Goal: Task Accomplishment & Management: Manage account settings

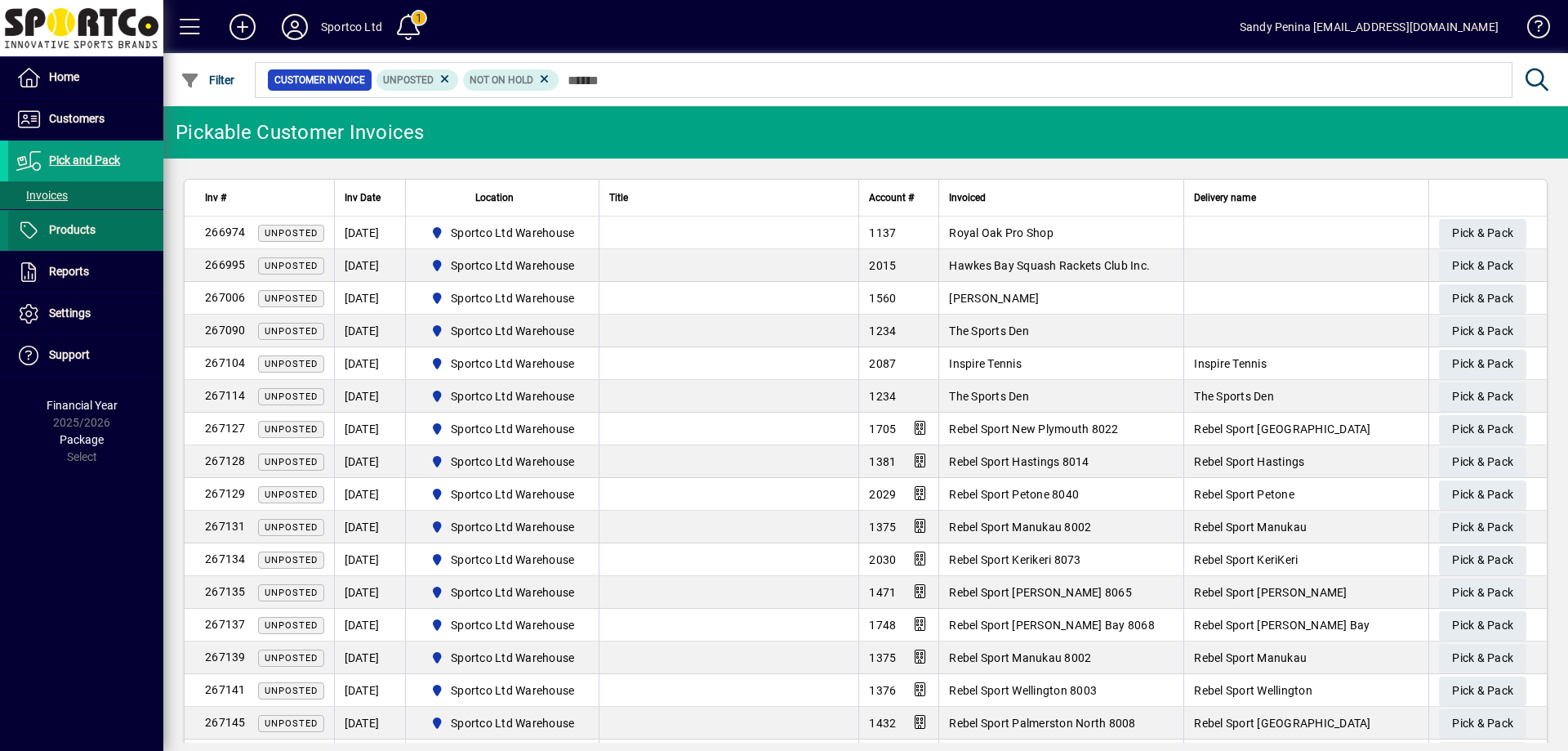
click at [73, 220] on span at bounding box center [86, 231] width 155 height 40
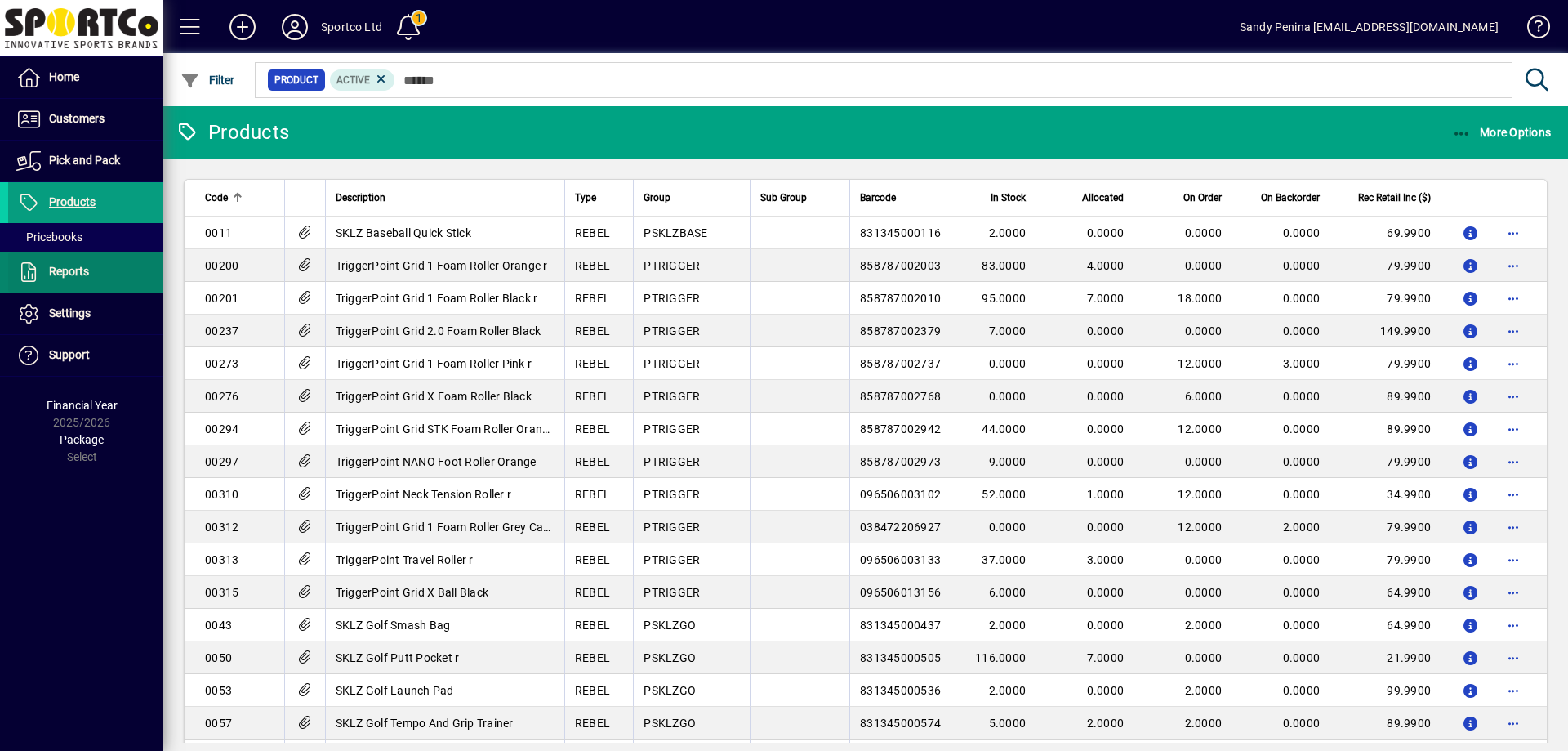
click at [90, 272] on span at bounding box center [86, 272] width 155 height 40
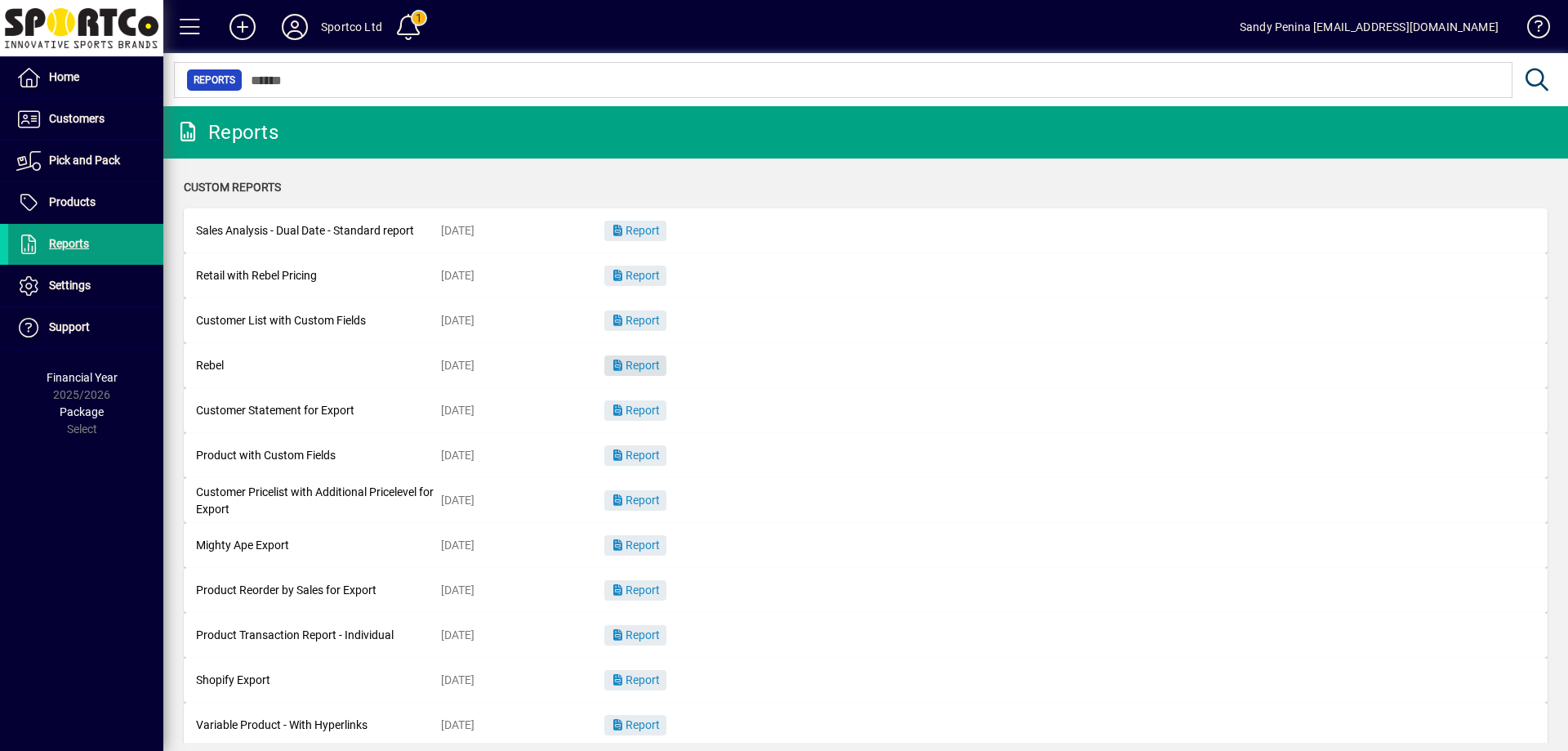
click at [643, 368] on span "Report" at bounding box center [634, 365] width 49 height 13
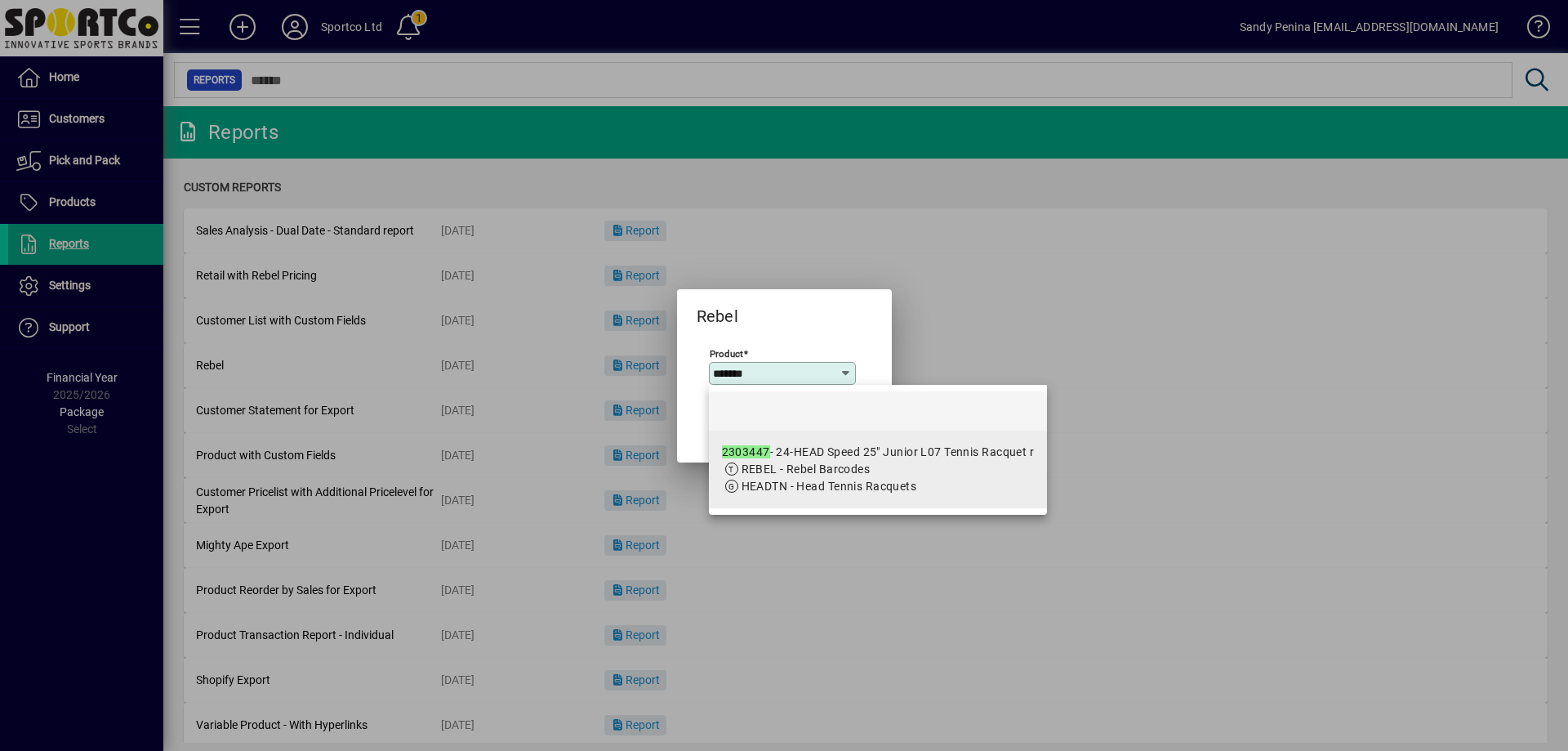
click at [871, 467] on span "REBEL - Rebel Barcodes" at bounding box center [878, 469] width 313 height 17
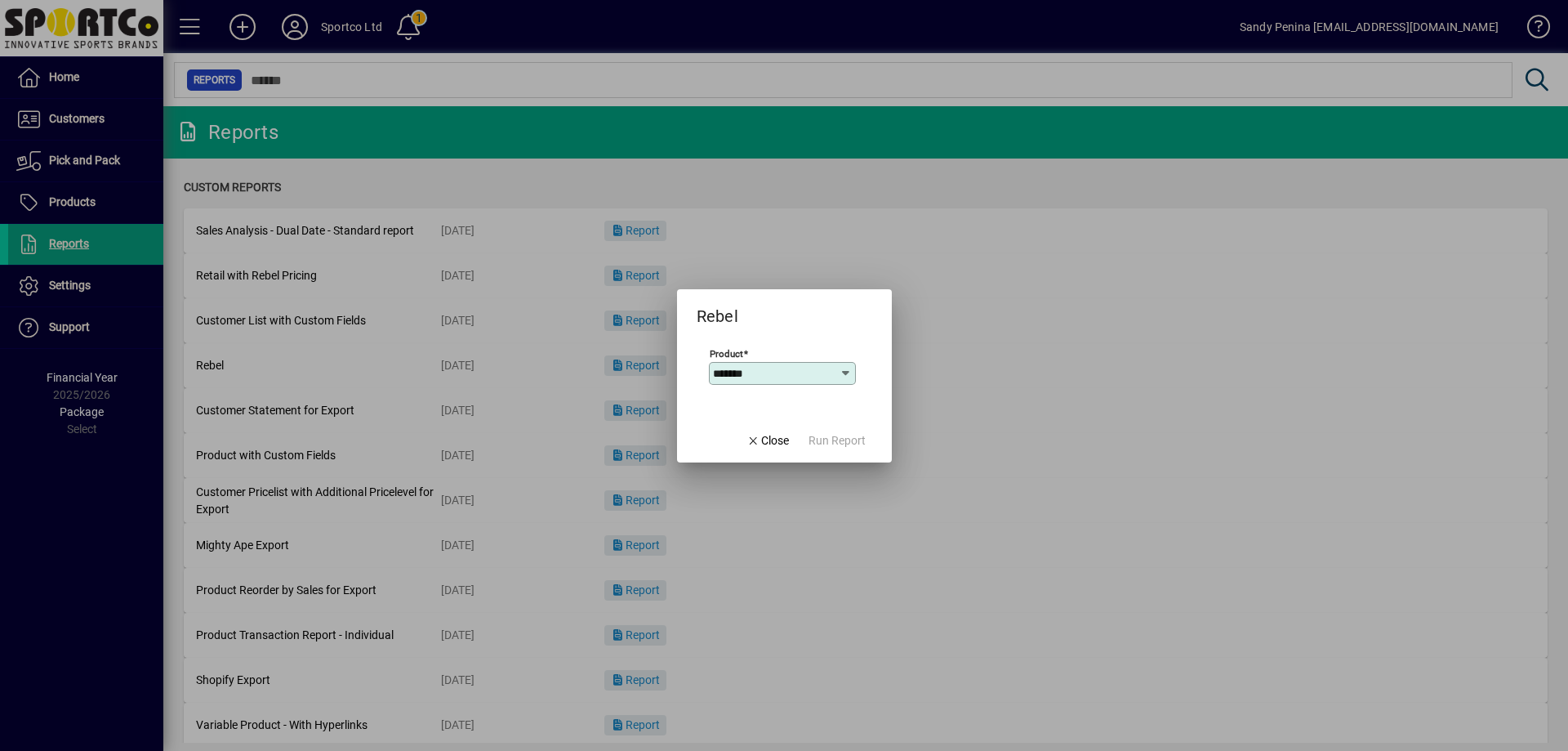
type input "**********"
click at [822, 446] on span "Run Report" at bounding box center [836, 440] width 57 height 17
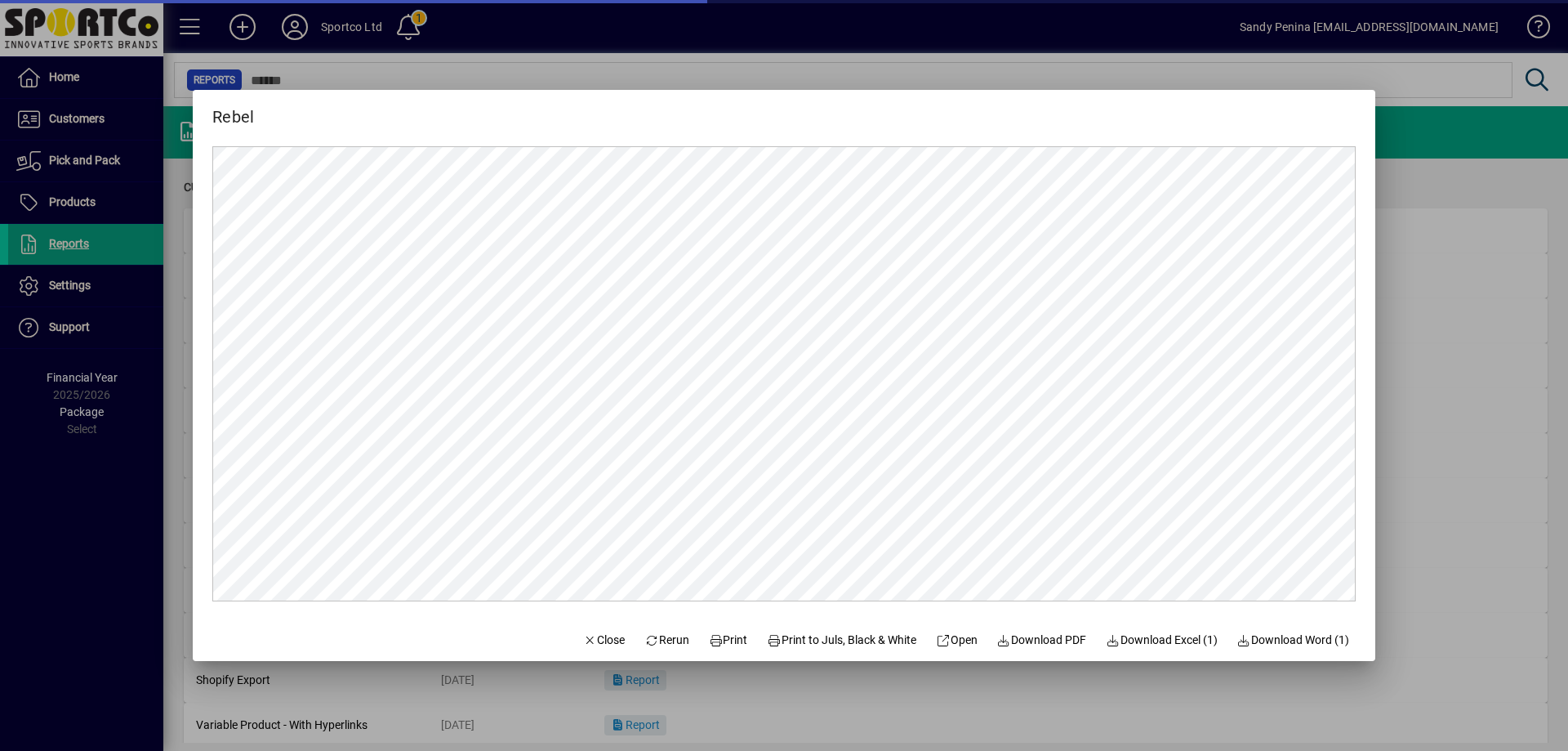
scroll to position [0, 0]
click at [709, 637] on icon at bounding box center [716, 641] width 15 height 12
click at [1455, 382] on div at bounding box center [784, 375] width 1568 height 751
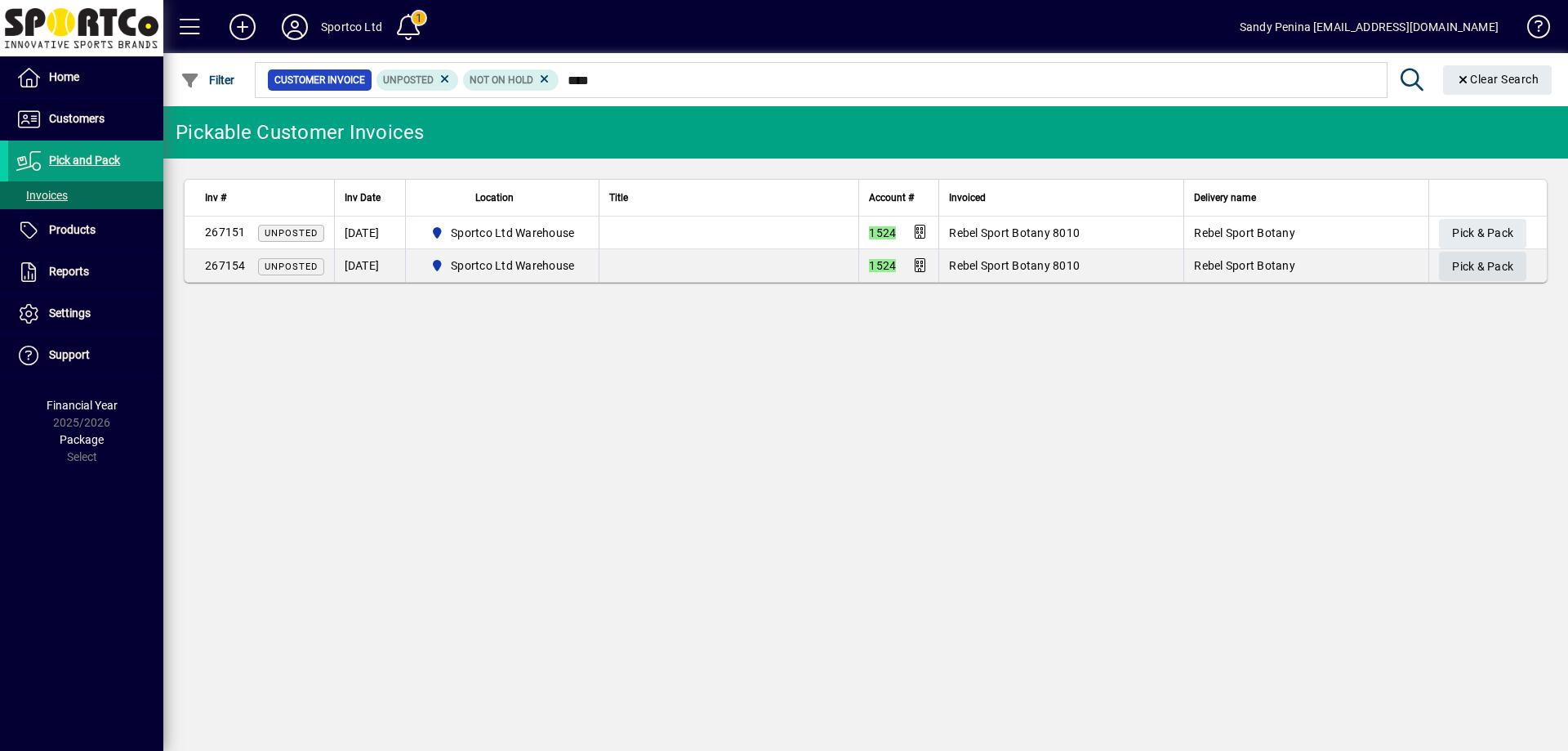
type input "****"
click at [1453, 268] on span "Pick & Pack" at bounding box center [1483, 266] width 61 height 27
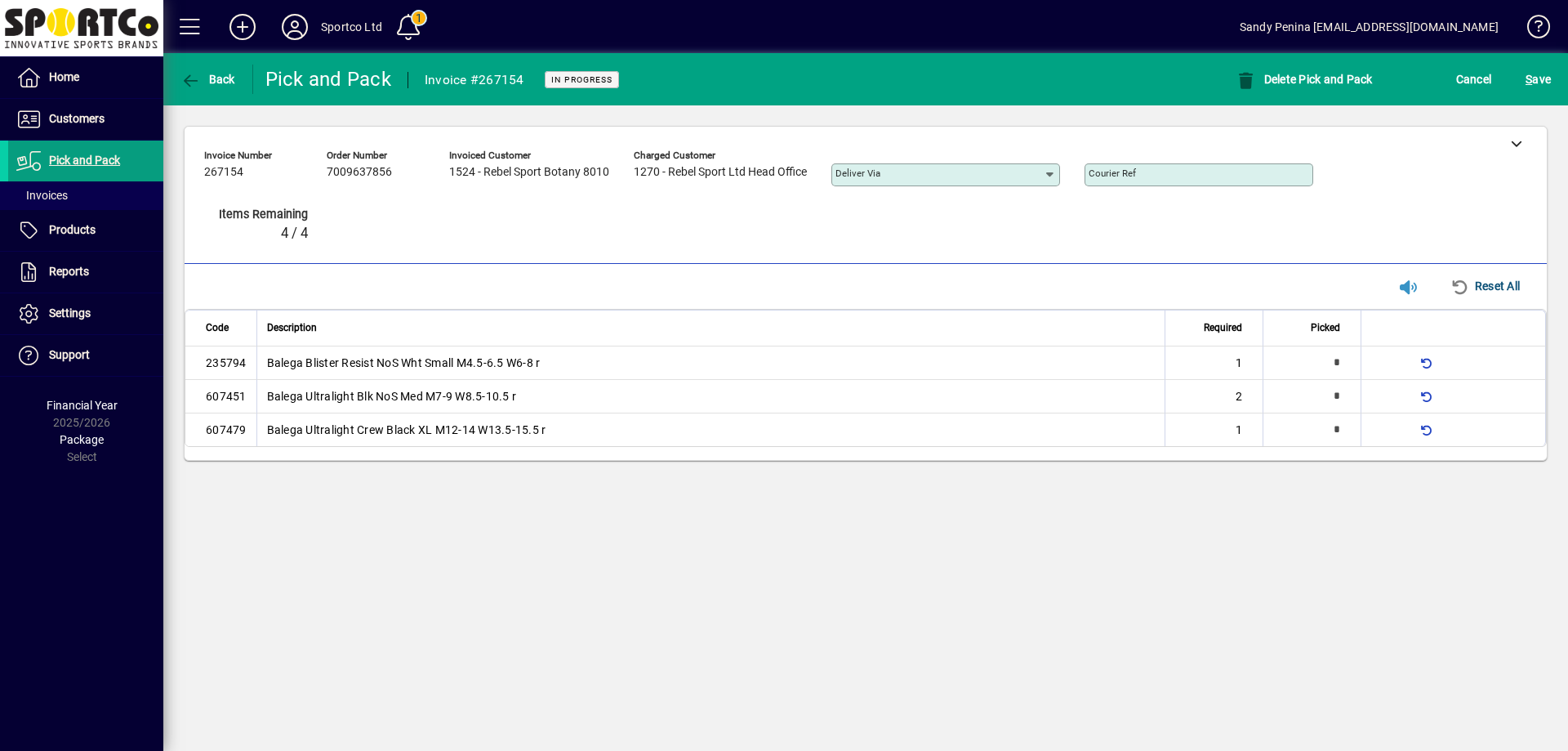
type input "*"
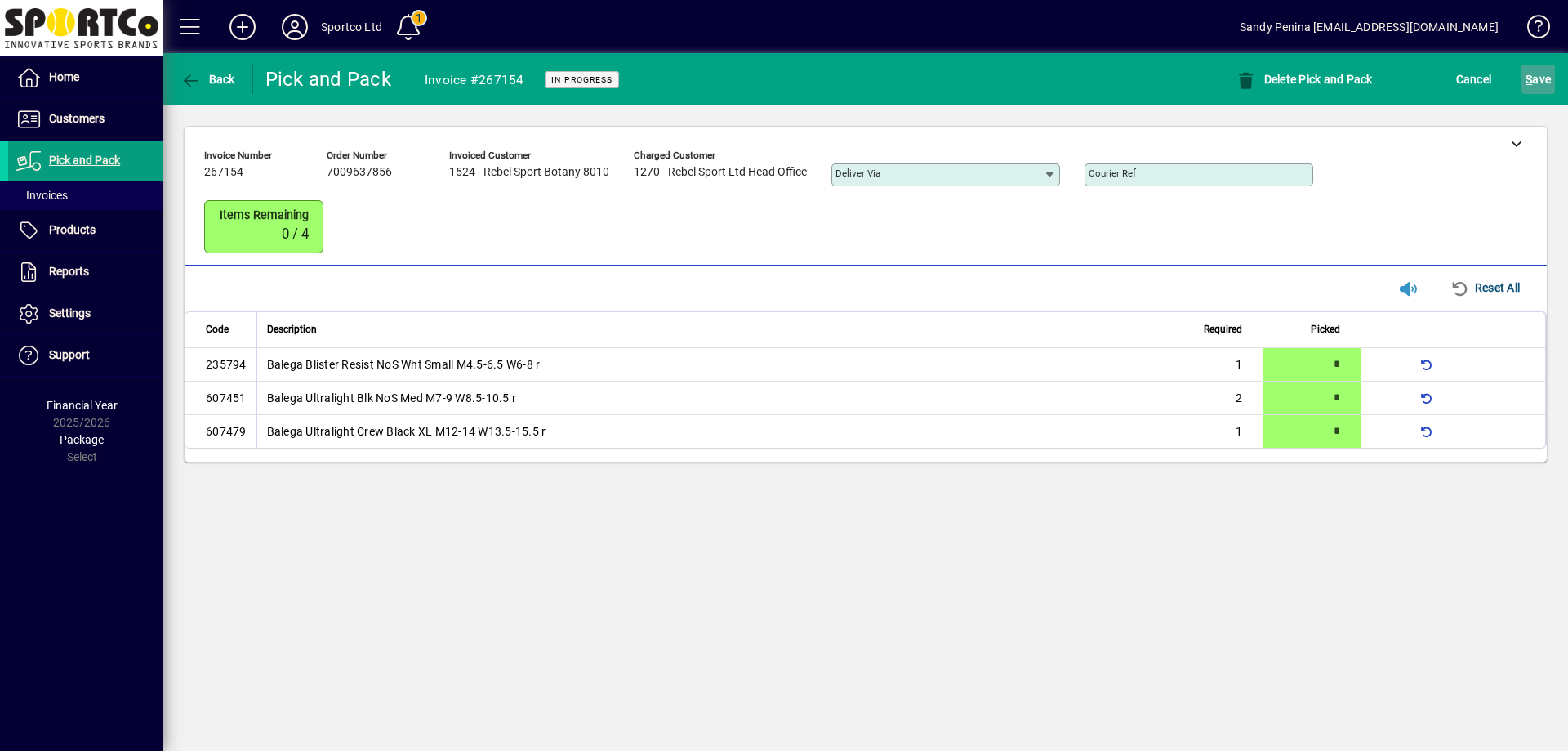
click at [1530, 75] on span "S" at bounding box center [1529, 79] width 7 height 13
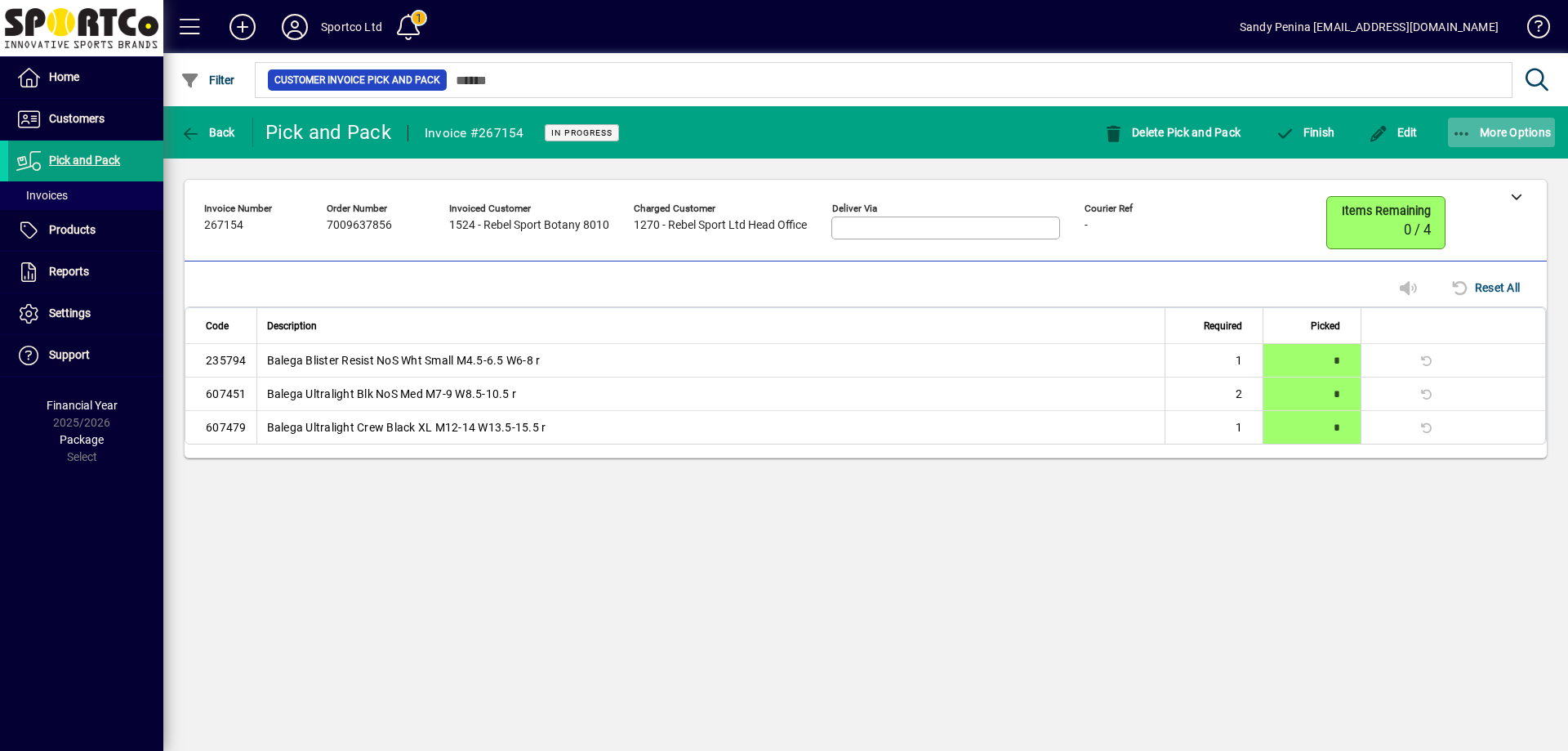
click at [1486, 115] on span "button" at bounding box center [1502, 133] width 108 height 40
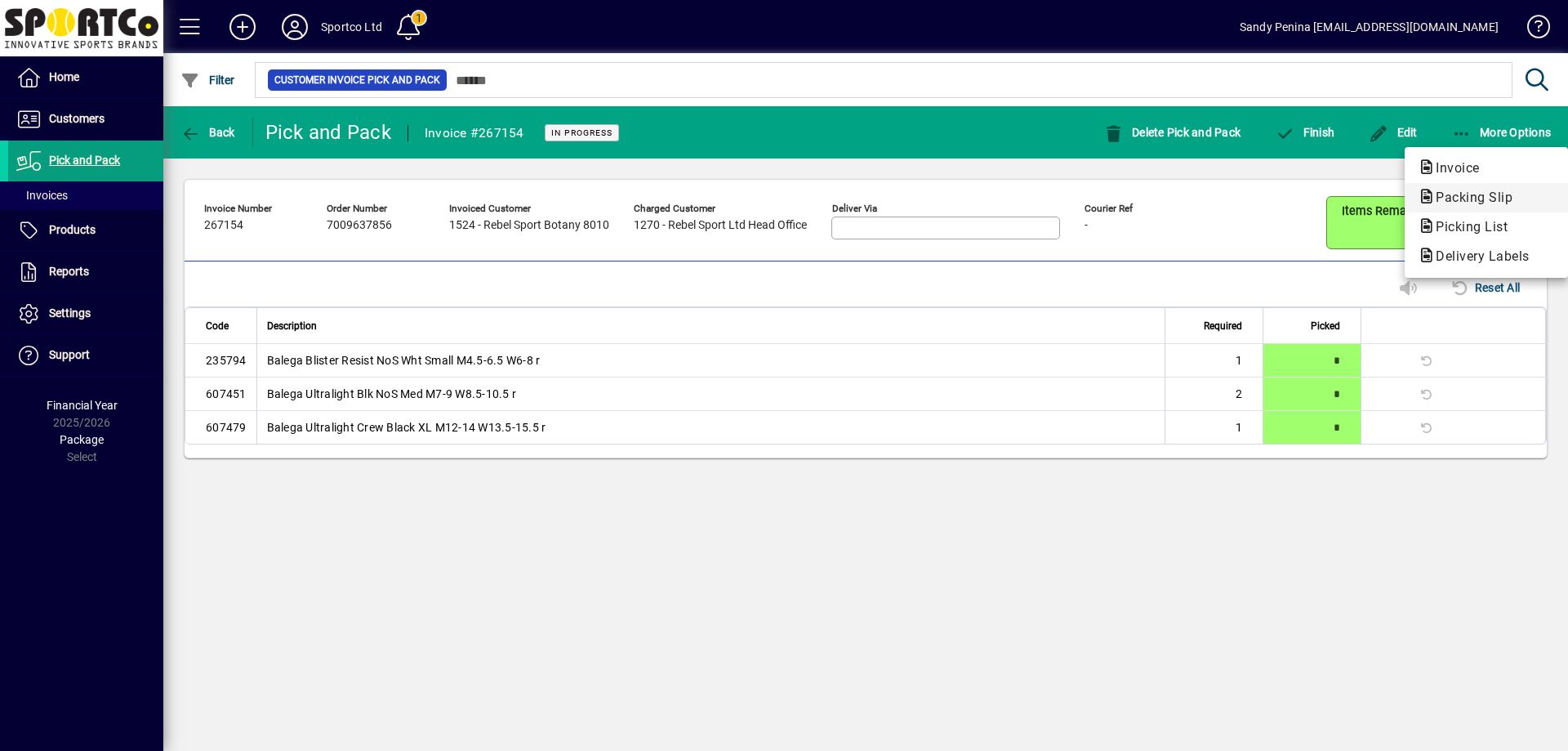
click at [1471, 196] on span "Packing Slip" at bounding box center [1469, 197] width 103 height 16
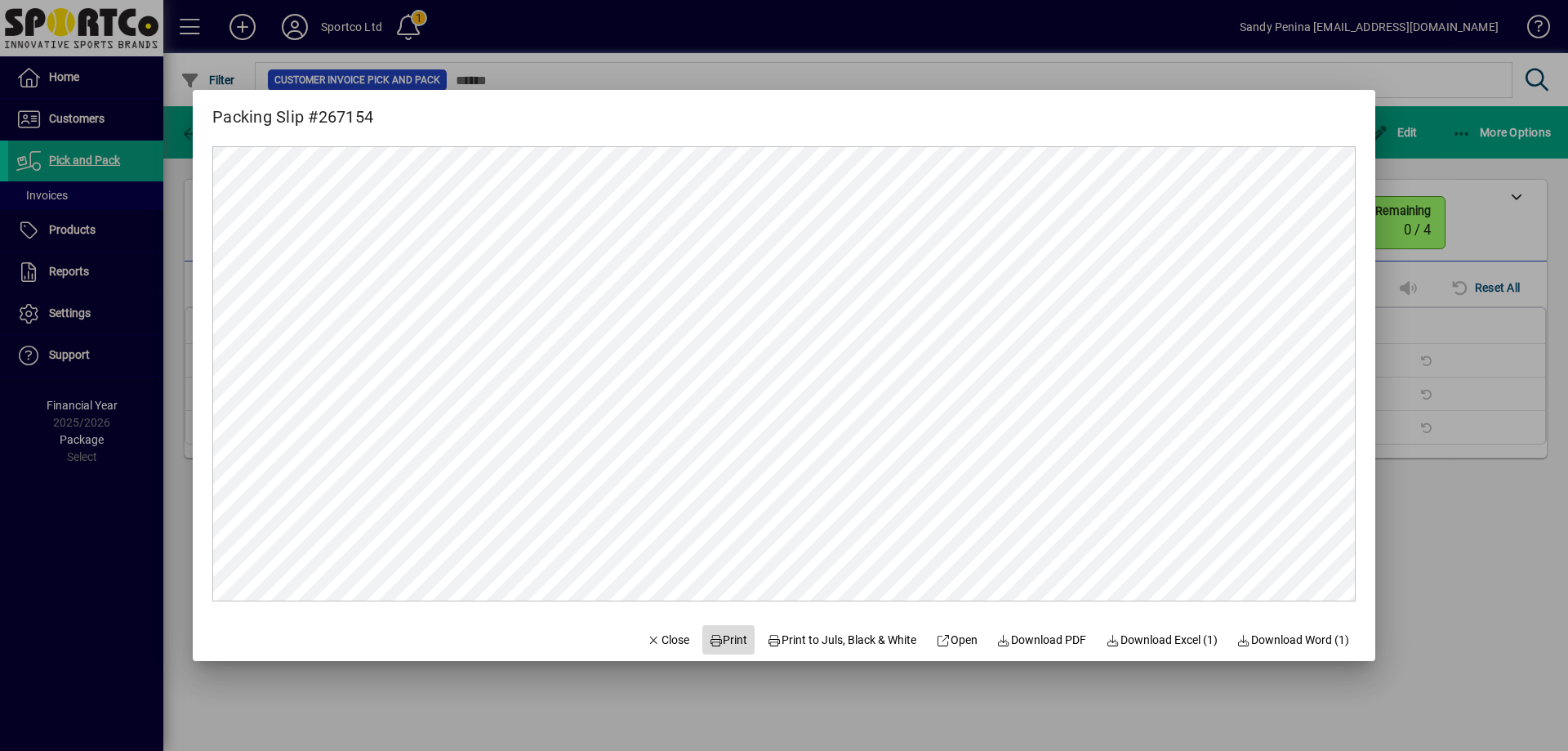
click at [723, 636] on span "Print" at bounding box center [728, 640] width 40 height 17
click at [1458, 318] on div at bounding box center [784, 375] width 1568 height 751
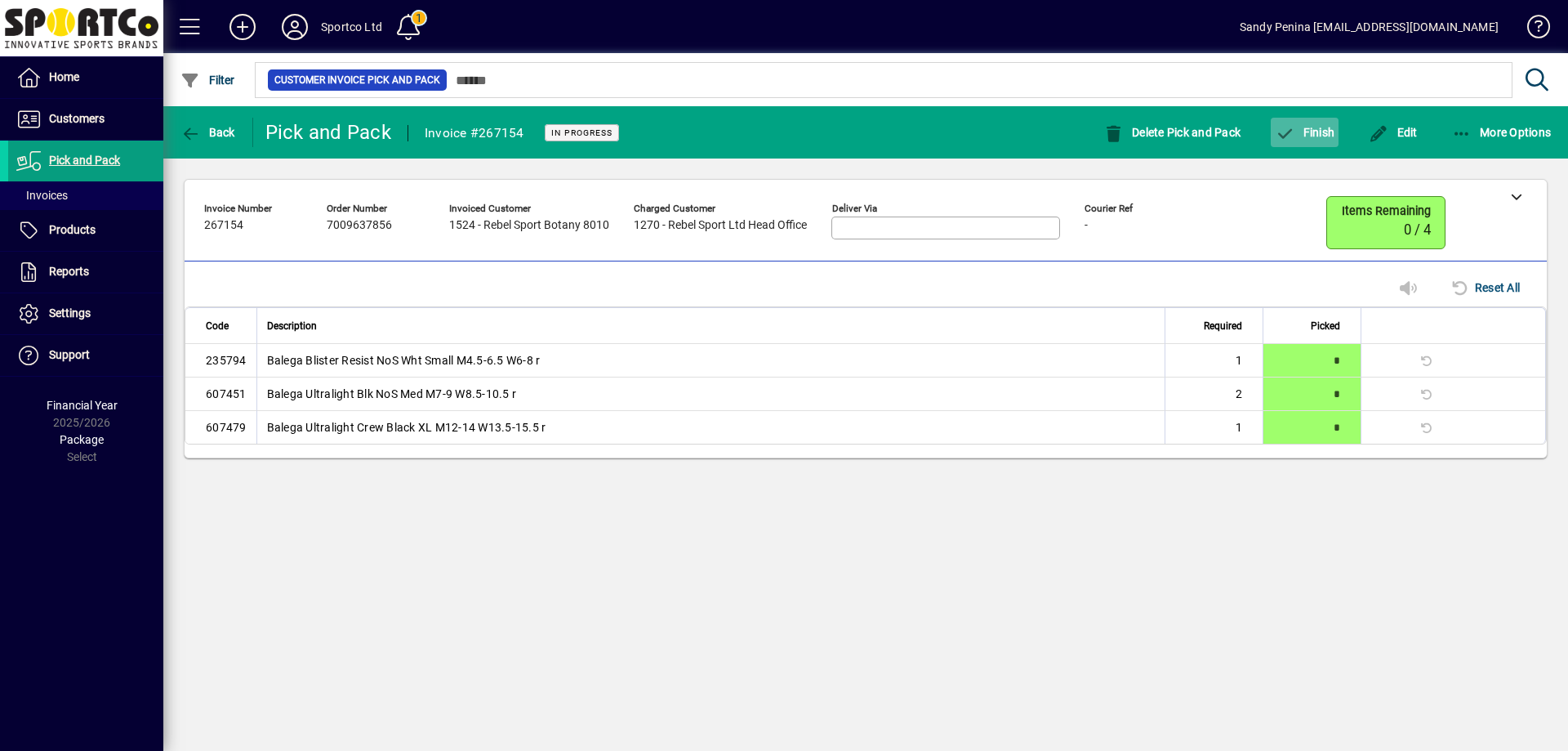
click at [1319, 135] on span "Finish" at bounding box center [1304, 133] width 59 height 13
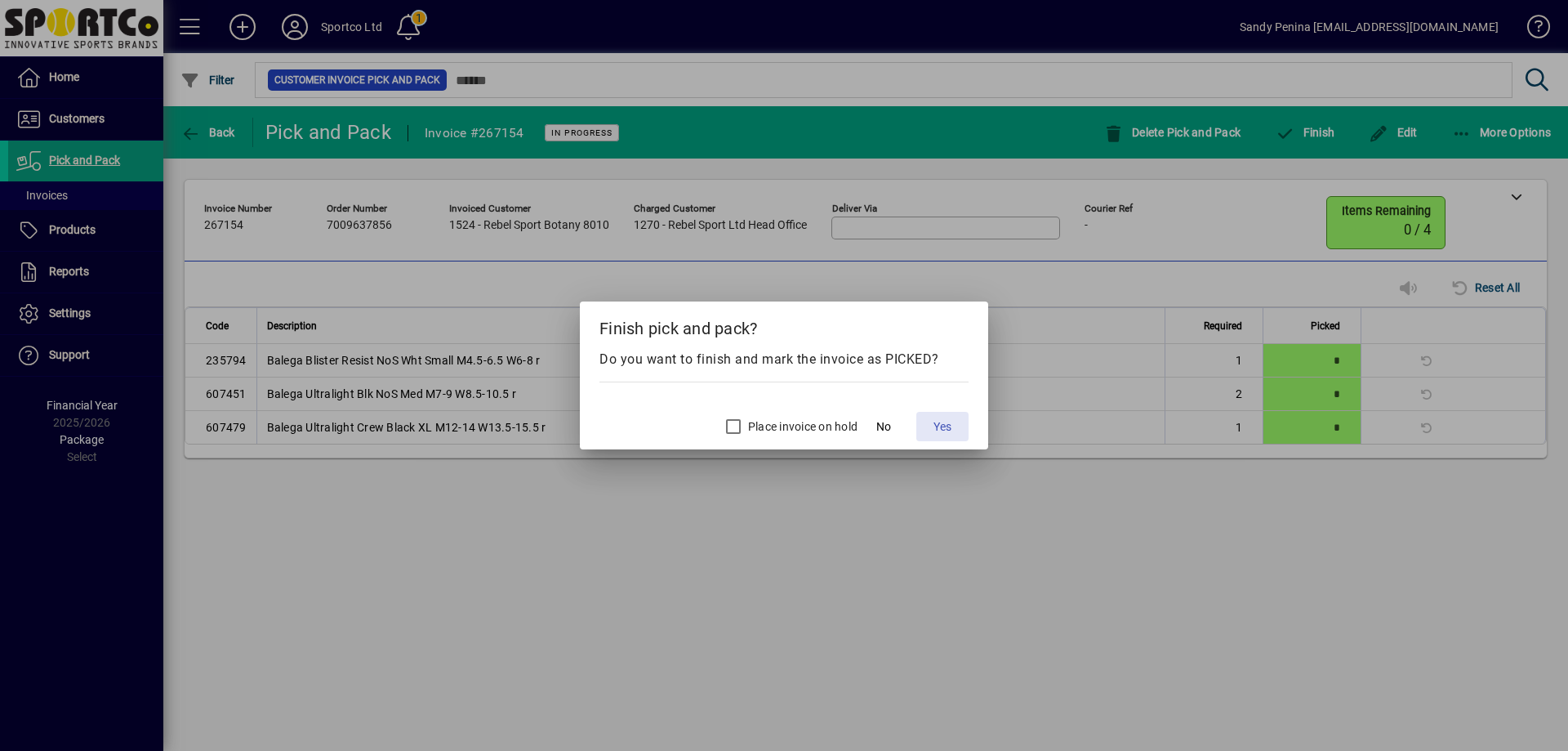
click at [934, 428] on span "Yes" at bounding box center [943, 427] width 18 height 17
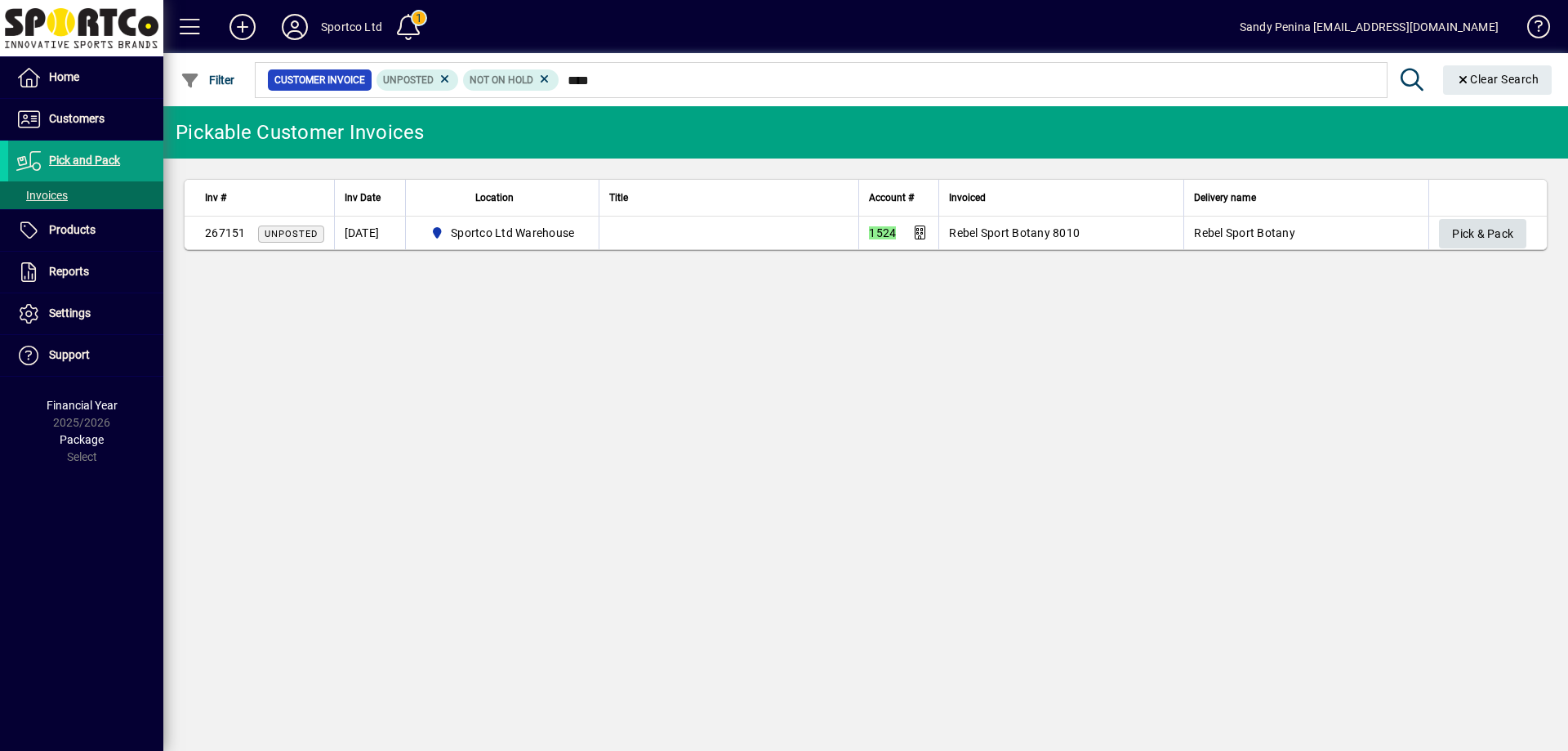
type input "****"
click at [1453, 228] on span "Pick & Pack" at bounding box center [1483, 234] width 61 height 27
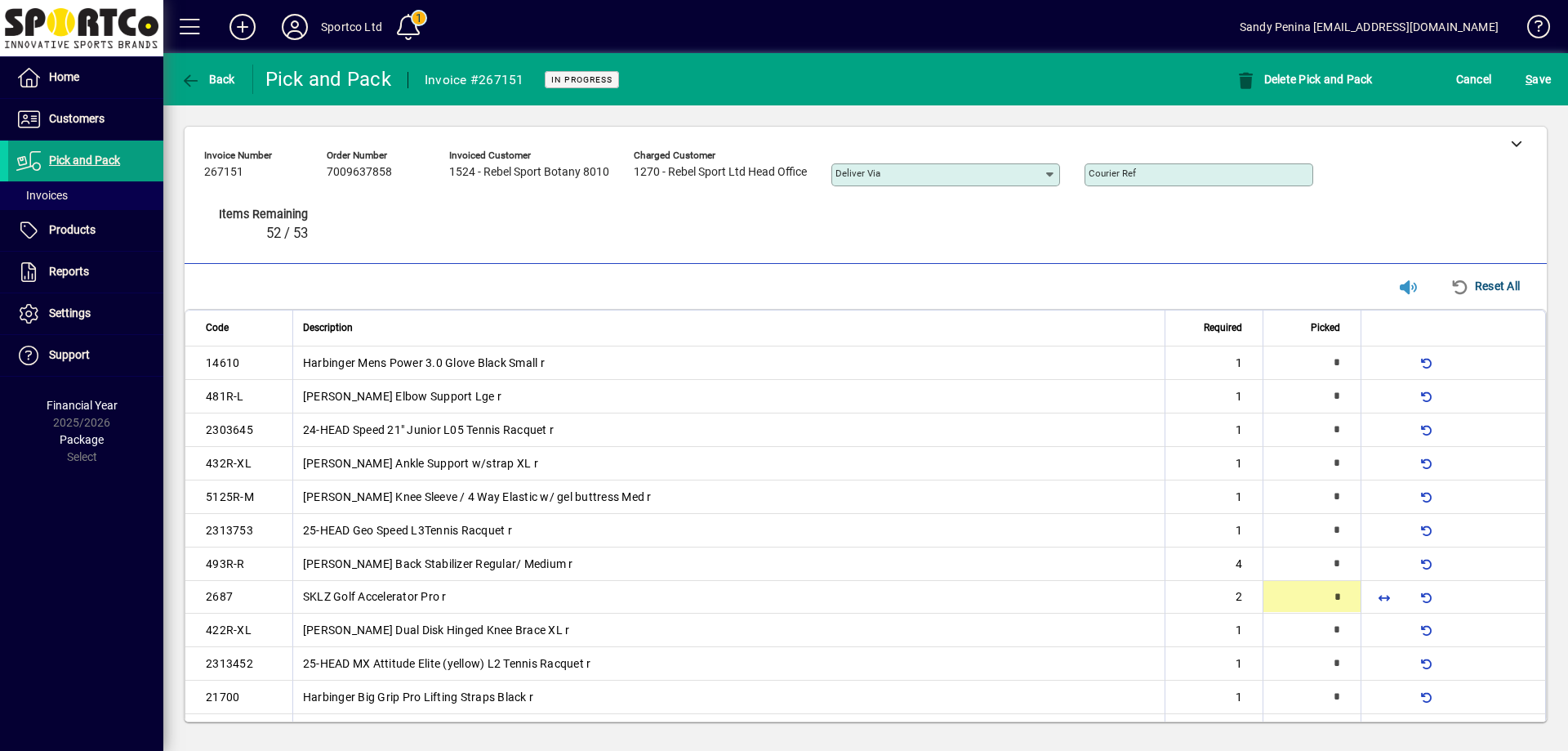
type input "*"
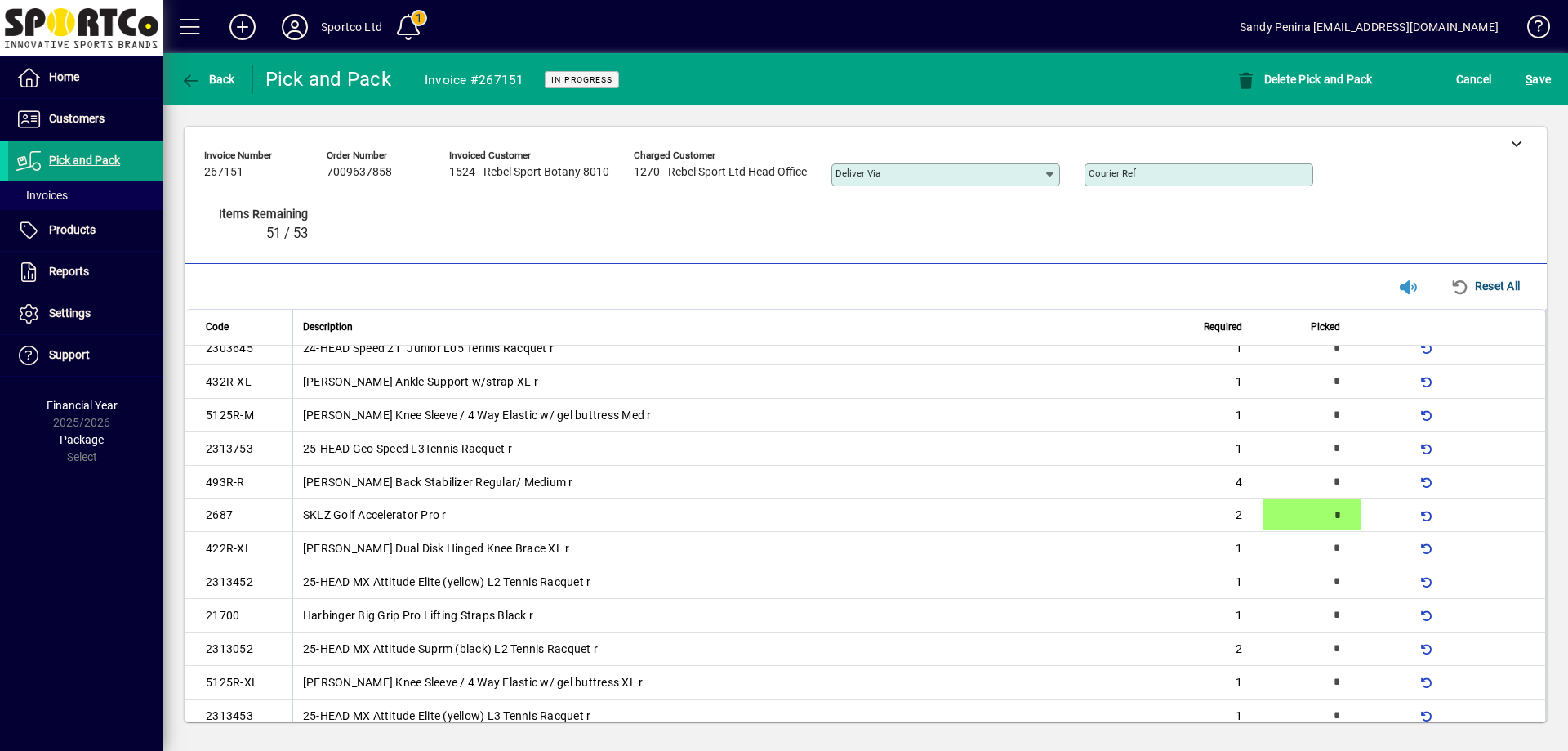
scroll to position [83, 0]
type input "*"
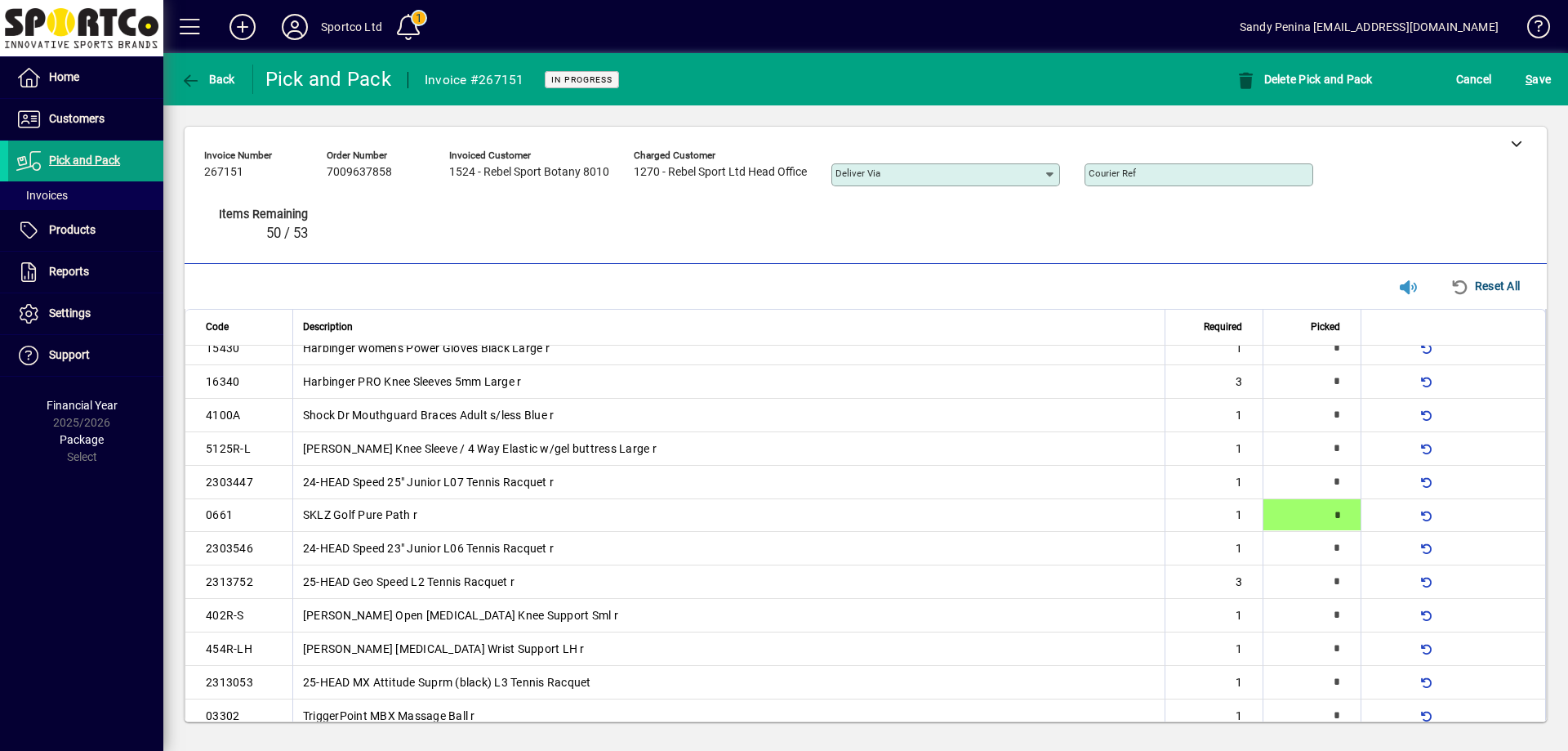
type input "*"
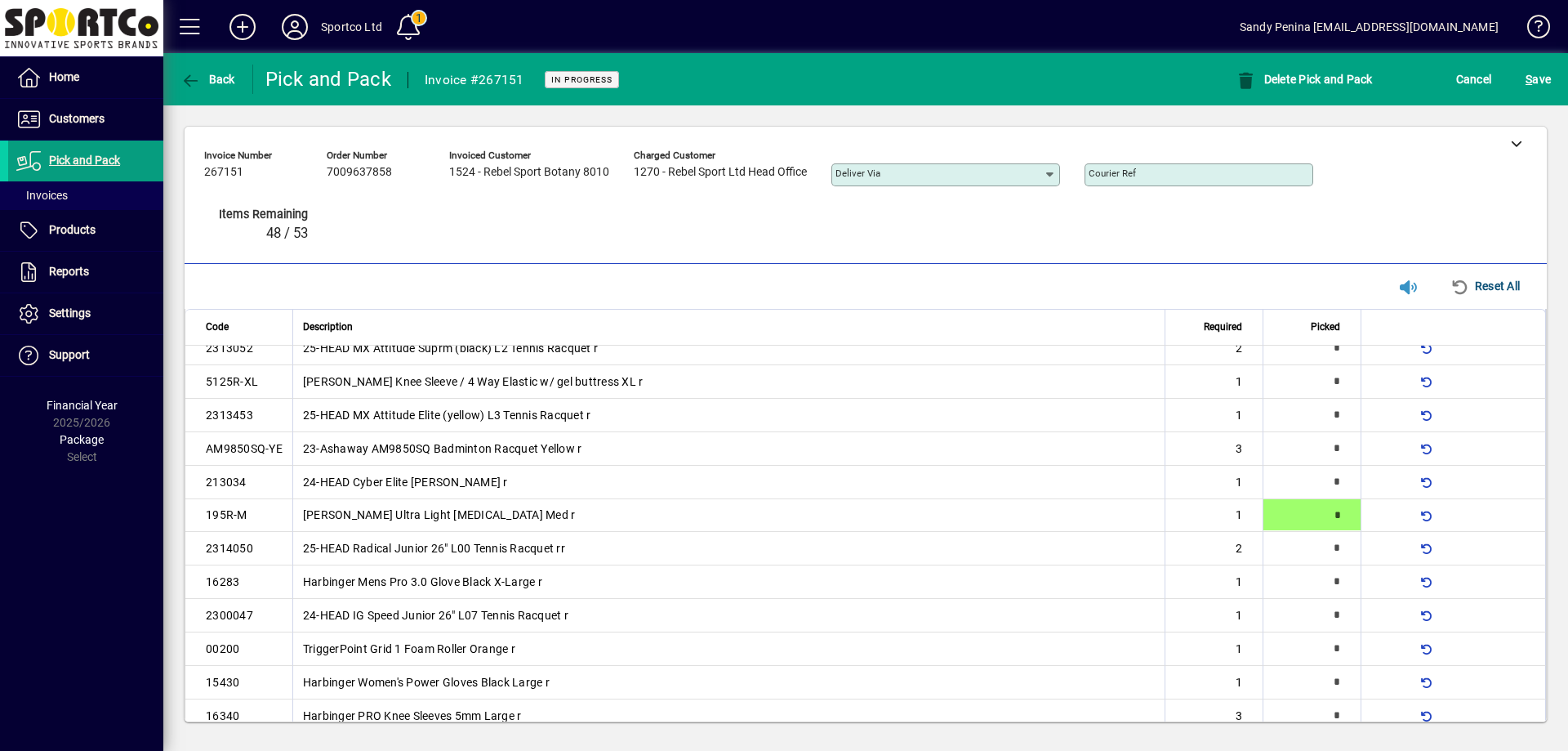
type input "*"
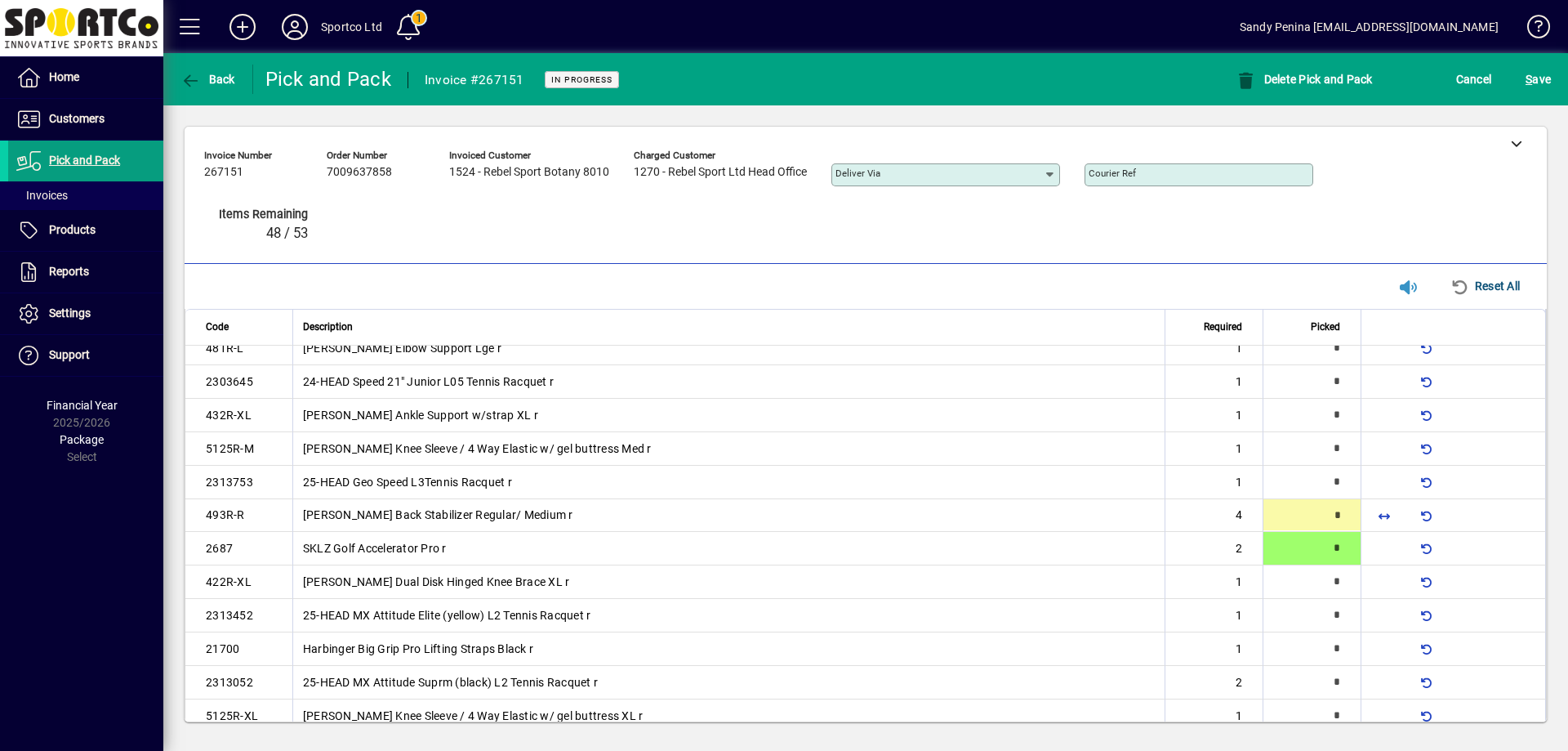
type input "*"
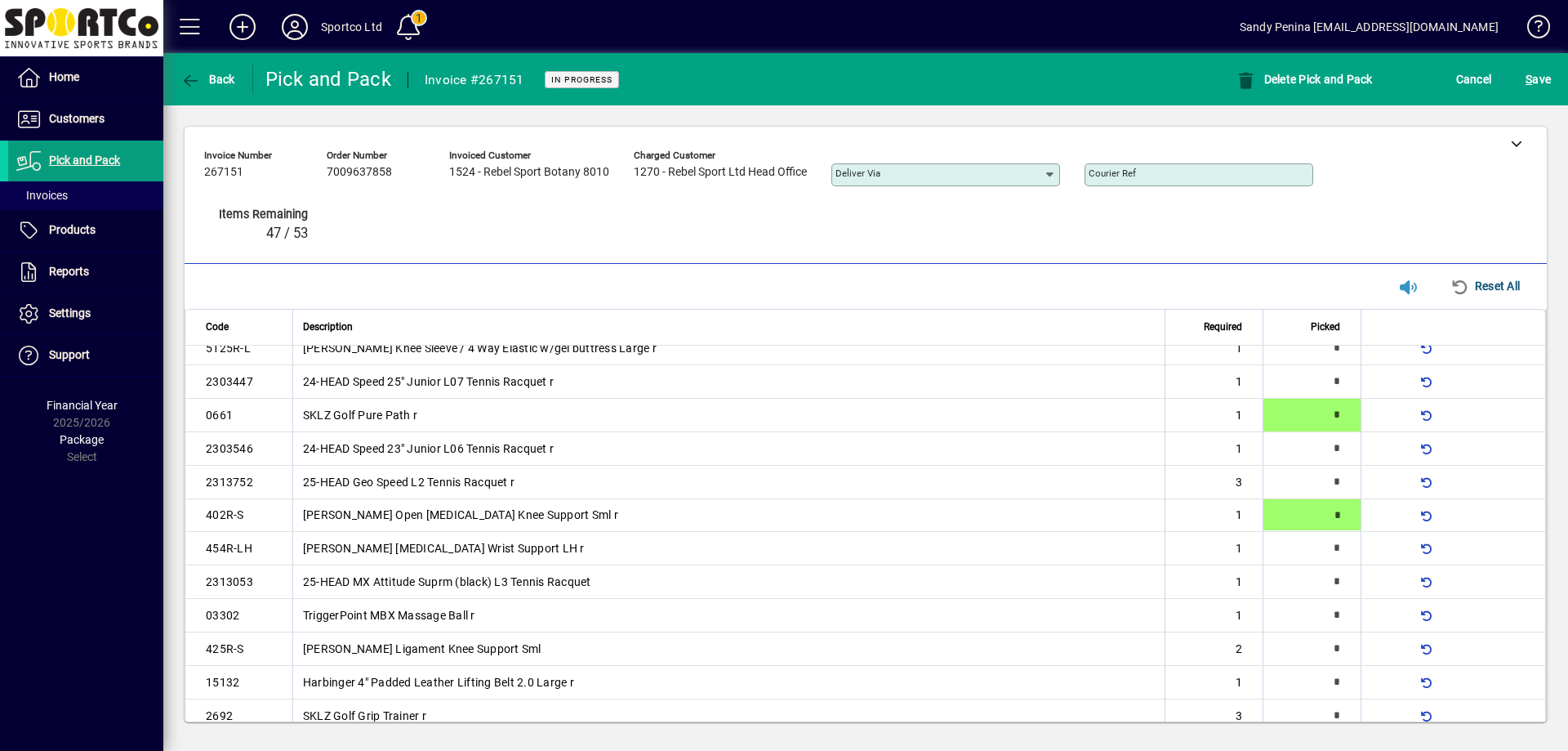
type input "*"
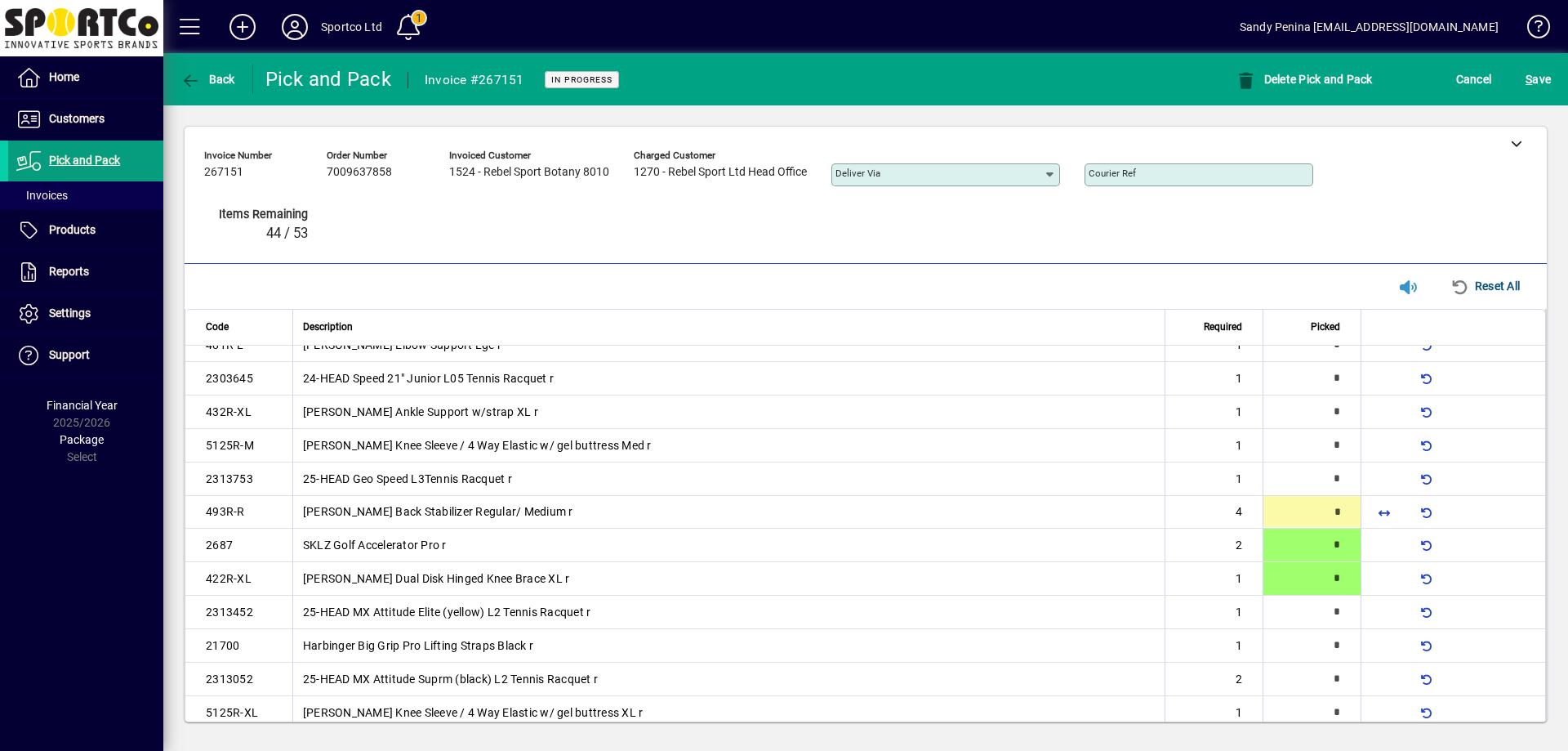
scroll to position [49, 0]
type input "*"
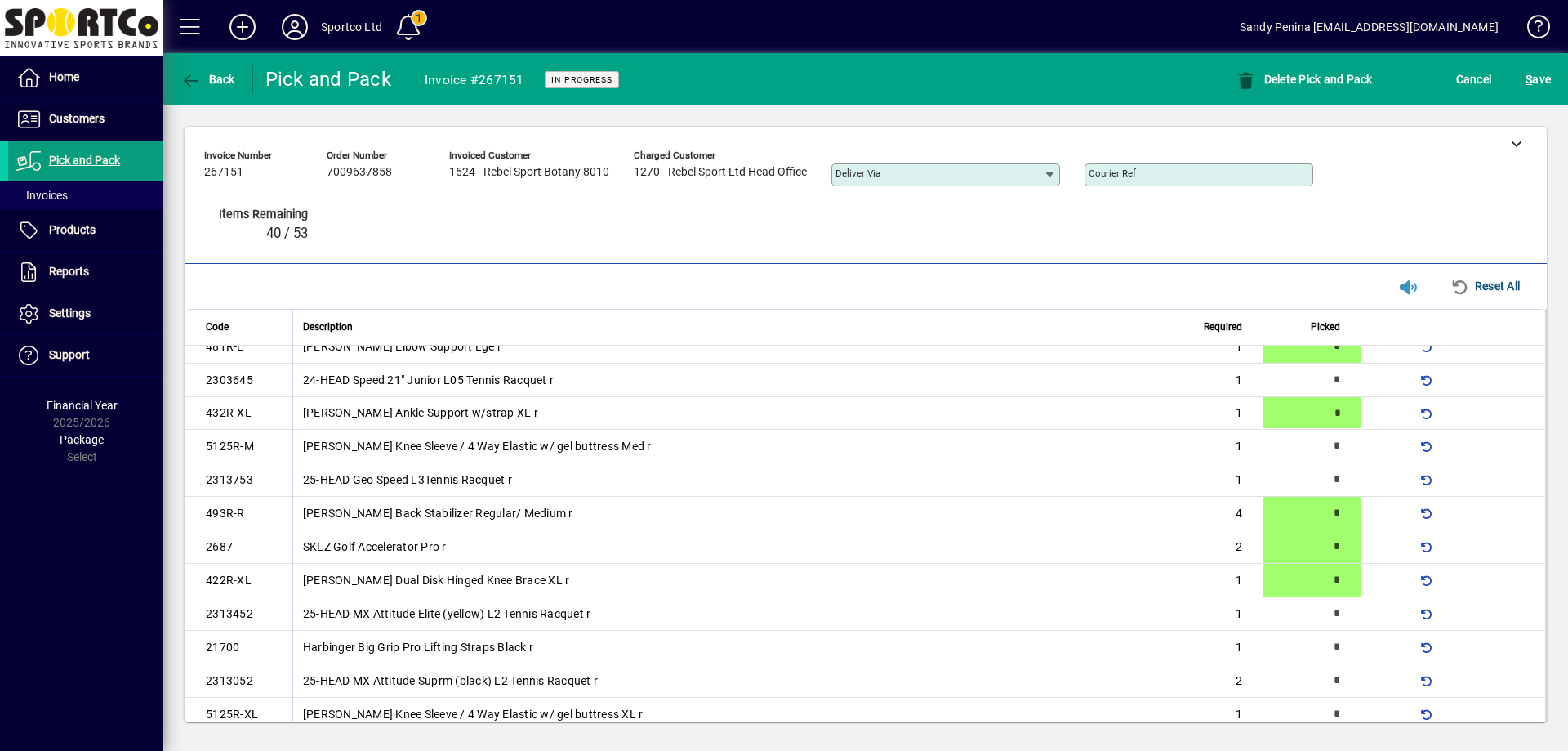
scroll to position [852, 0]
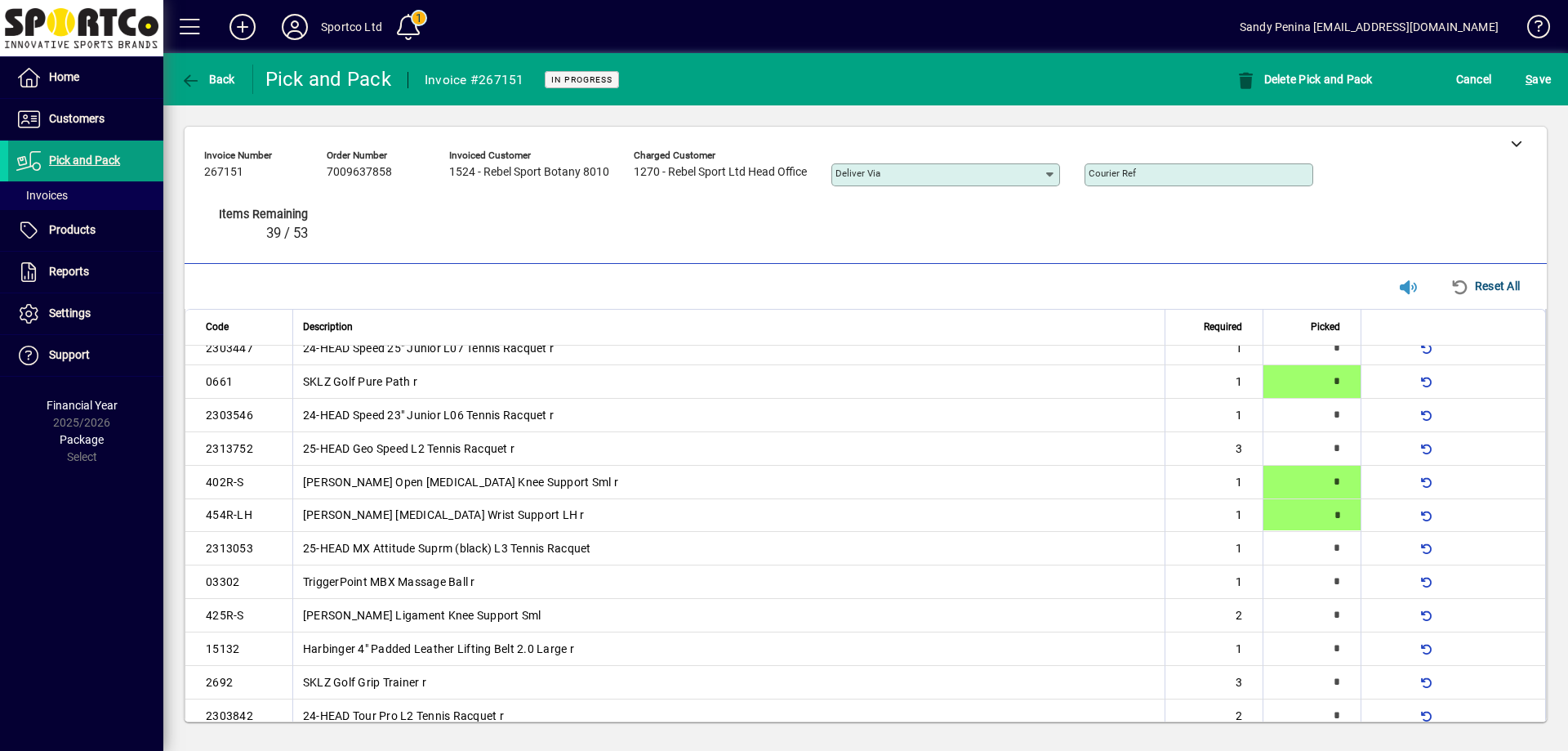
type input "*"
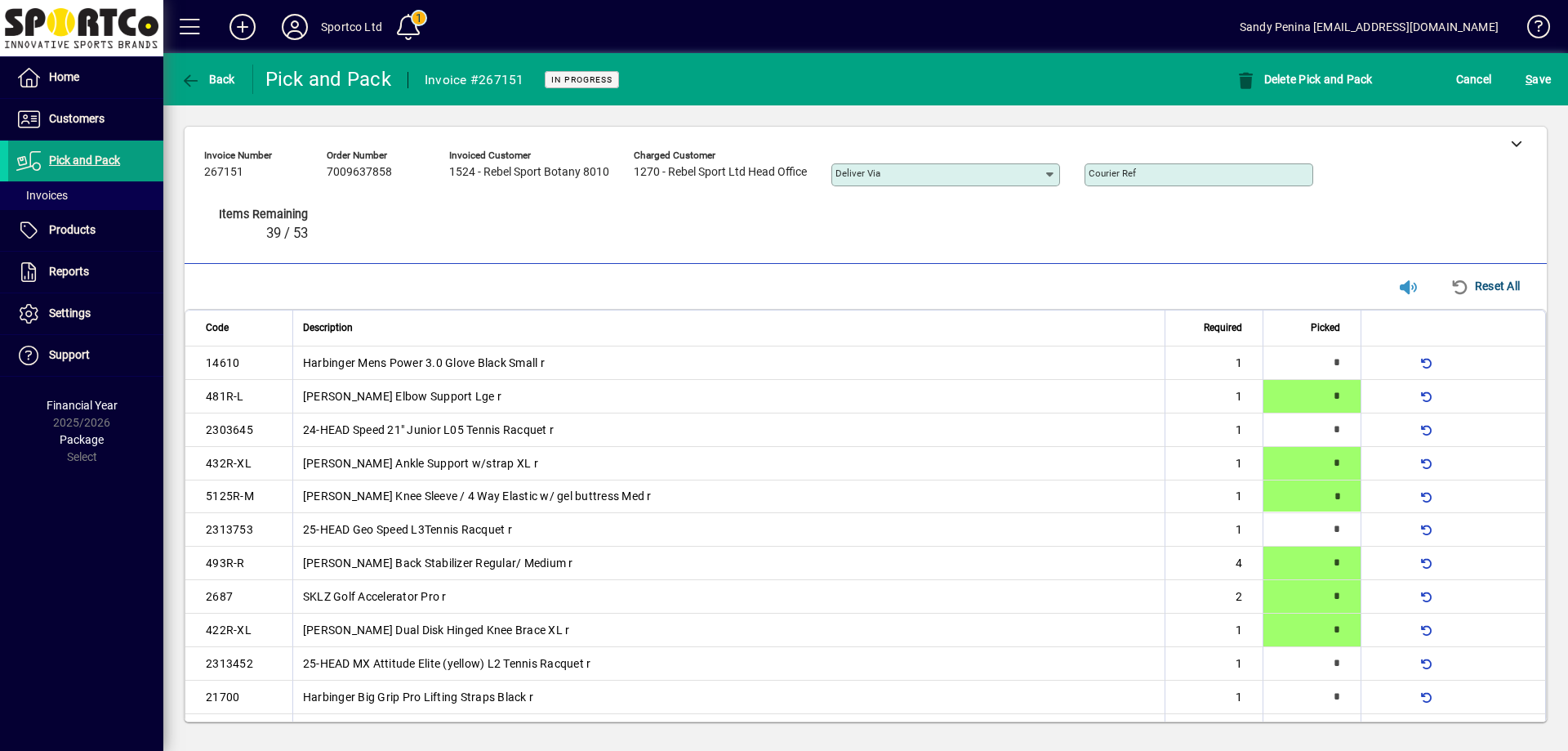
type input "*"
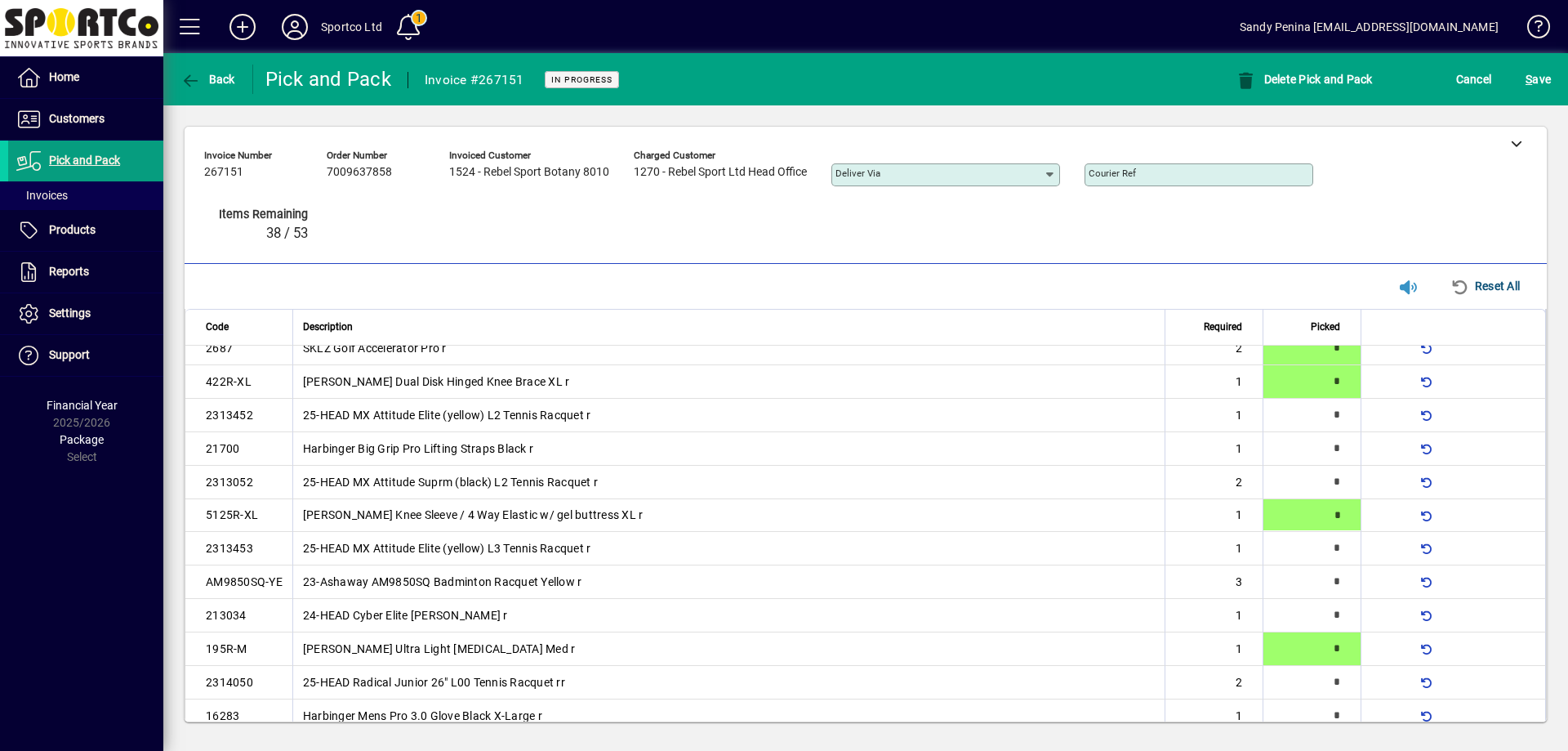
type input "*"
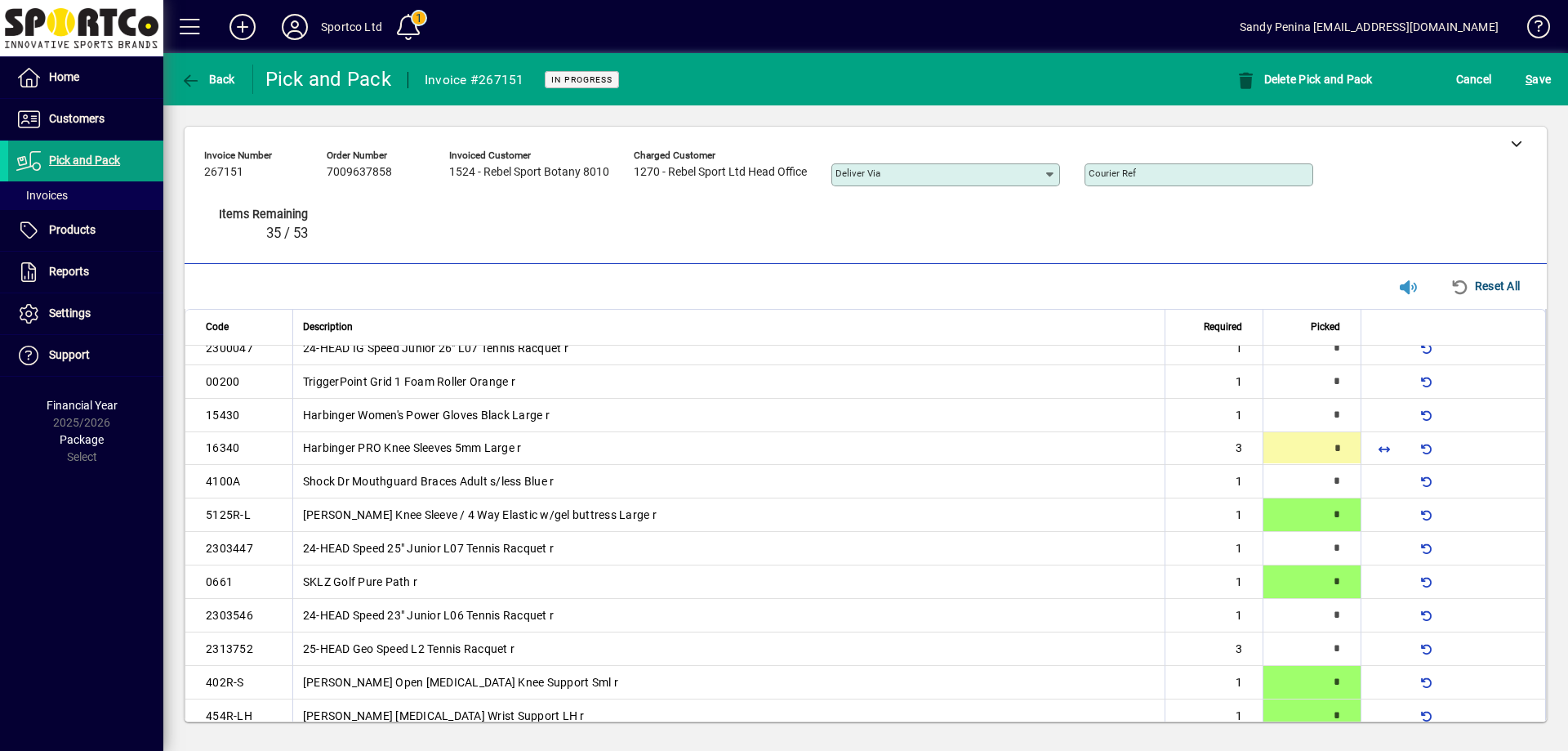
scroll to position [586, 0]
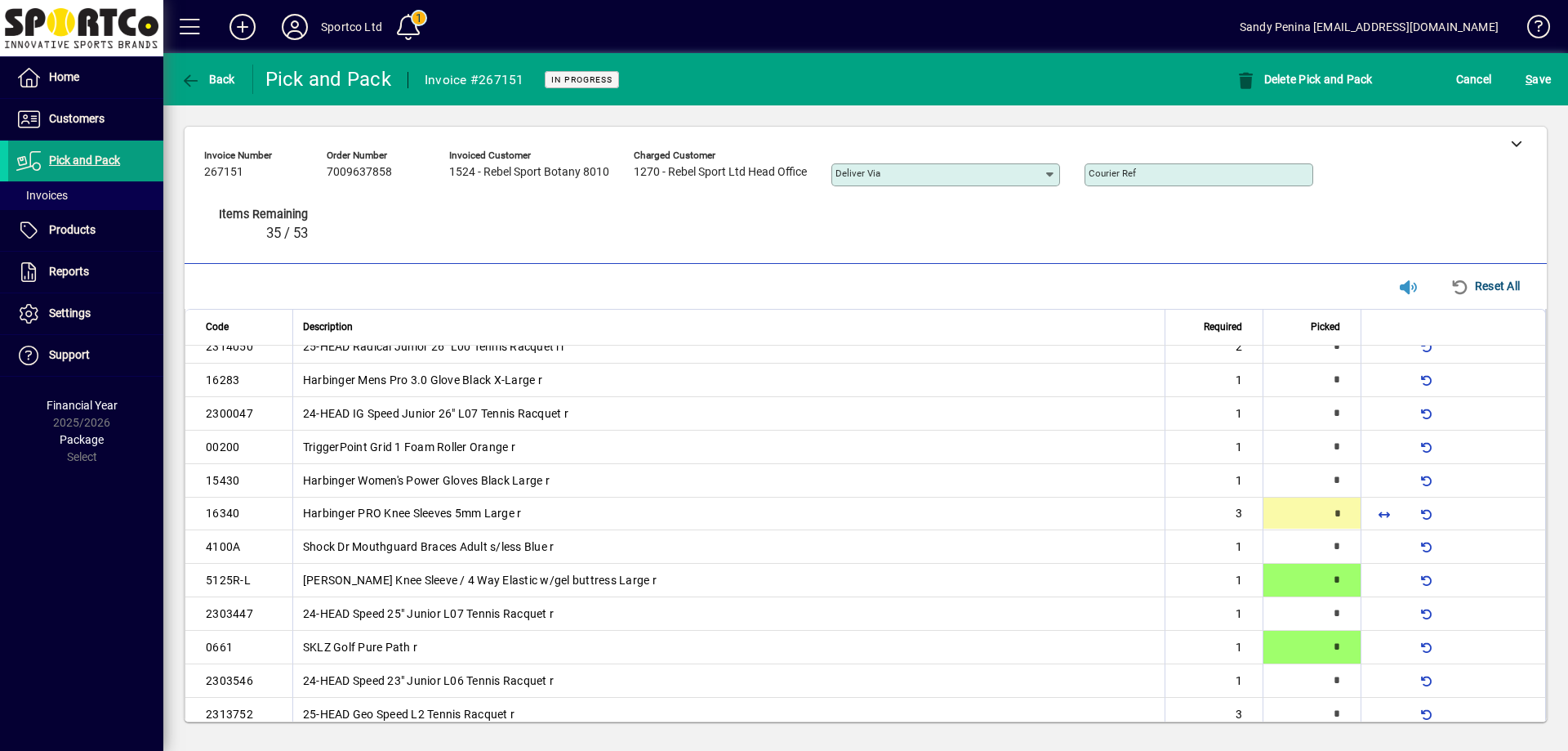
type input "*"
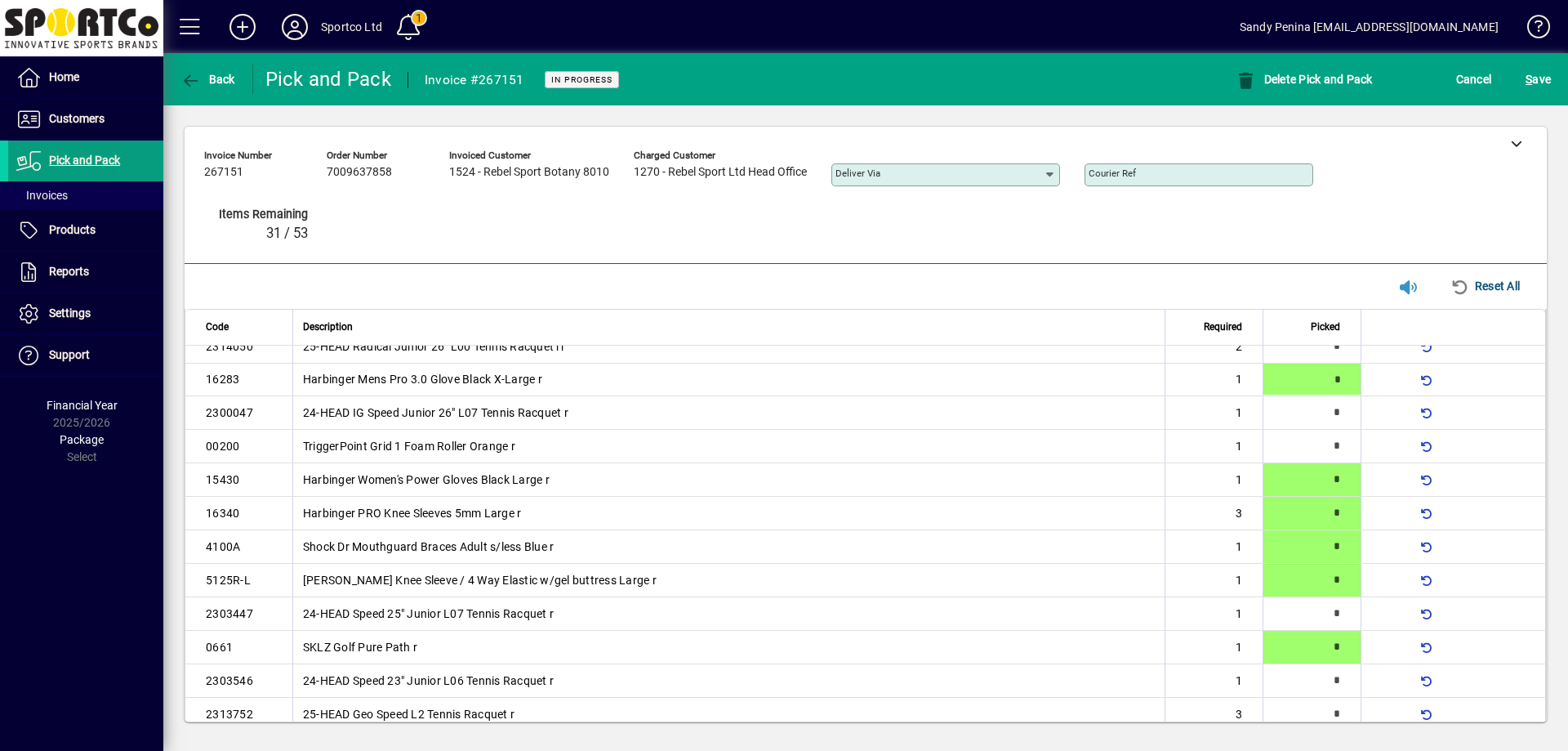
type input "*"
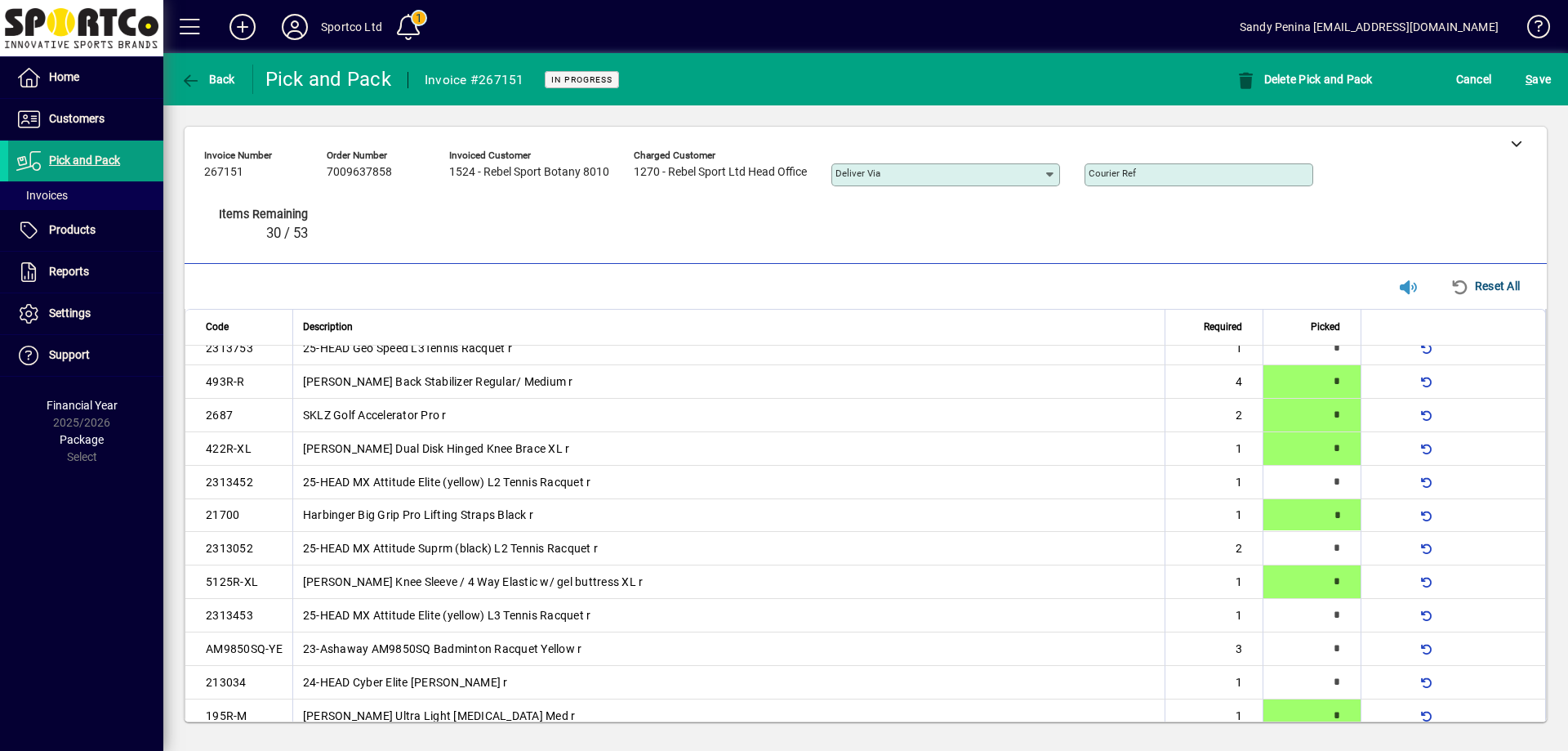
type input "*"
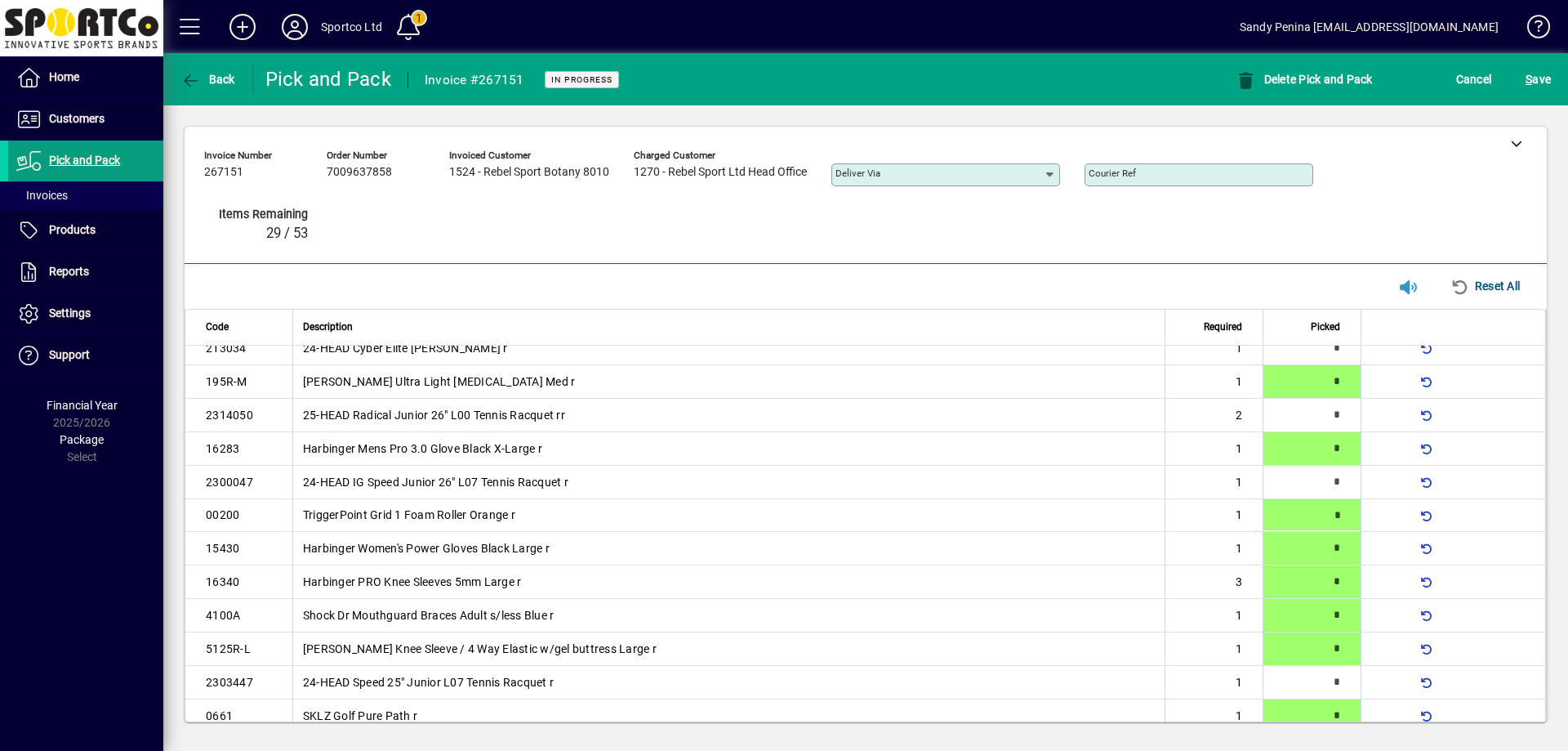
type input "*"
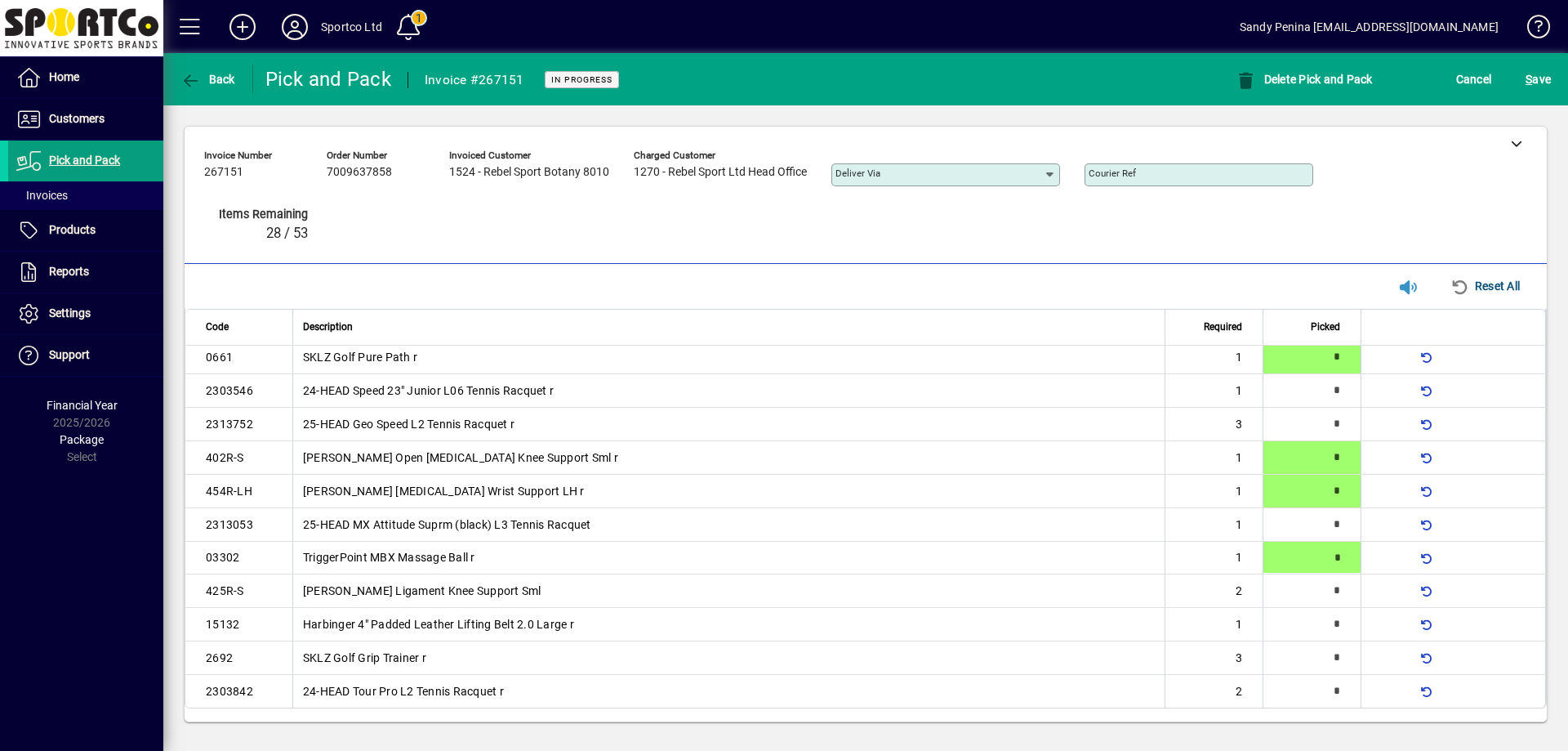
type input "*"
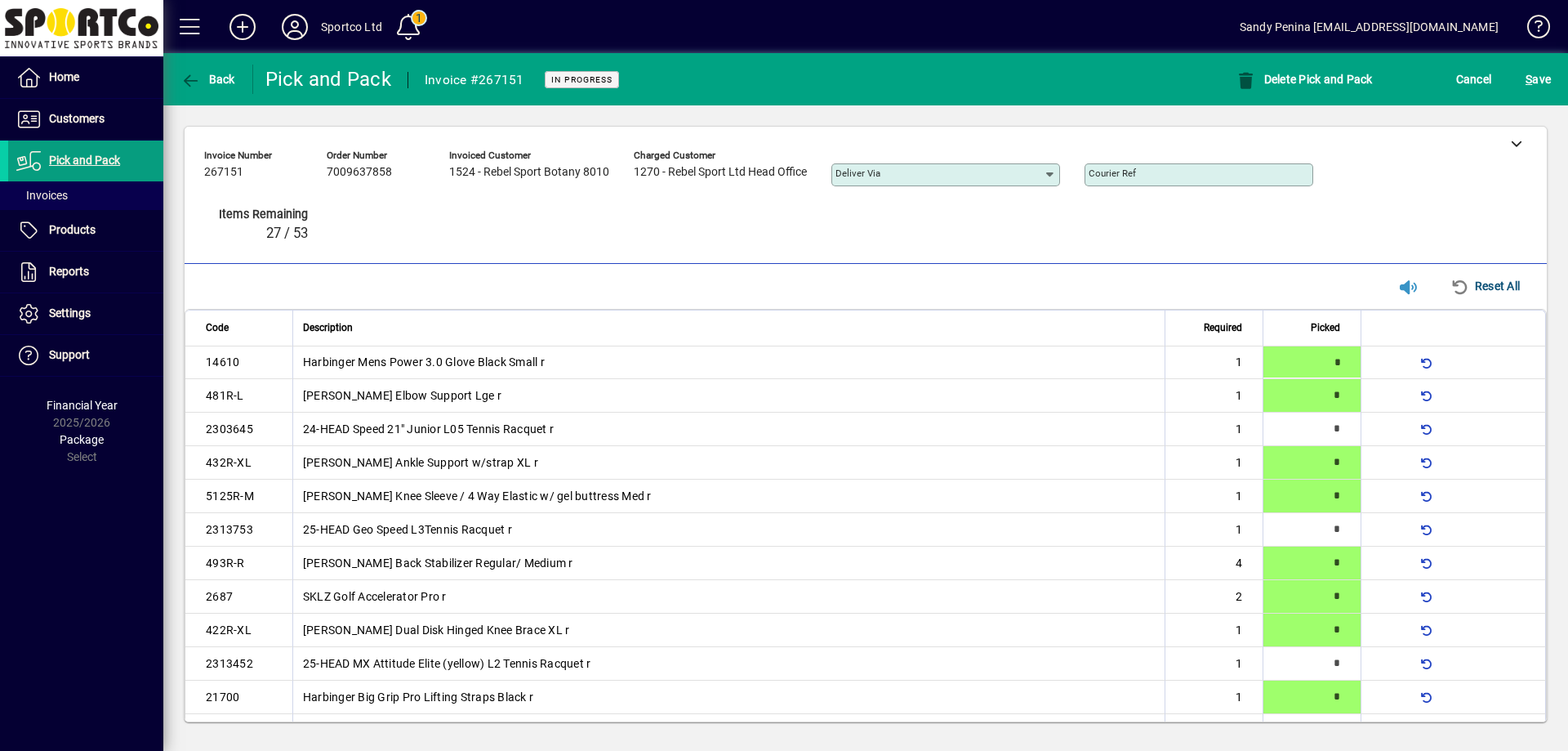
type input "*"
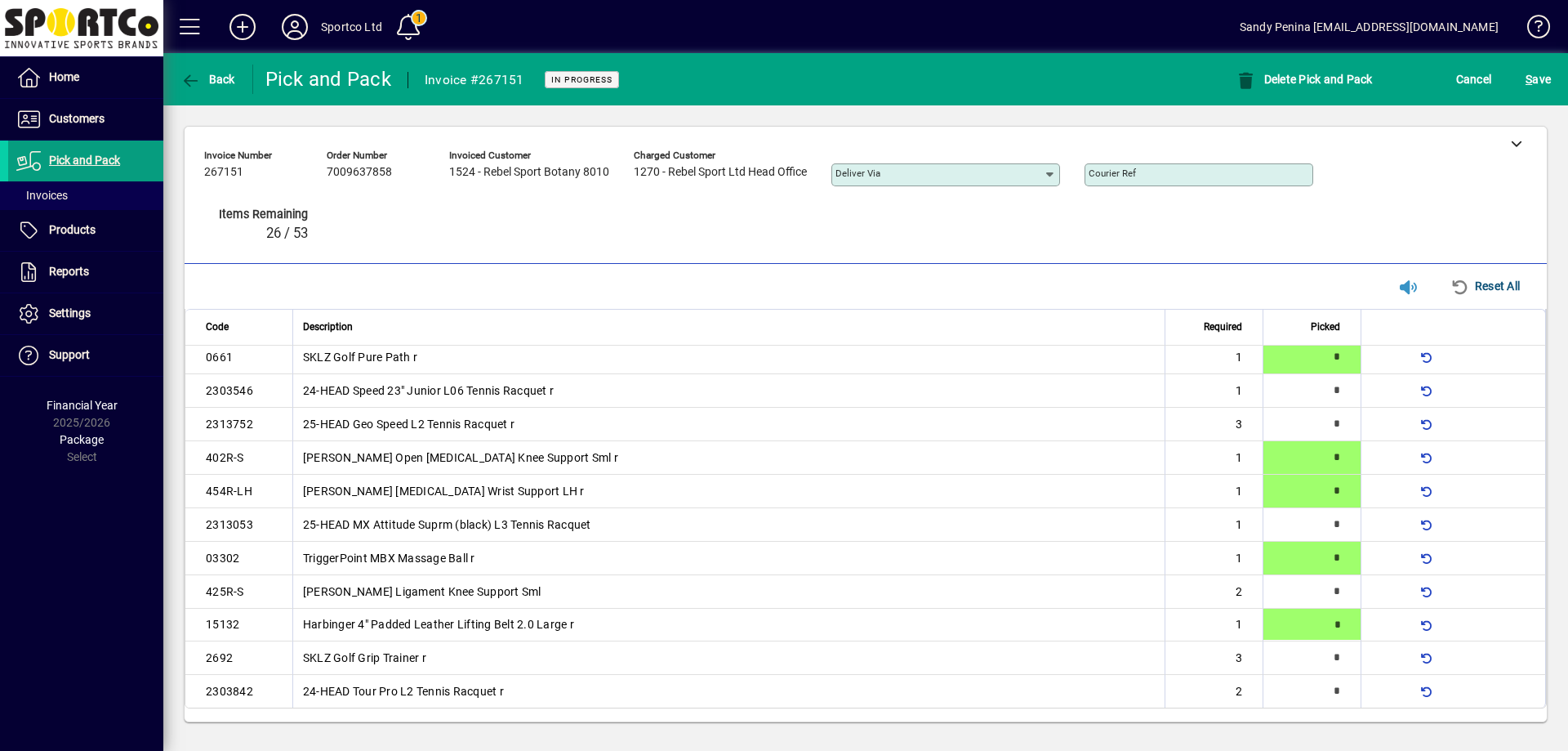
type input "*"
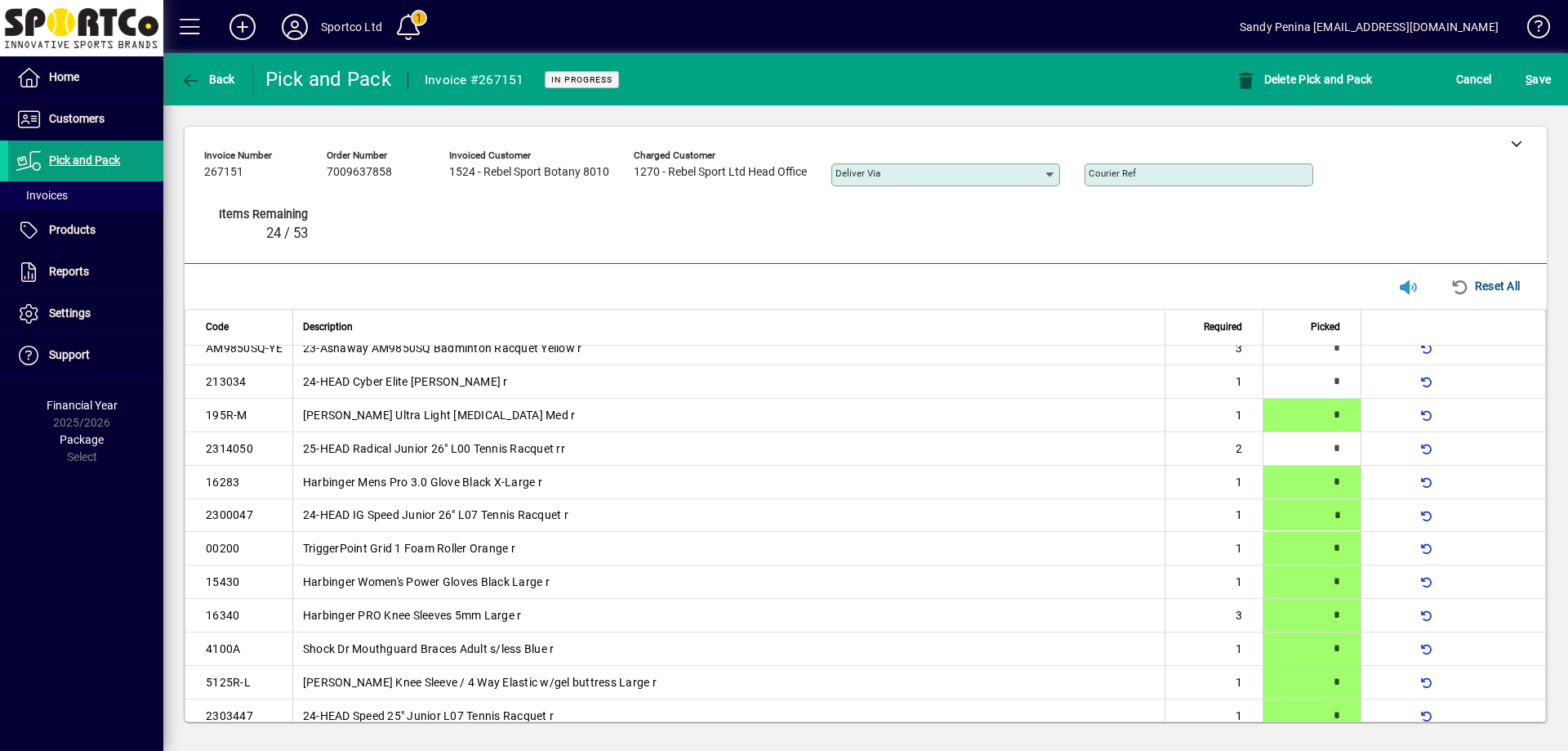
type input "*"
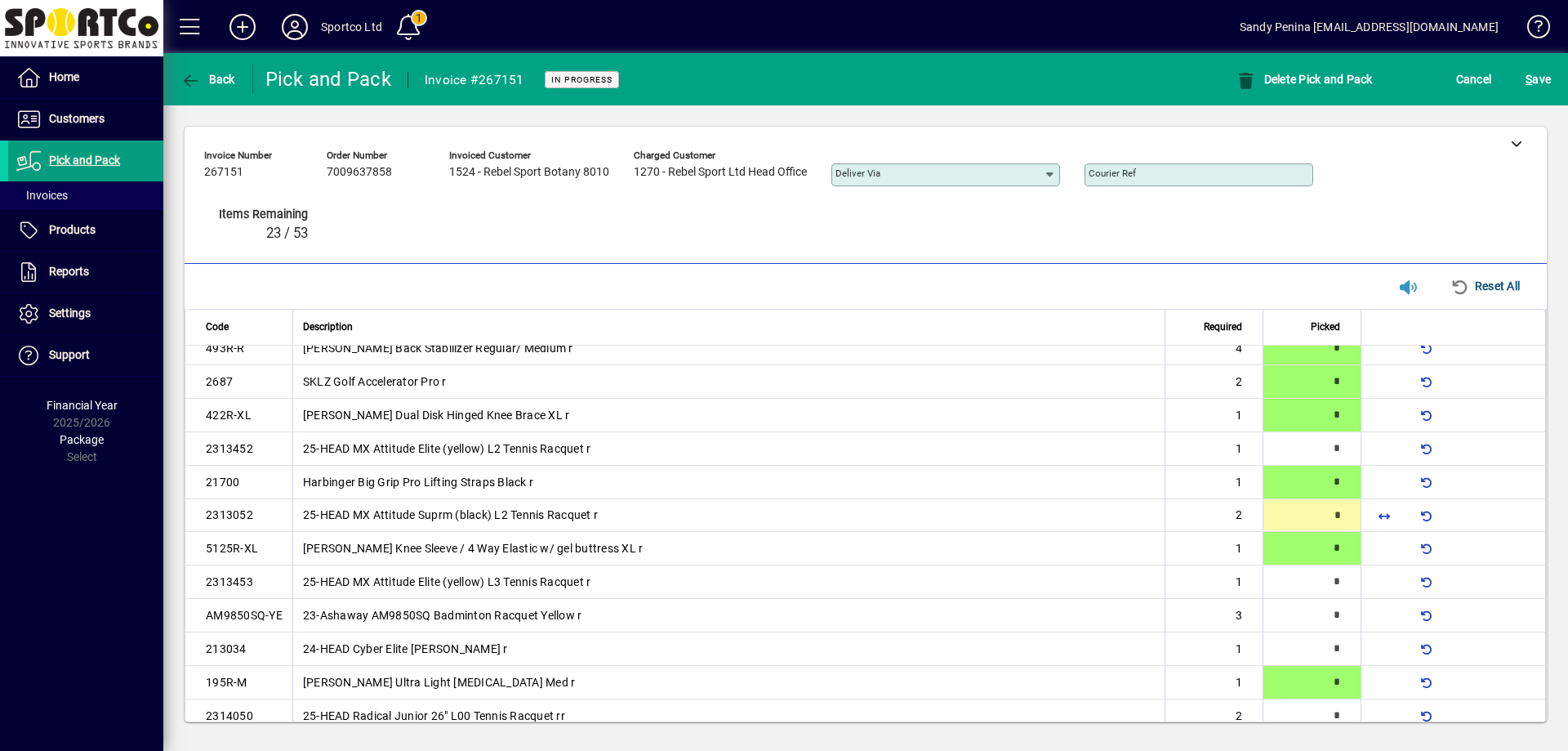
type input "*"
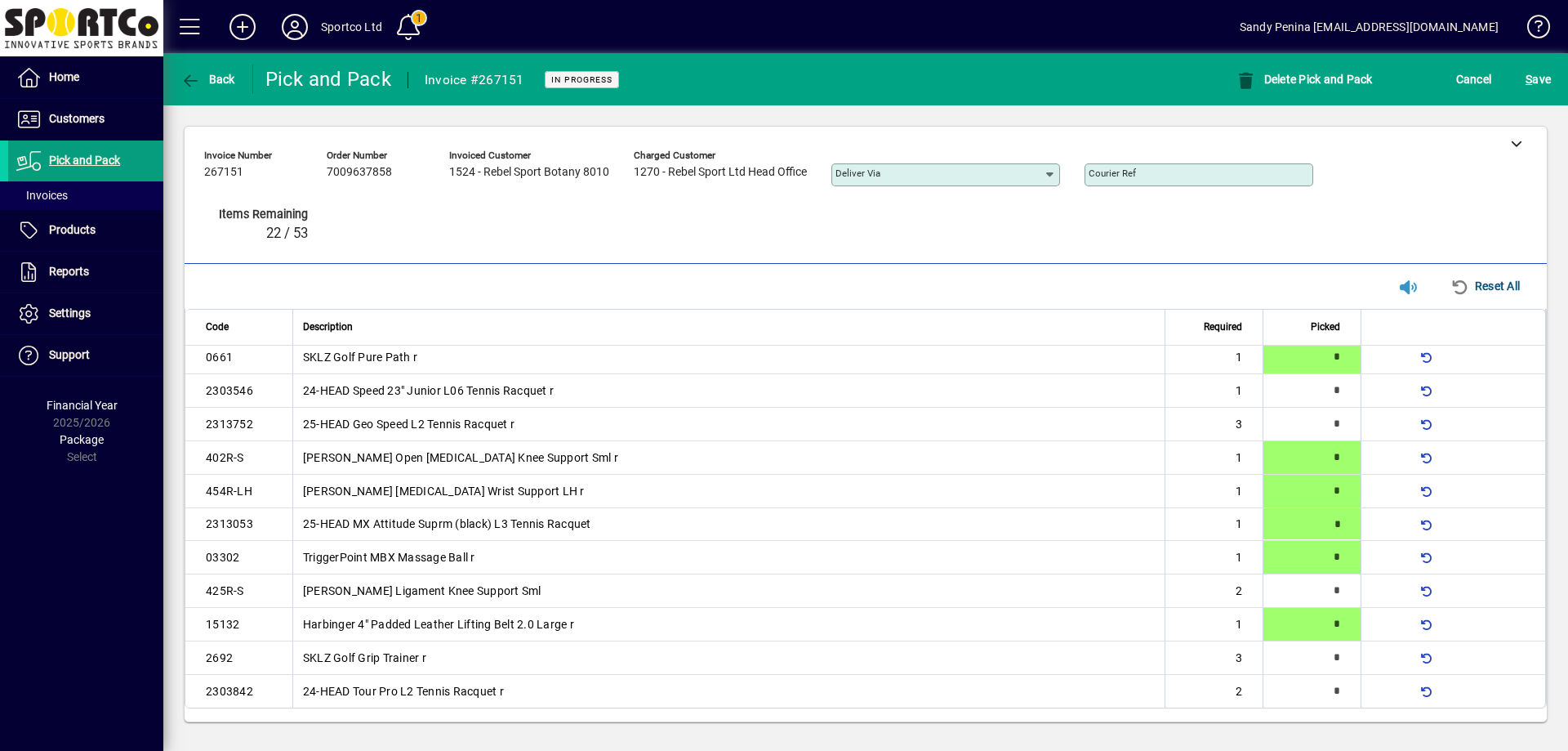
type input "*"
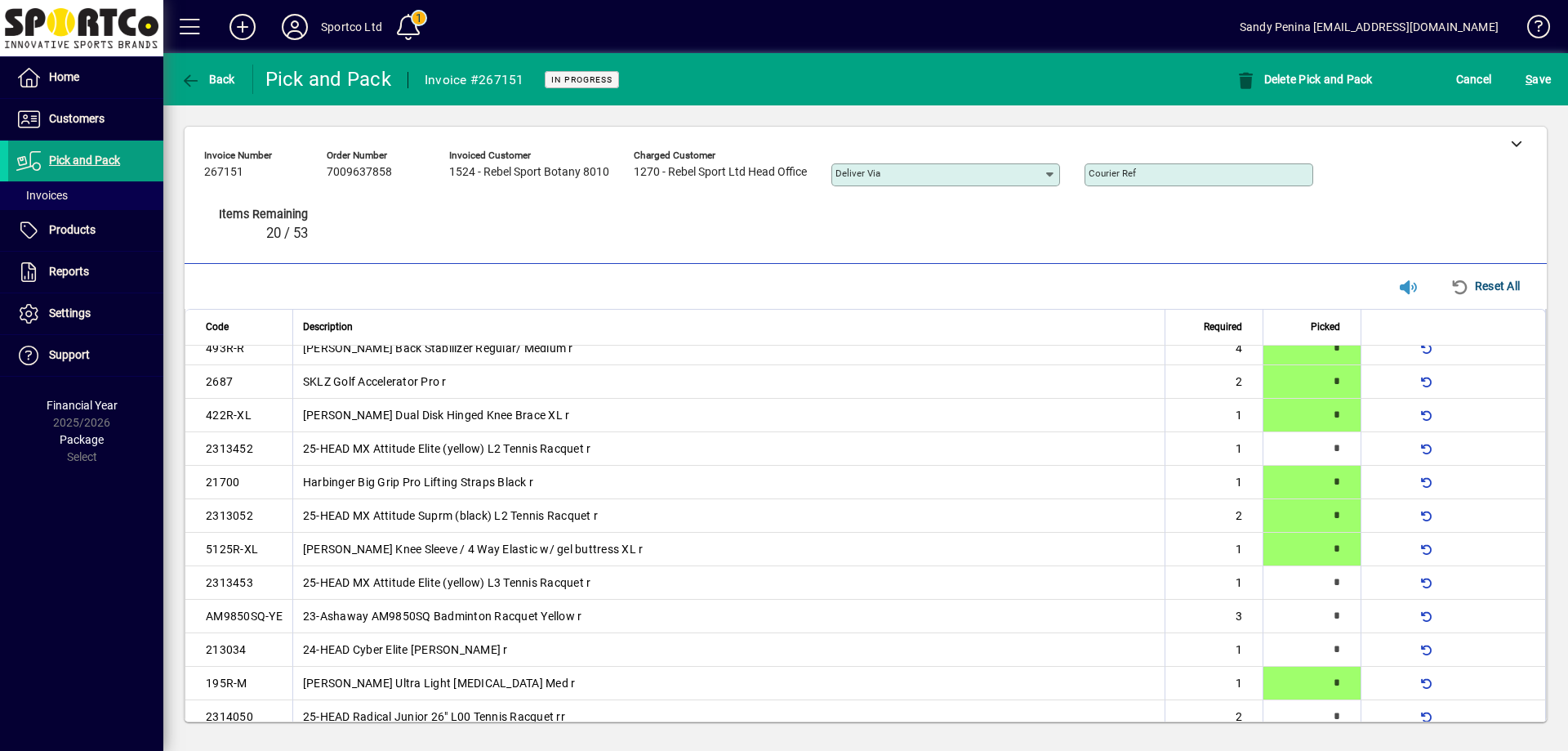
scroll to position [878, 0]
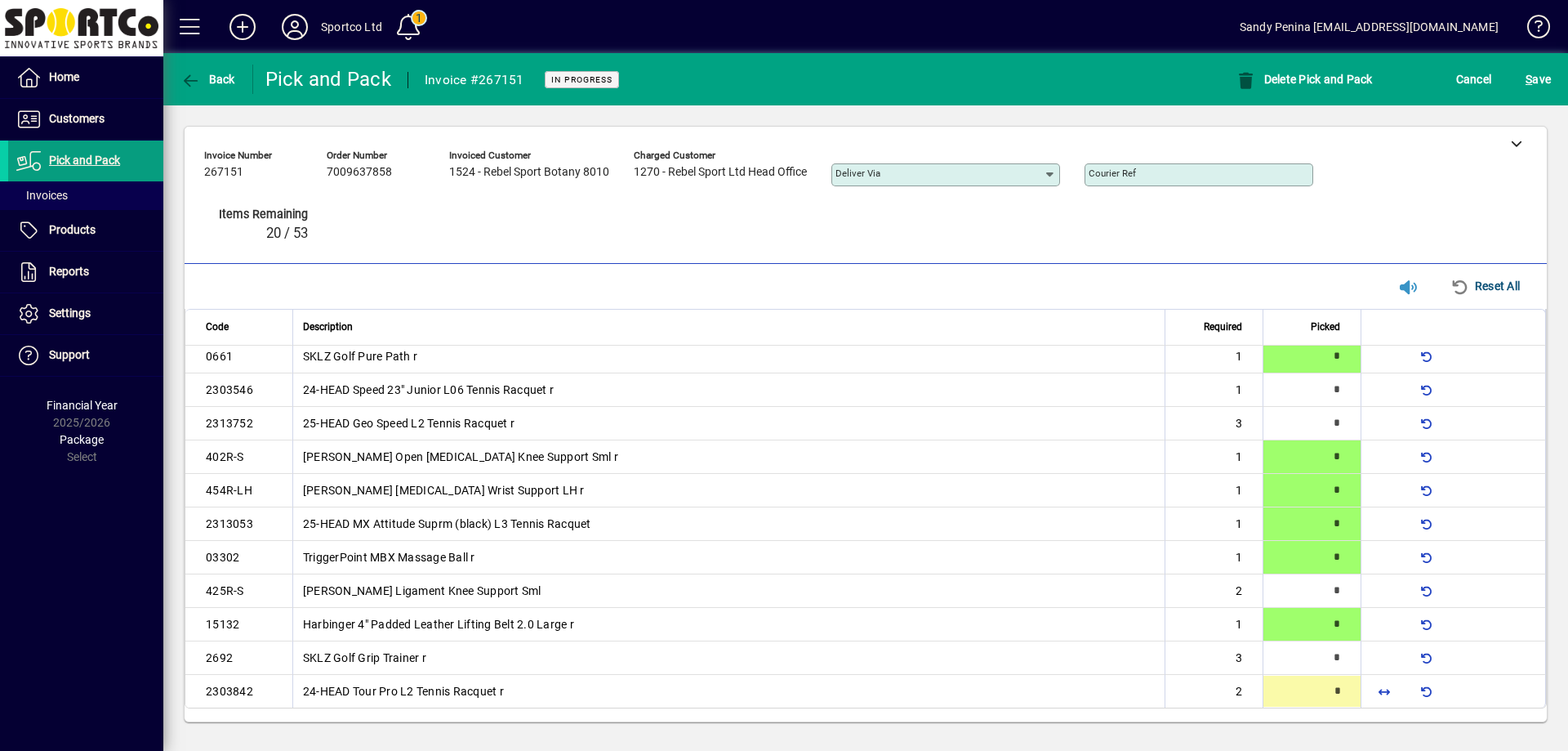
type input "*"
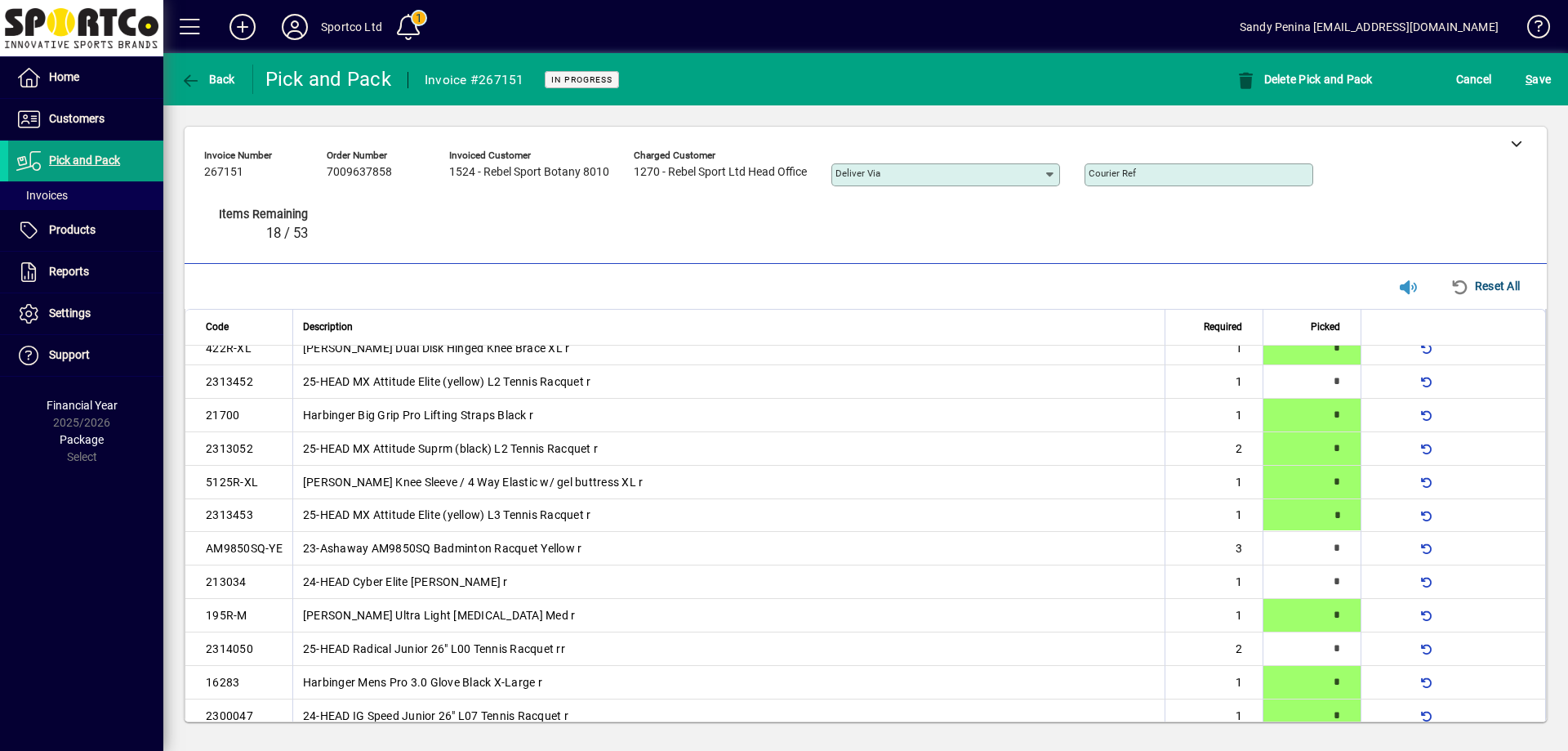
type input "*"
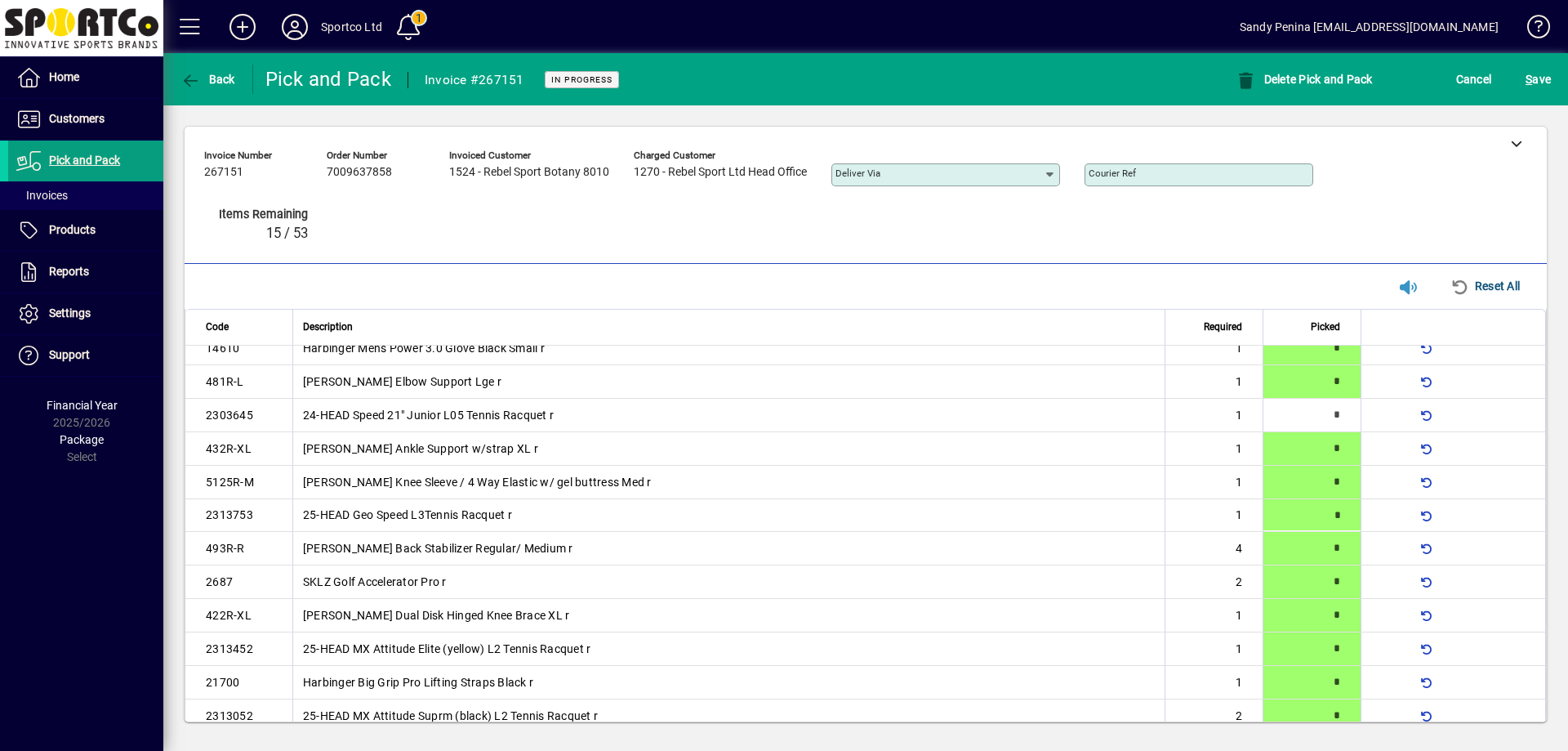
type input "*"
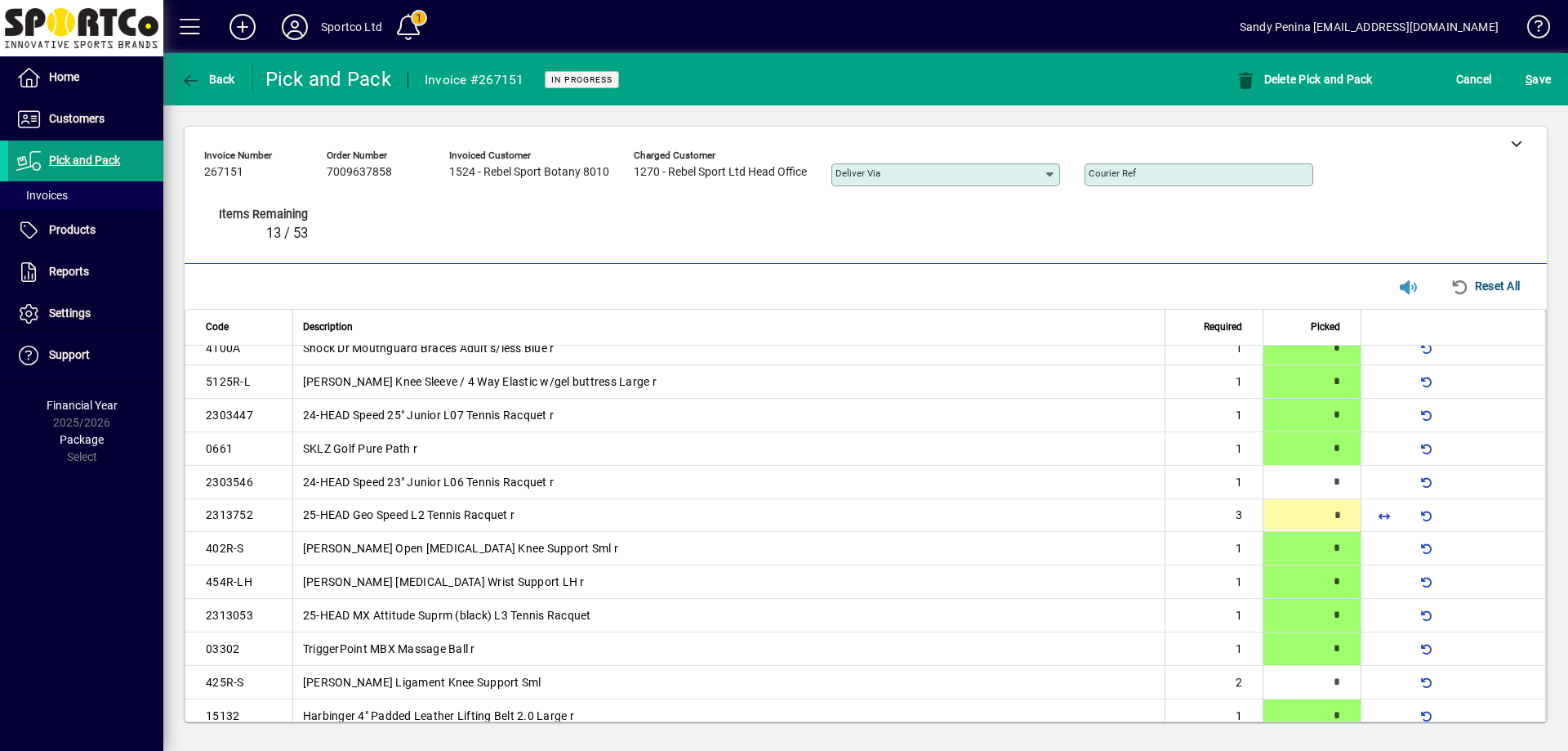
scroll to position [787, 0]
type input "*"
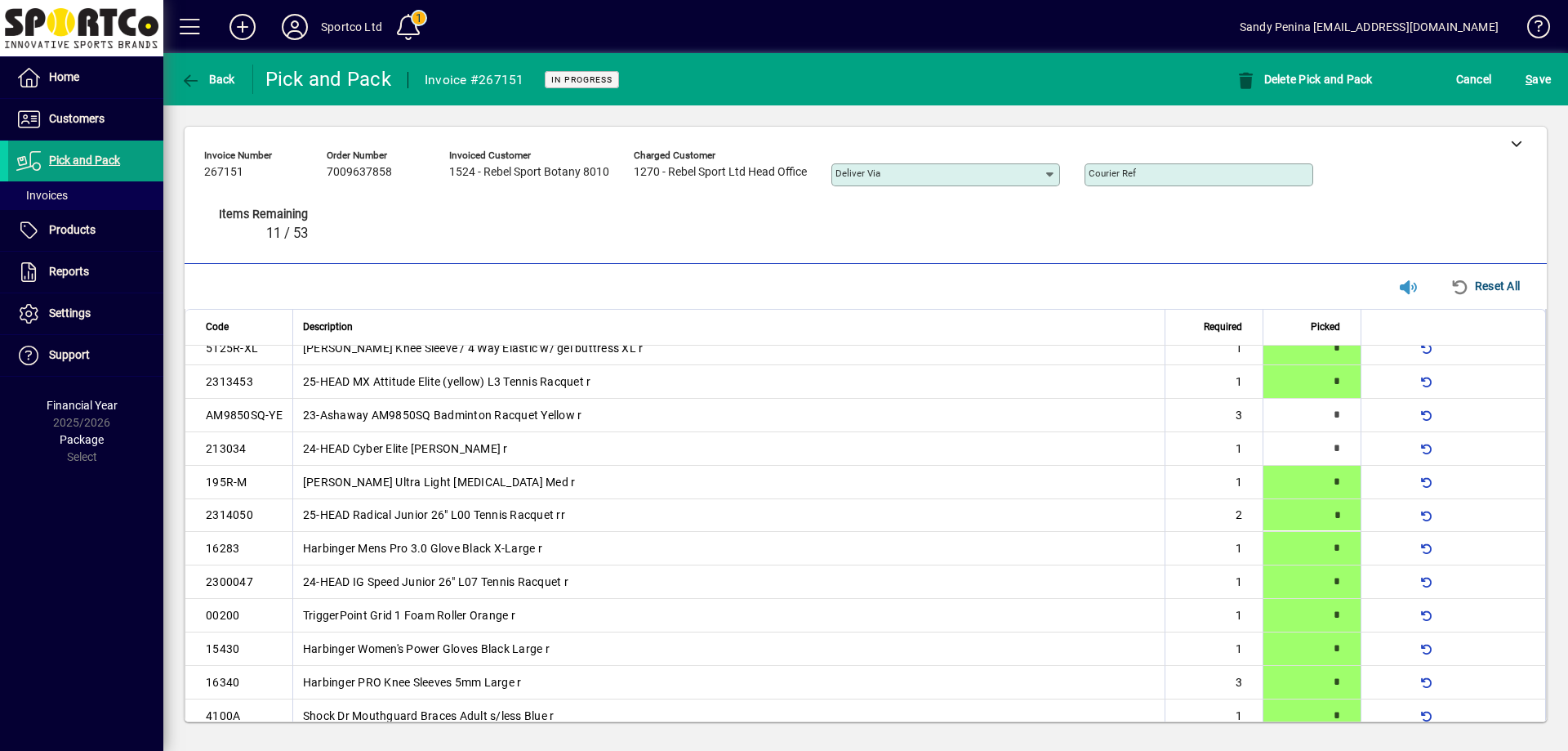
type input "*"
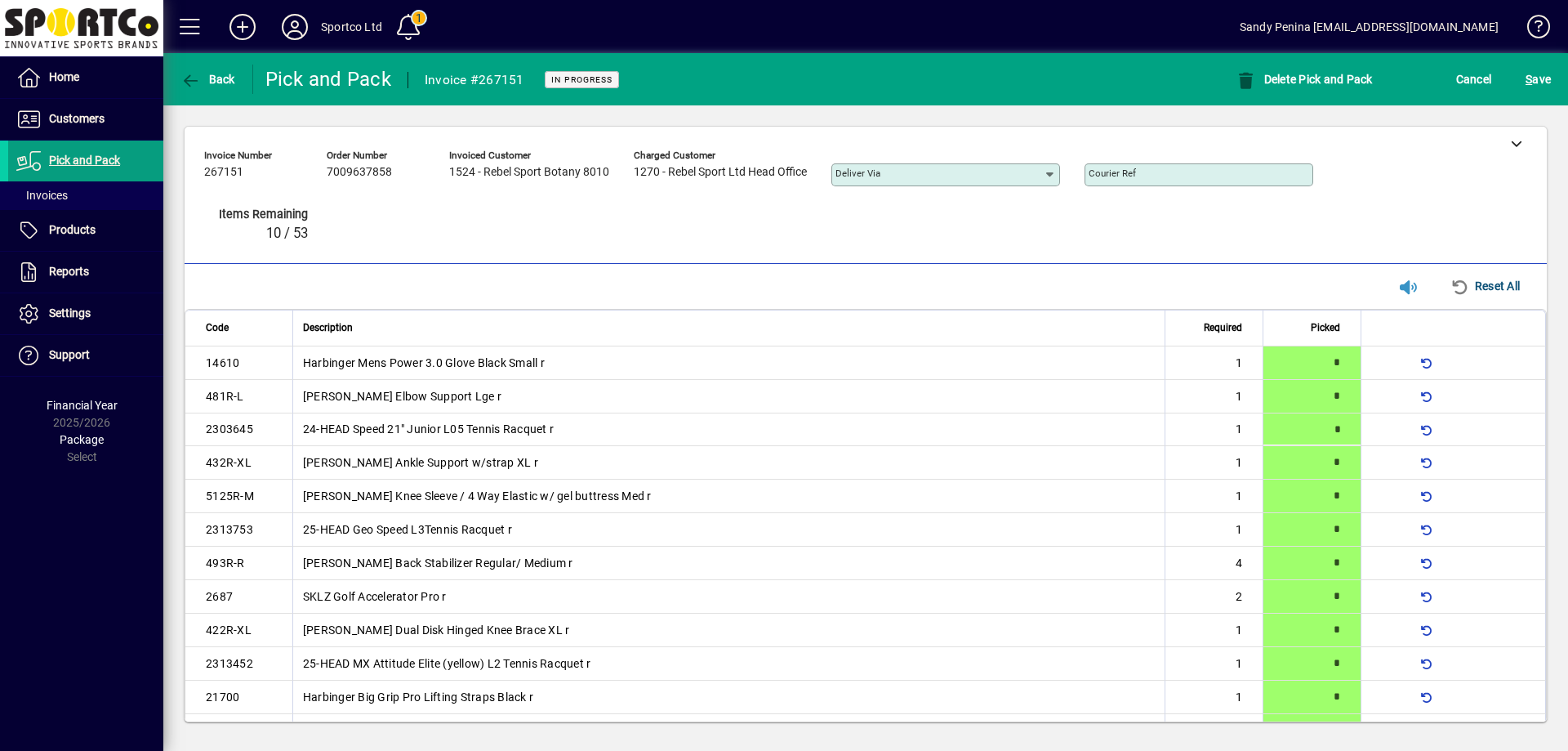
type input "*"
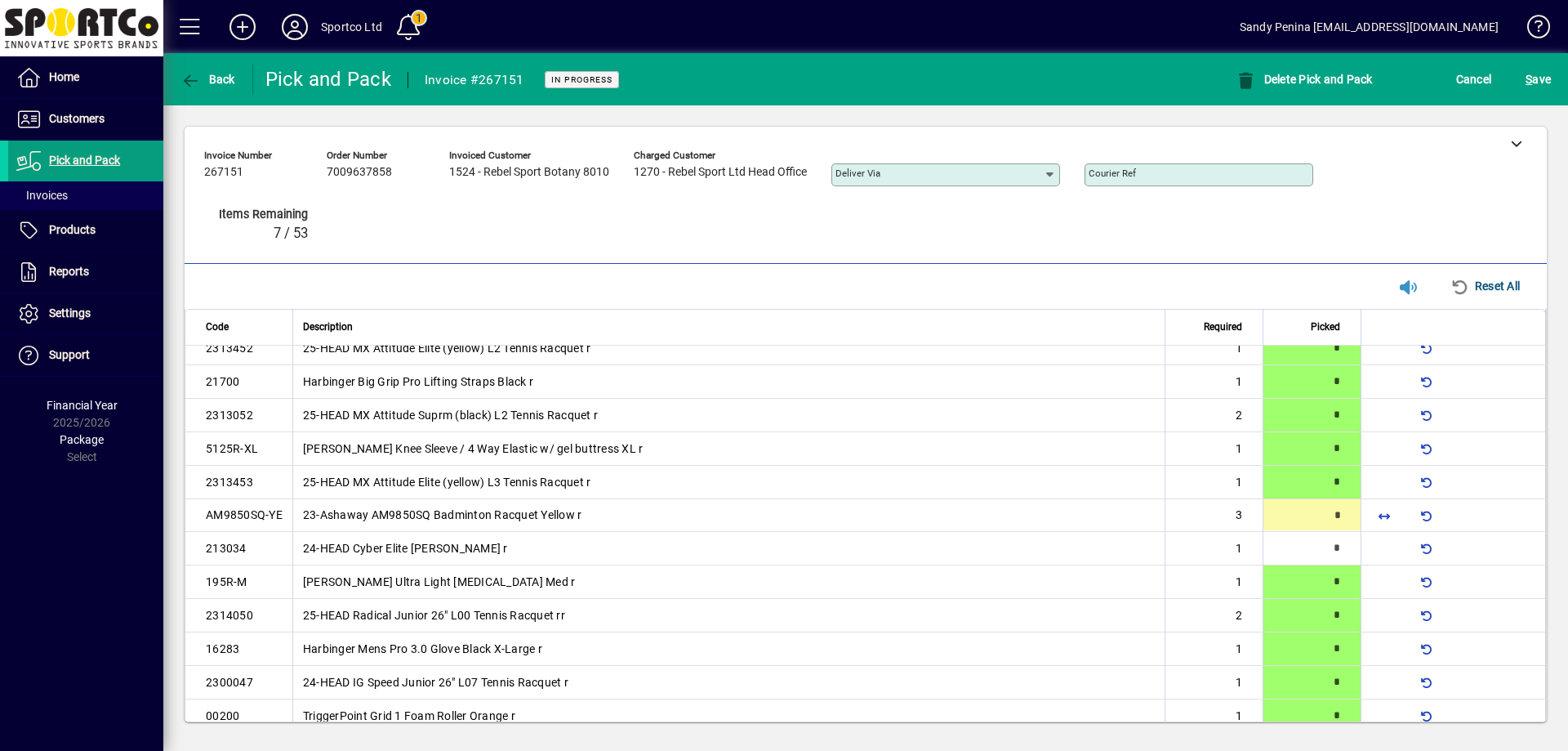
scroll to position [318, 0]
type input "*"
click at [1546, 79] on span "S ave" at bounding box center [1538, 79] width 26 height 26
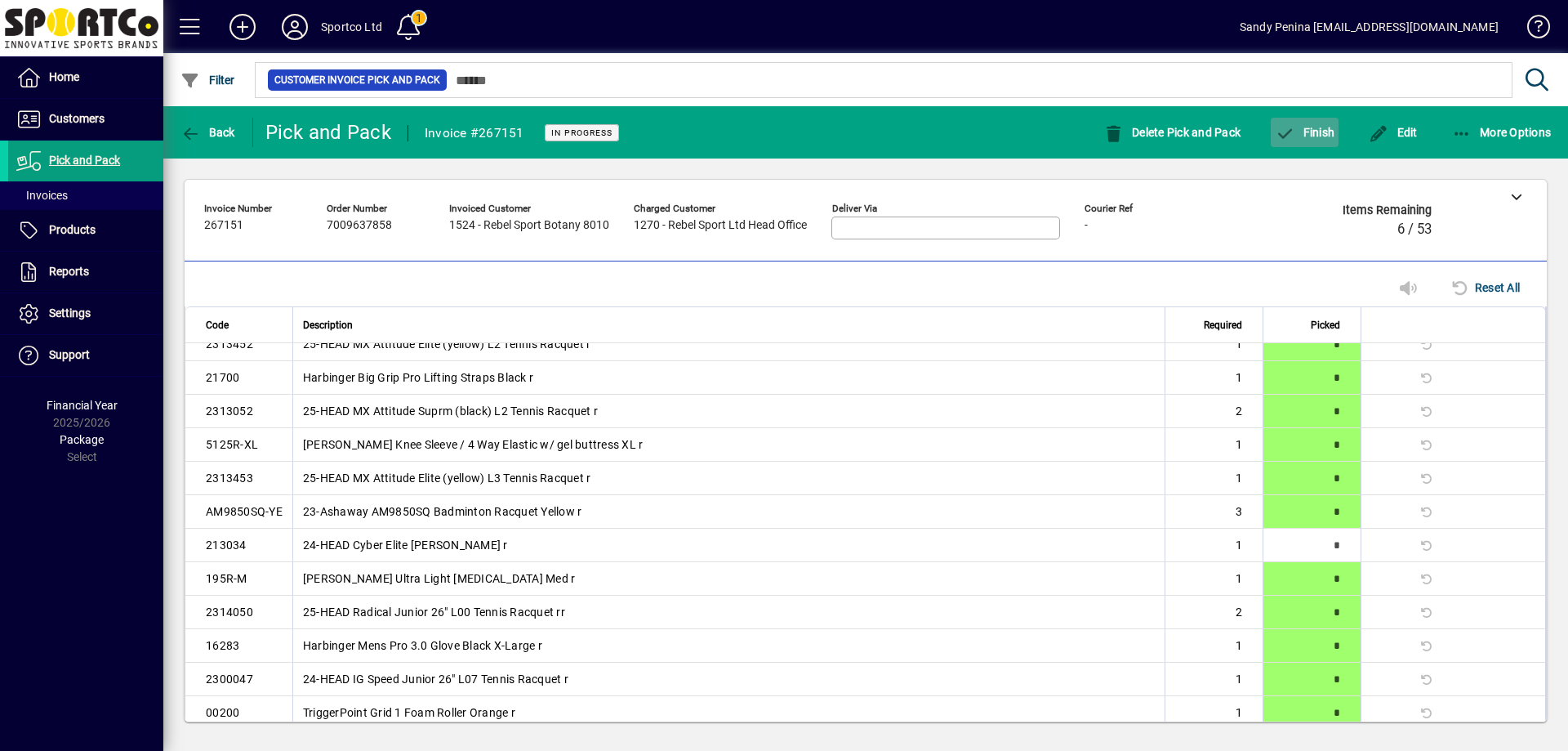
click at [1311, 141] on span "button" at bounding box center [1304, 133] width 68 height 40
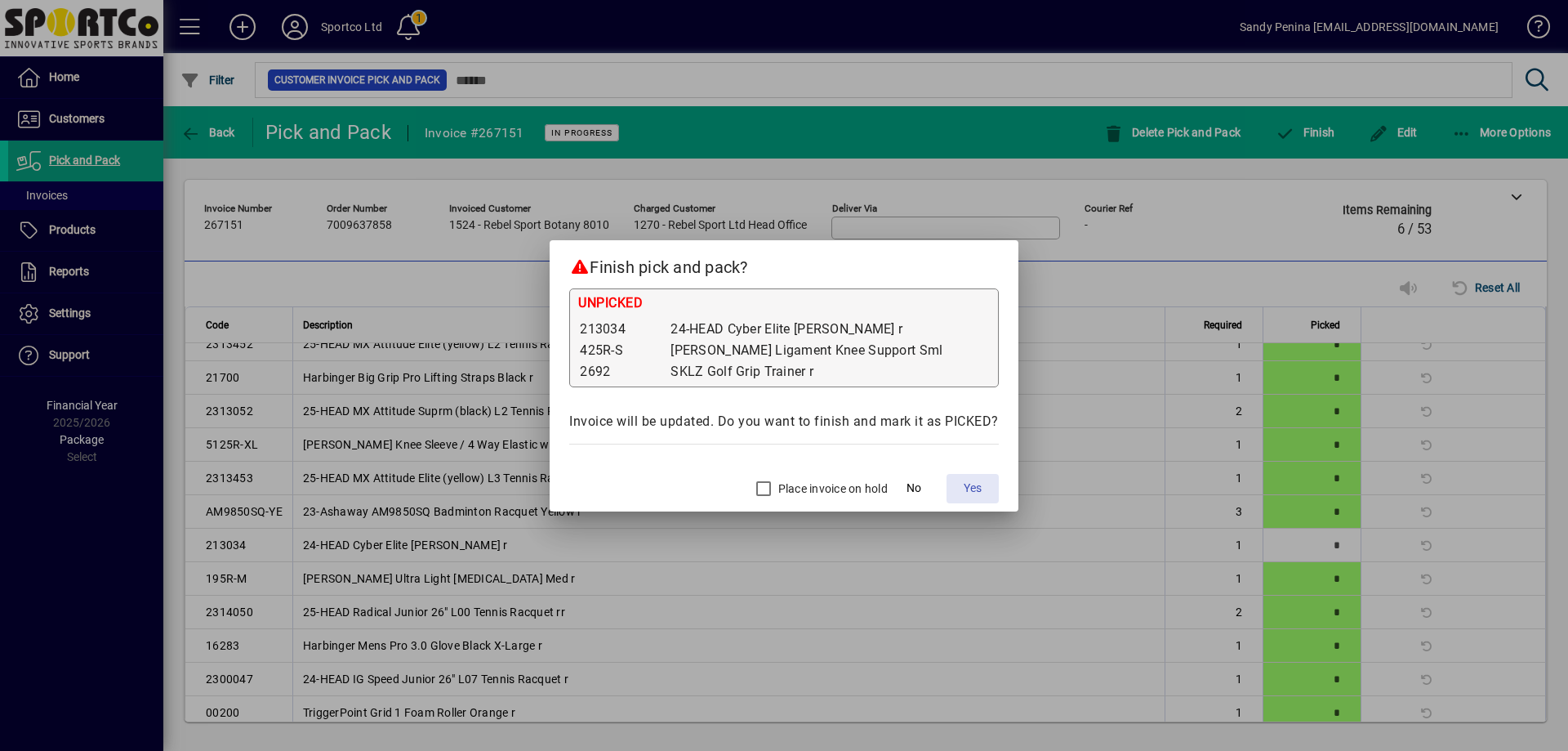
click at [974, 486] on span "Yes" at bounding box center [973, 488] width 18 height 17
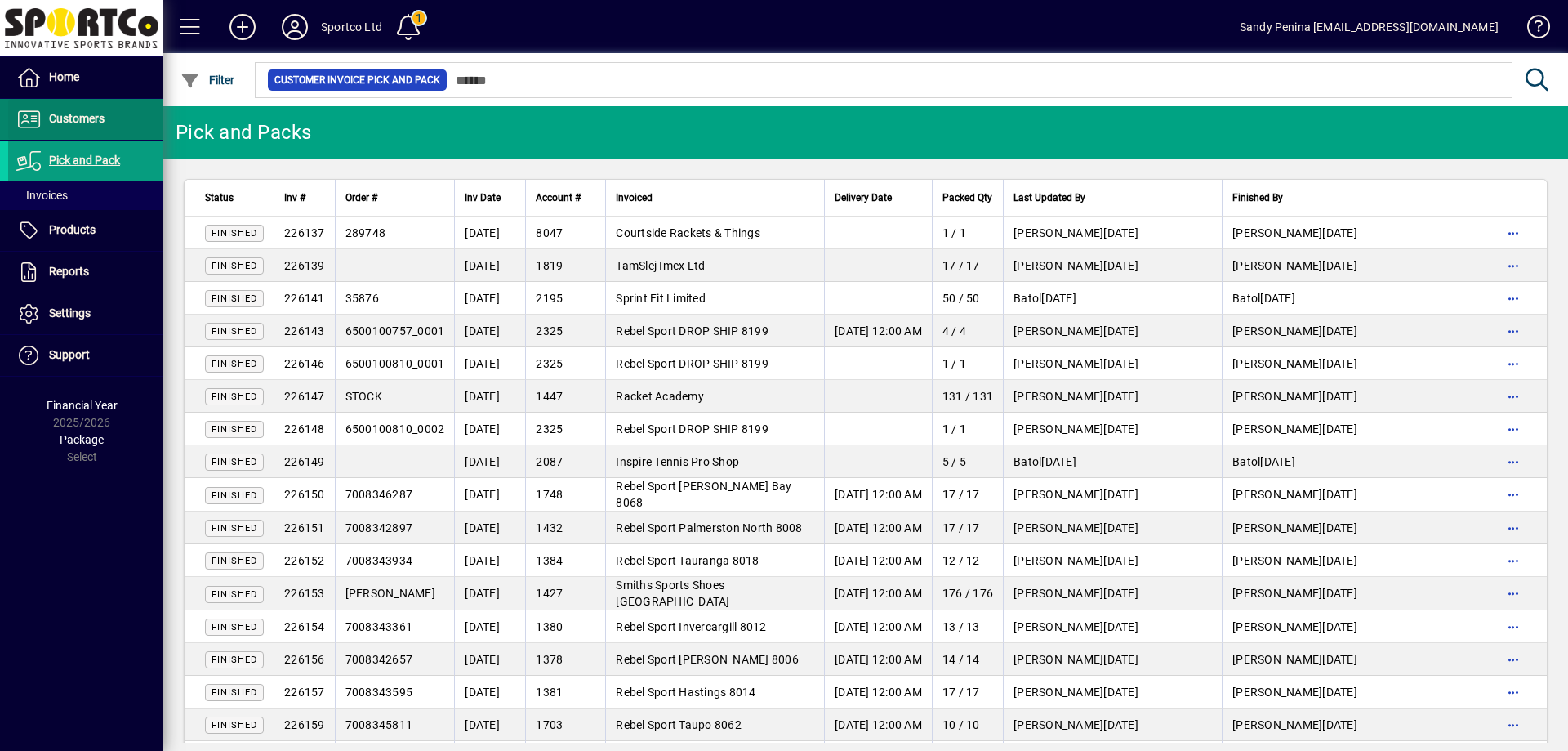
click at [100, 112] on span "Customers" at bounding box center [76, 119] width 55 height 13
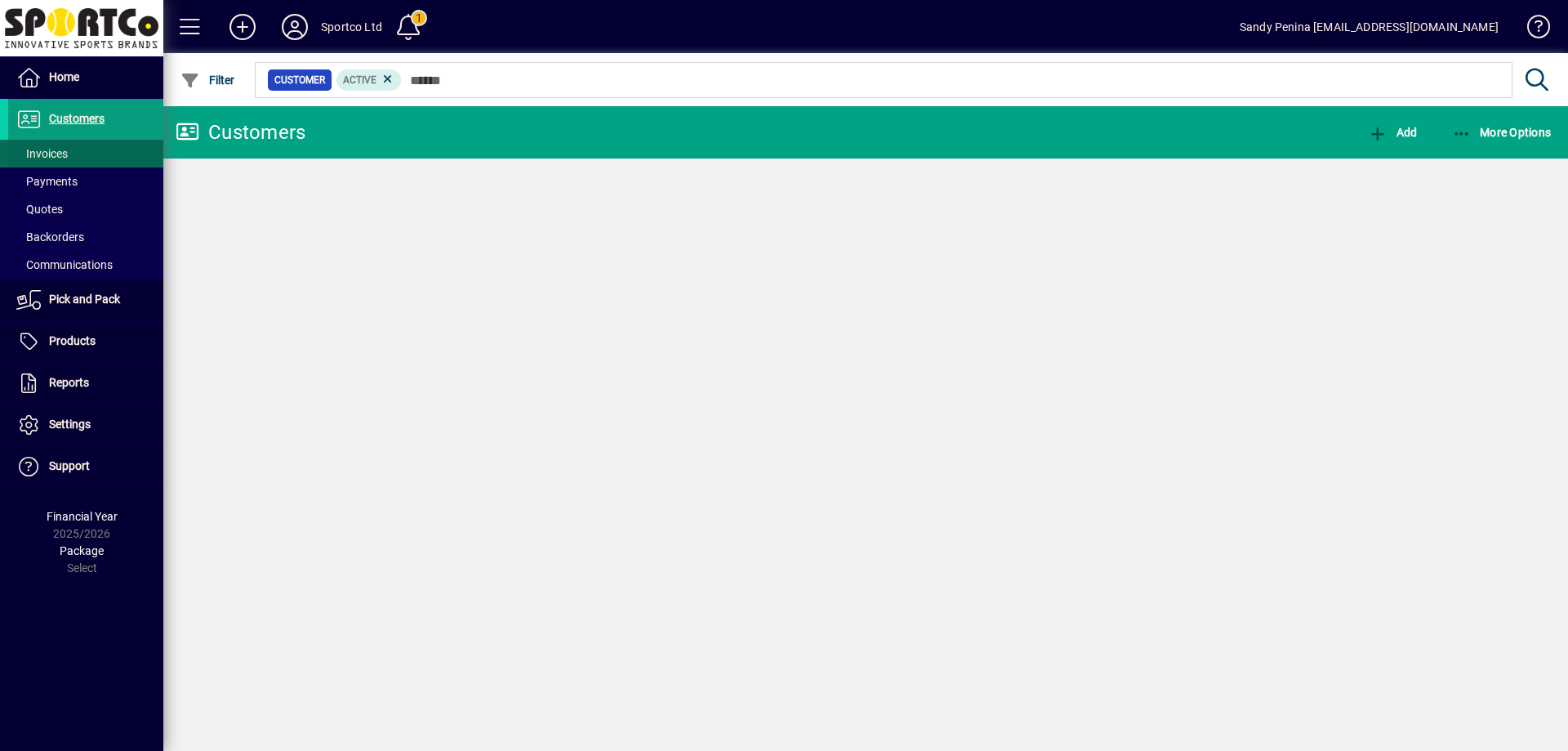
click at [49, 151] on span "Invoices" at bounding box center [42, 153] width 51 height 13
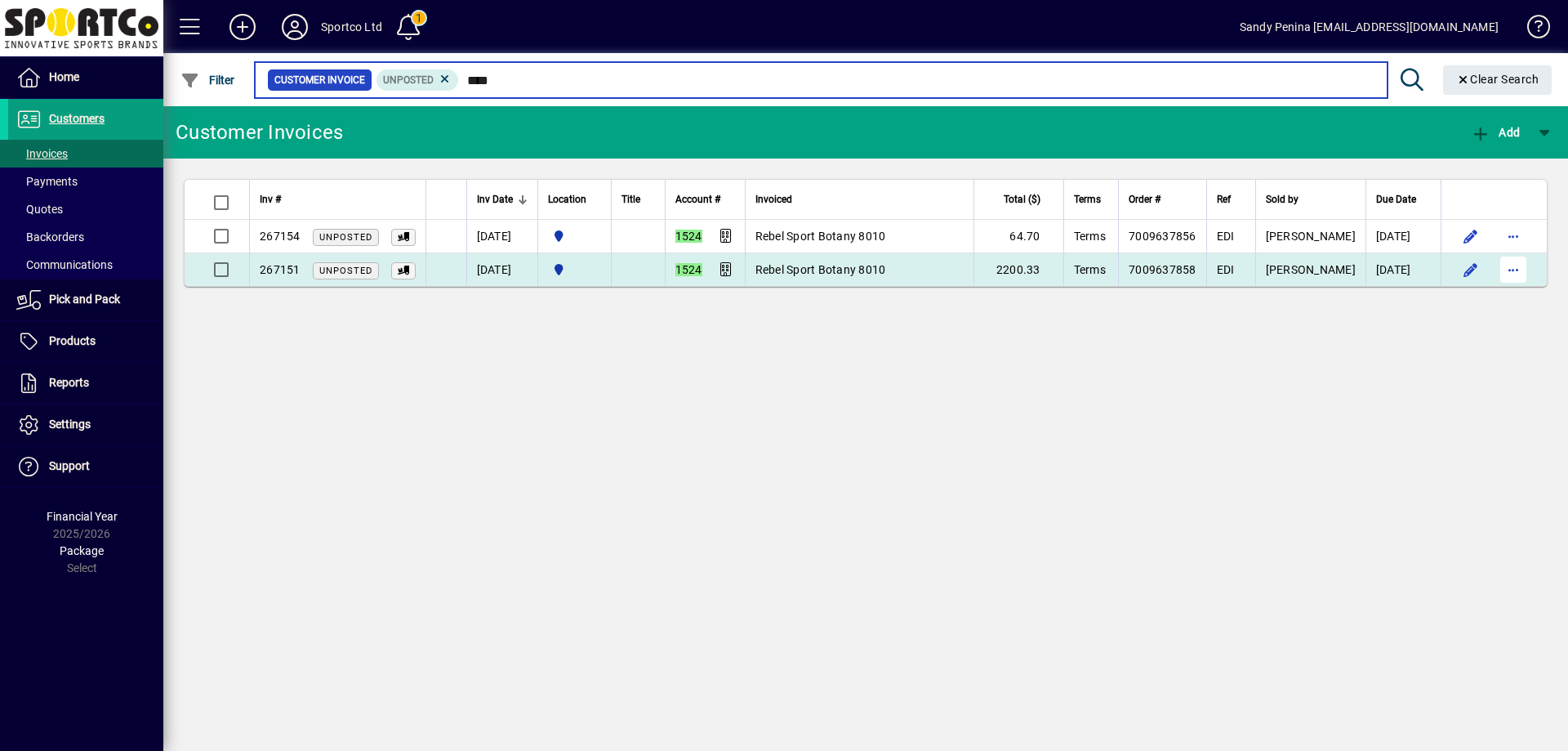
type input "****"
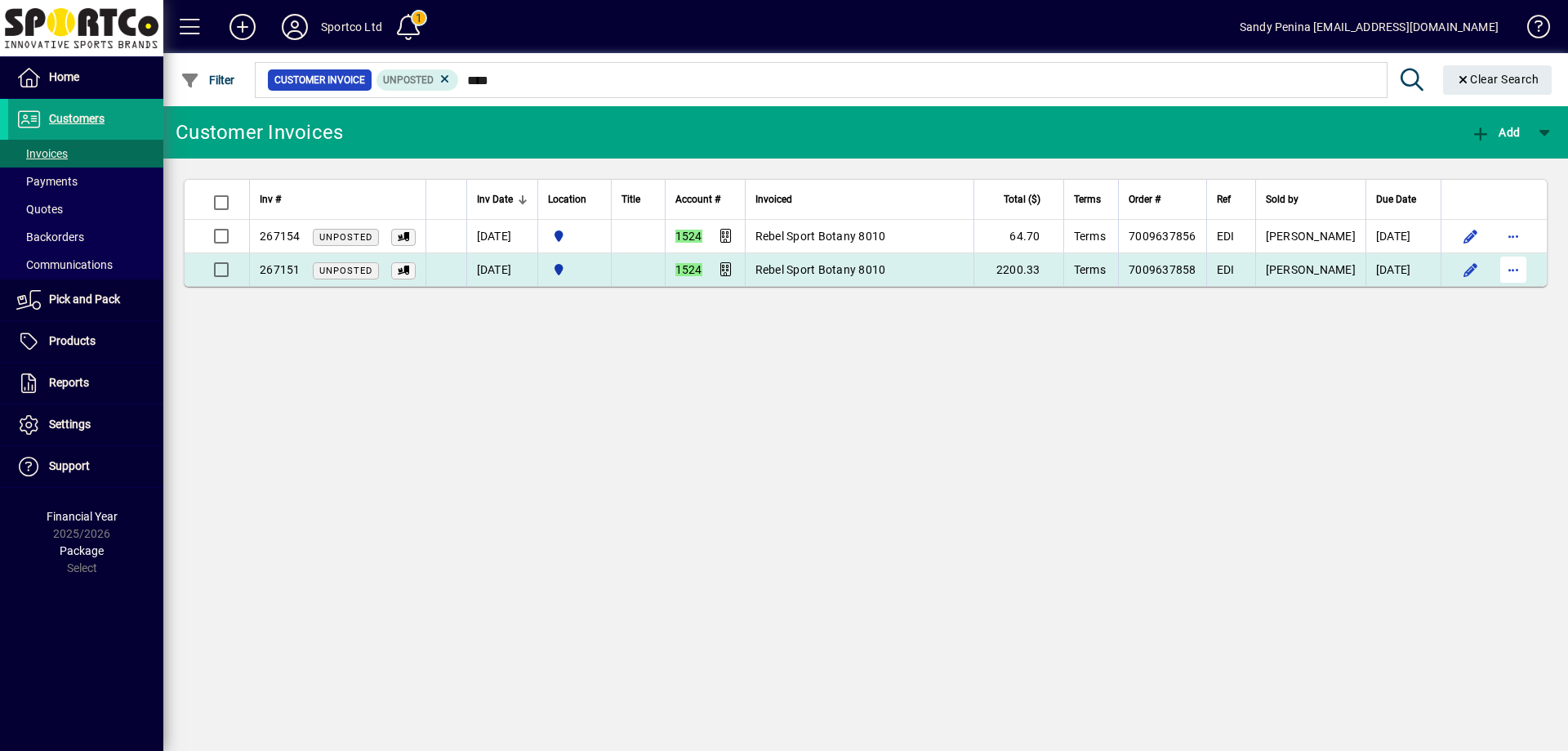
click at [1510, 275] on span "button" at bounding box center [1514, 270] width 40 height 40
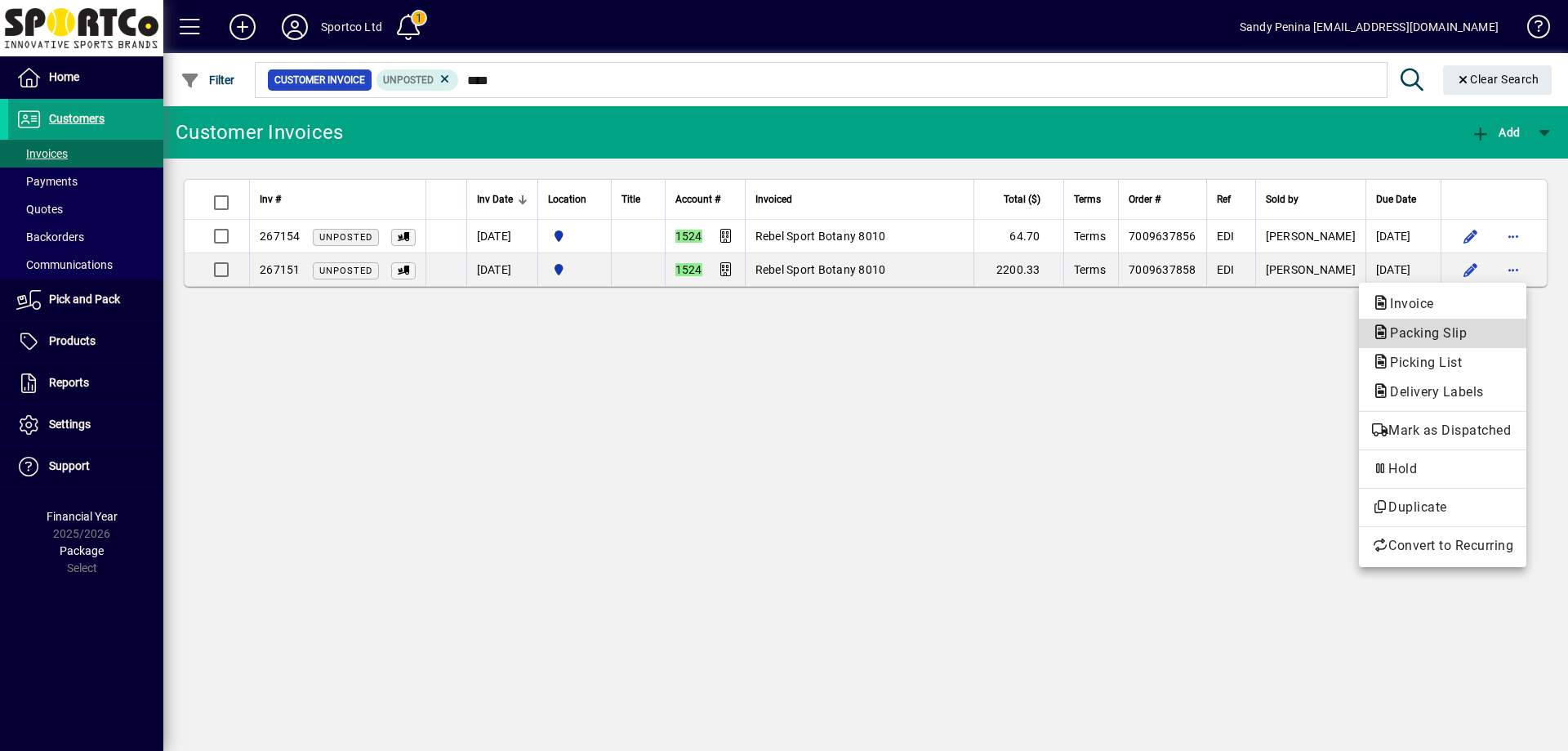
click at [1409, 328] on span "Packing Slip" at bounding box center [1423, 333] width 103 height 16
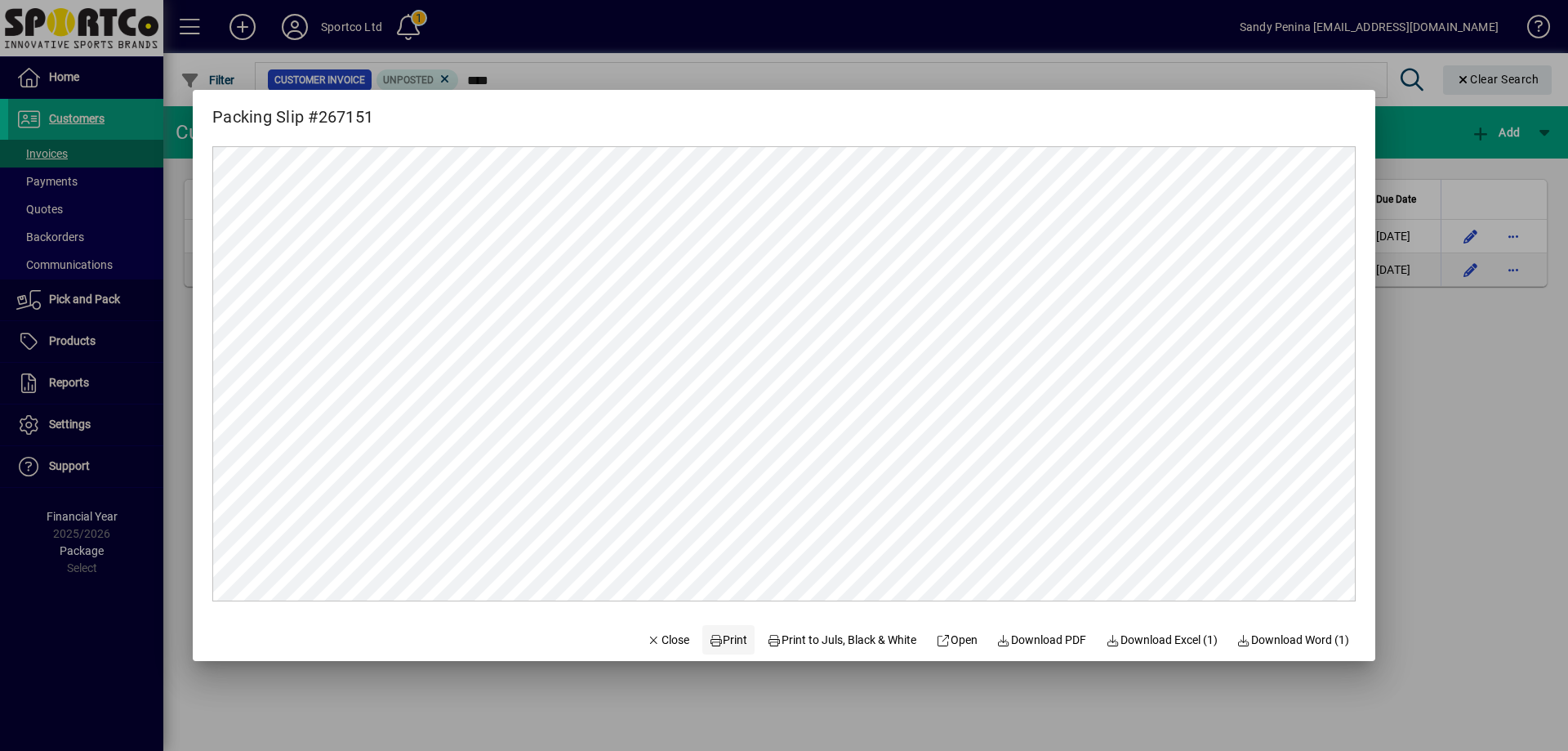
click at [709, 646] on span "Print" at bounding box center [728, 640] width 40 height 17
click at [1449, 403] on div at bounding box center [784, 375] width 1568 height 751
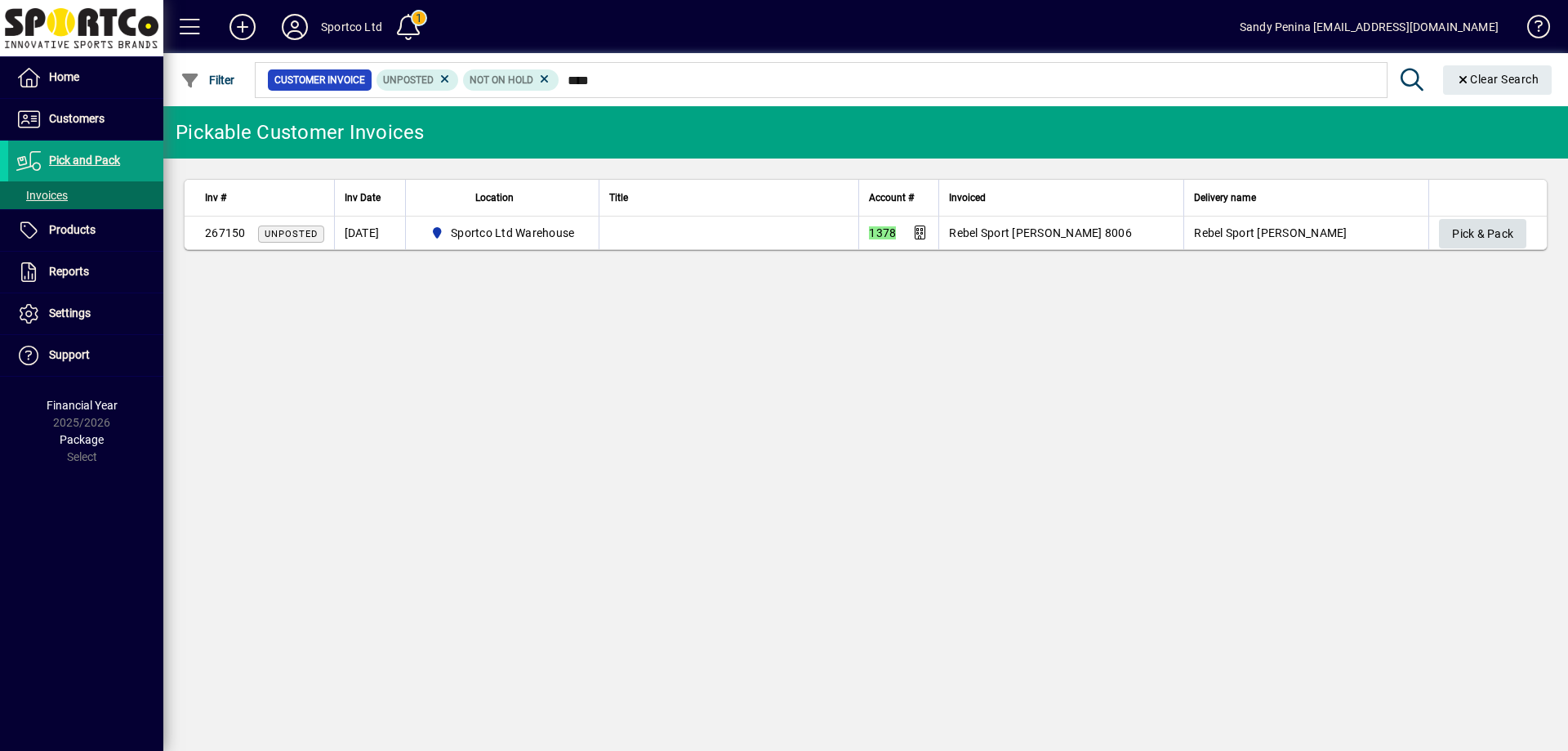
type input "****"
click at [1499, 234] on span "Pick & Pack" at bounding box center [1483, 234] width 61 height 27
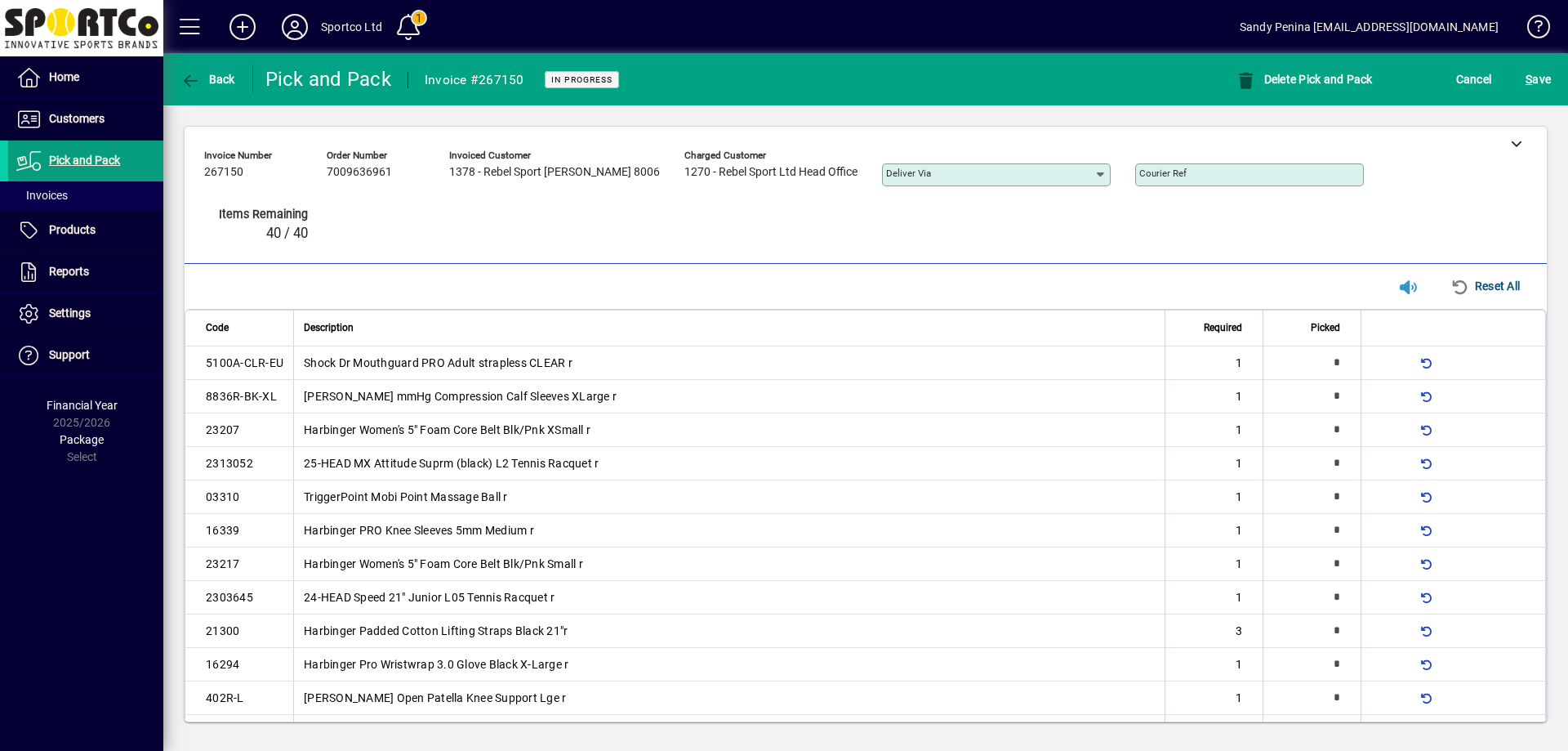
type input "*"
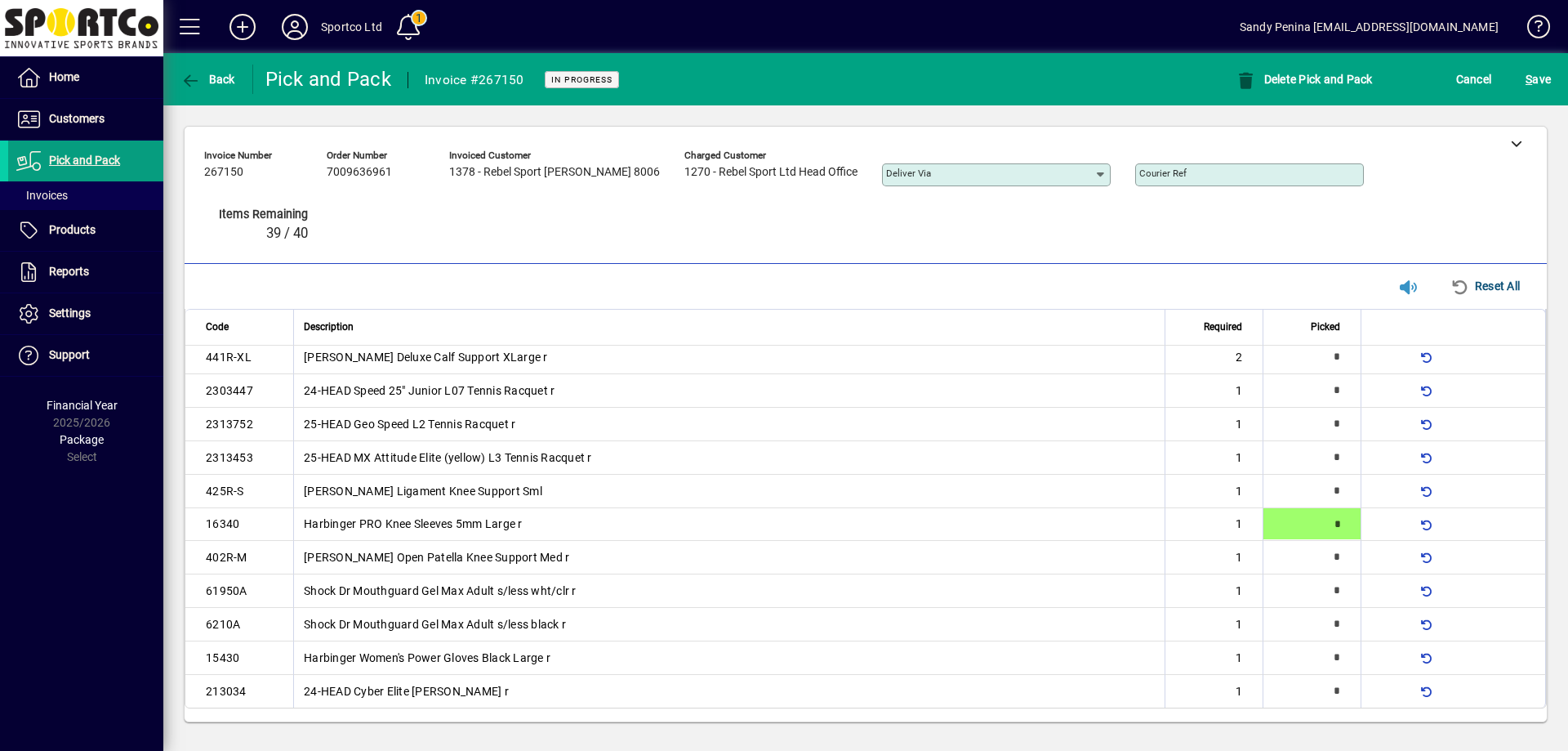
type input "*"
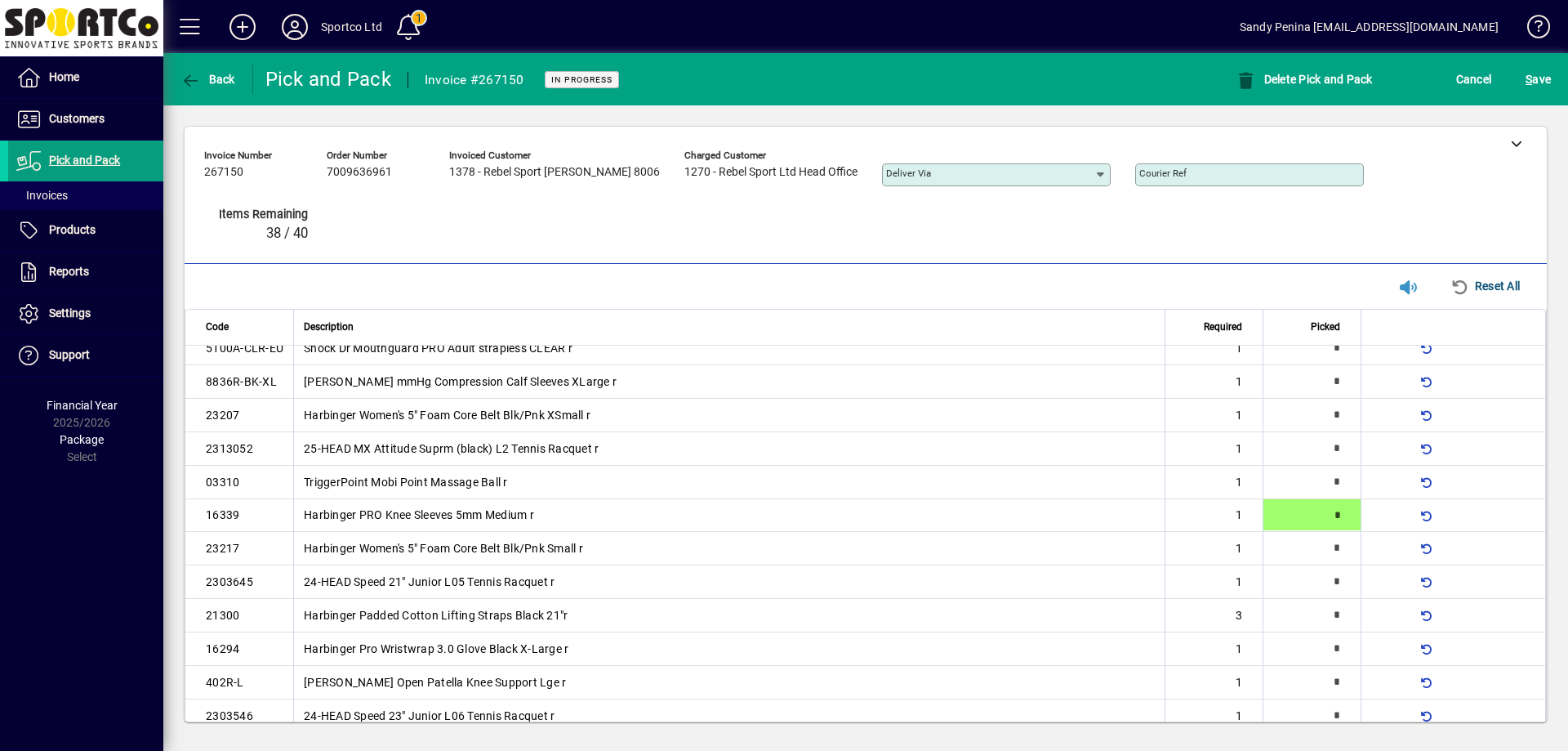
type input "*"
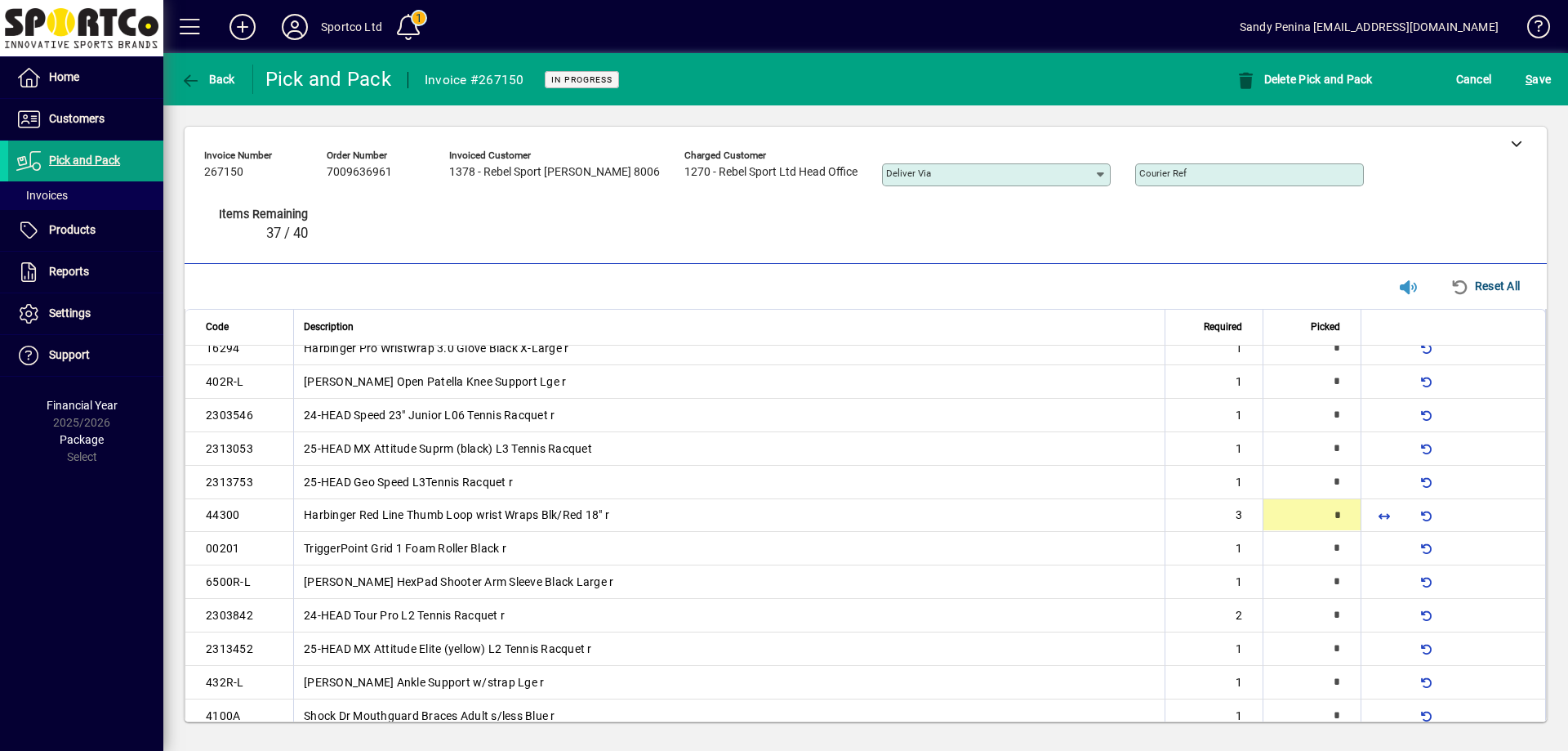
type input "*"
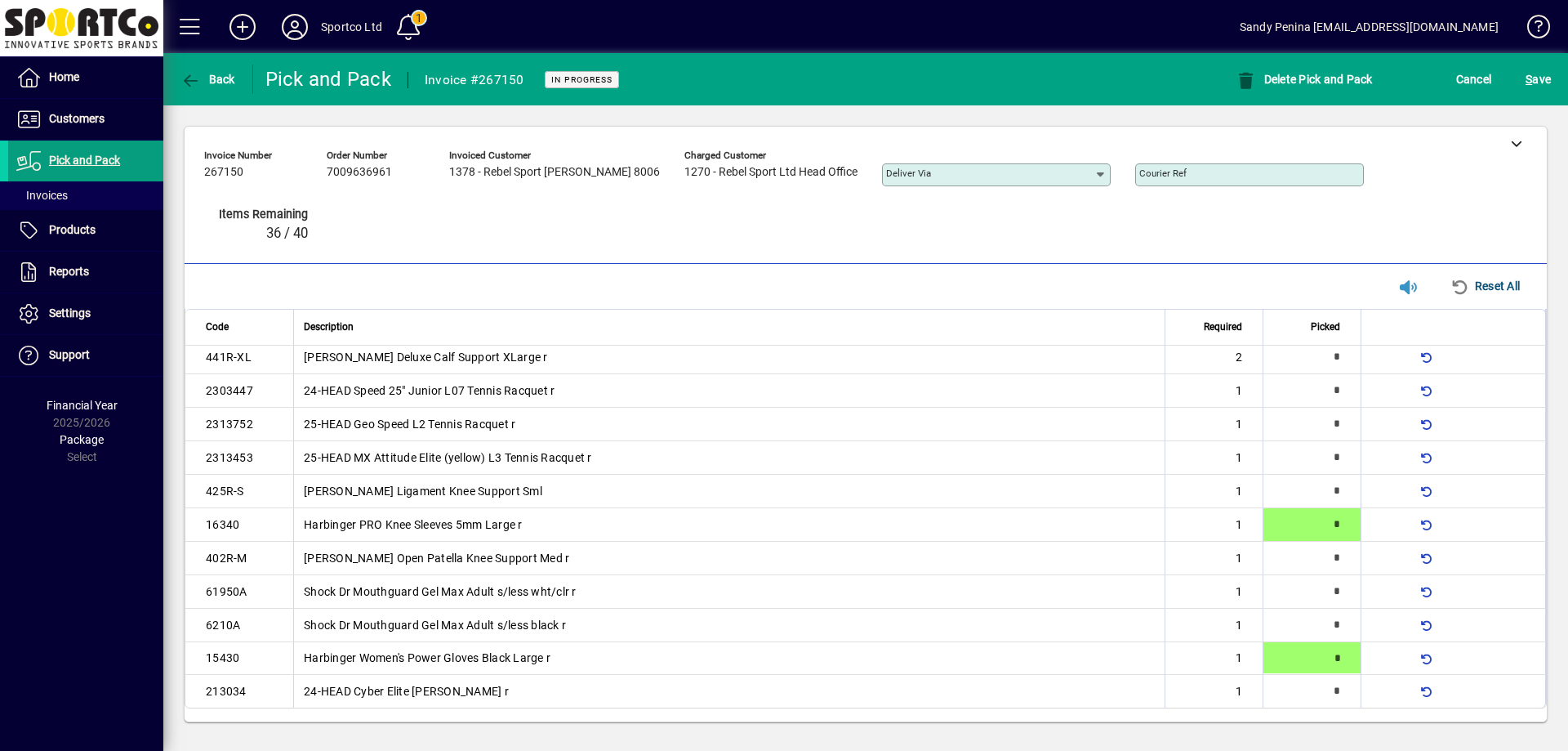
type input "*"
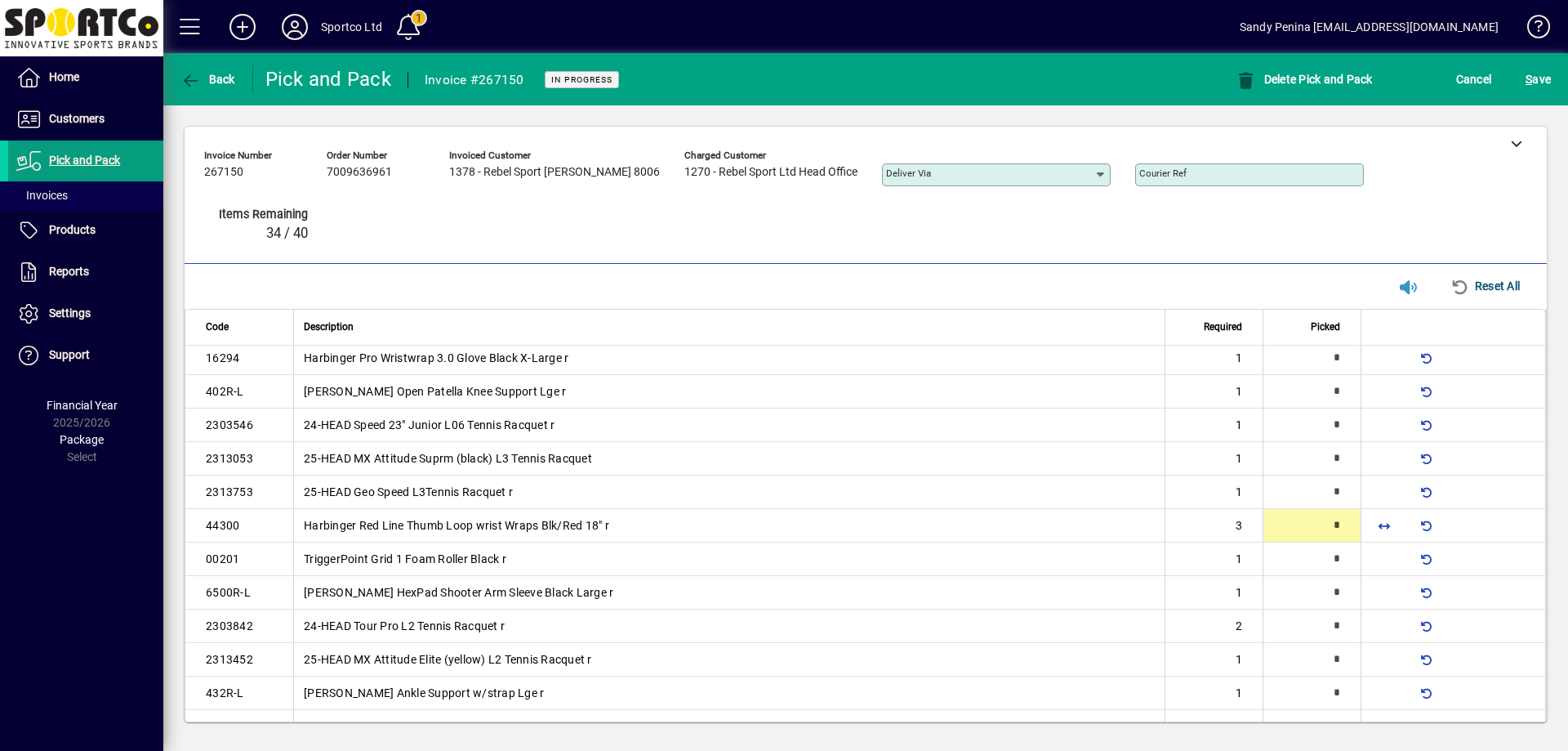
type input "*"
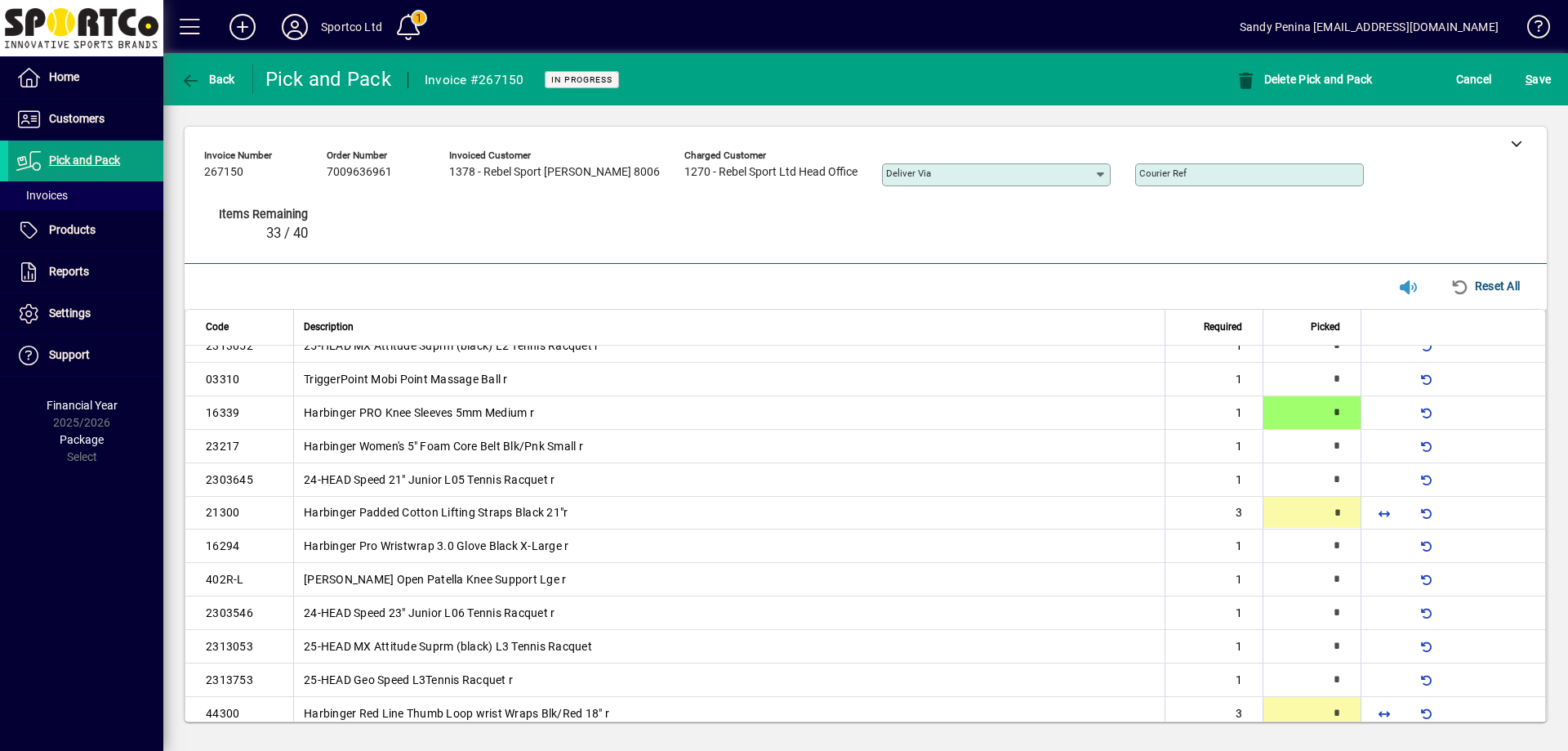
scroll to position [117, 0]
type input "*"
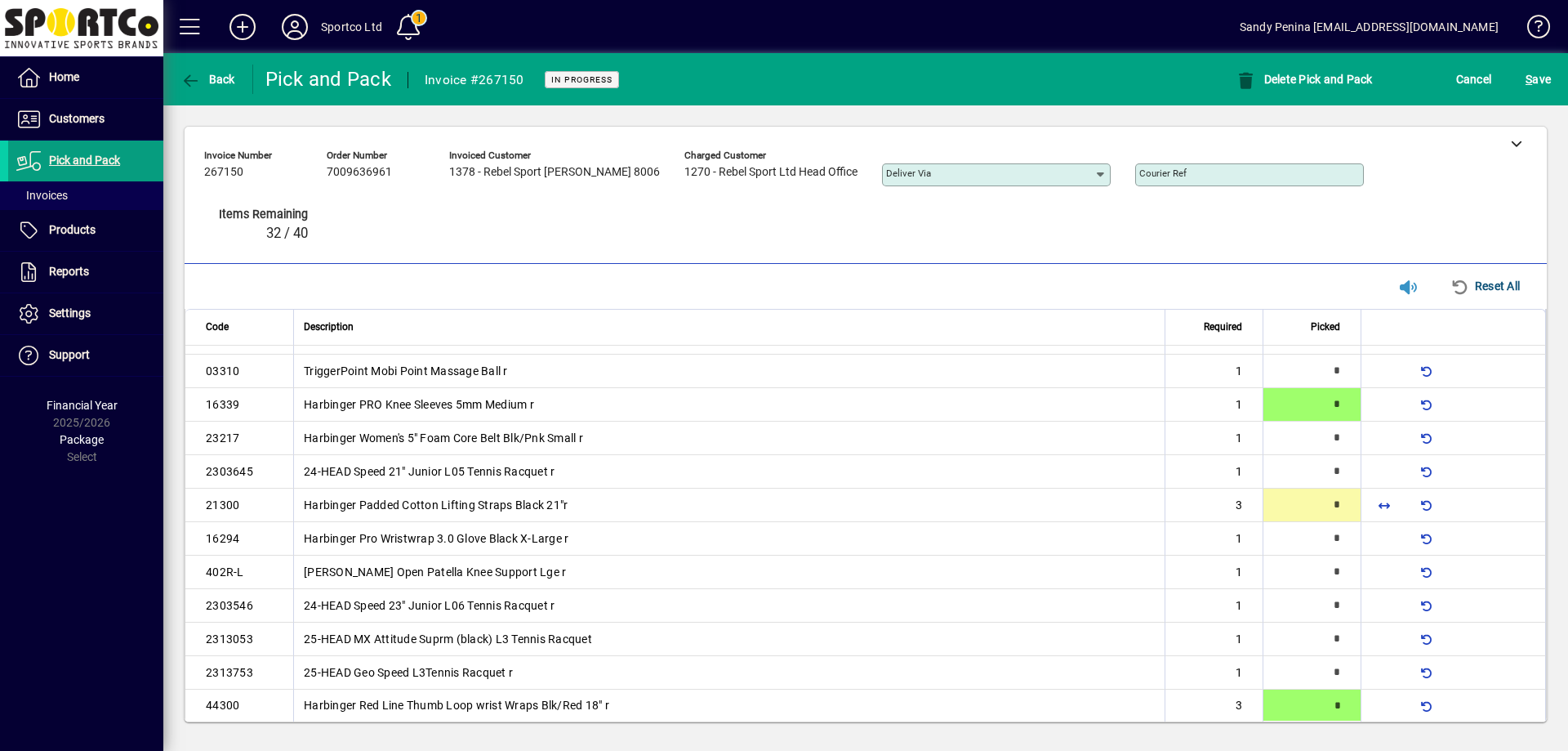
type input "*"
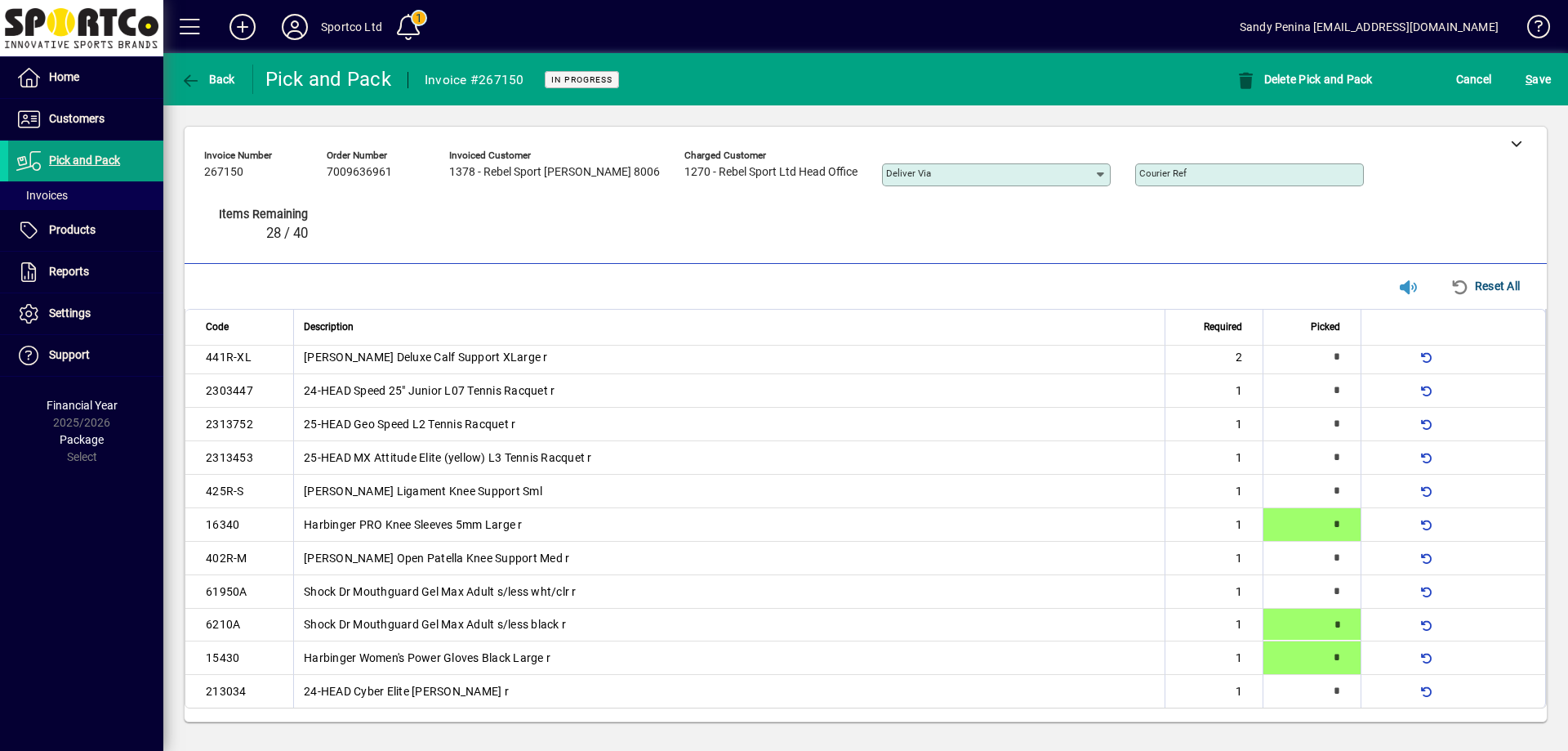
type input "*"
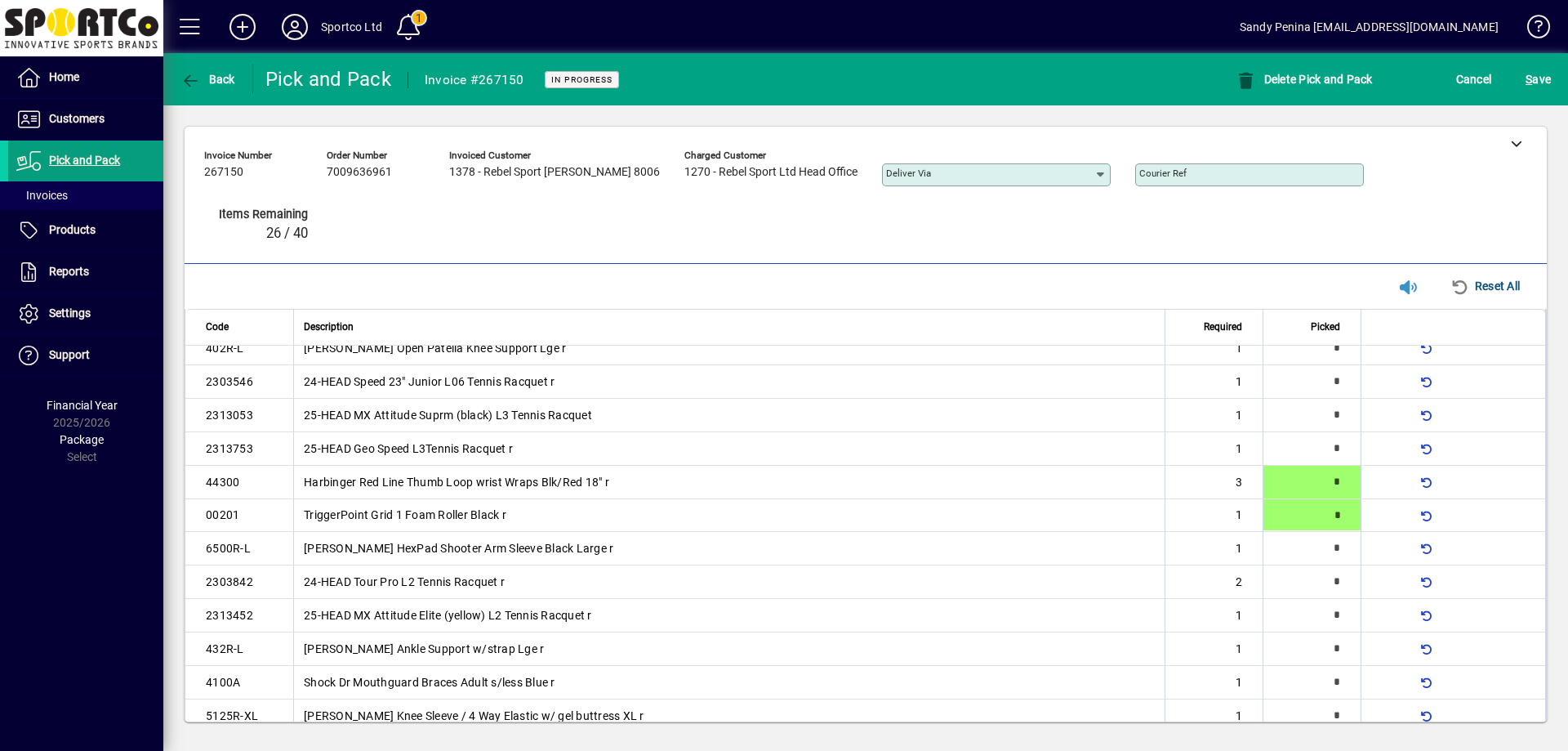
type input "*"
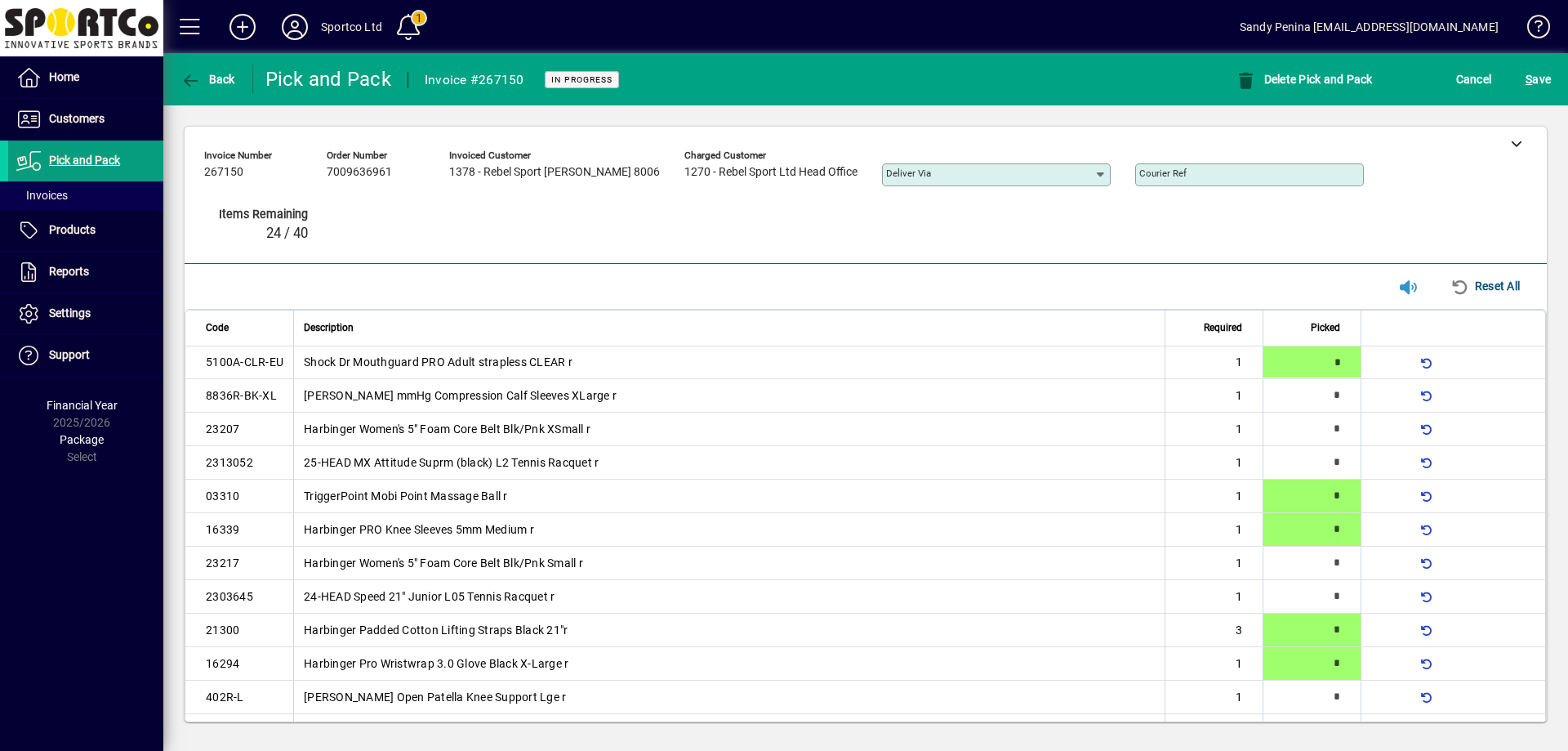
type input "*"
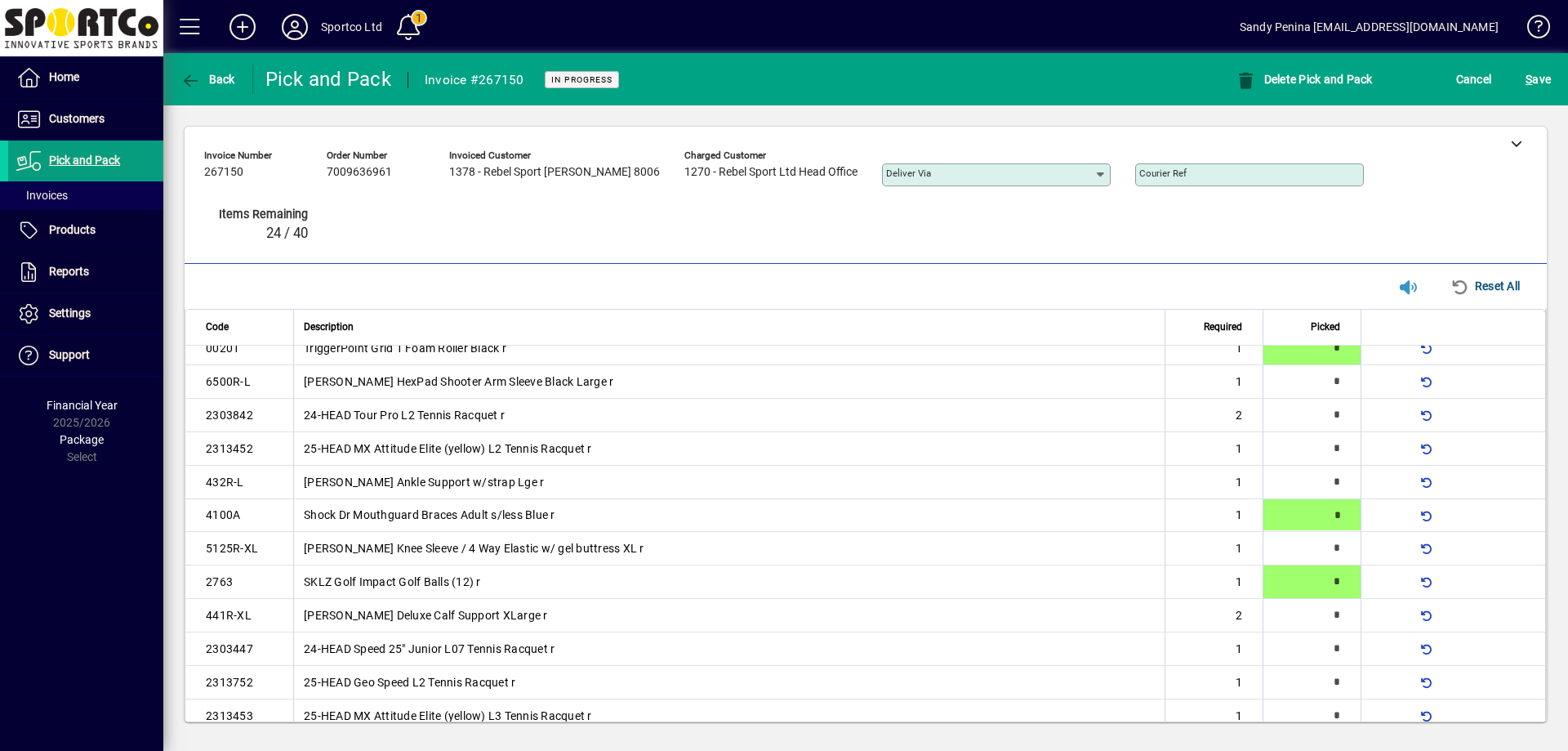
type input "*"
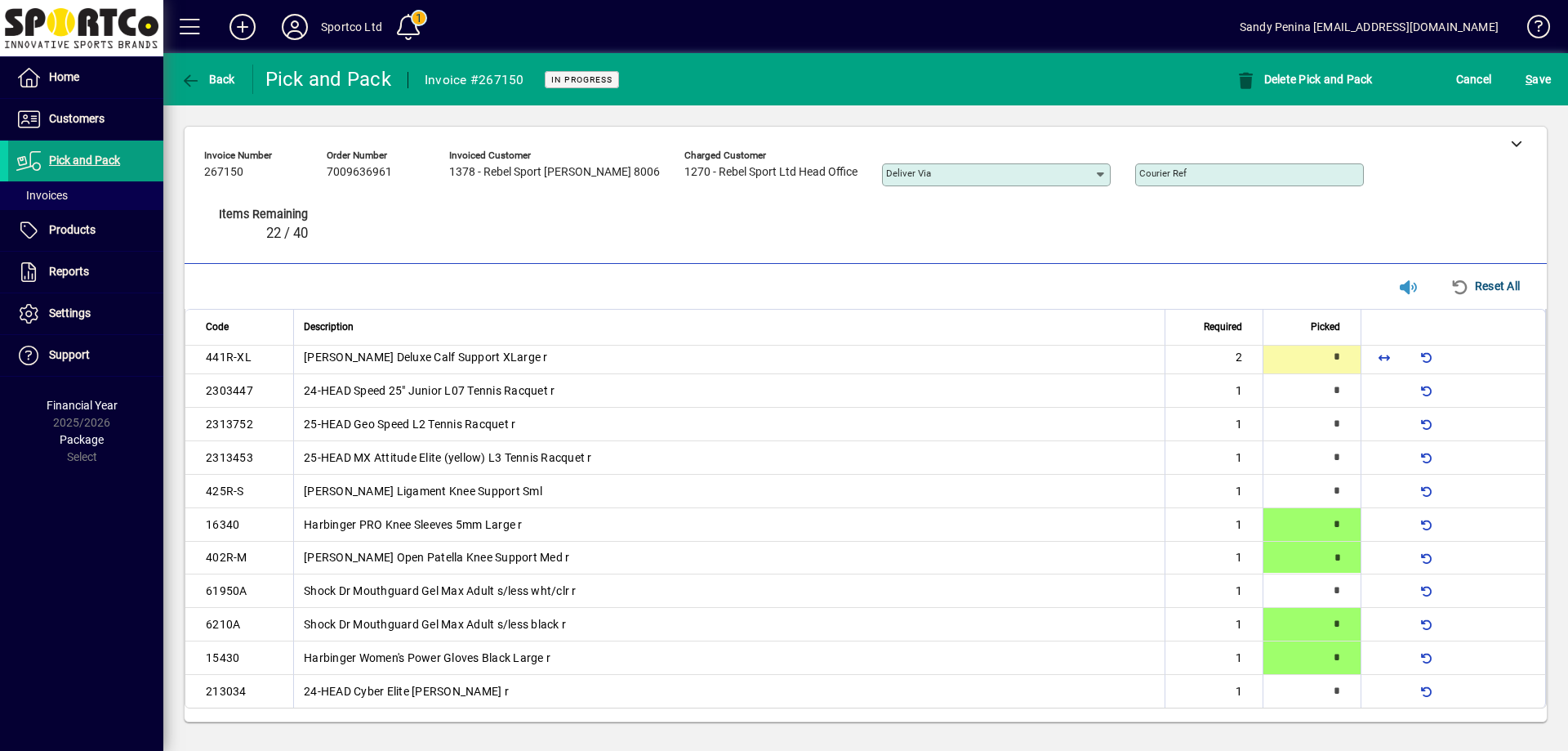
type input "*"
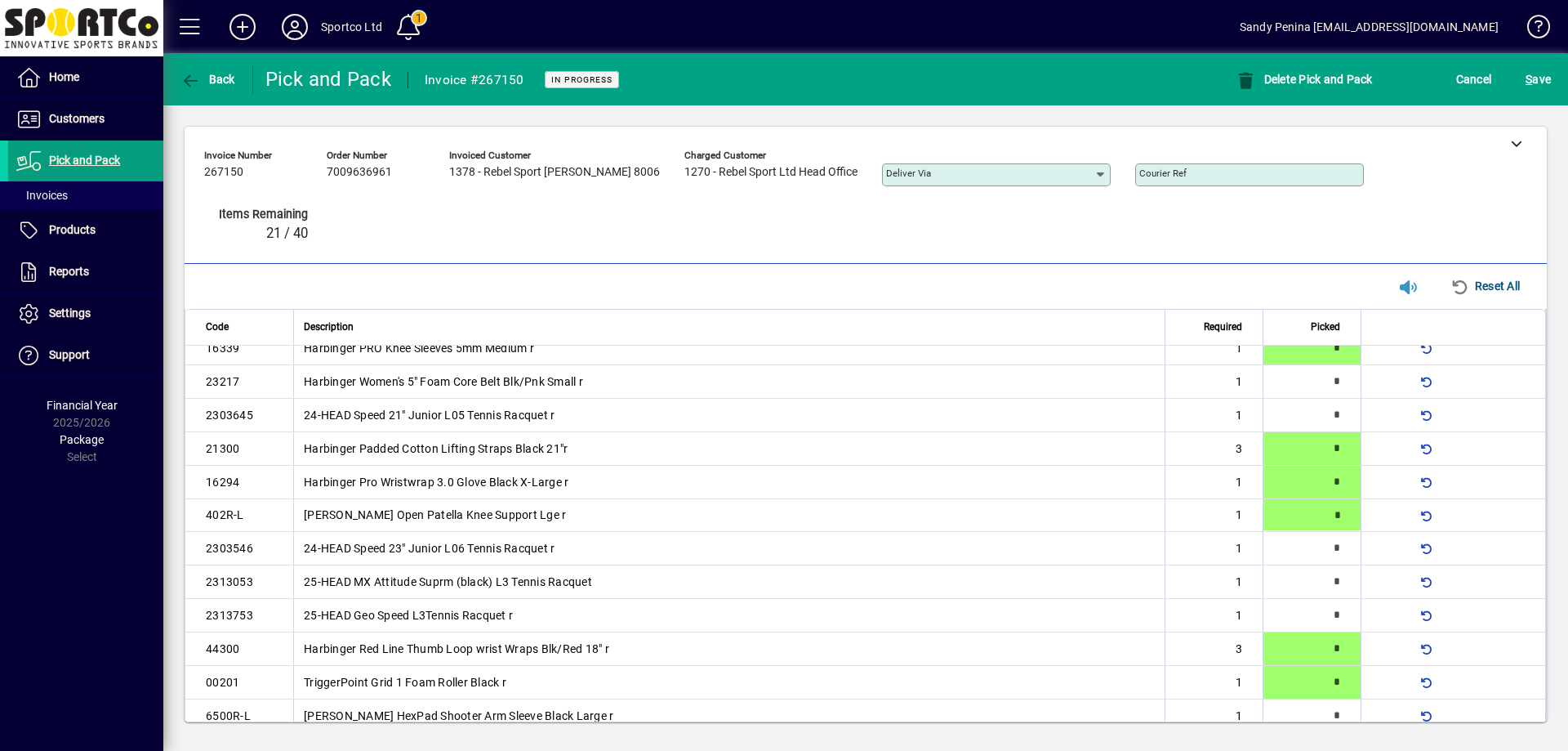
type input "*"
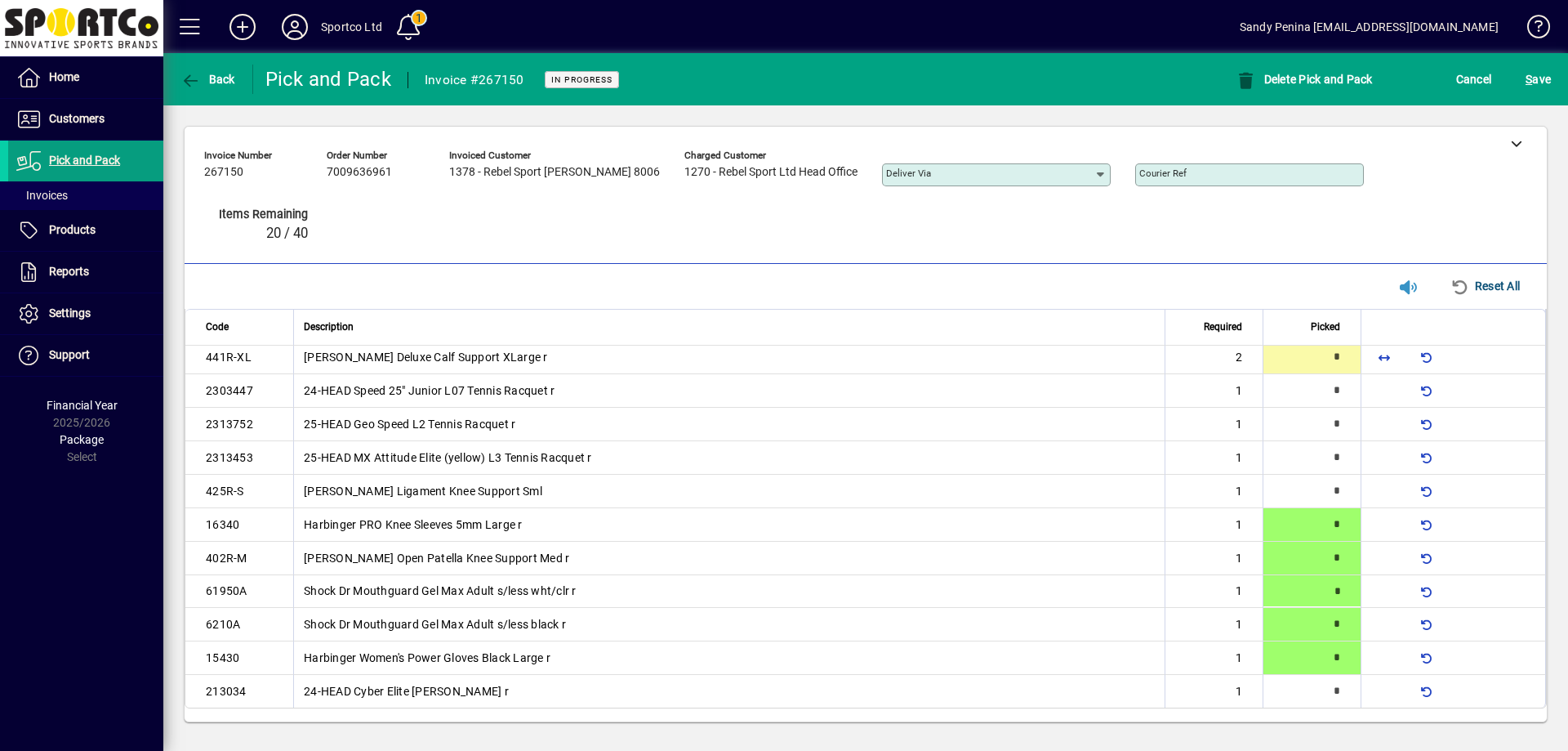
type input "*"
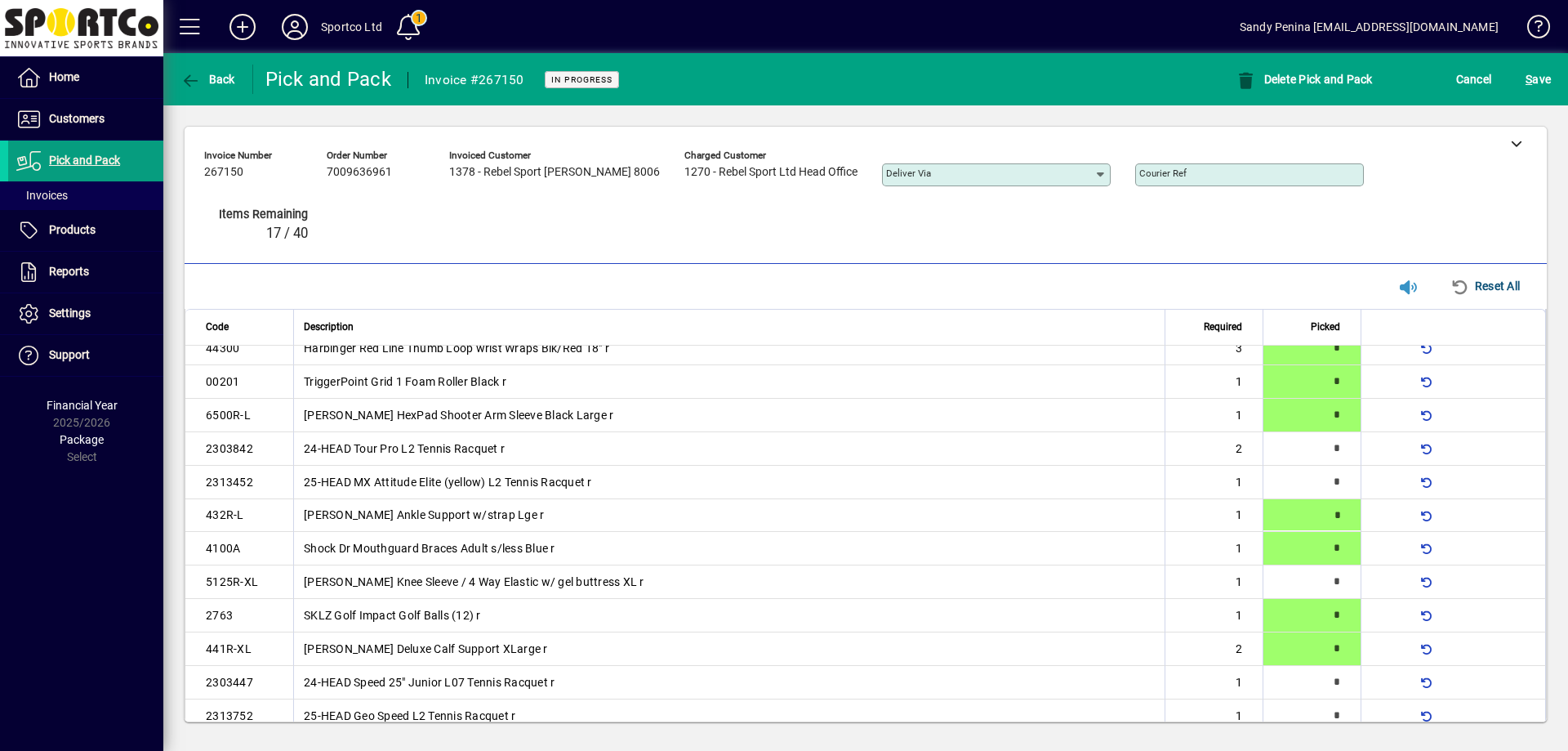
type input "*"
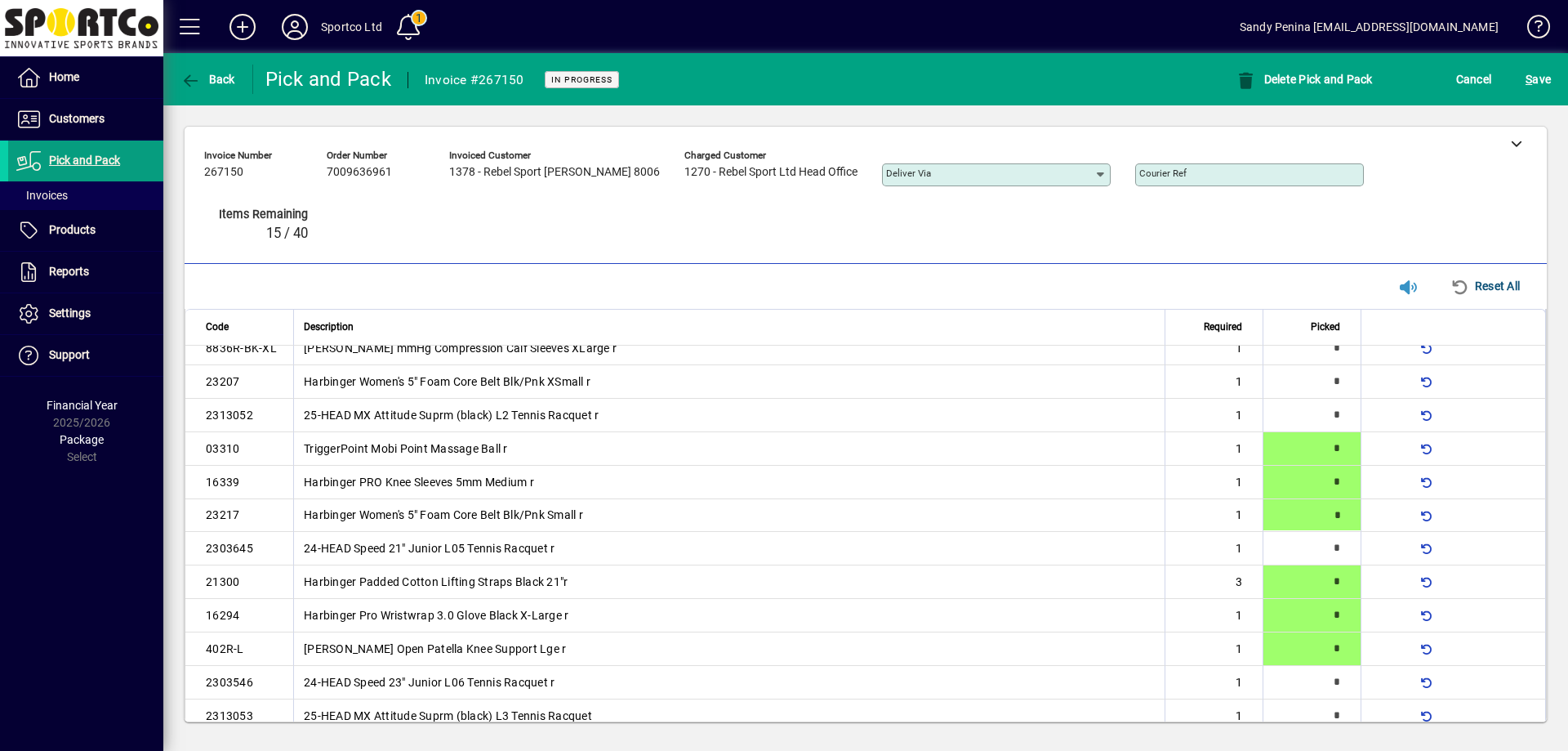
type input "*"
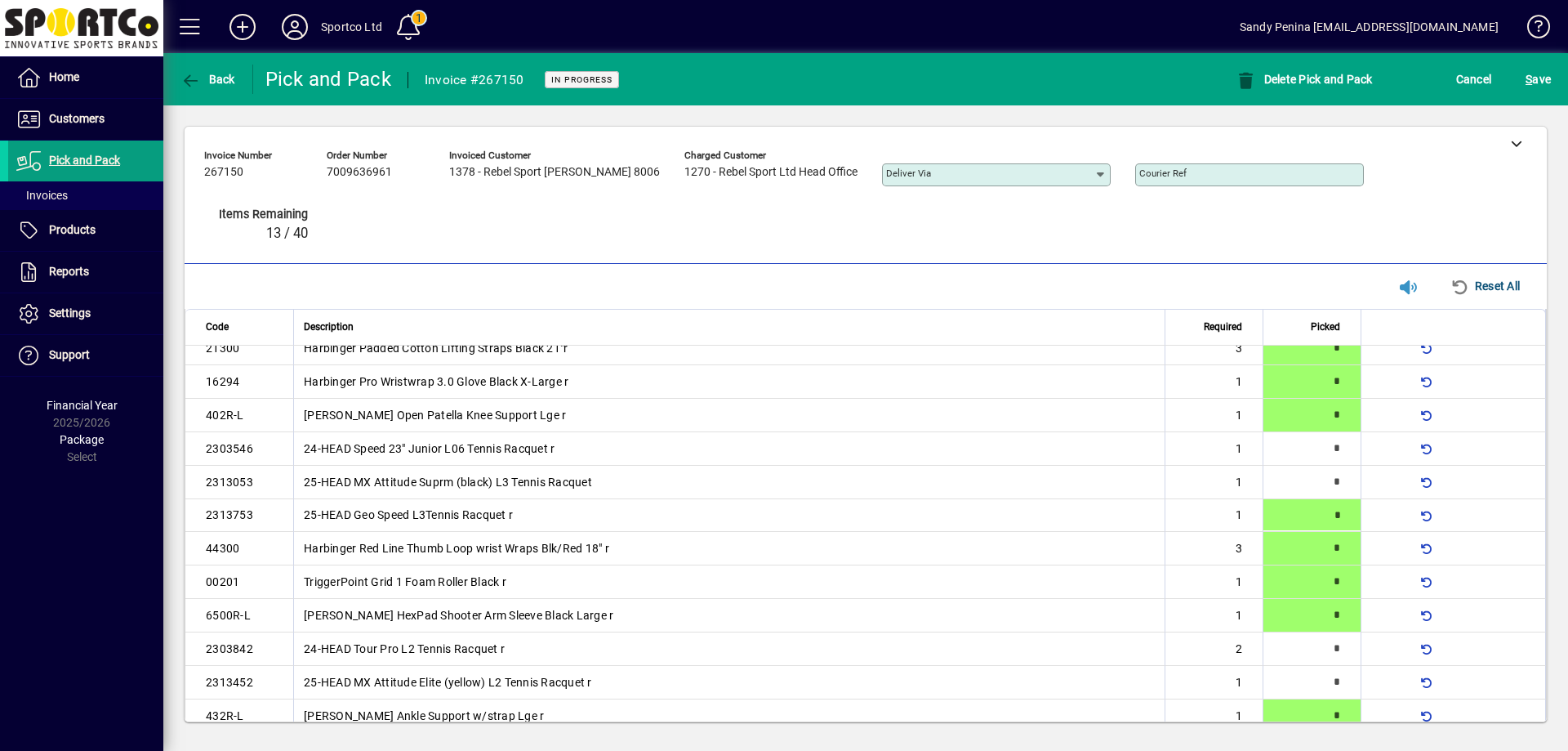
type input "*"
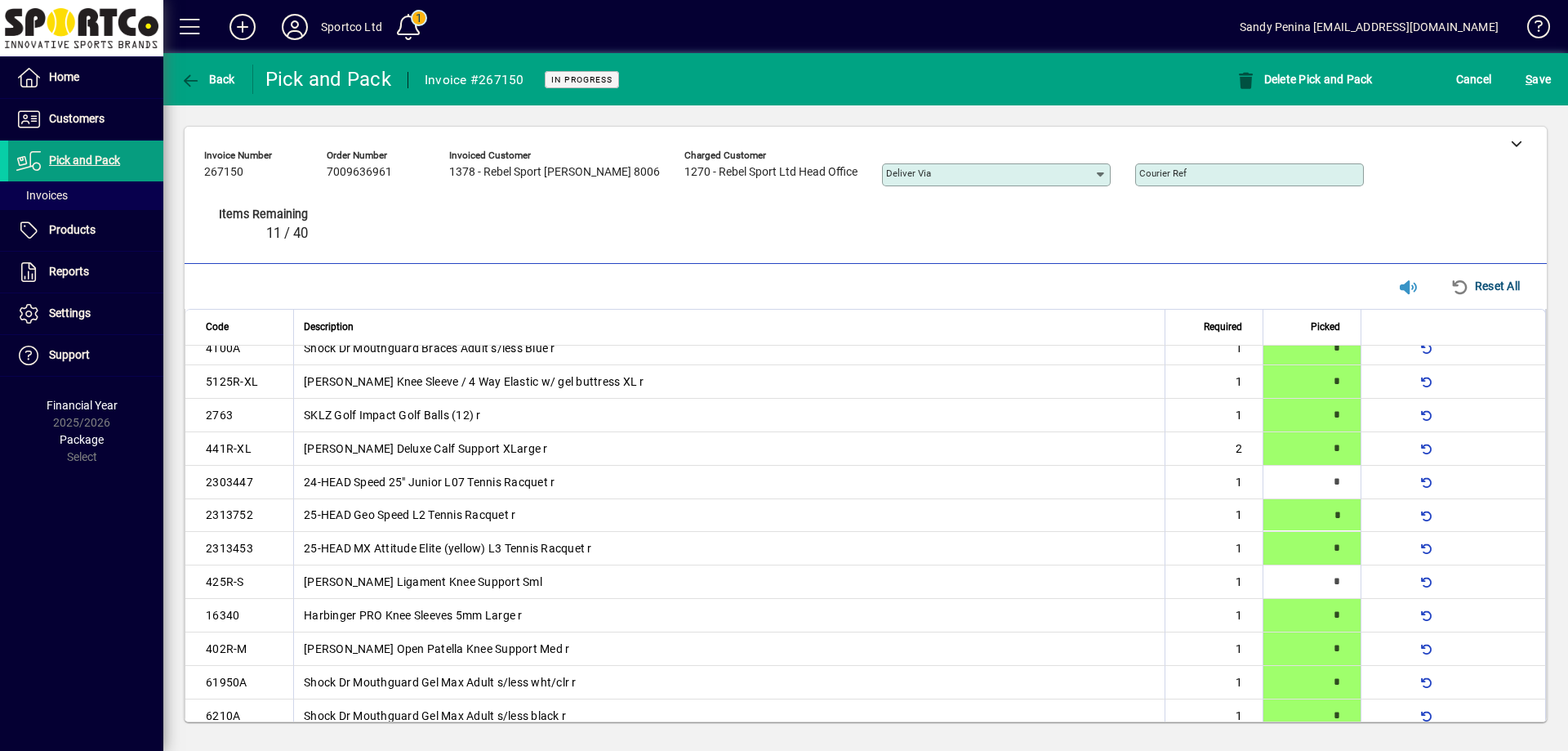
type input "*"
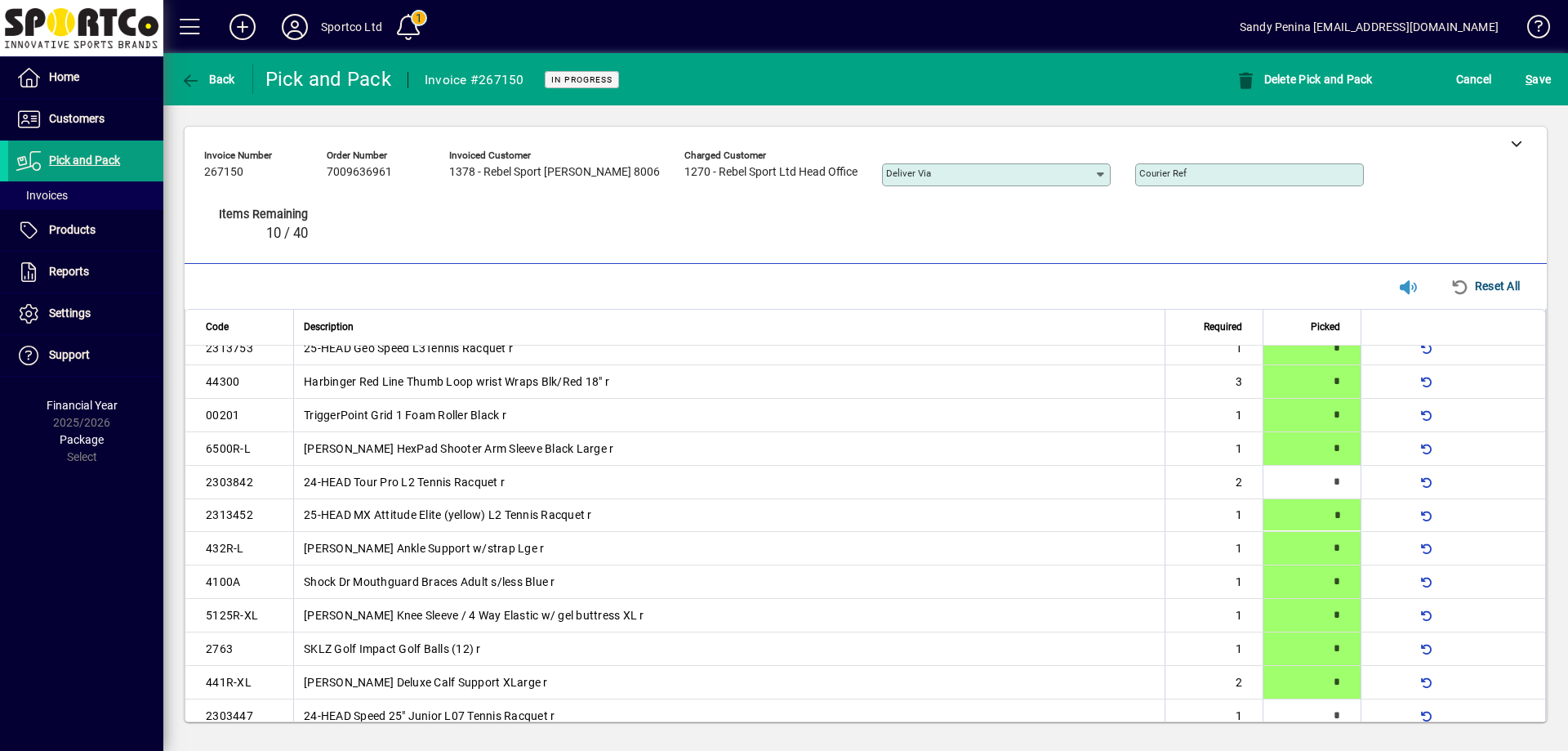
type input "*"
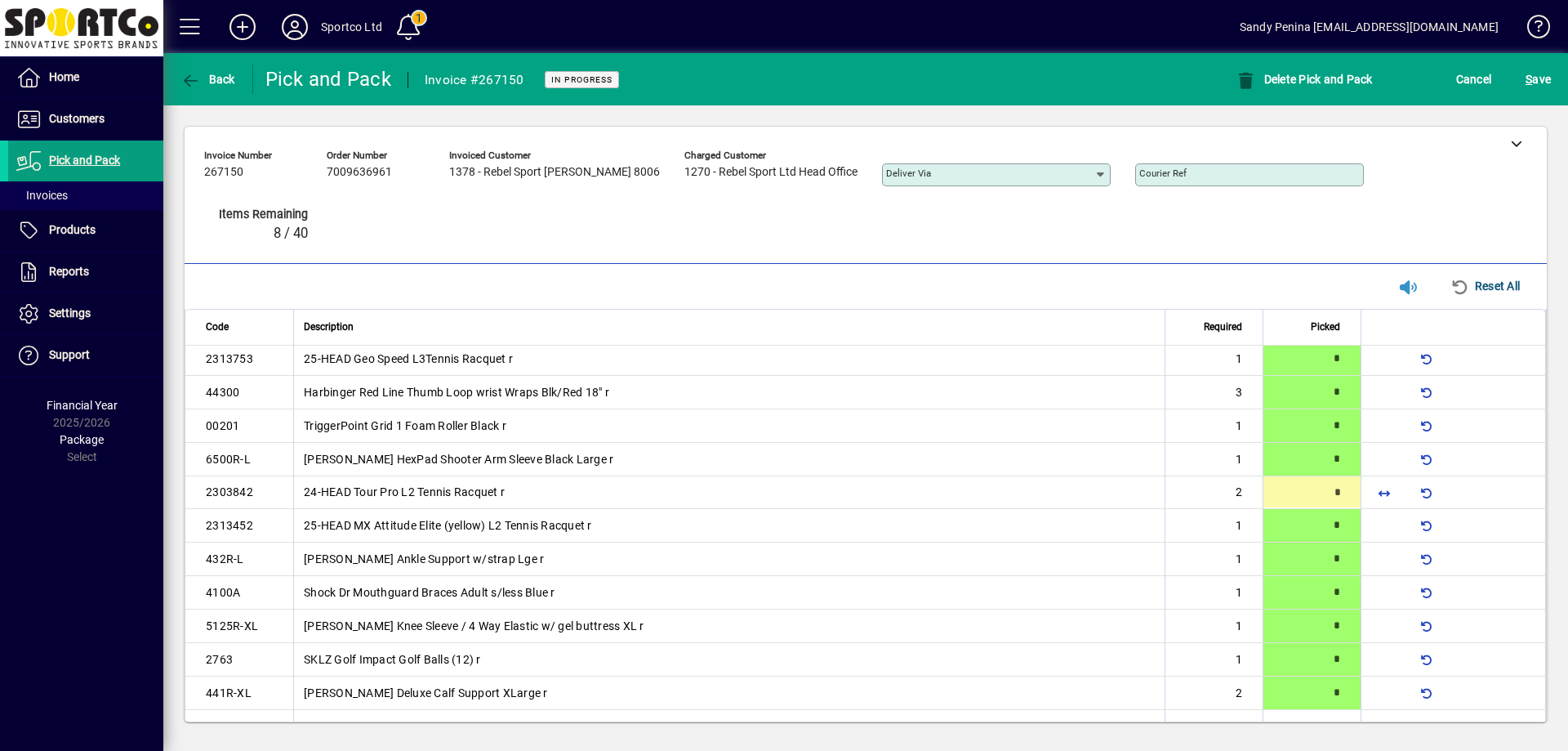
type input "*"
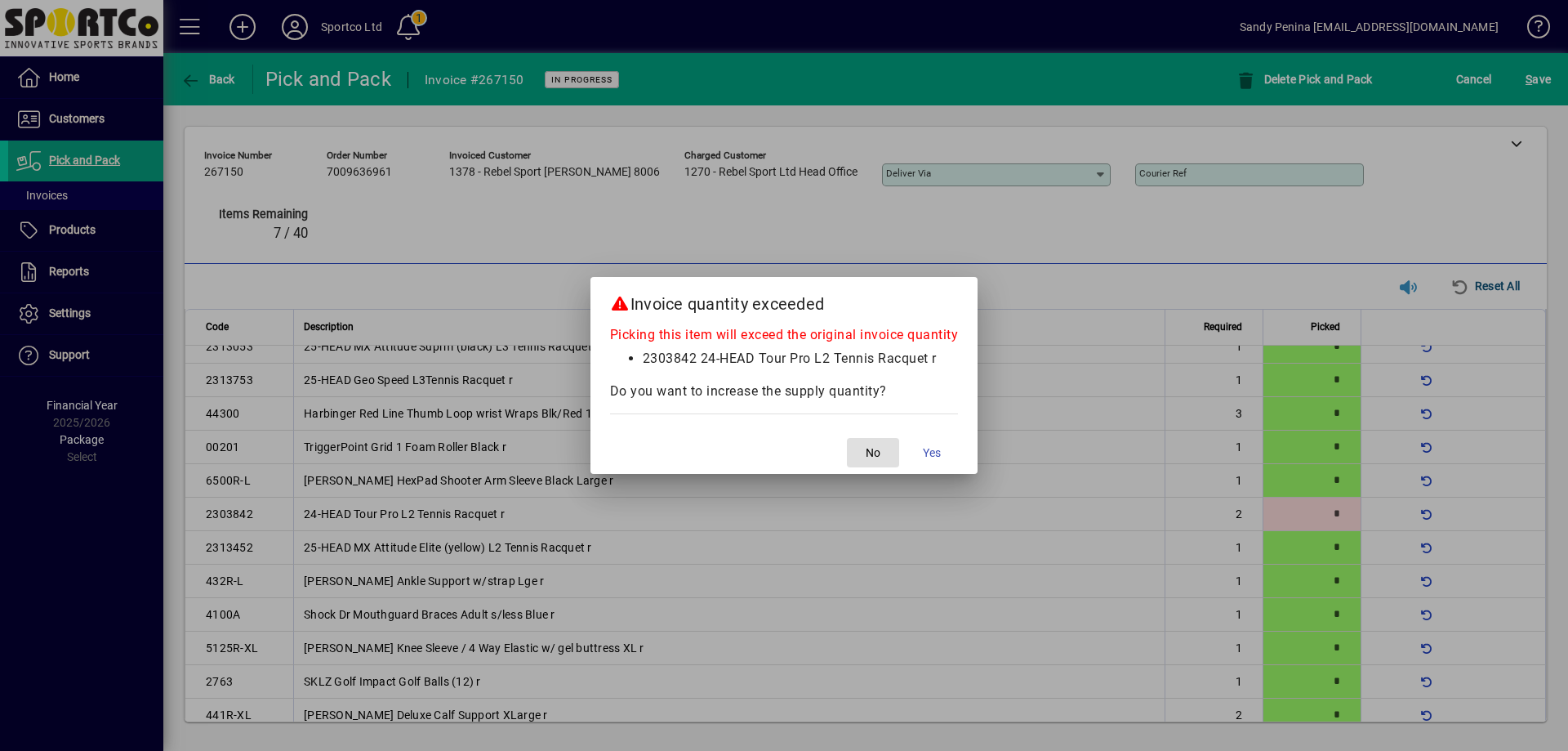
click at [860, 454] on span "button" at bounding box center [873, 453] width 52 height 40
click at [859, 449] on span "button" at bounding box center [873, 453] width 52 height 40
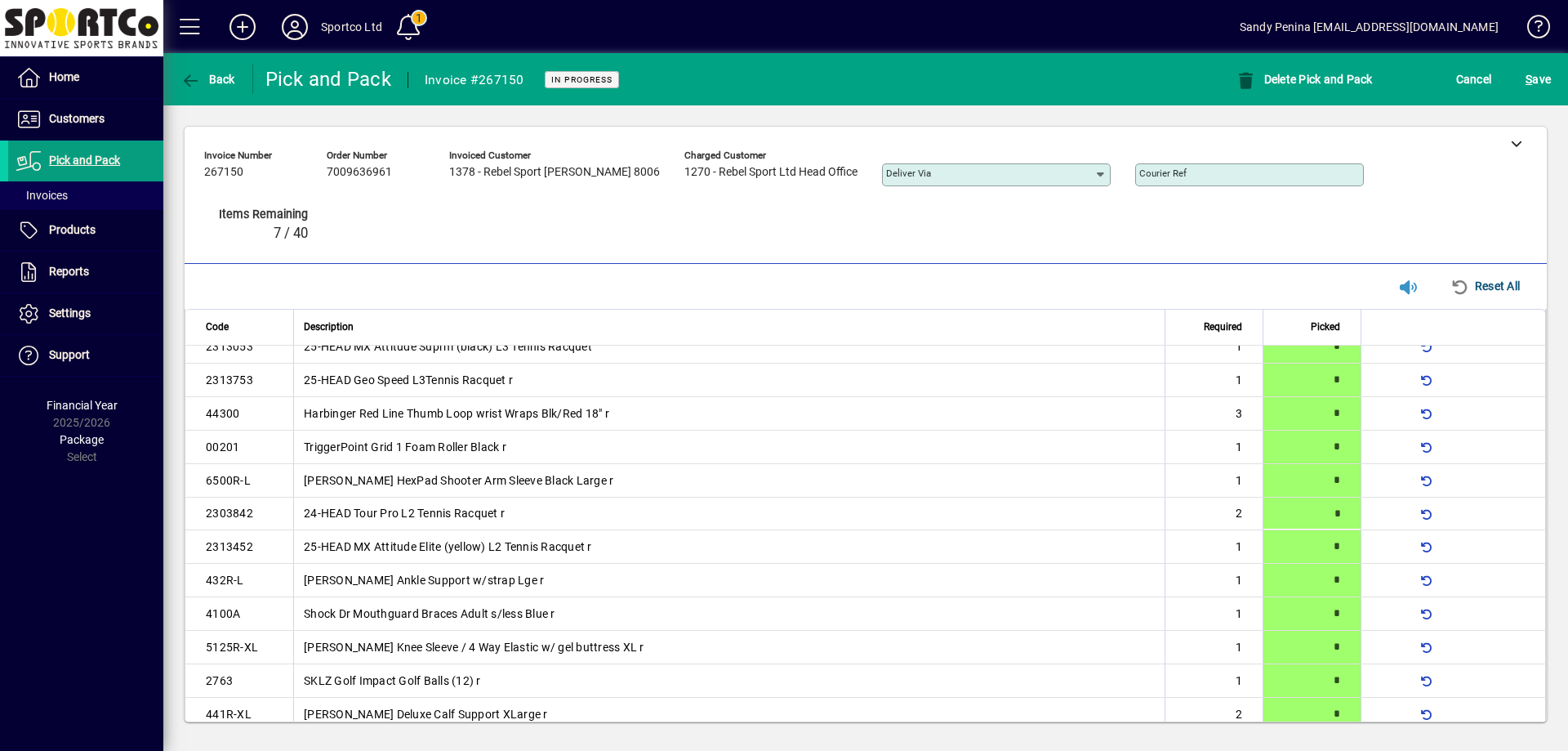
type input "*"
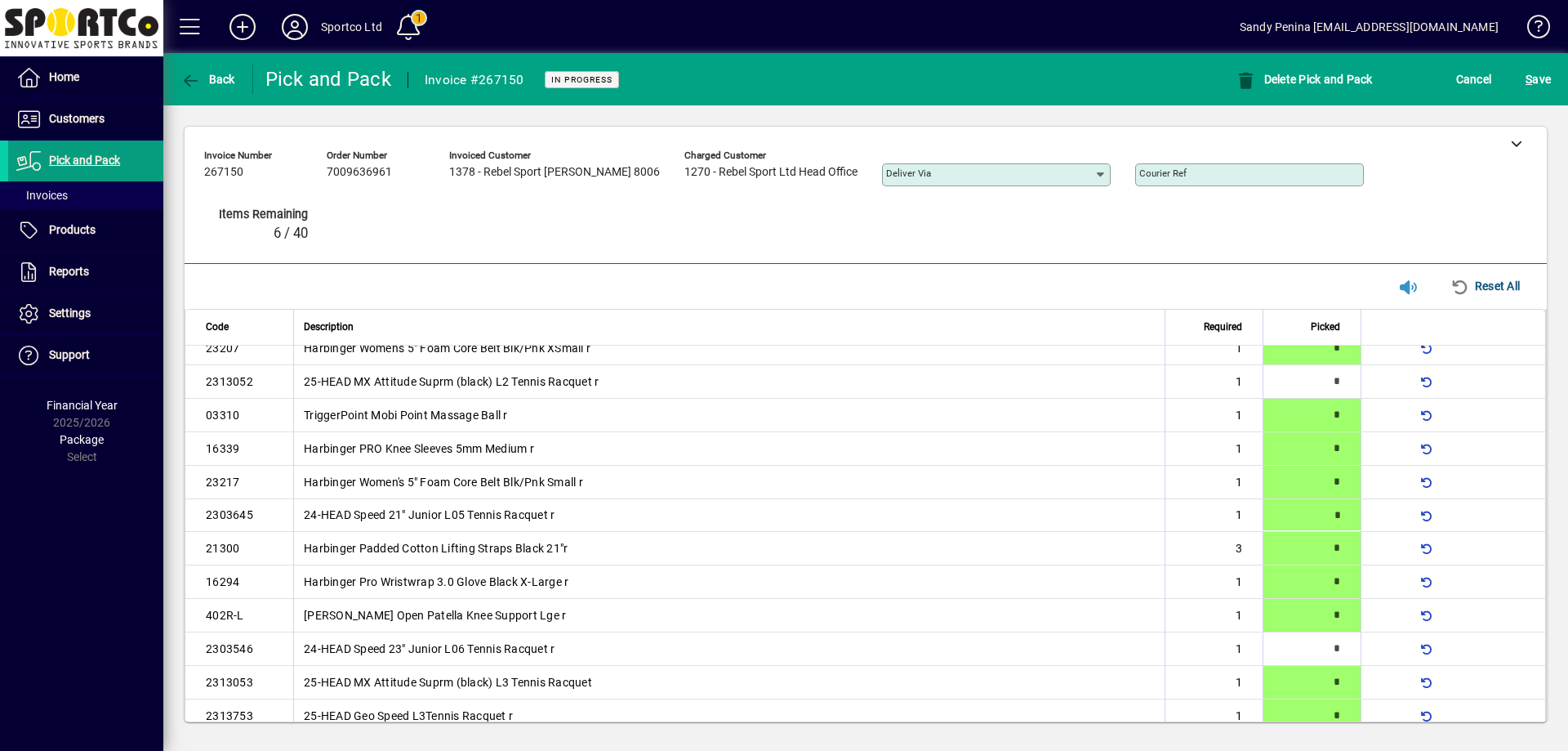
type input "*"
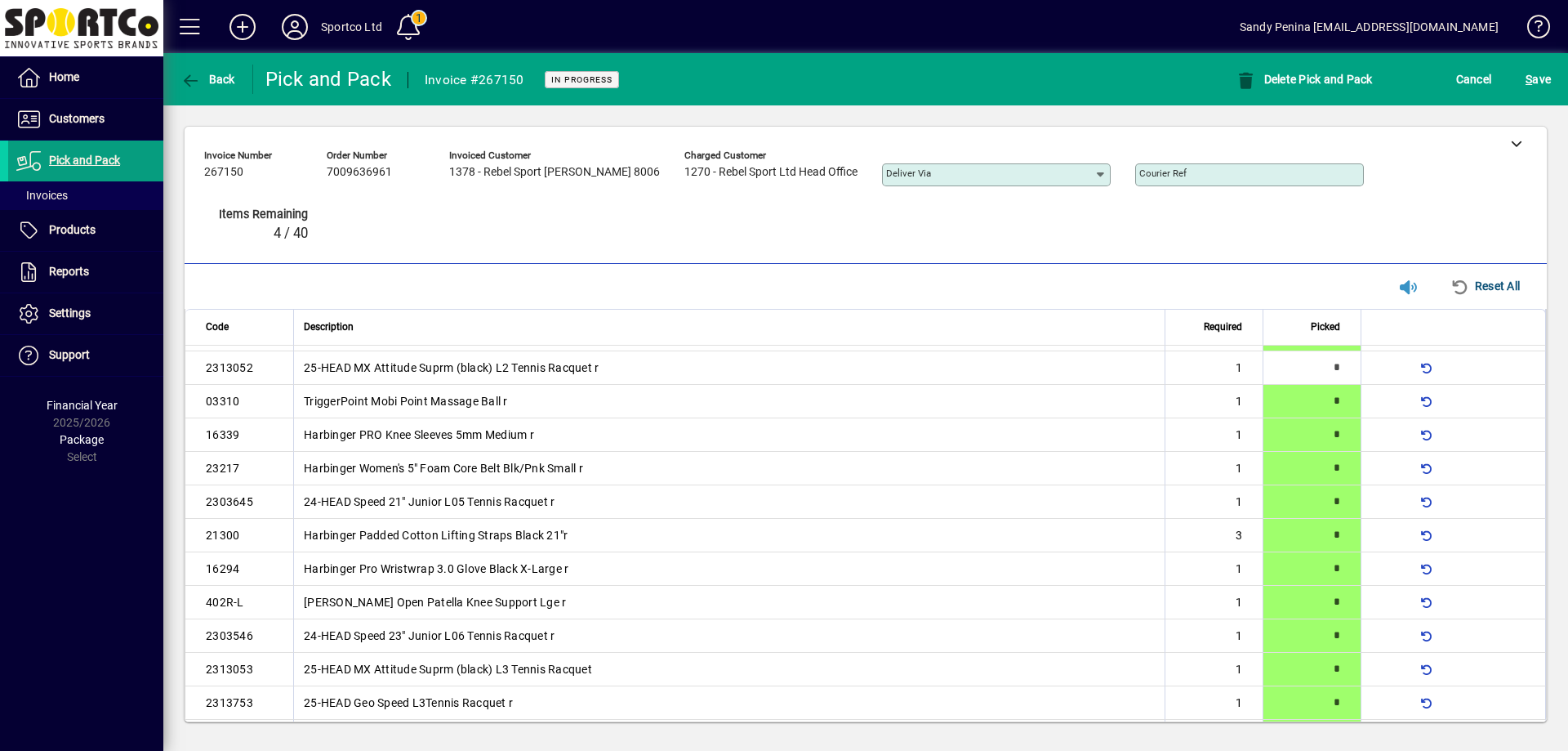
scroll to position [0, 0]
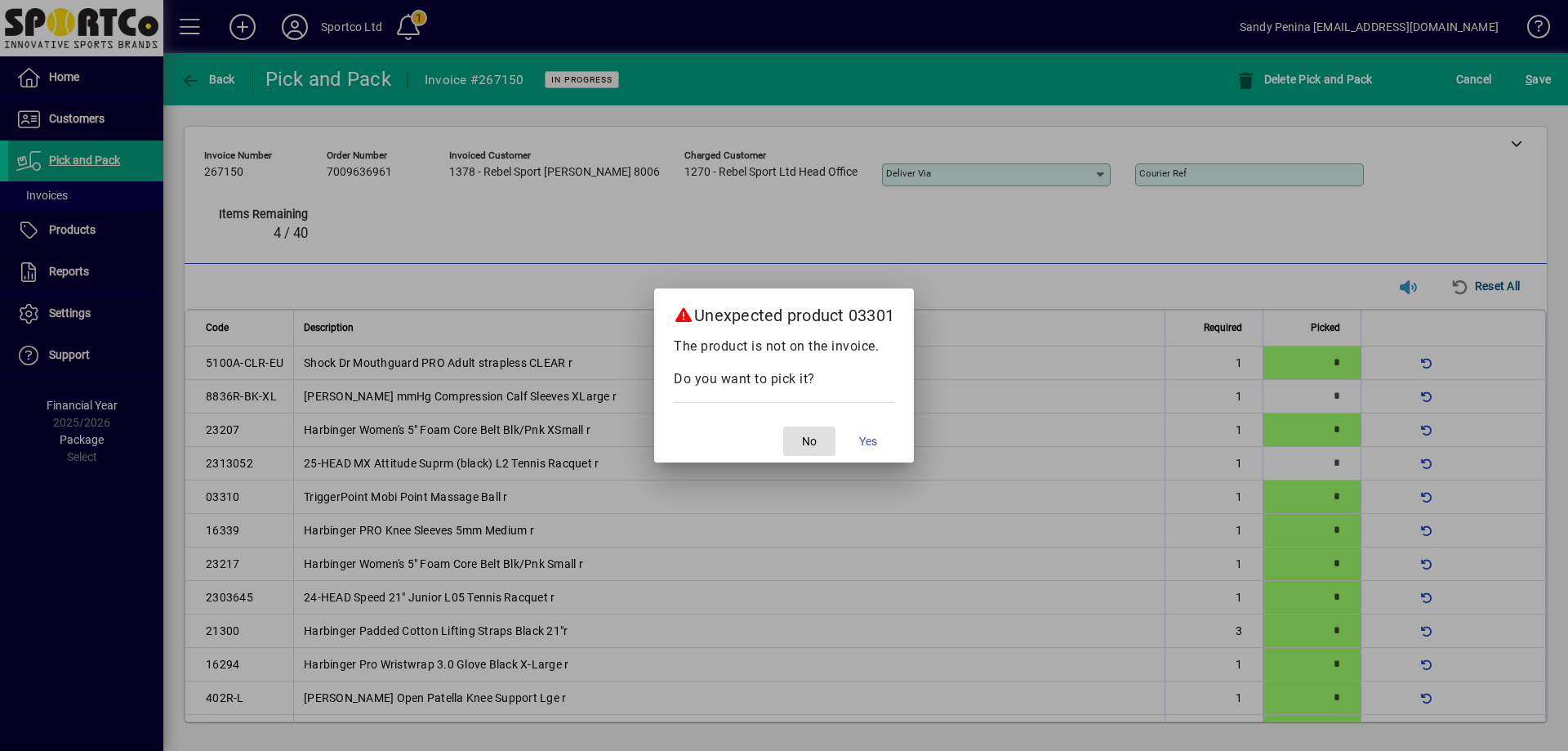
click at [819, 444] on span "button" at bounding box center [809, 442] width 52 height 40
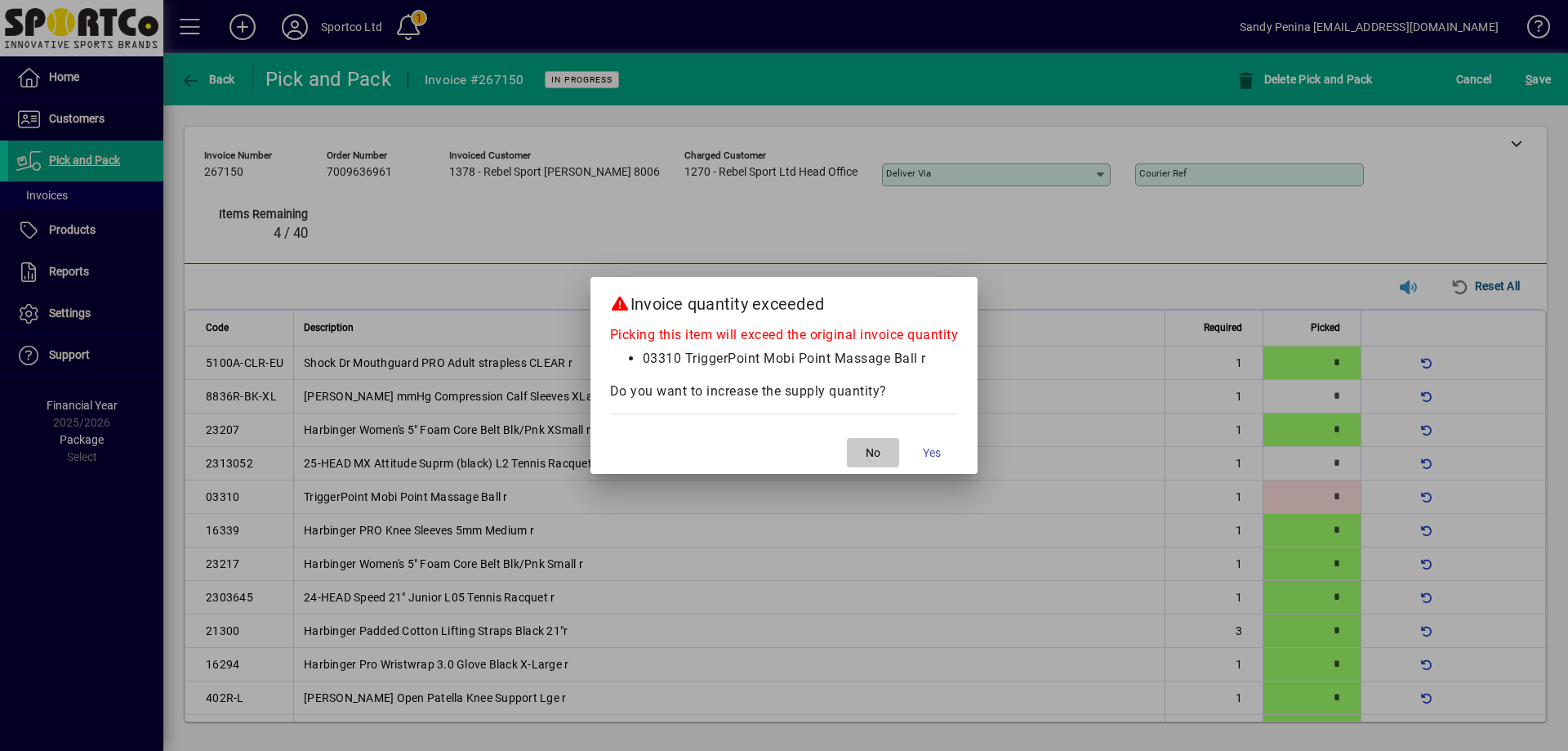
click at [877, 444] on span "No" at bounding box center [873, 453] width 15 height 17
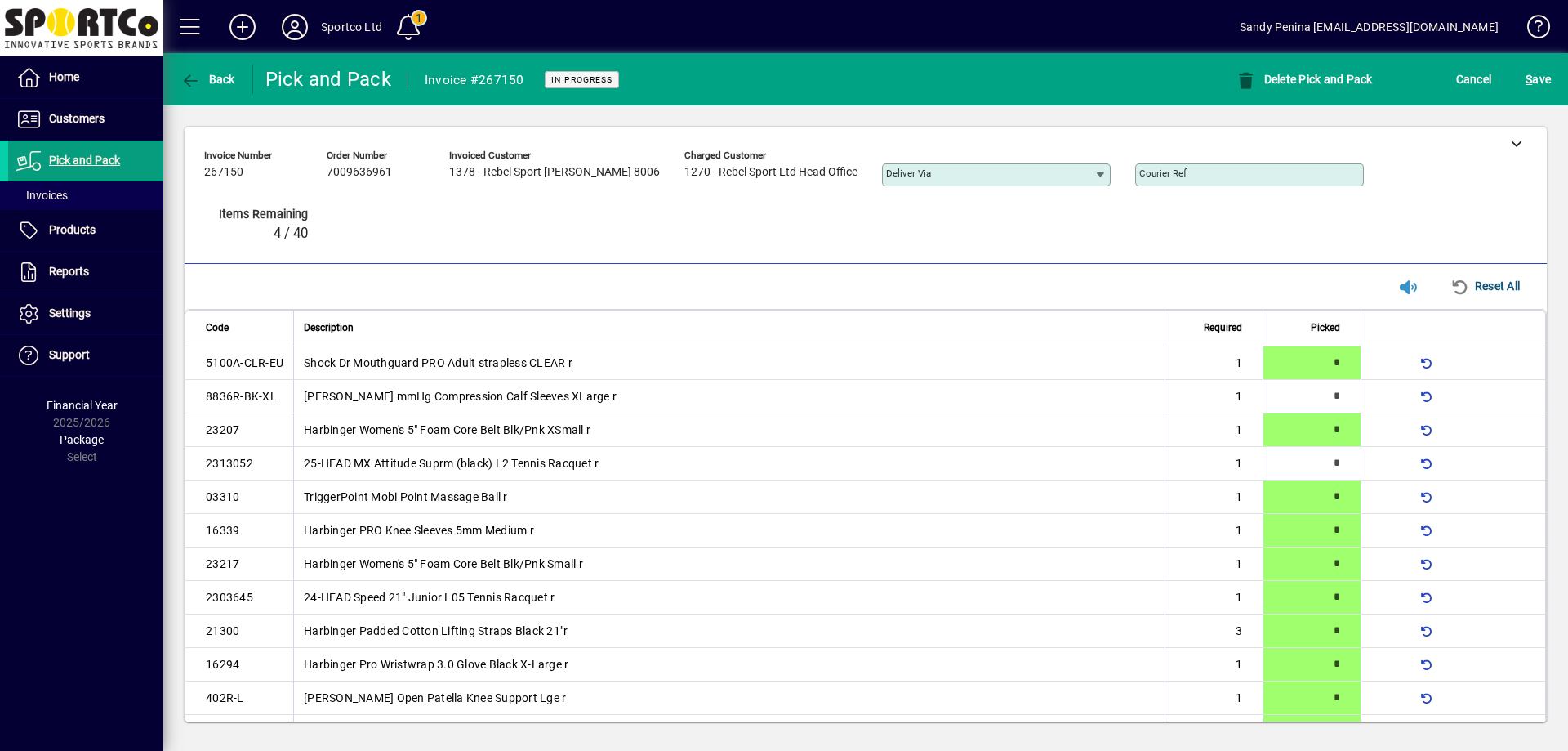
drag, startPoint x: 933, startPoint y: 420, endPoint x: 910, endPoint y: 426, distance: 23.8
drag, startPoint x: 910, startPoint y: 426, endPoint x: 1462, endPoint y: 198, distance: 597.2
click at [1462, 198] on div "Invoice number 267150 Order number 7009636961 Invoiced customer 1378 - Rebel Sp…" at bounding box center [854, 199] width 1299 height 113
type input "*"
click at [1550, 70] on span "S ave" at bounding box center [1538, 79] width 26 height 26
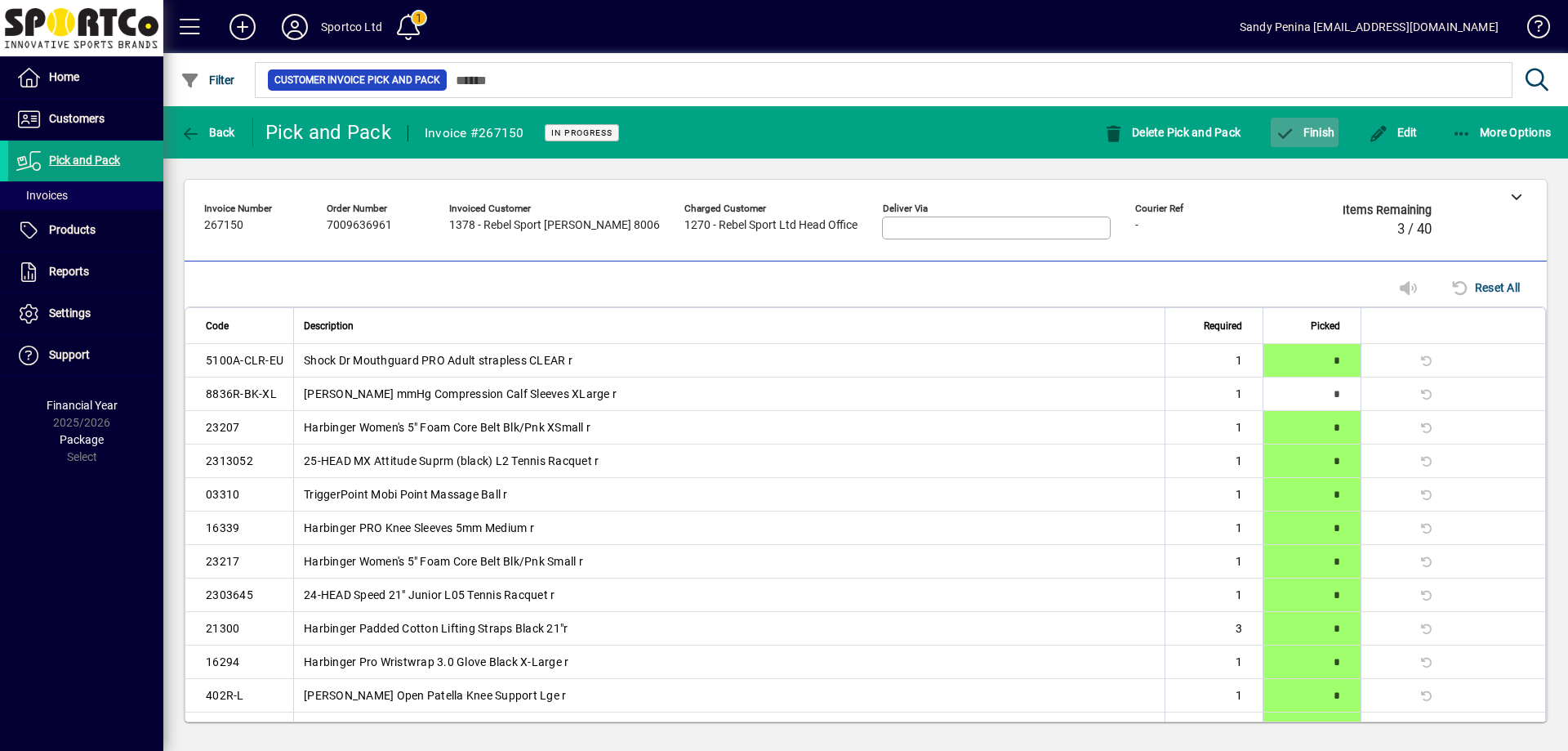
click at [1308, 137] on span "Finish" at bounding box center [1304, 133] width 59 height 13
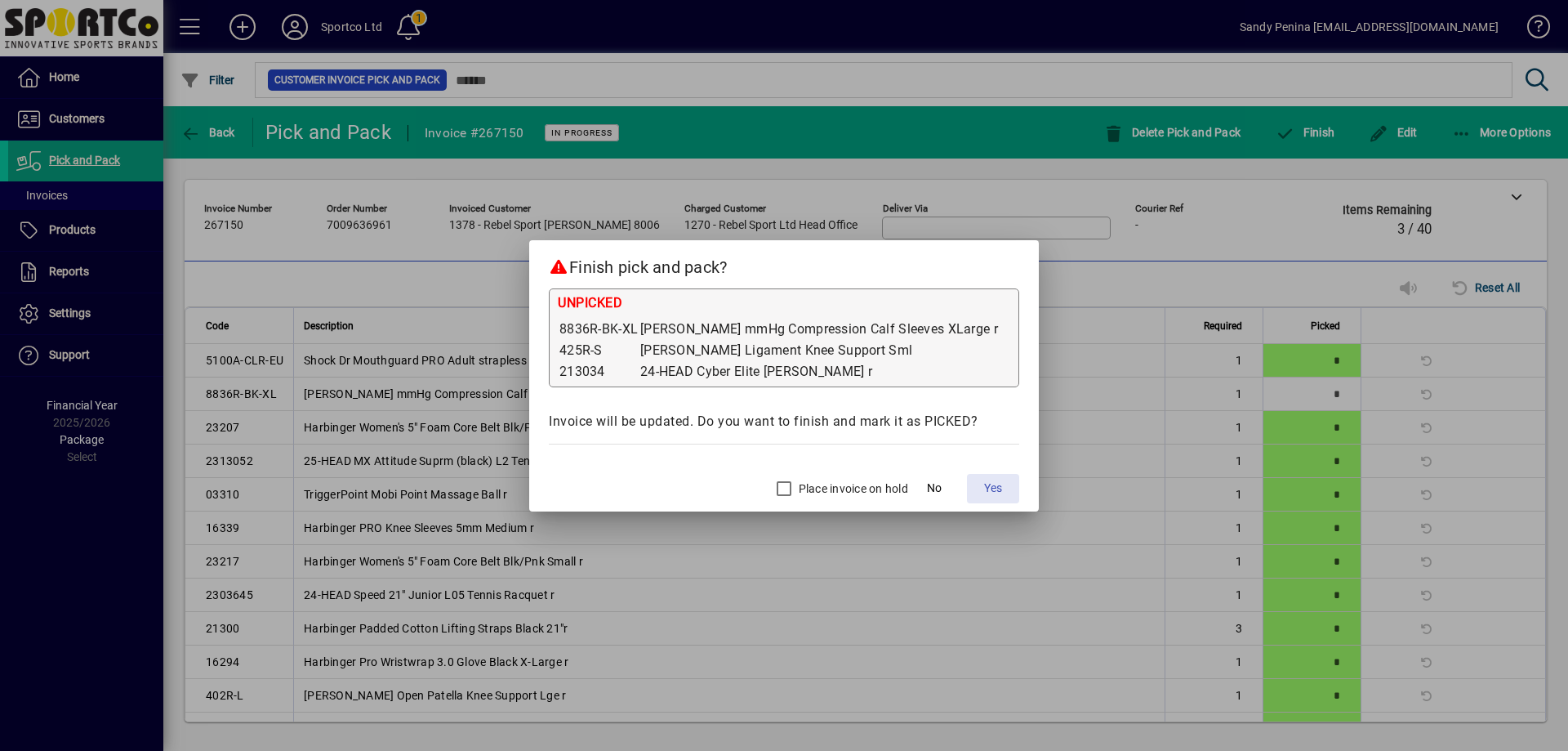
click at [984, 483] on span "Yes" at bounding box center [993, 488] width 18 height 17
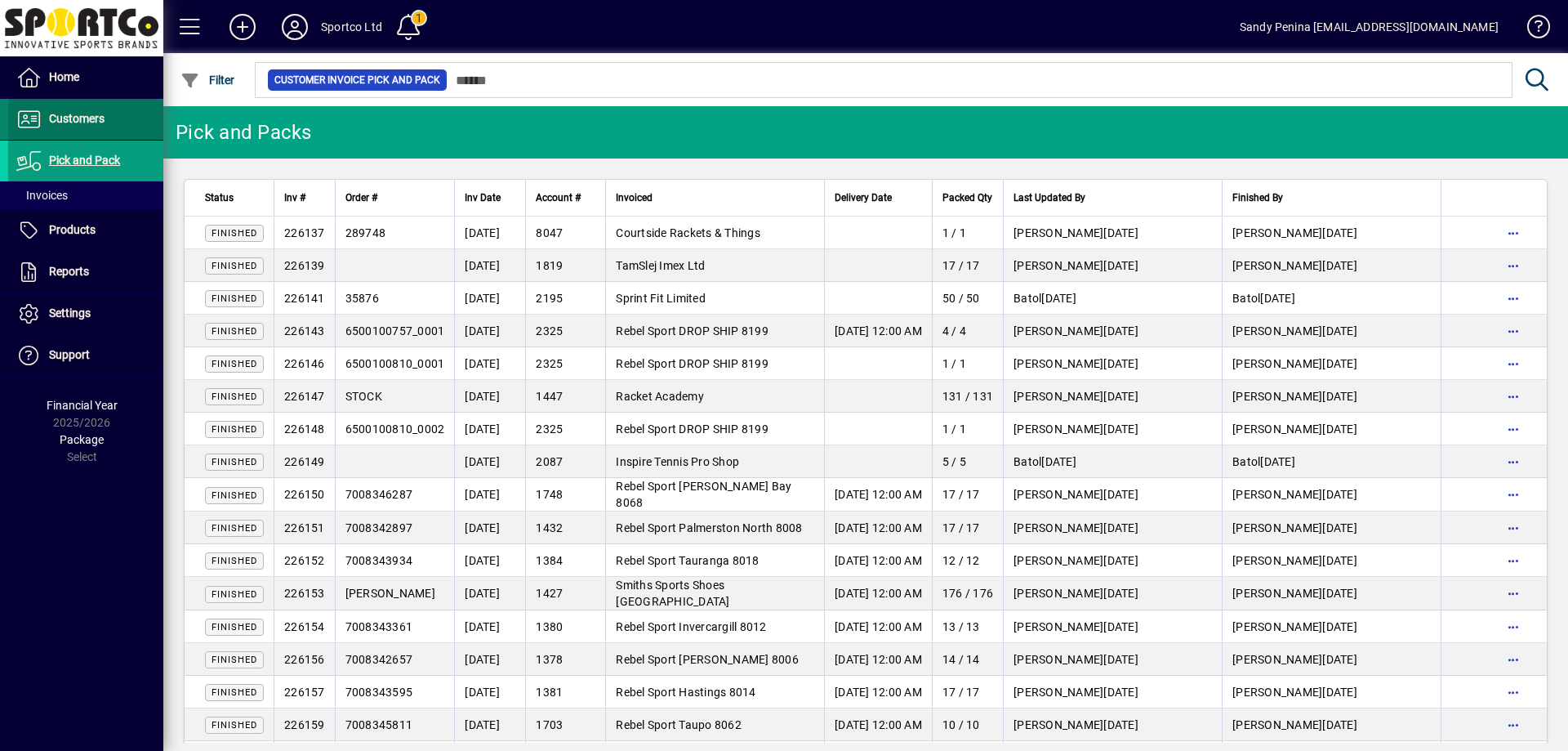
click at [99, 124] on span "Customers" at bounding box center [76, 119] width 55 height 13
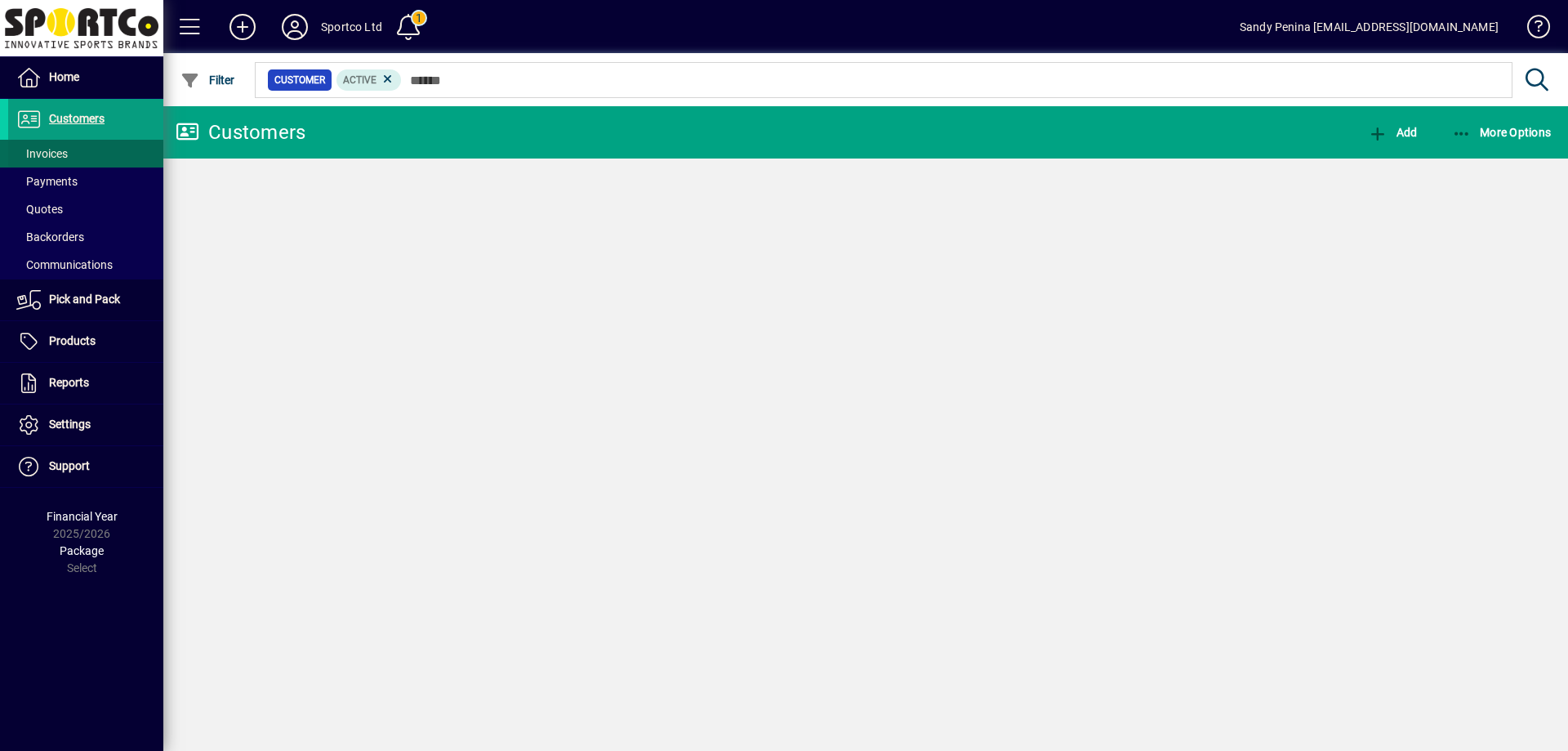
click at [91, 143] on span at bounding box center [86, 154] width 155 height 40
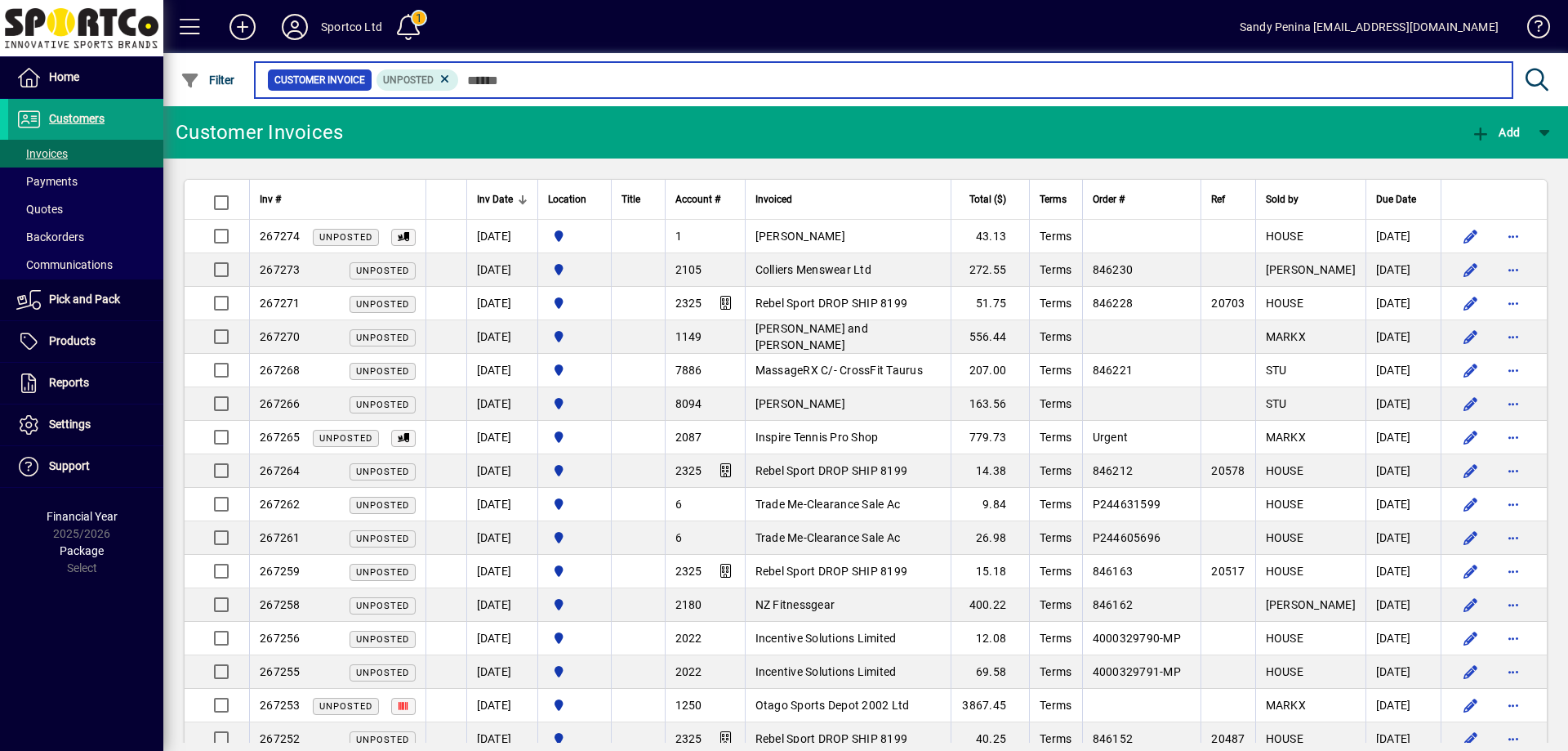
click at [538, 82] on input "text" at bounding box center [979, 80] width 1041 height 23
type input "*"
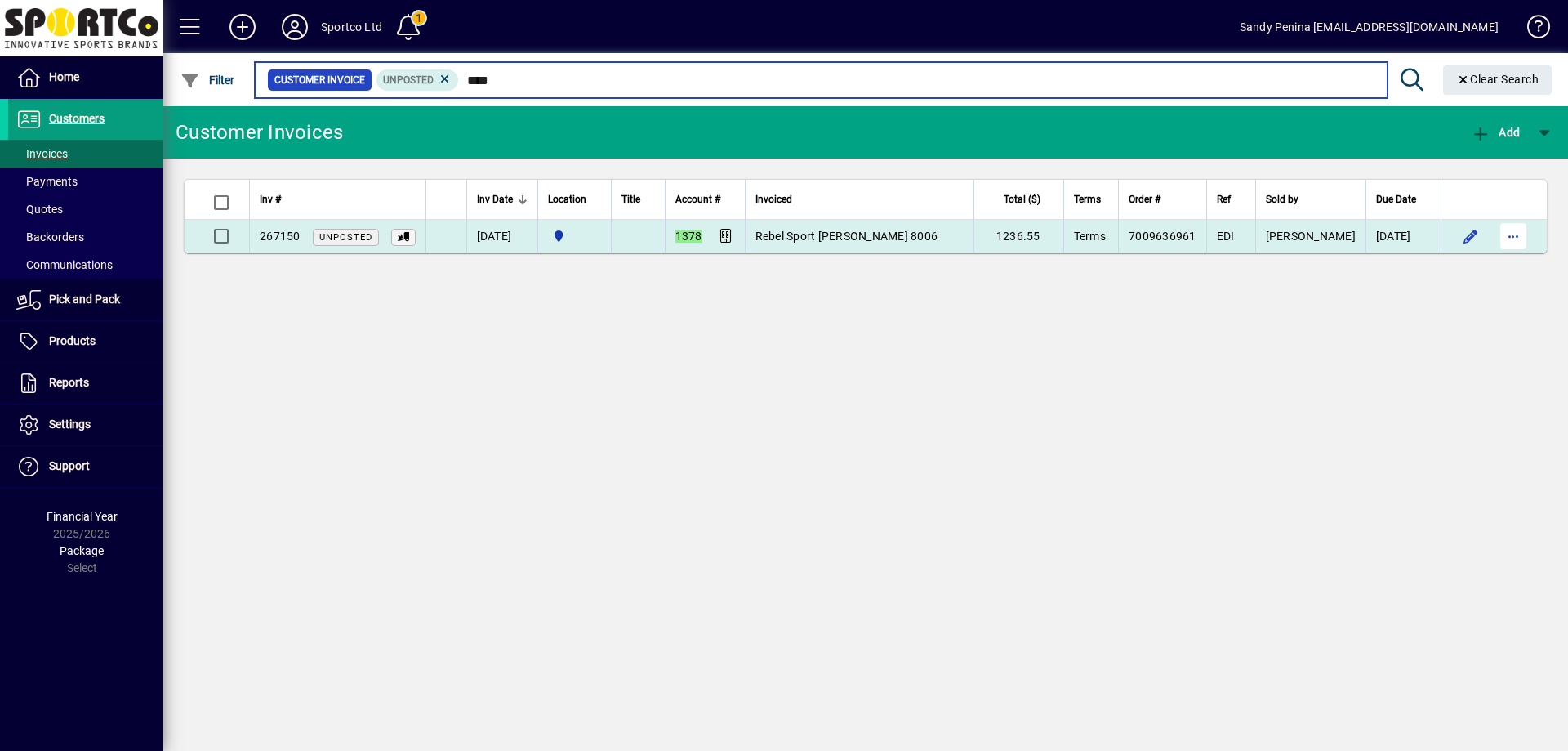
type input "****"
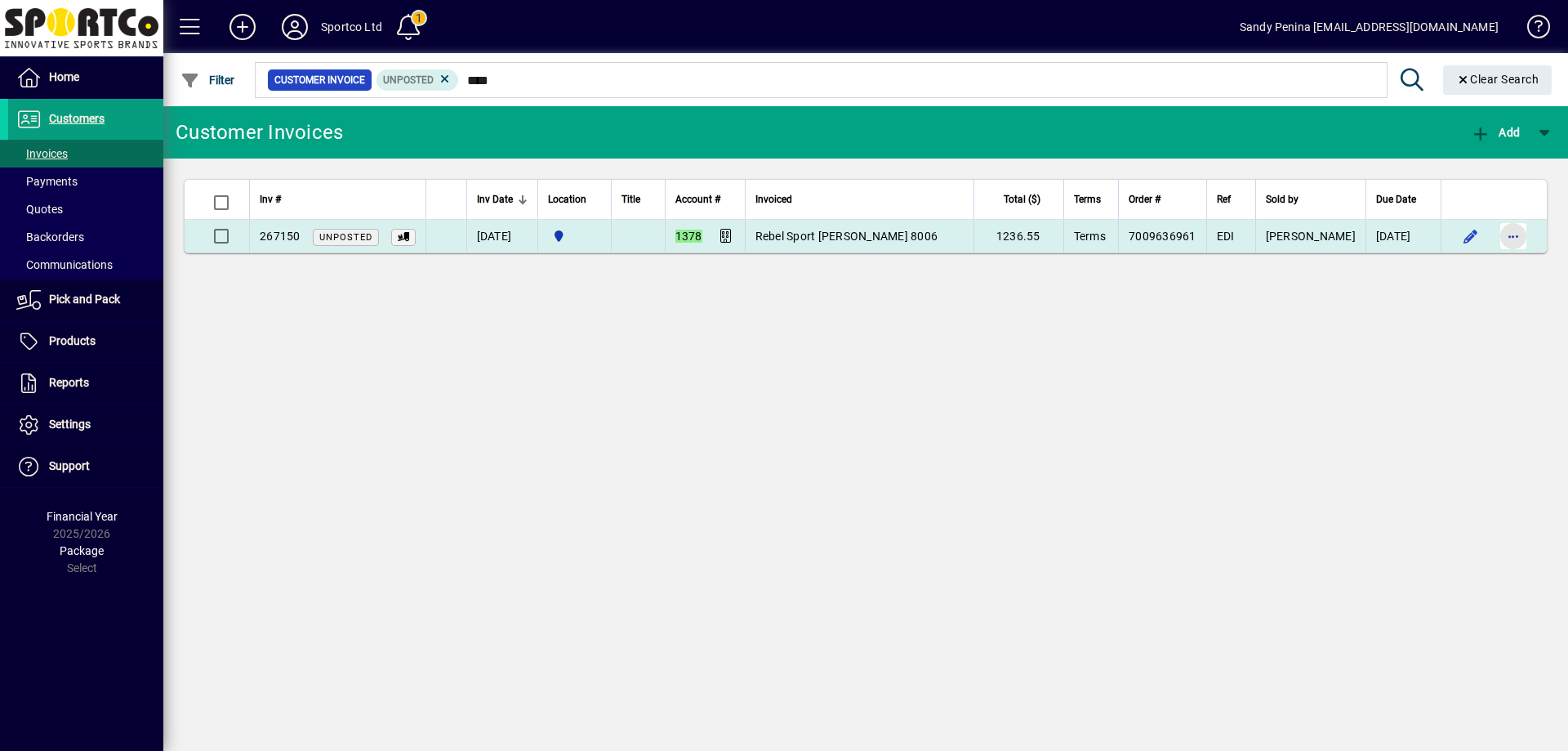
click at [1520, 236] on span "button" at bounding box center [1514, 237] width 40 height 40
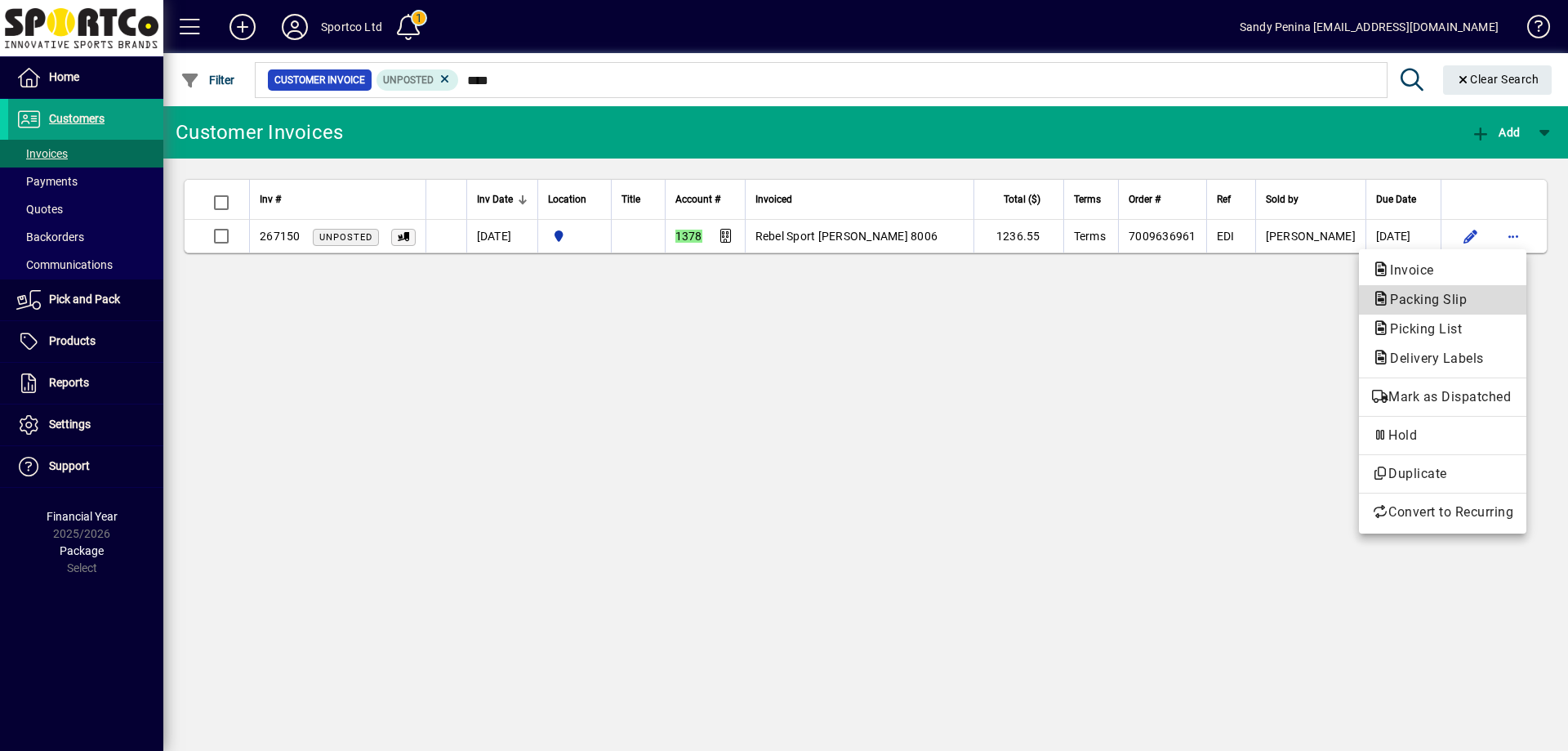
click at [1456, 306] on span "Packing Slip" at bounding box center [1423, 299] width 103 height 16
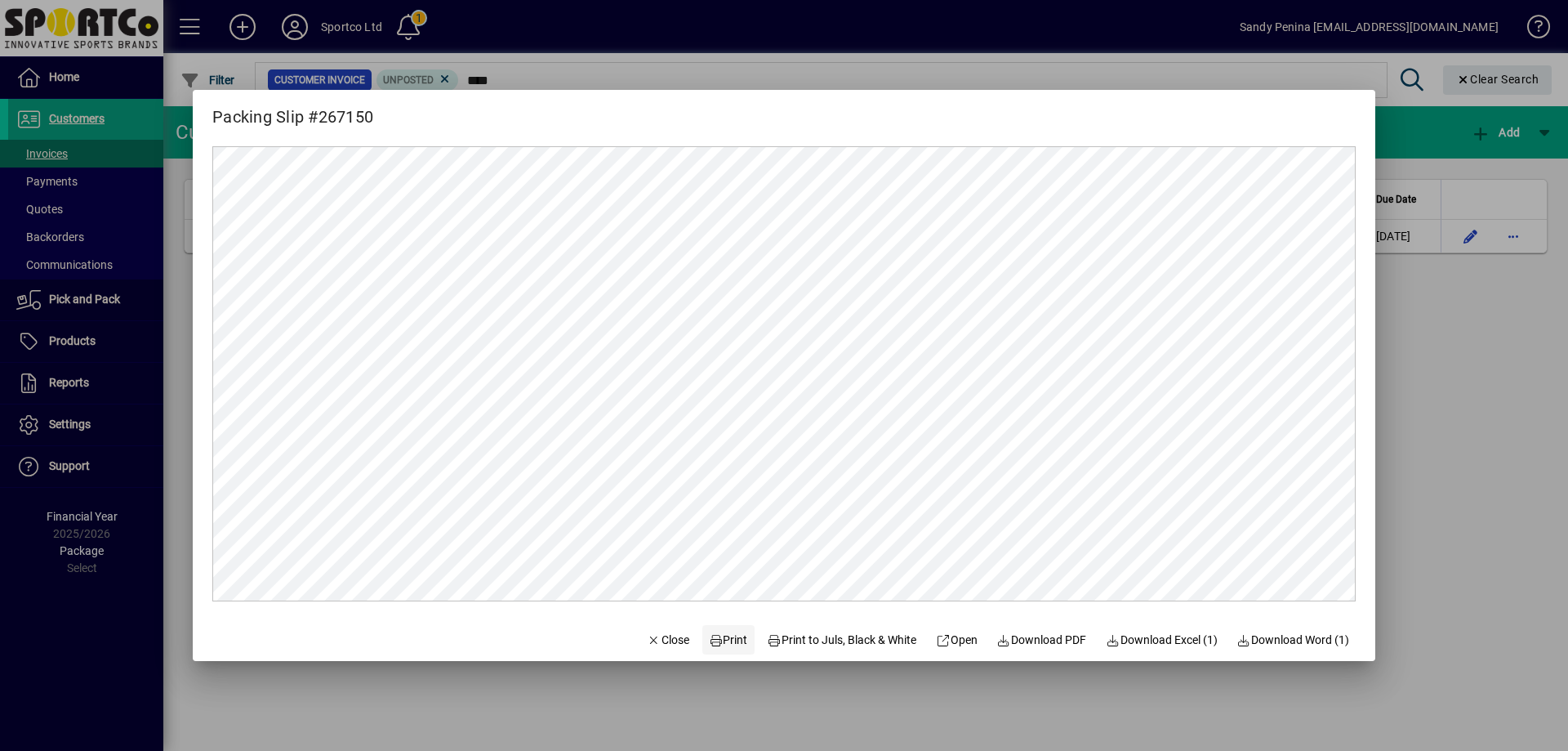
click at [719, 645] on span "Print" at bounding box center [728, 640] width 40 height 17
click at [1436, 413] on div at bounding box center [784, 375] width 1568 height 751
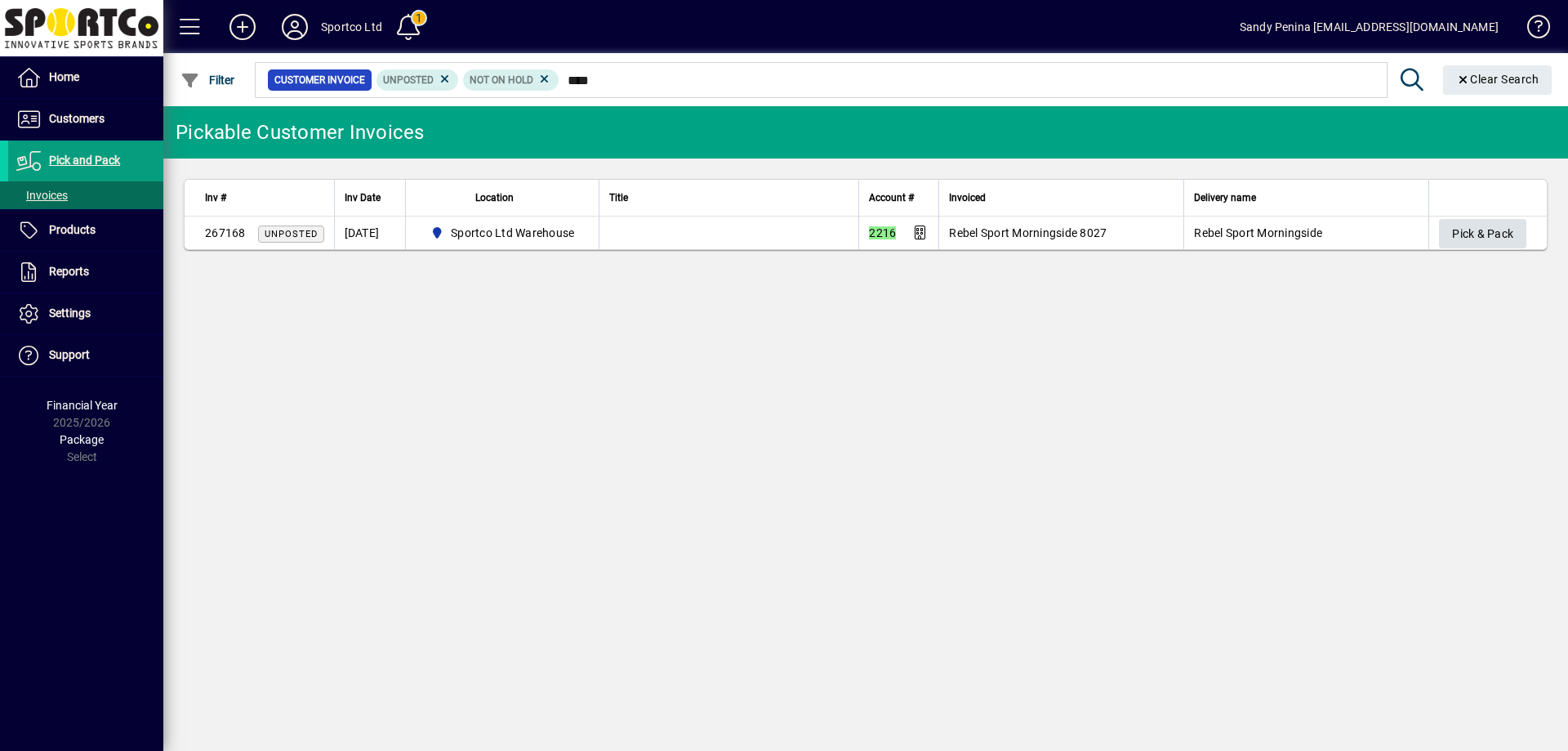
type input "****"
click at [1495, 232] on span "Pick & Pack" at bounding box center [1483, 234] width 61 height 27
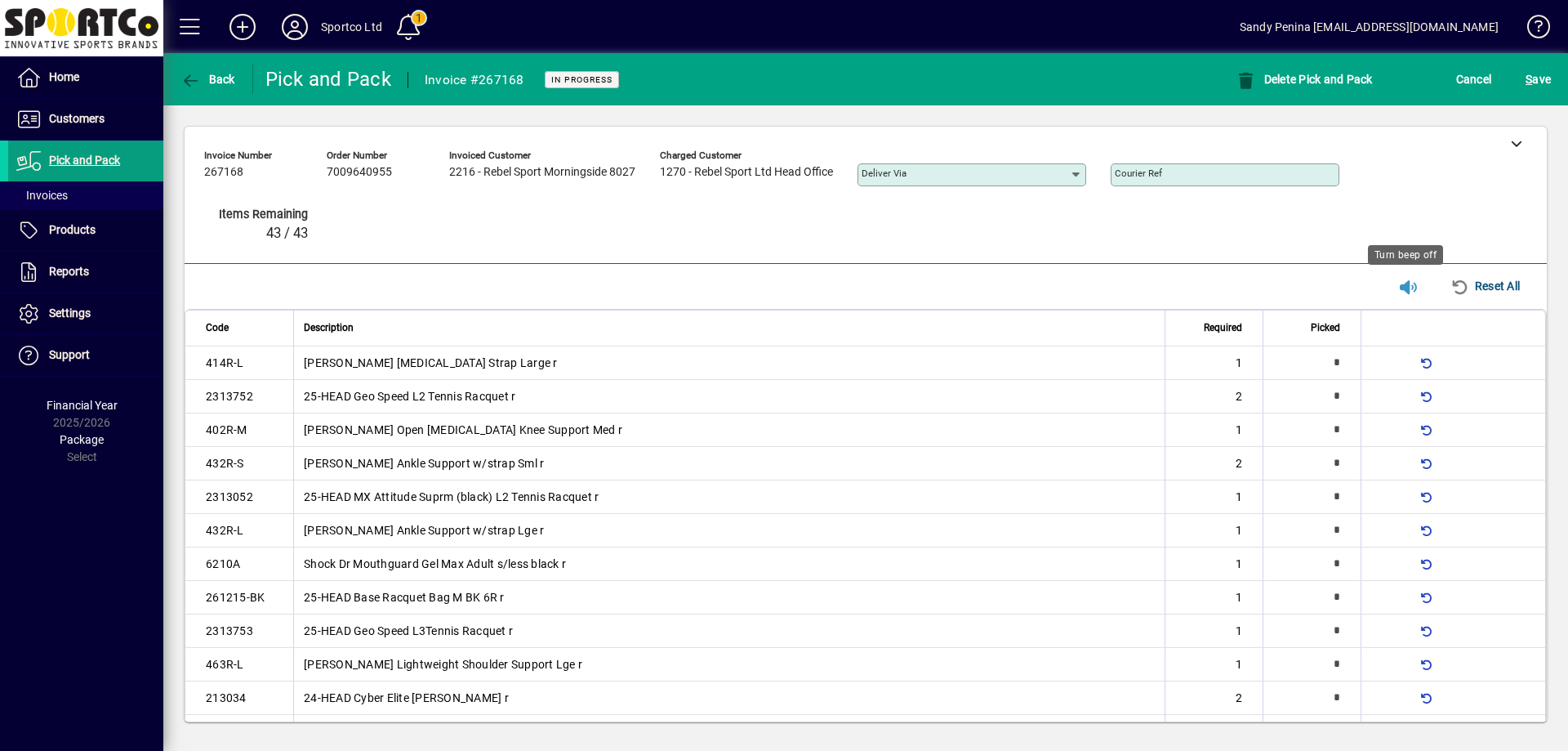
type input "*"
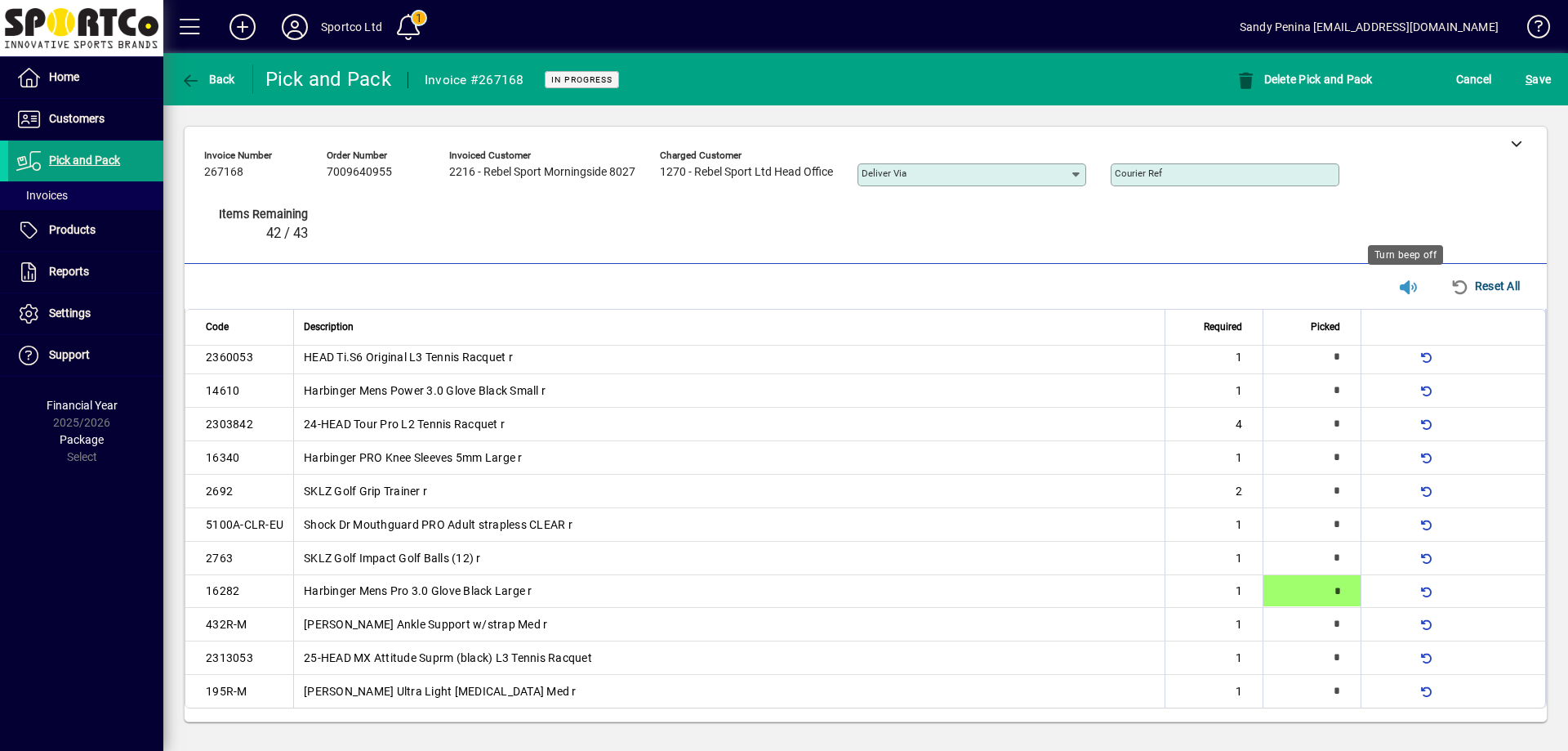
type input "*"
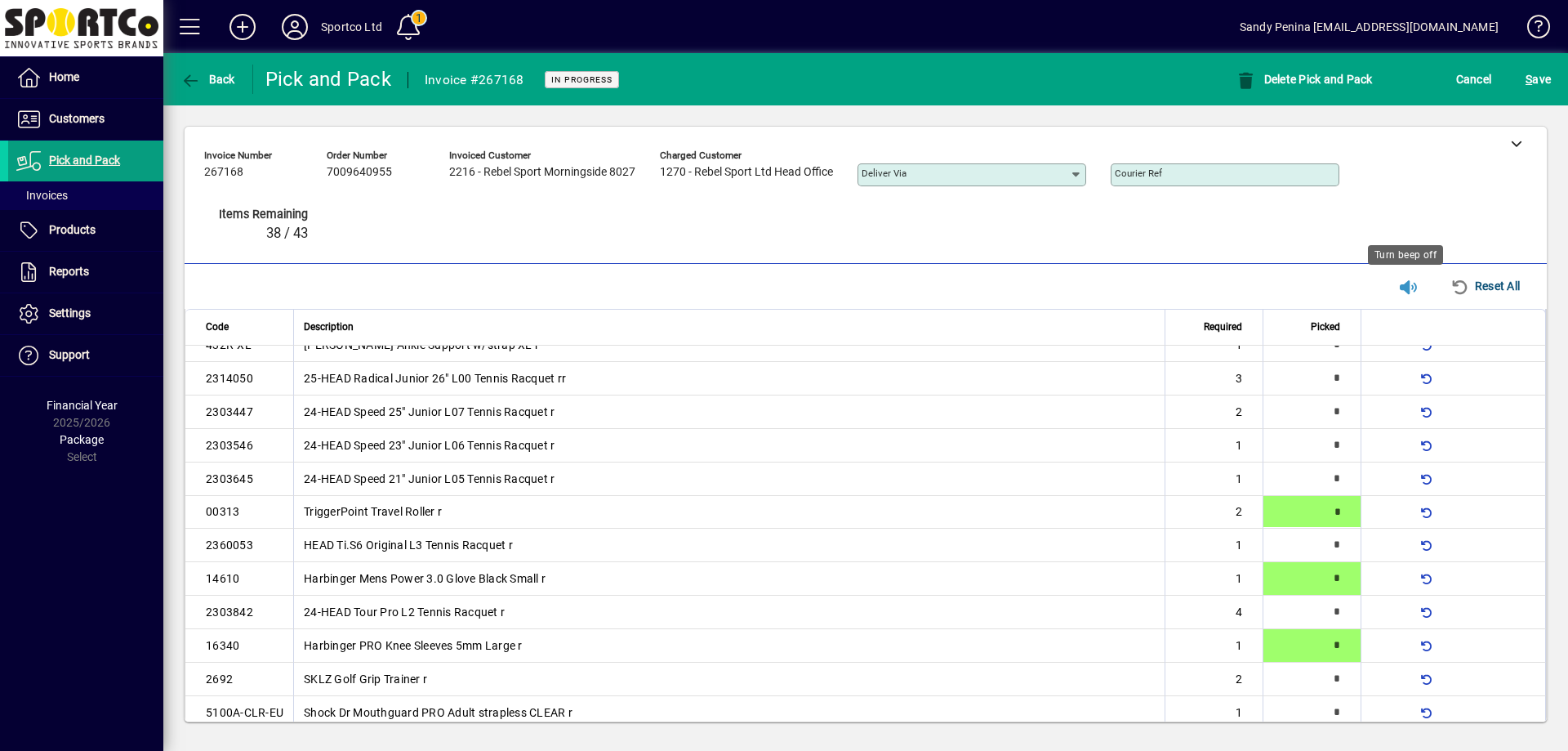
scroll to position [486, 0]
type input "*"
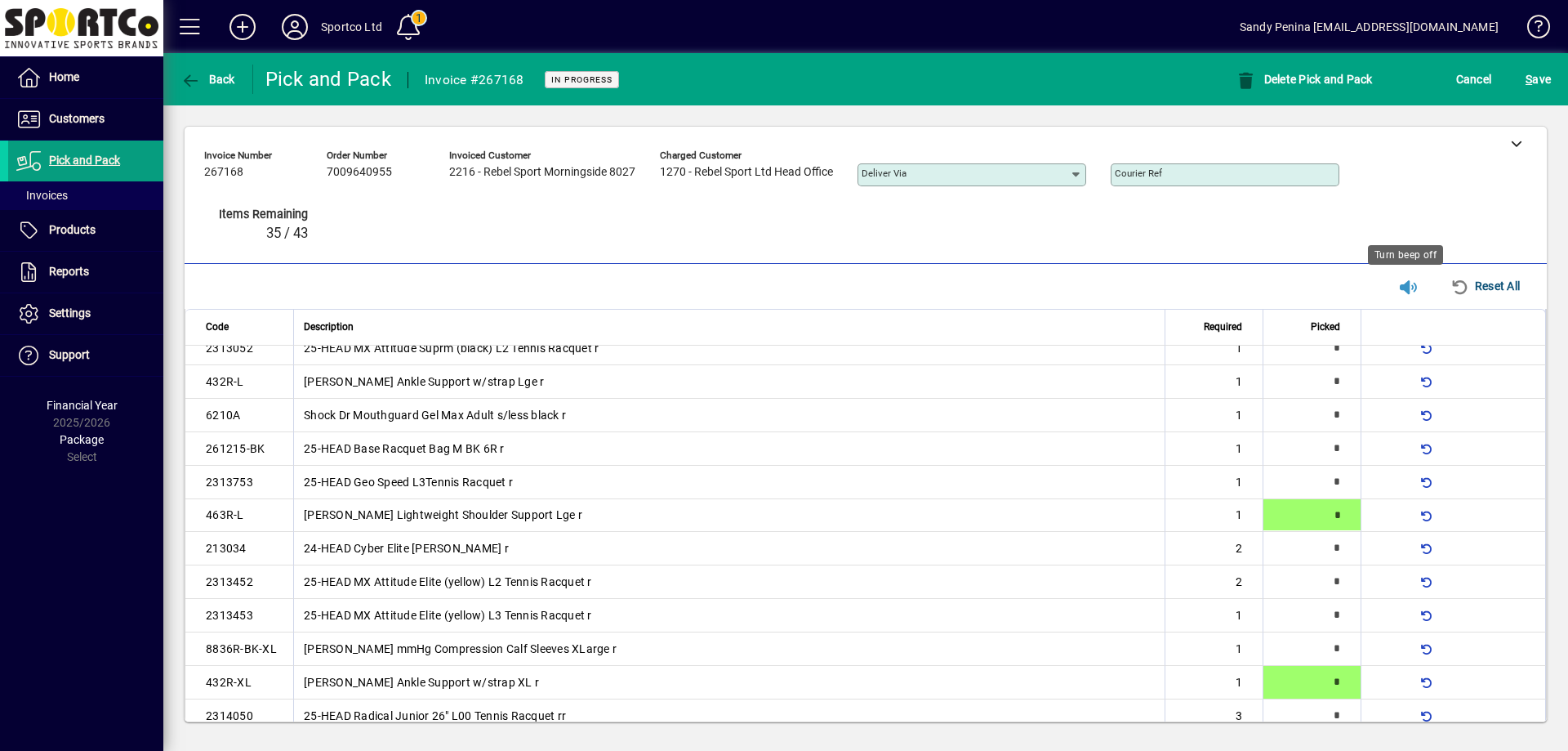
type input "*"
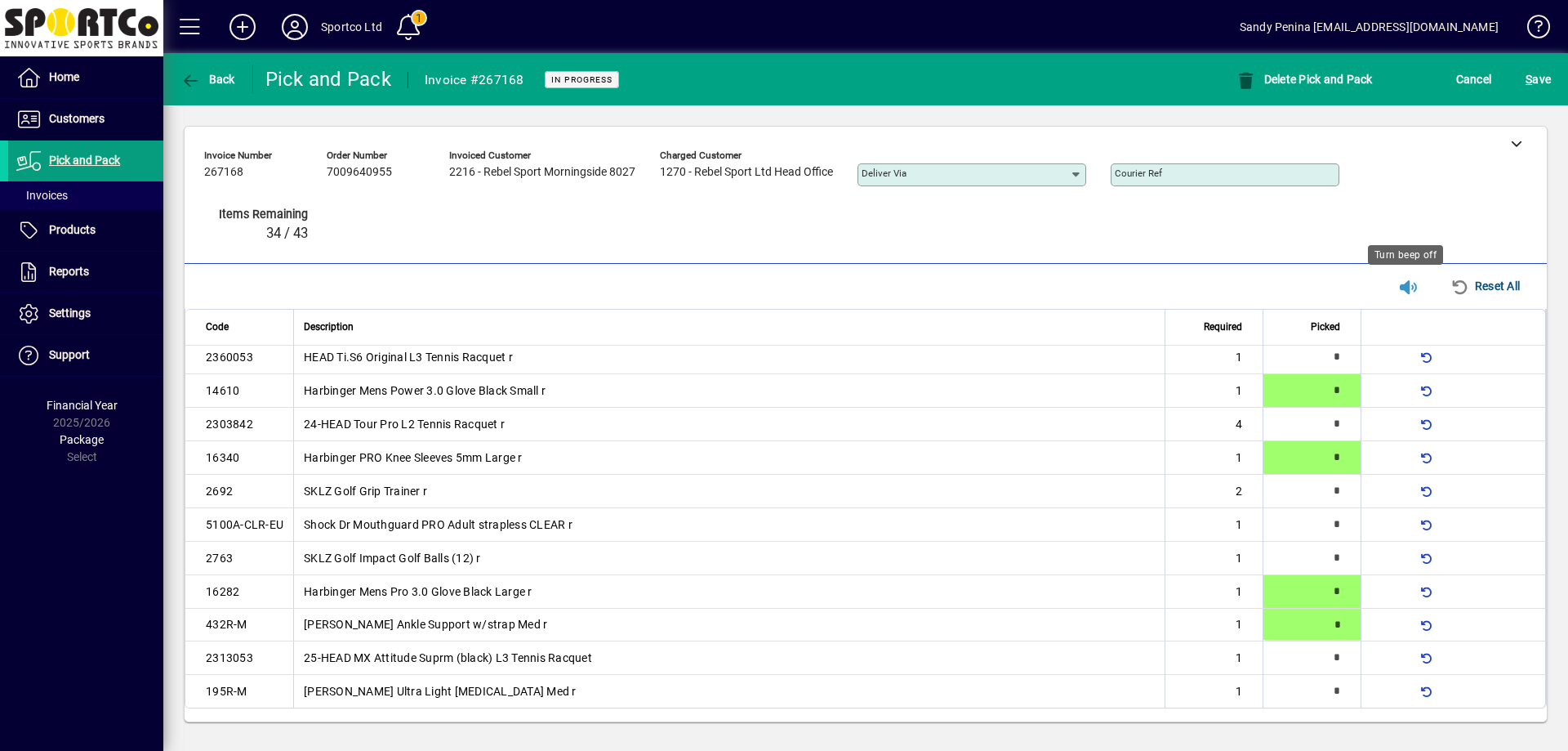
type input "*"
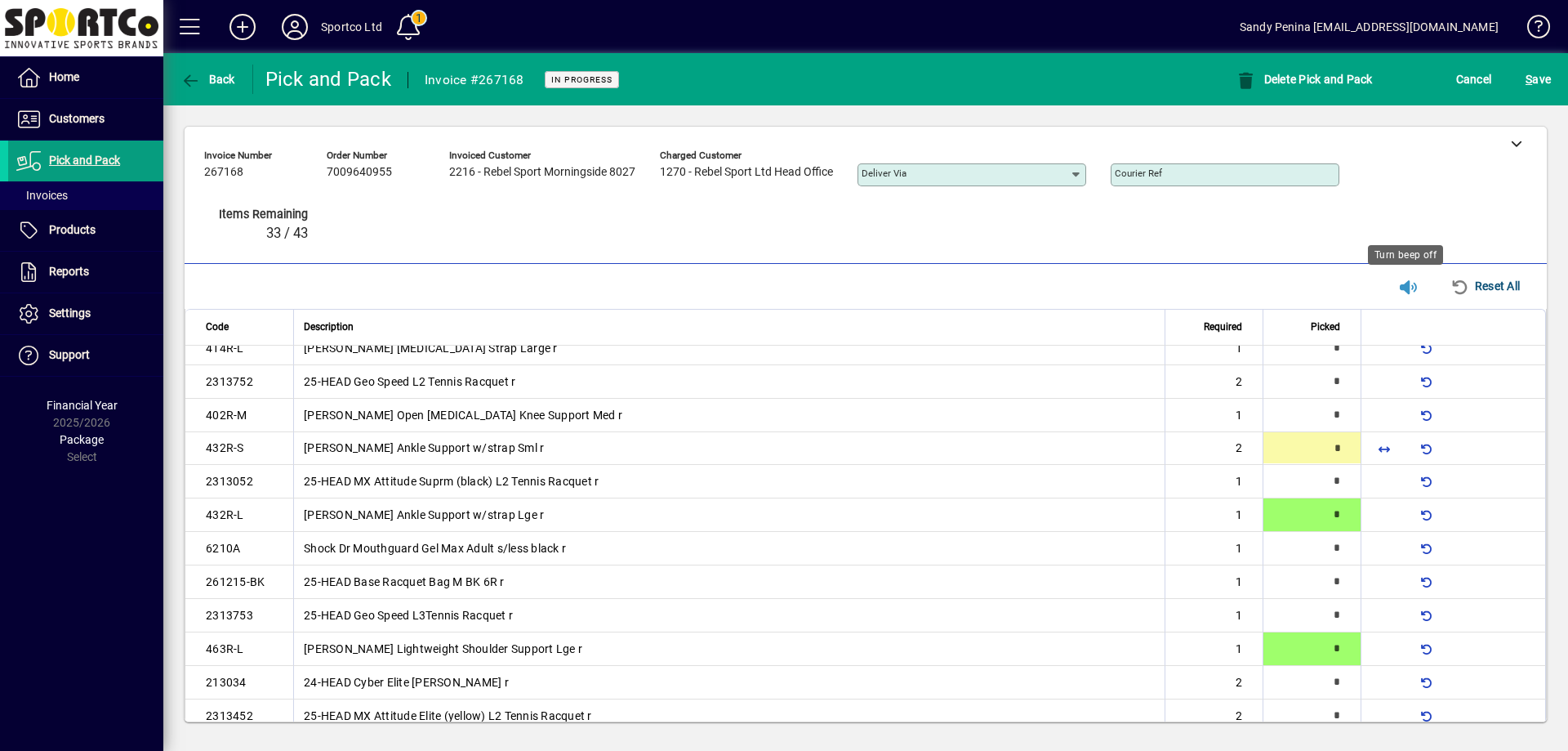
type input "*"
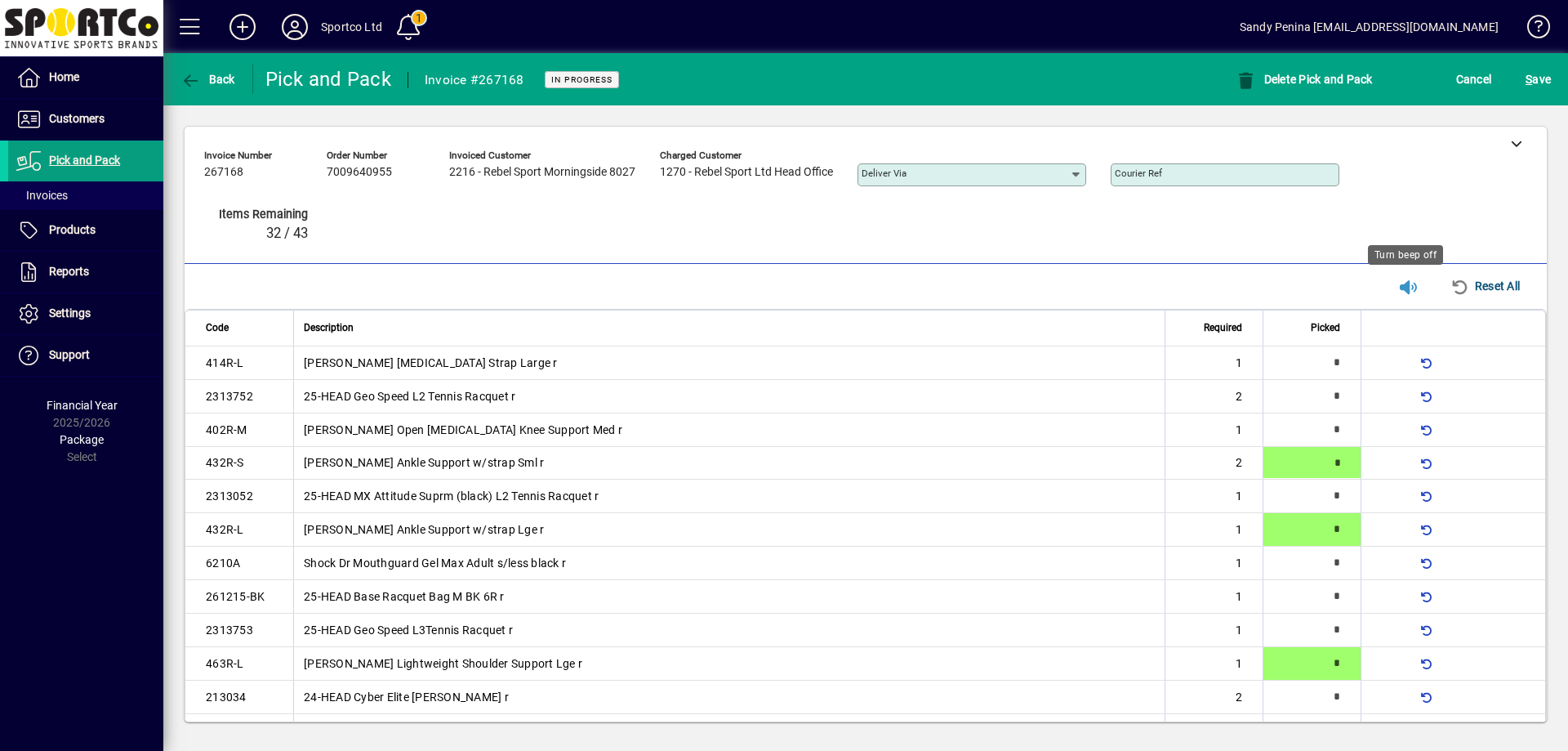
type input "*"
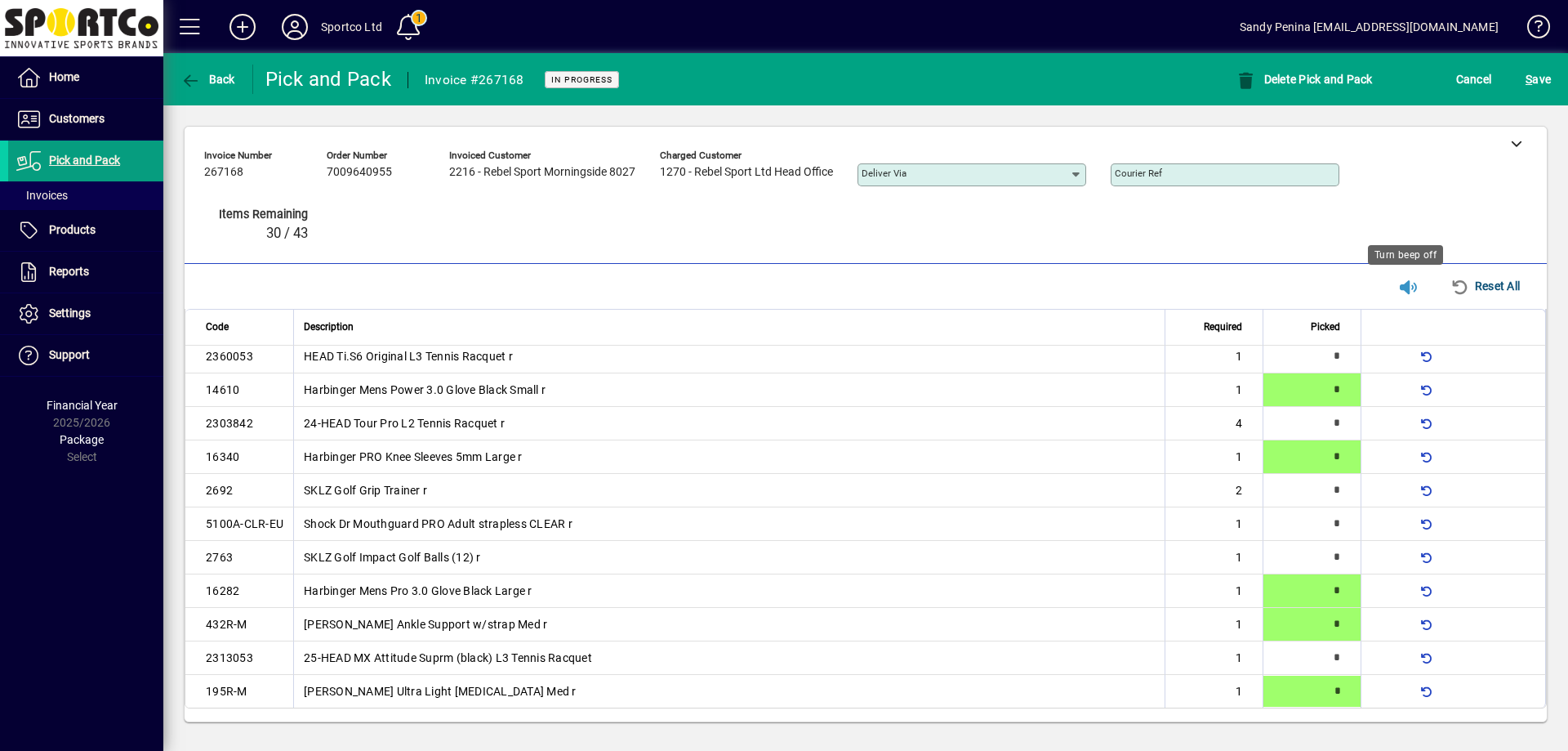
type input "*"
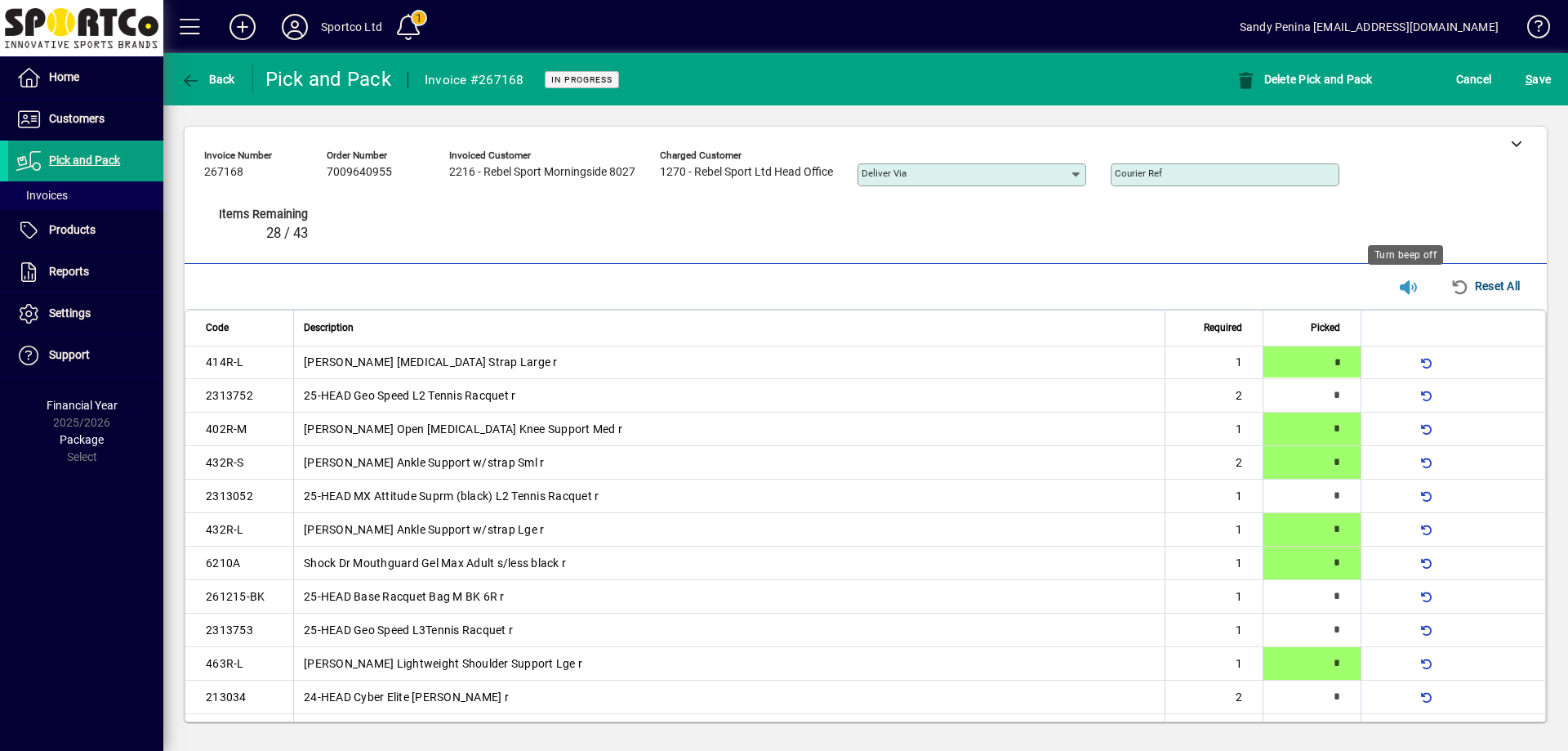
type input "*"
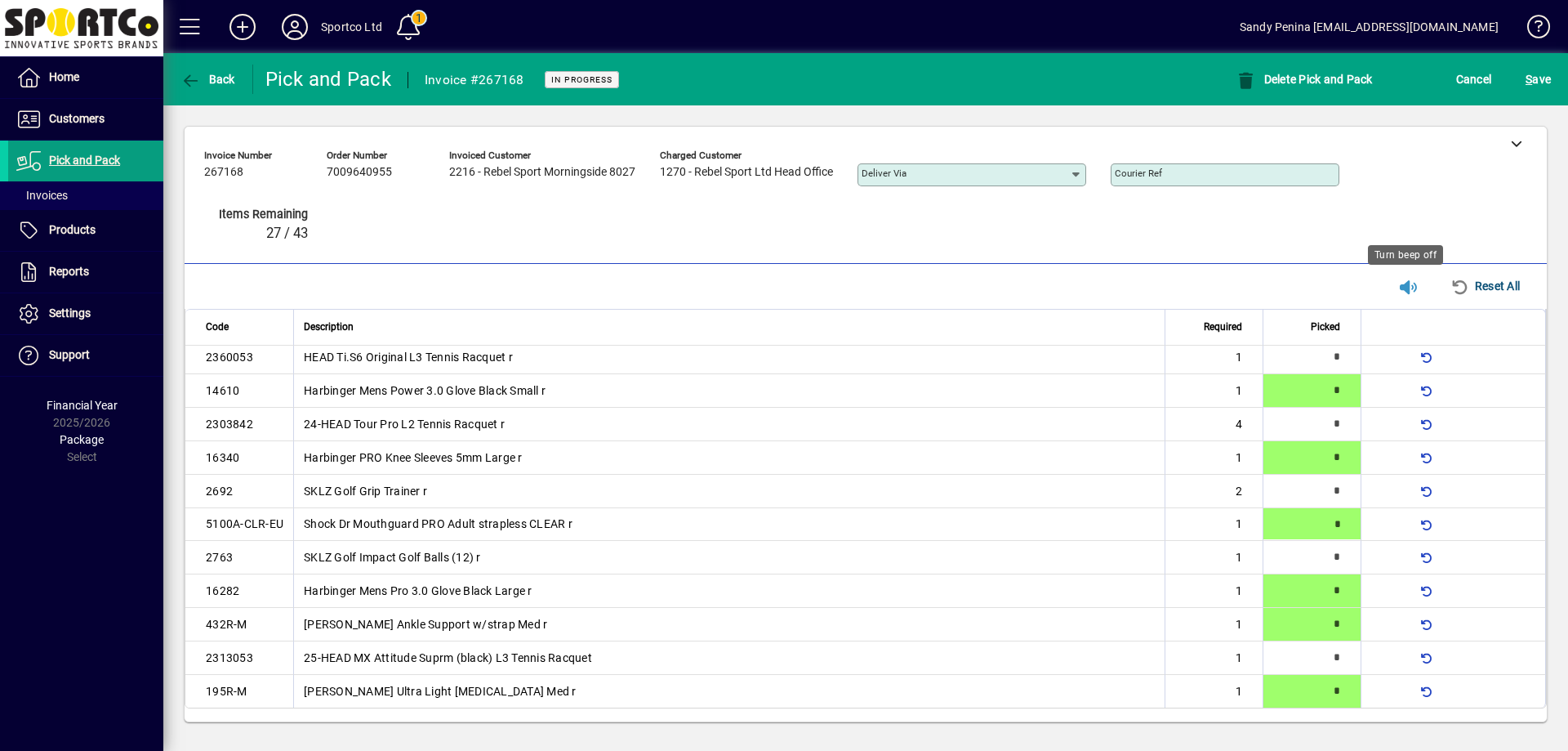
type input "*"
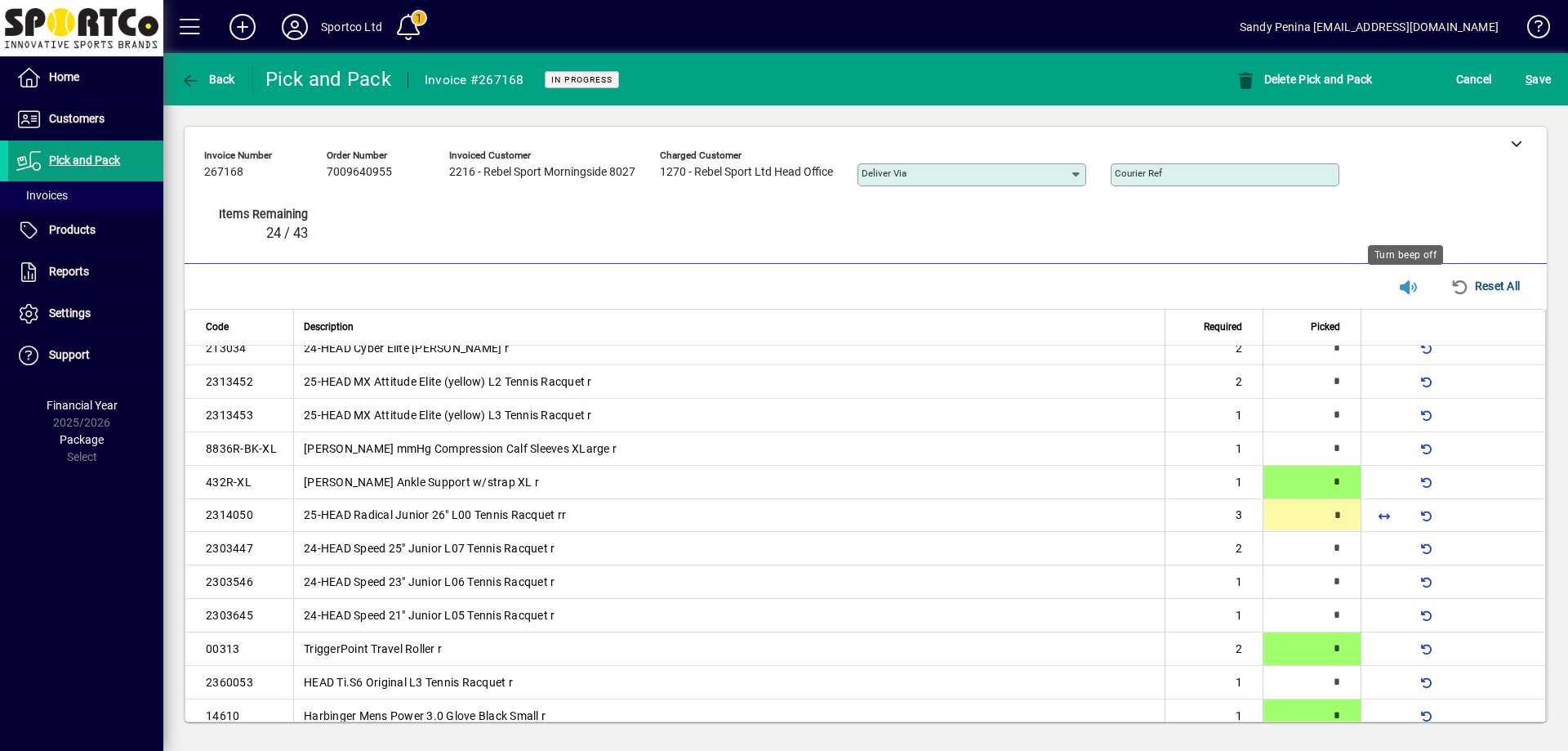
scroll to position [351, 0]
type input "*"
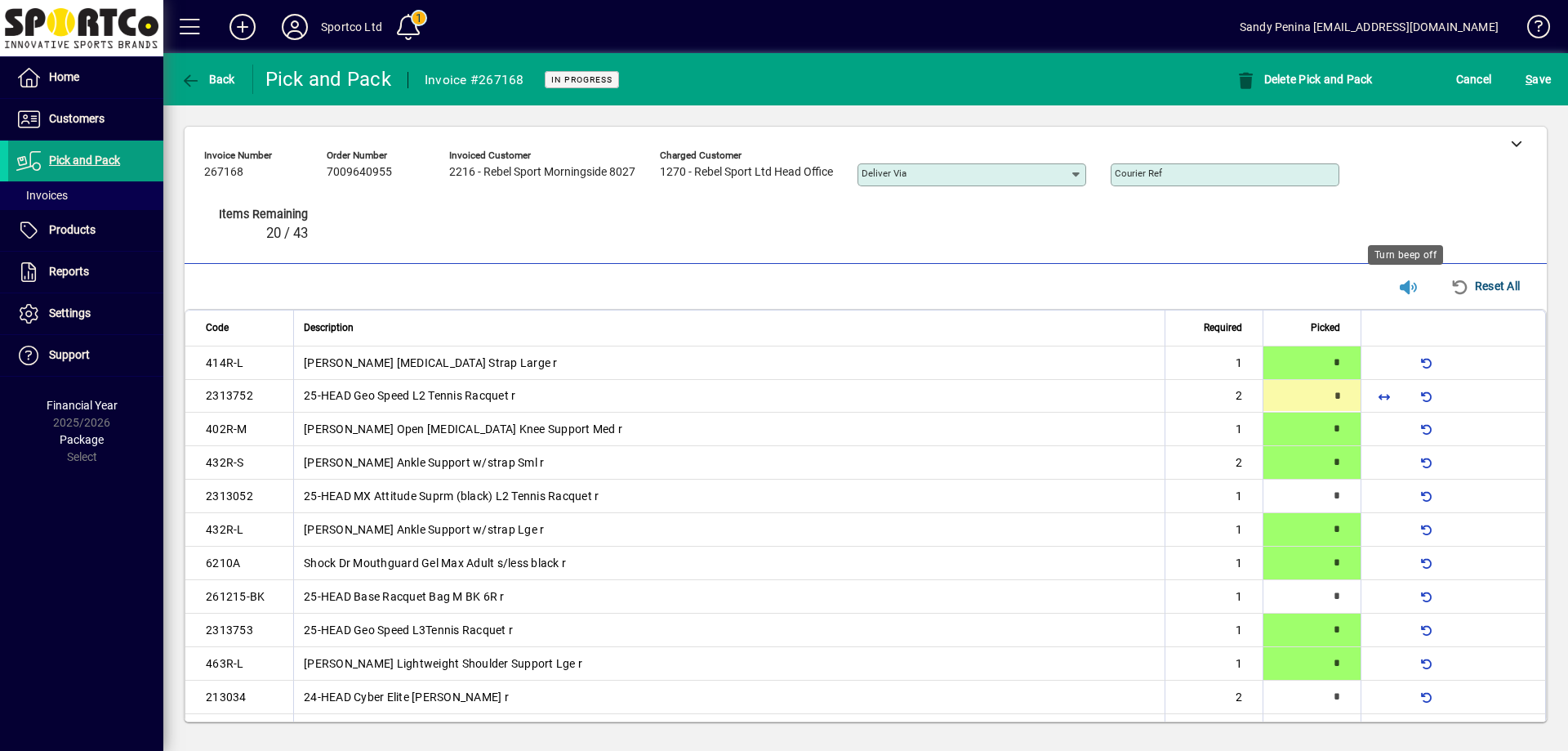
type input "*"
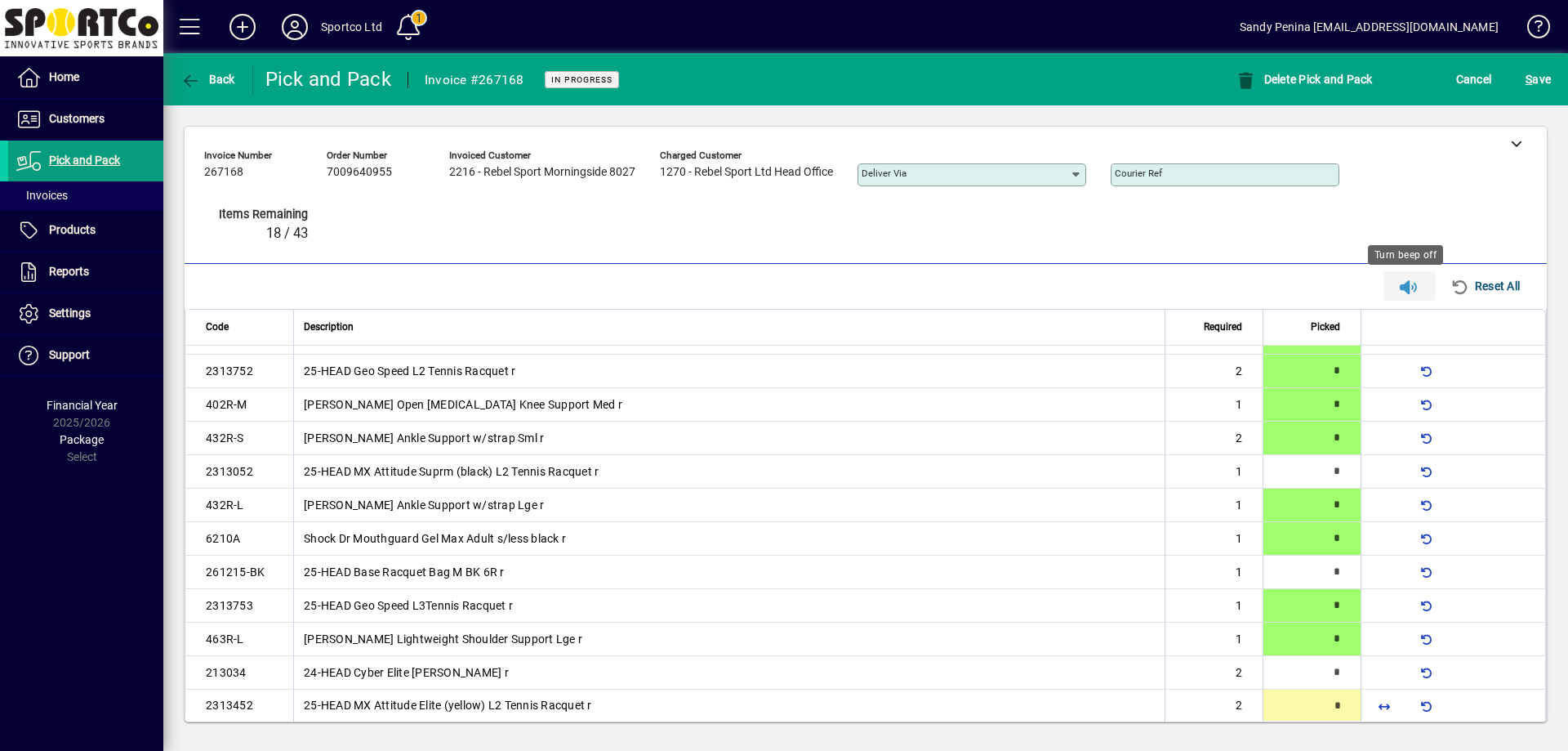
type input "*"
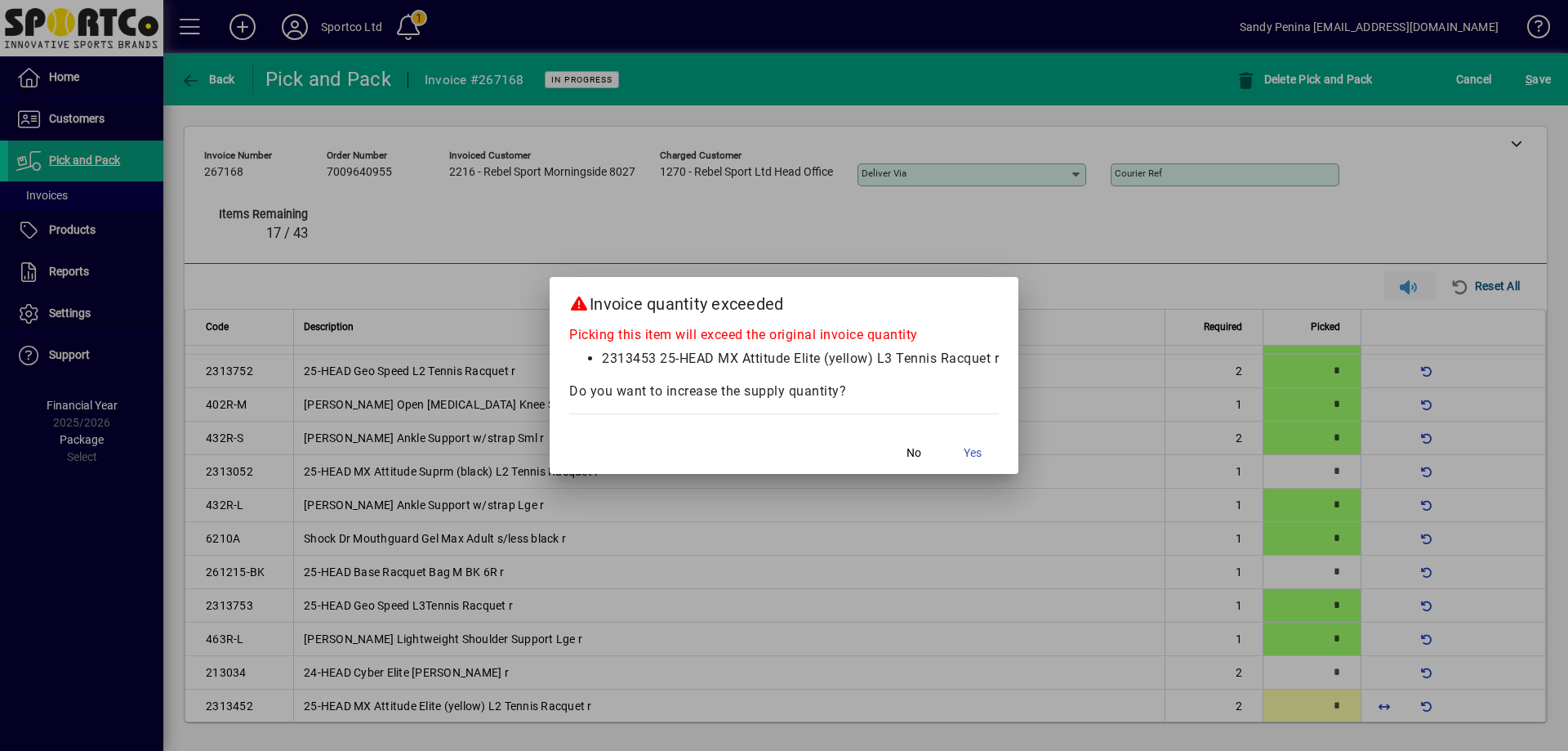
scroll to position [251, 0]
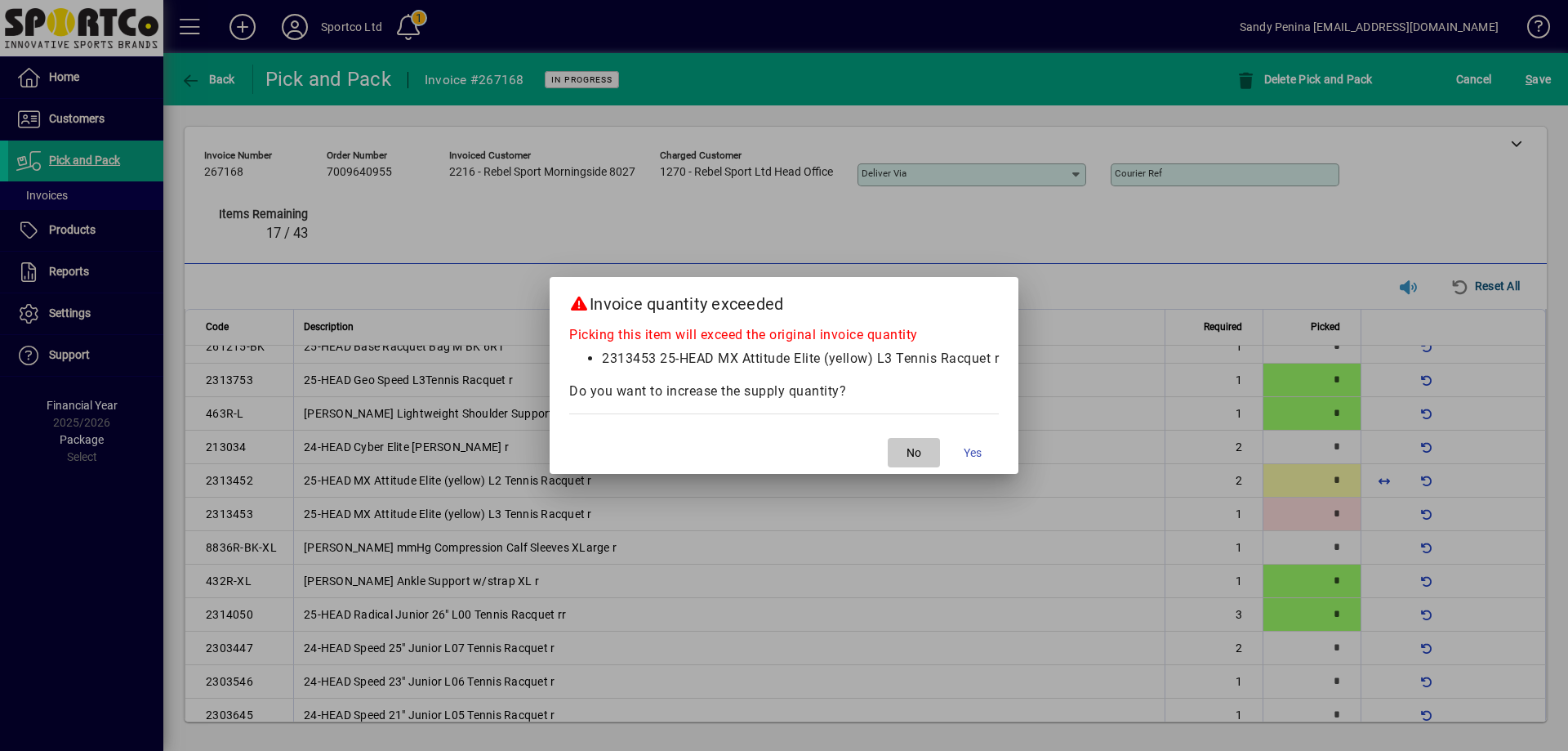
click at [904, 457] on span "button" at bounding box center [914, 453] width 52 height 40
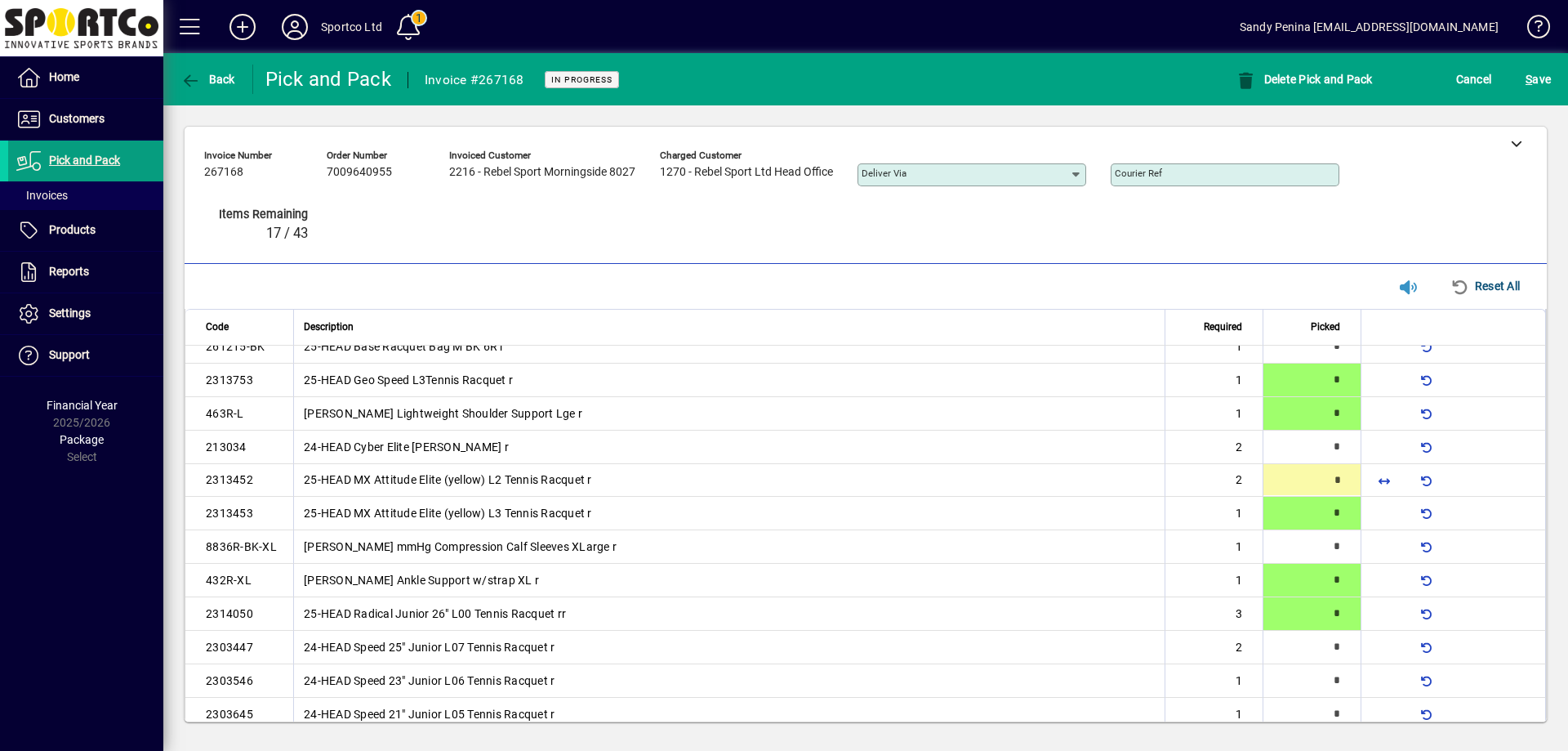
type input "*"
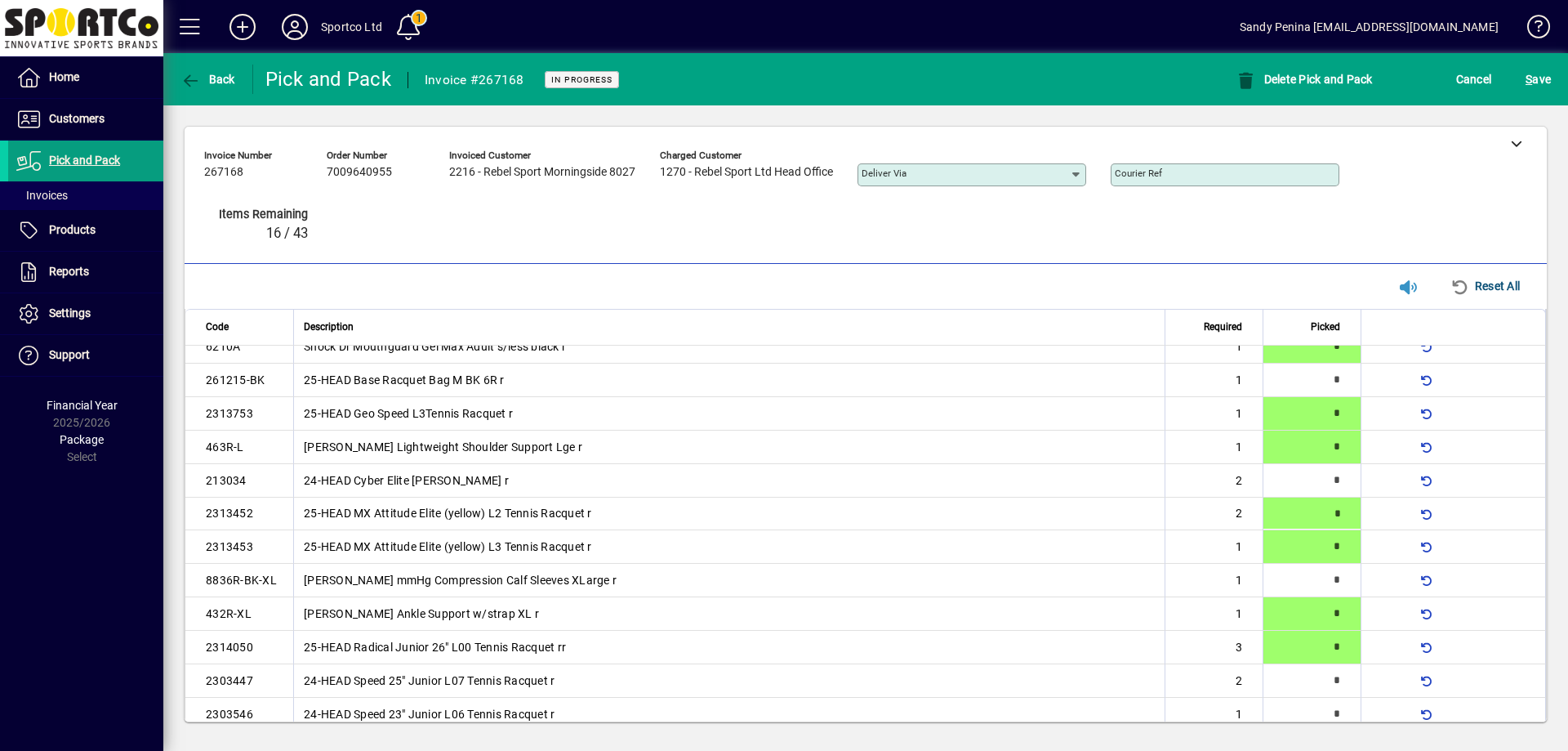
type input "*"
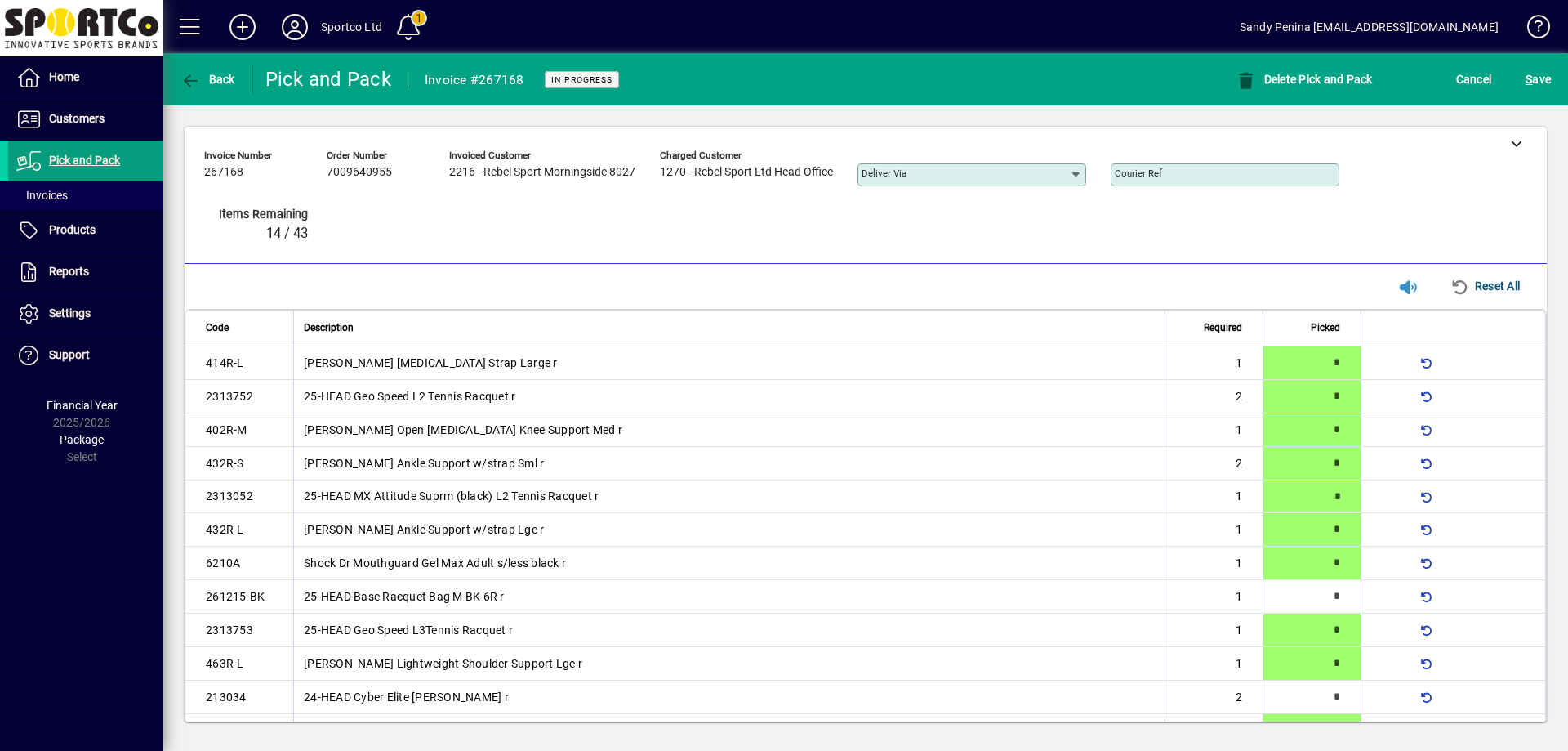
type input "*"
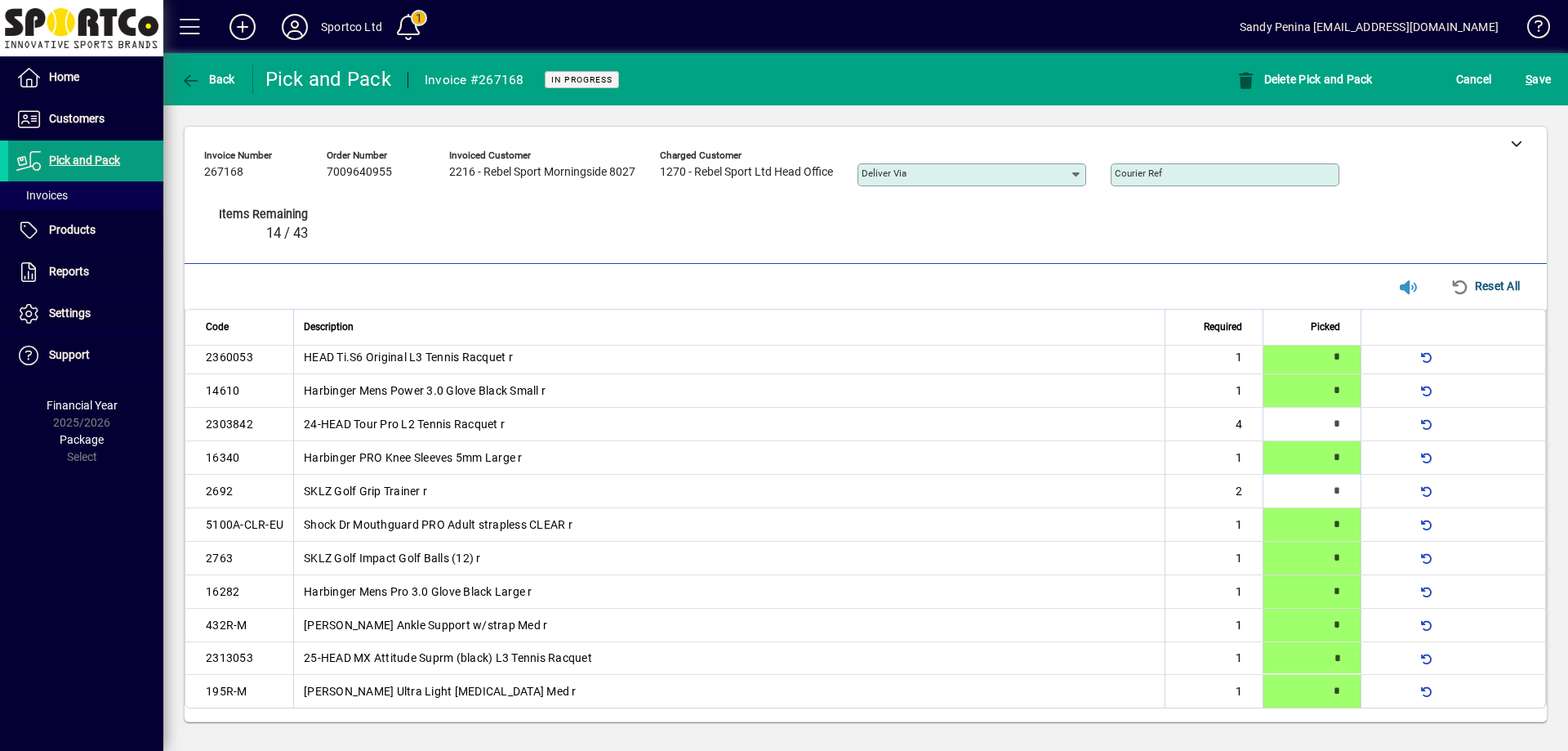
type input "*"
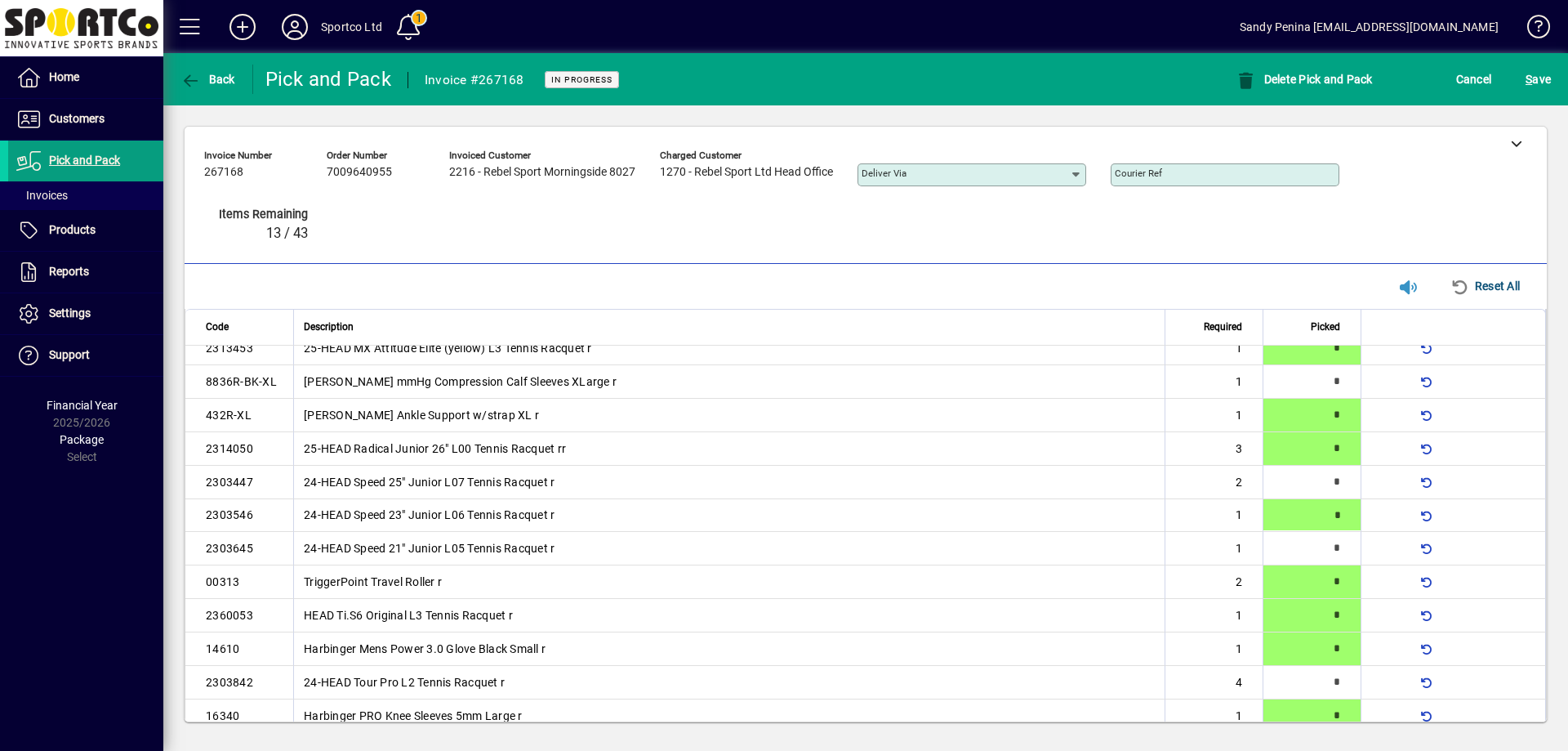
type input "*"
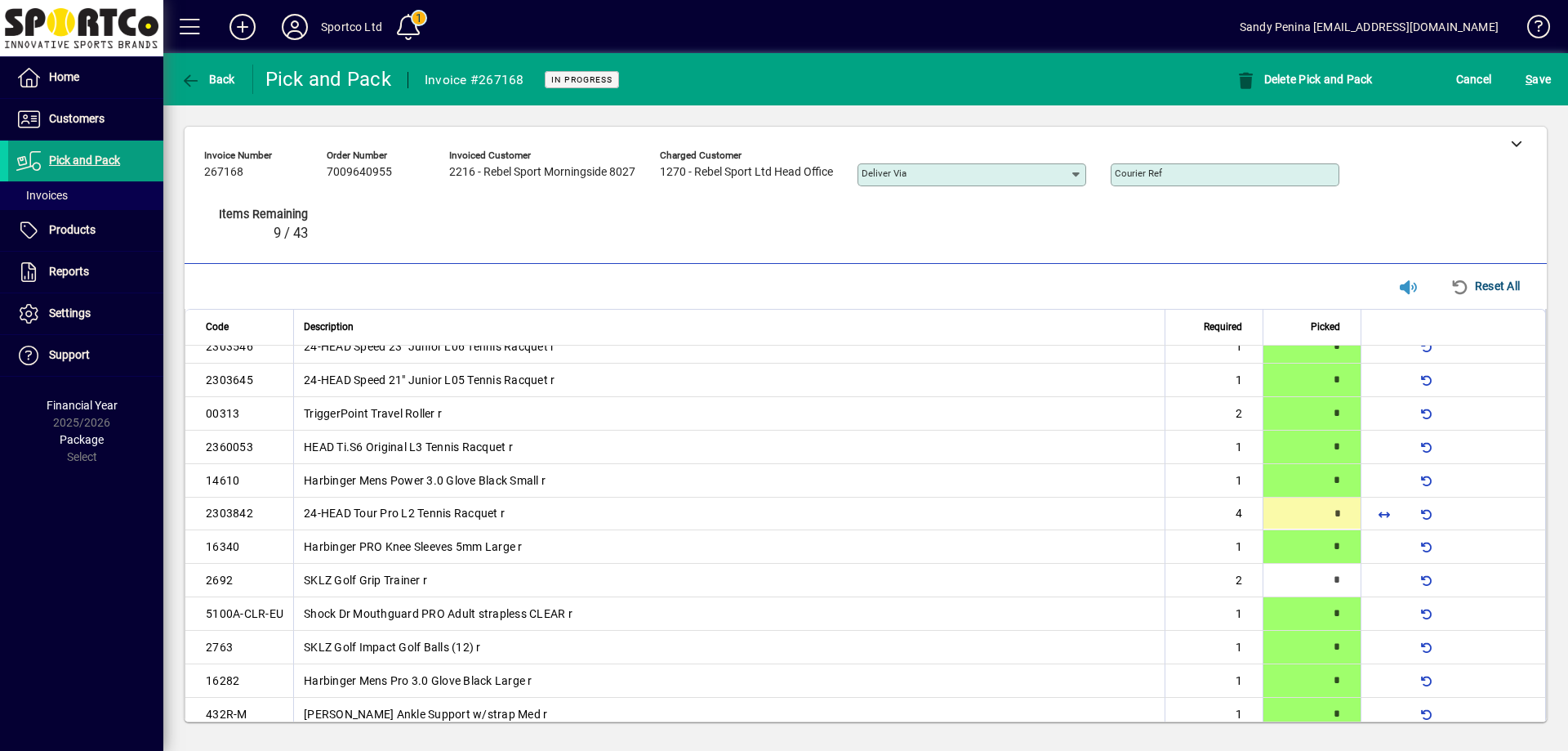
type input "*"
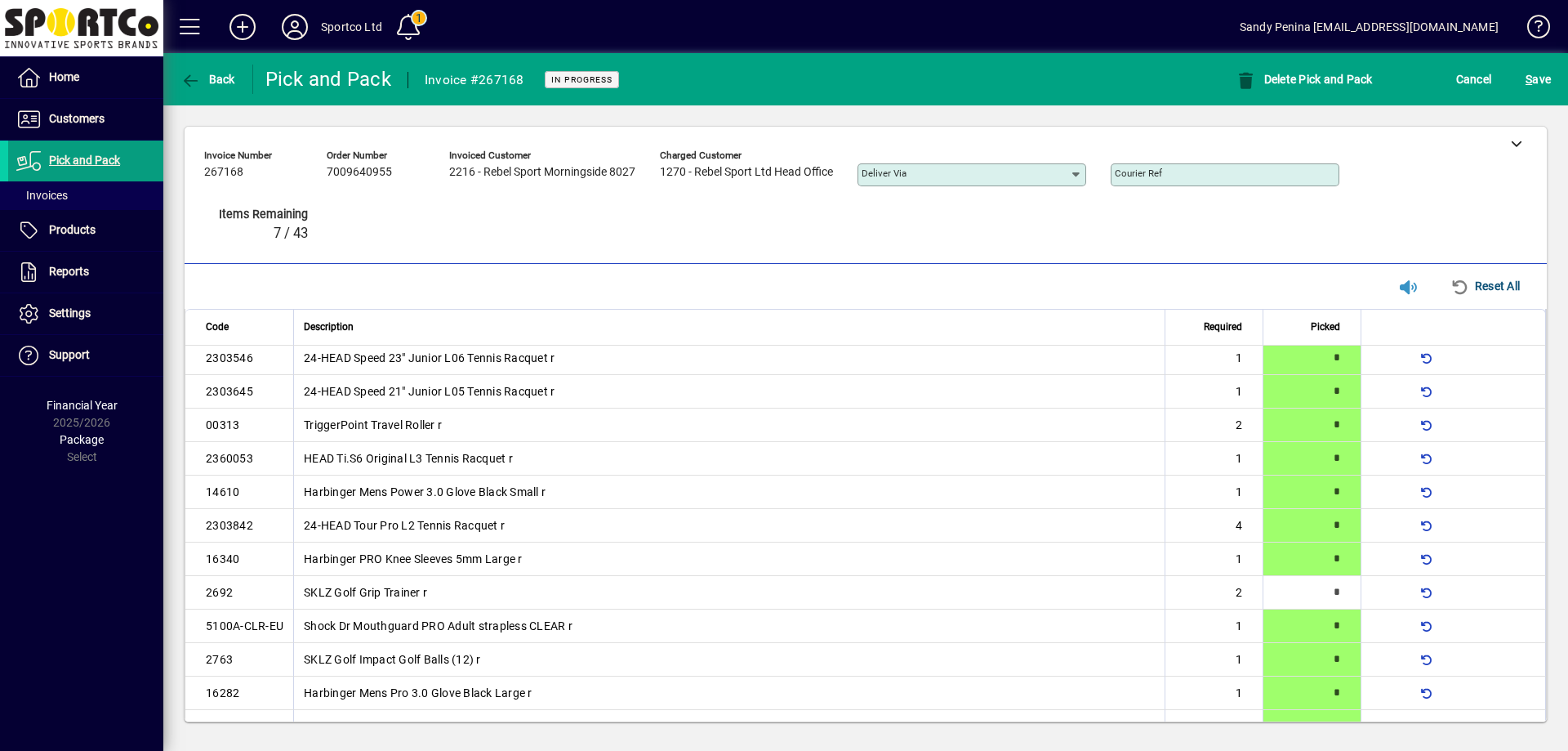
type input "*"
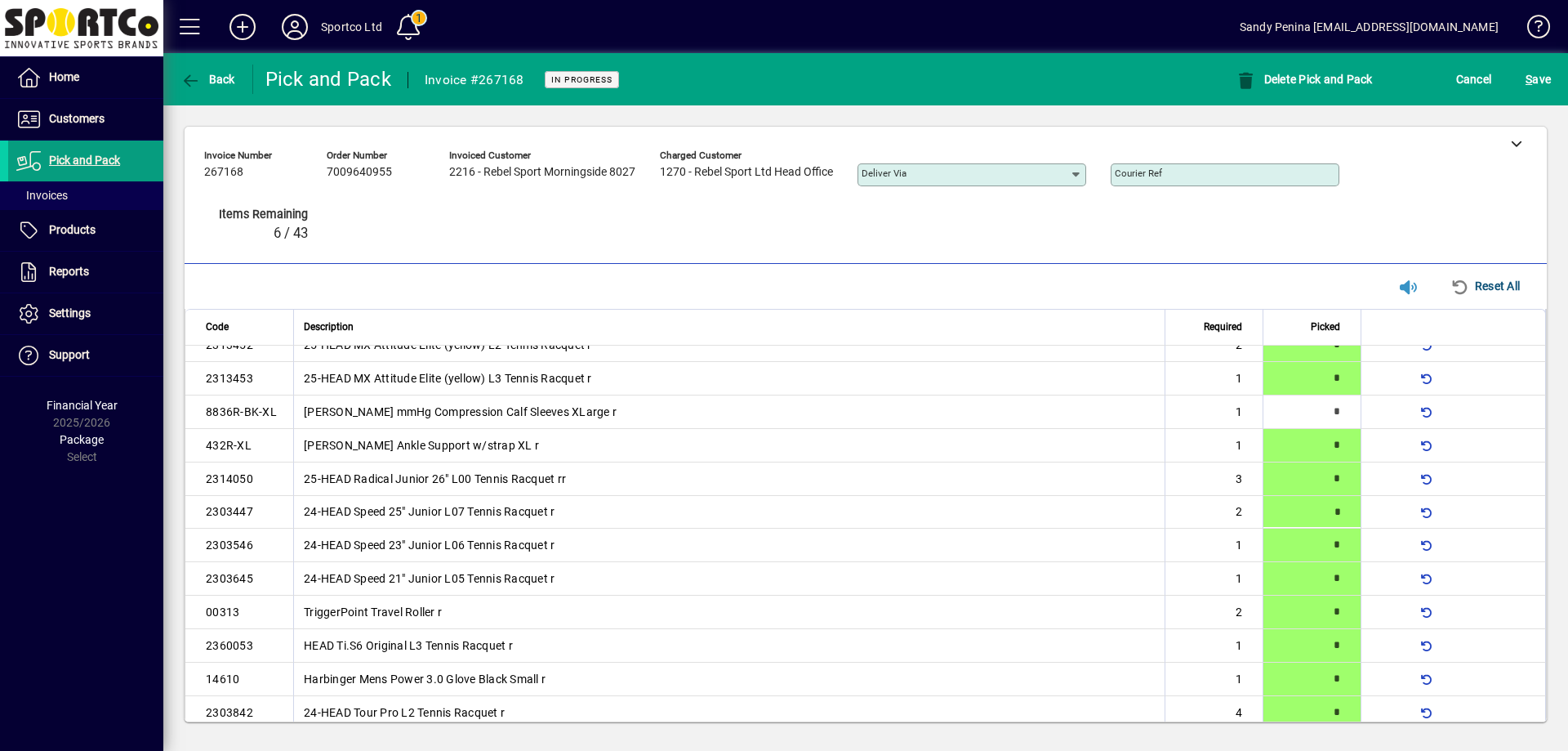
scroll to position [385, 0]
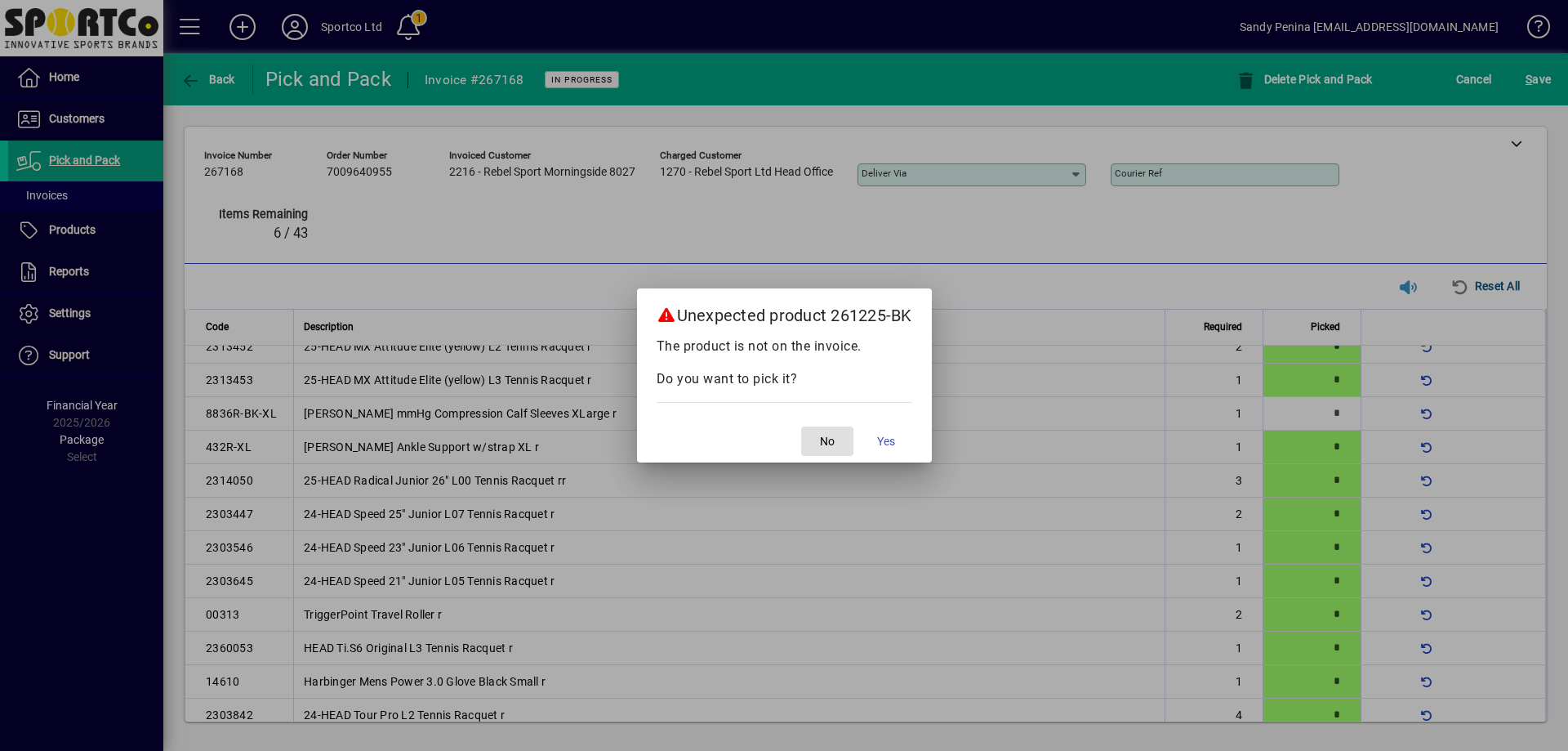
click at [815, 448] on span "button" at bounding box center [826, 442] width 52 height 40
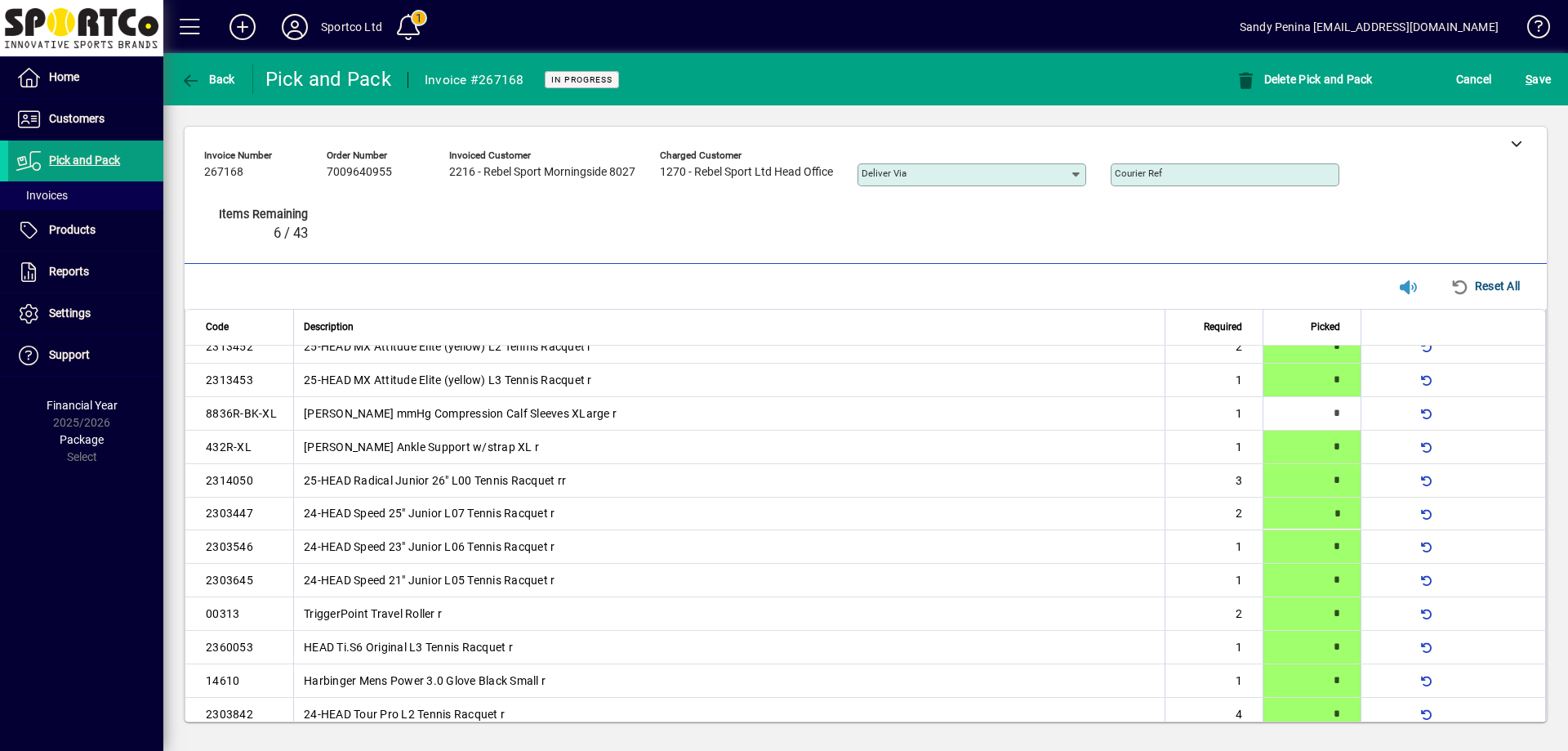
type input "*"
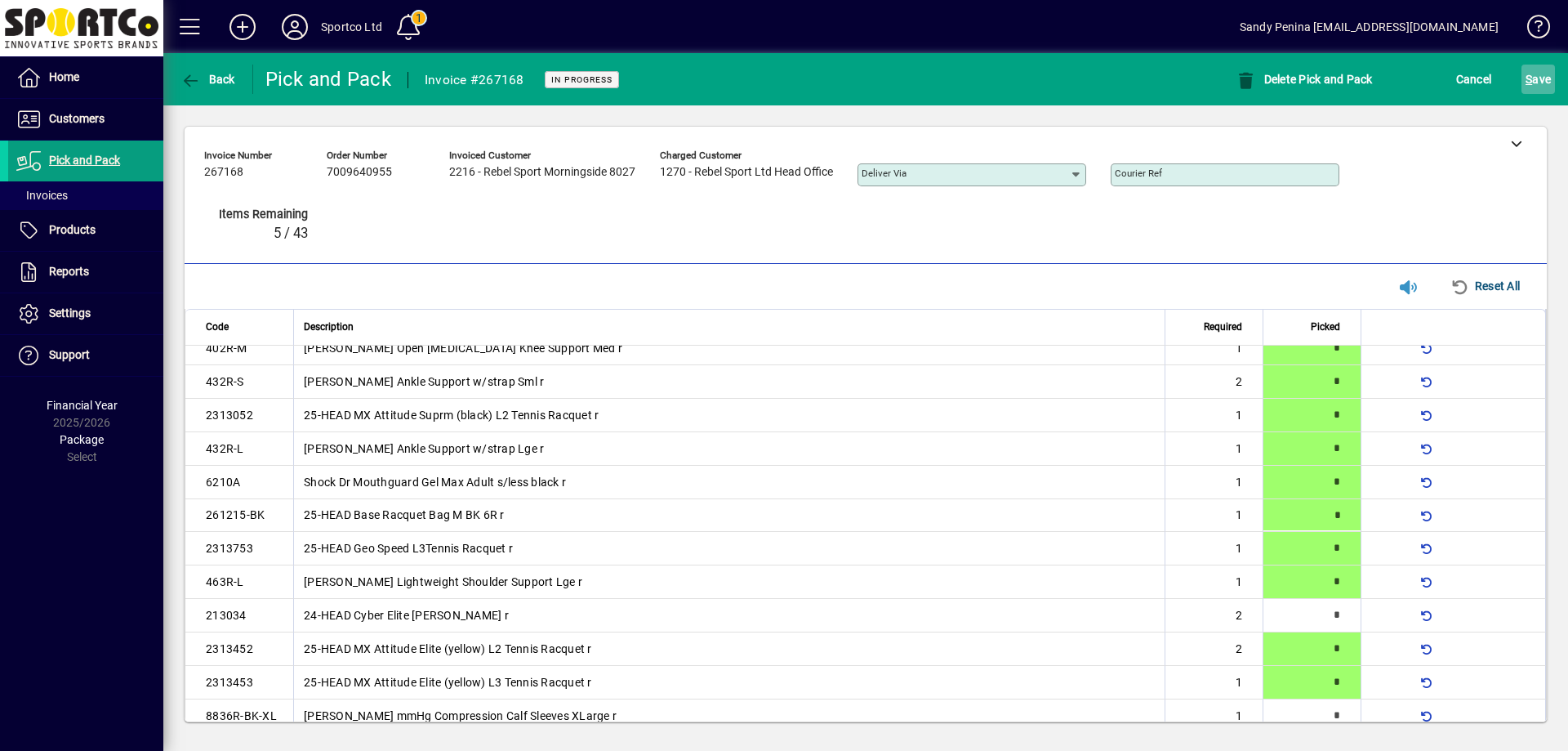
click at [1545, 79] on span "S ave" at bounding box center [1538, 79] width 26 height 26
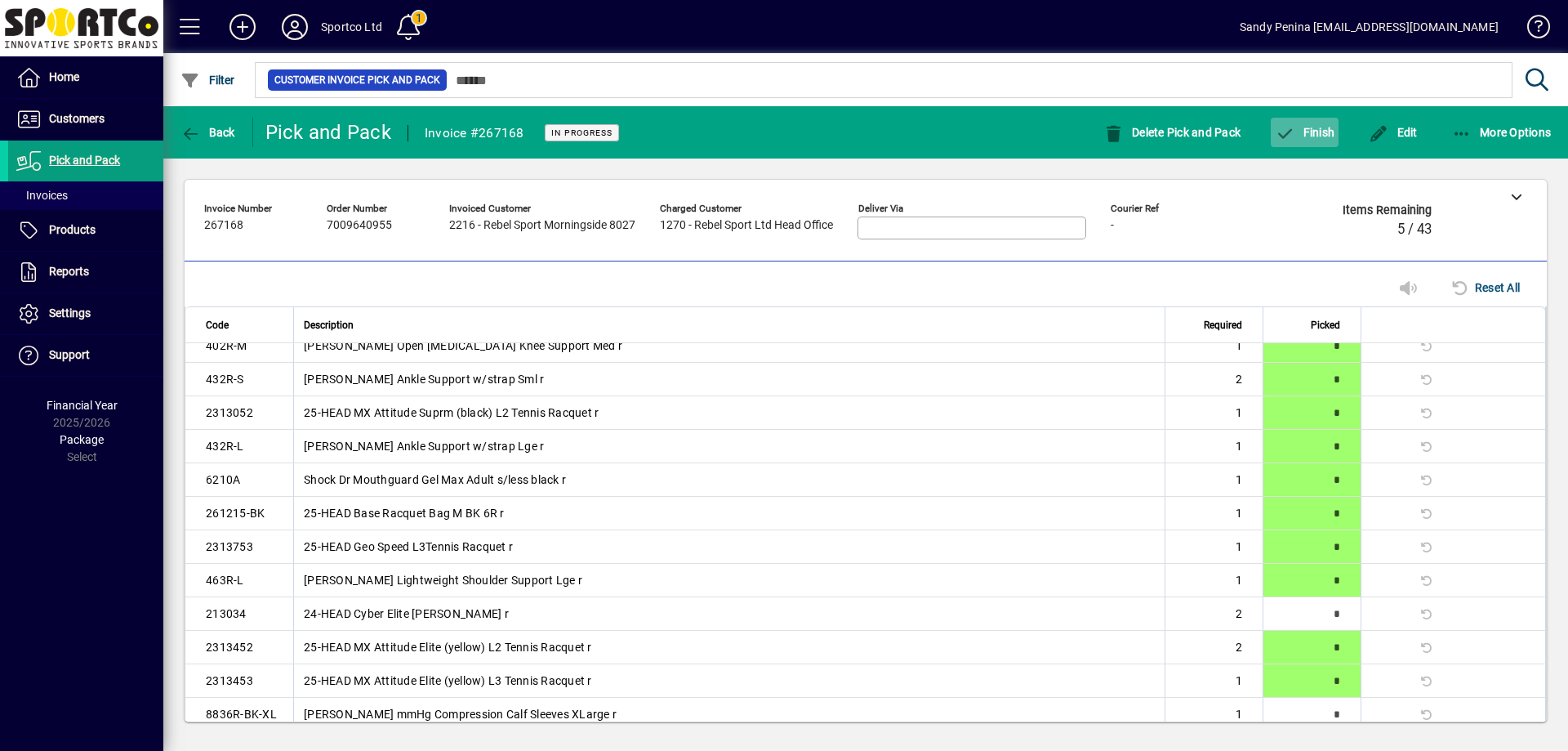
click at [1299, 142] on span "button" at bounding box center [1304, 133] width 68 height 40
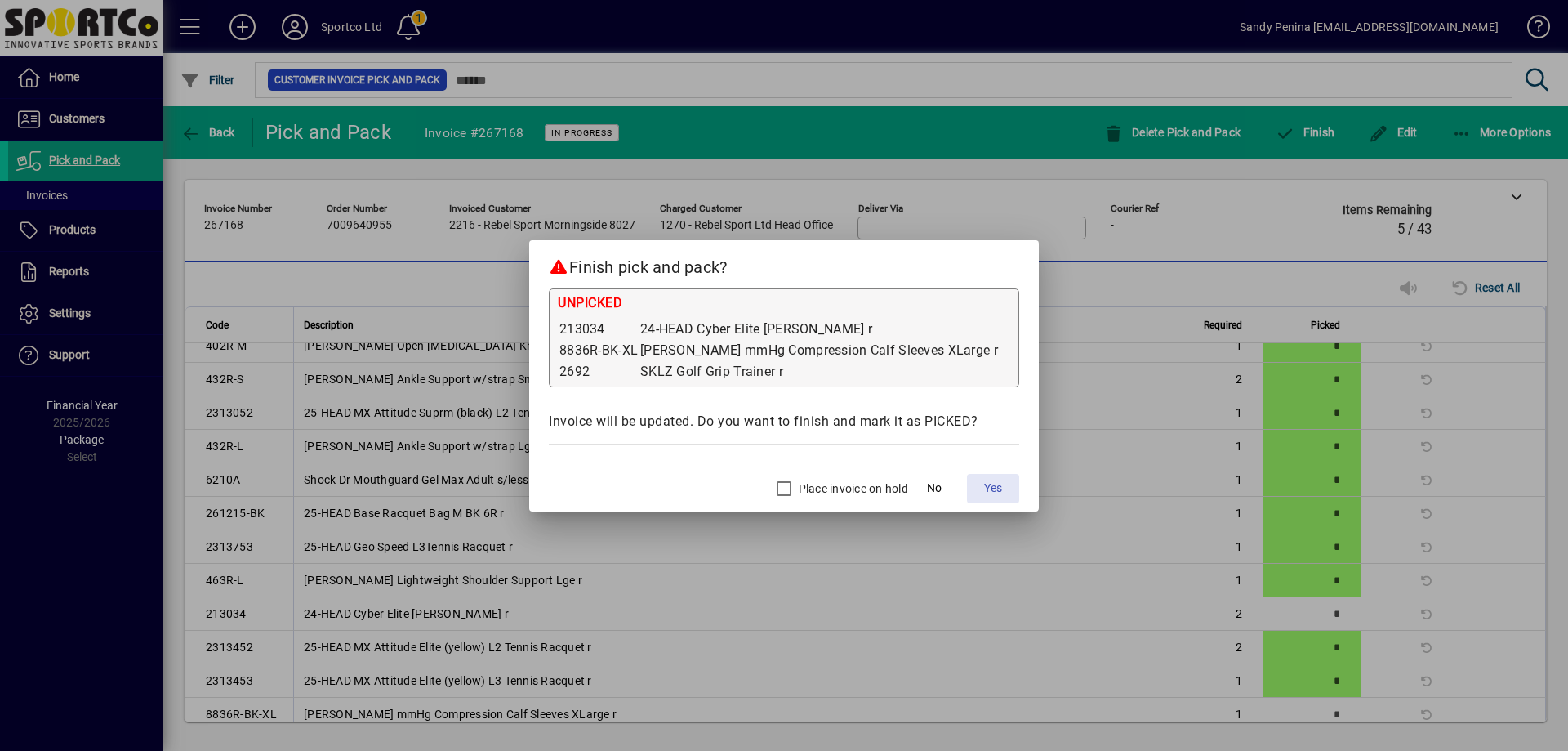
click at [984, 489] on span "Yes" at bounding box center [993, 488] width 18 height 17
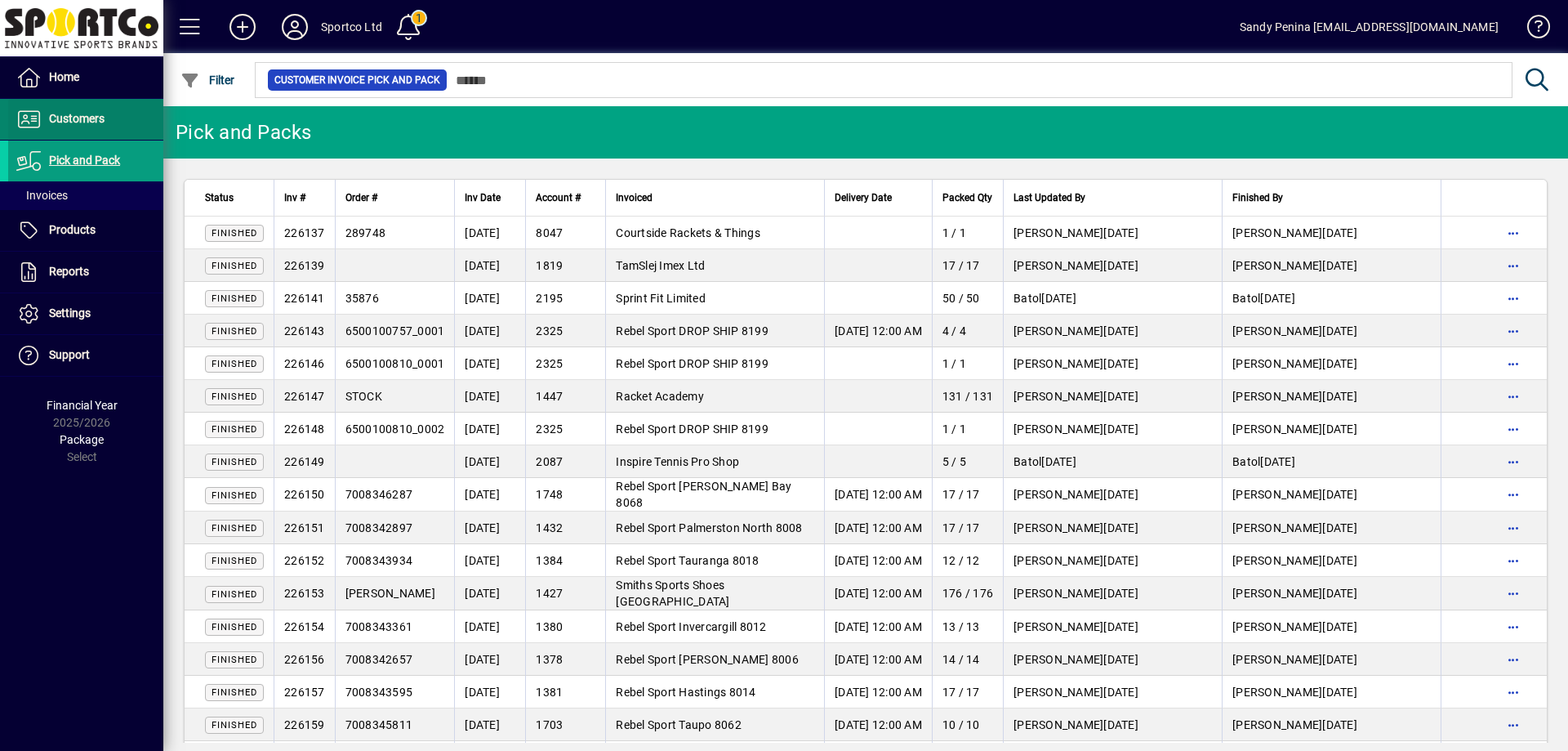
click at [76, 124] on span "Customers" at bounding box center [76, 119] width 55 height 13
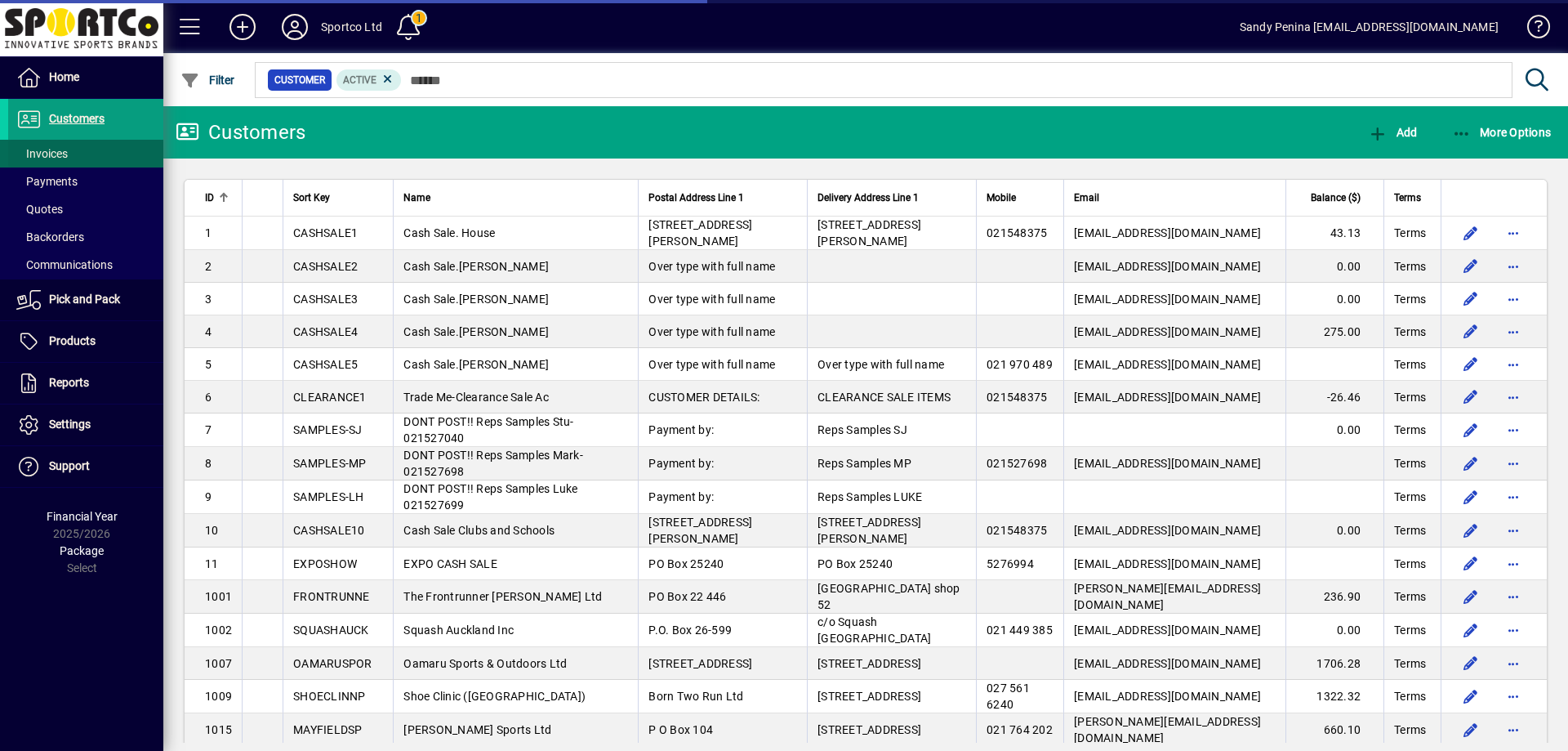
click at [101, 153] on span at bounding box center [86, 154] width 155 height 40
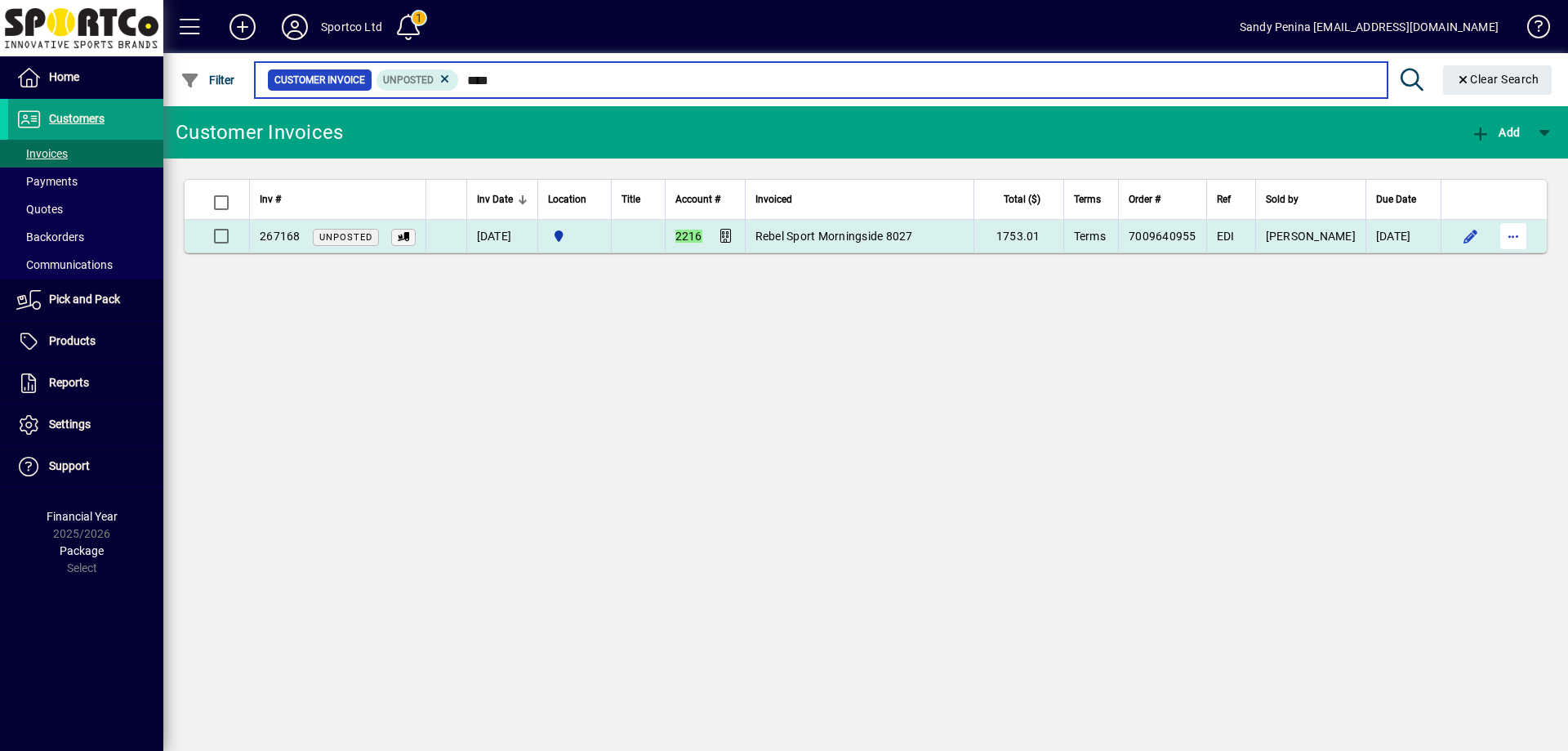
type input "****"
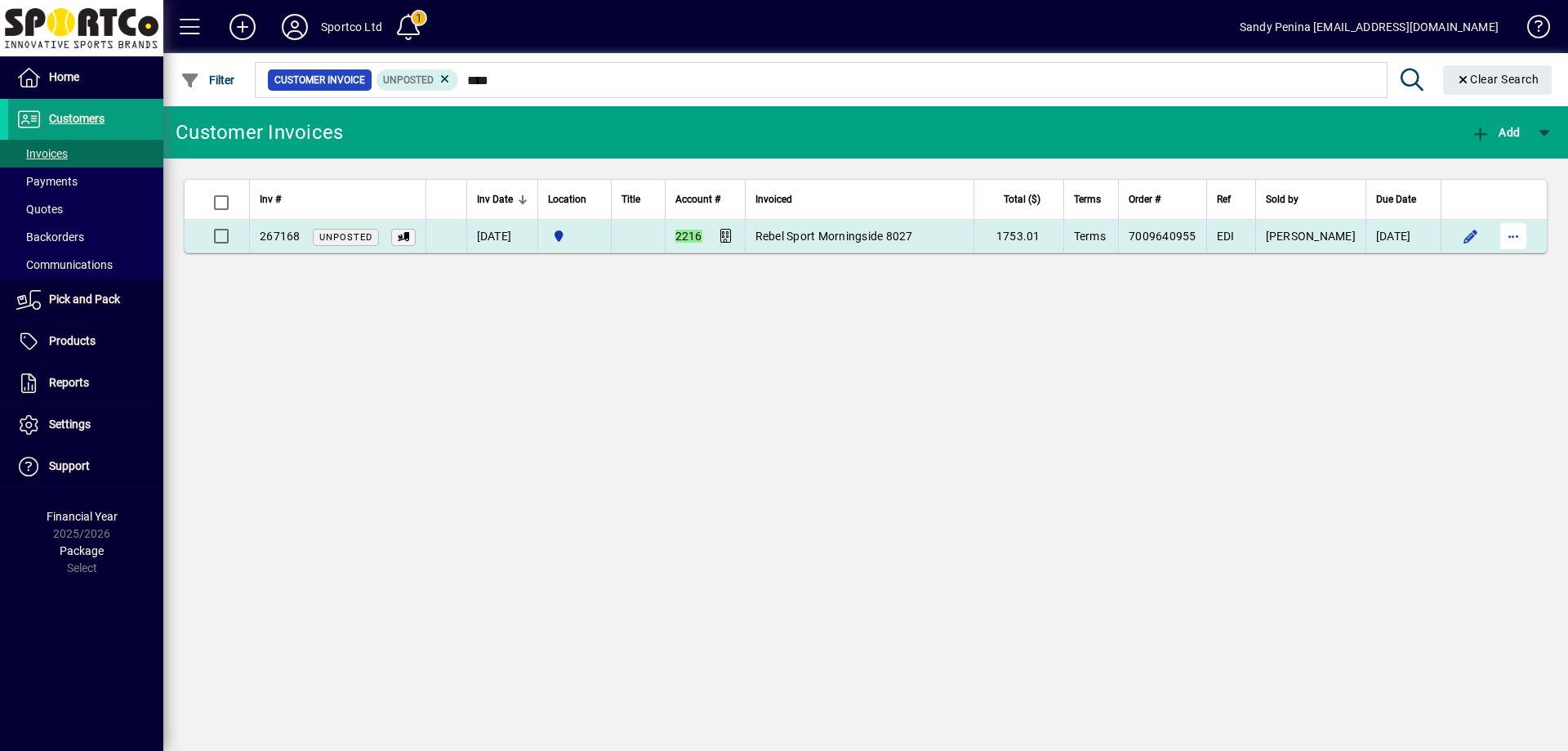
click at [1514, 232] on span "button" at bounding box center [1514, 237] width 40 height 40
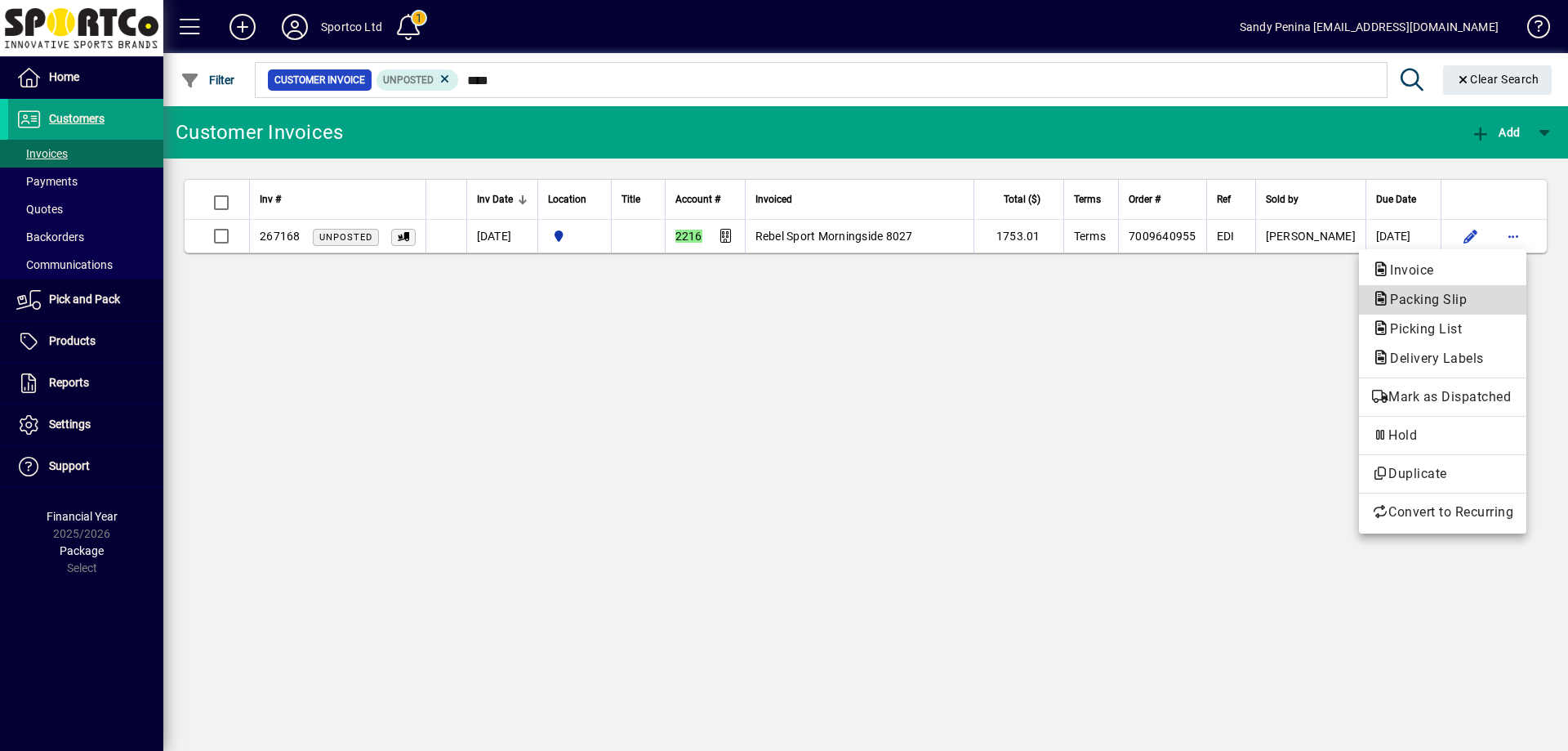
click at [1431, 295] on span "Packing Slip" at bounding box center [1423, 299] width 103 height 16
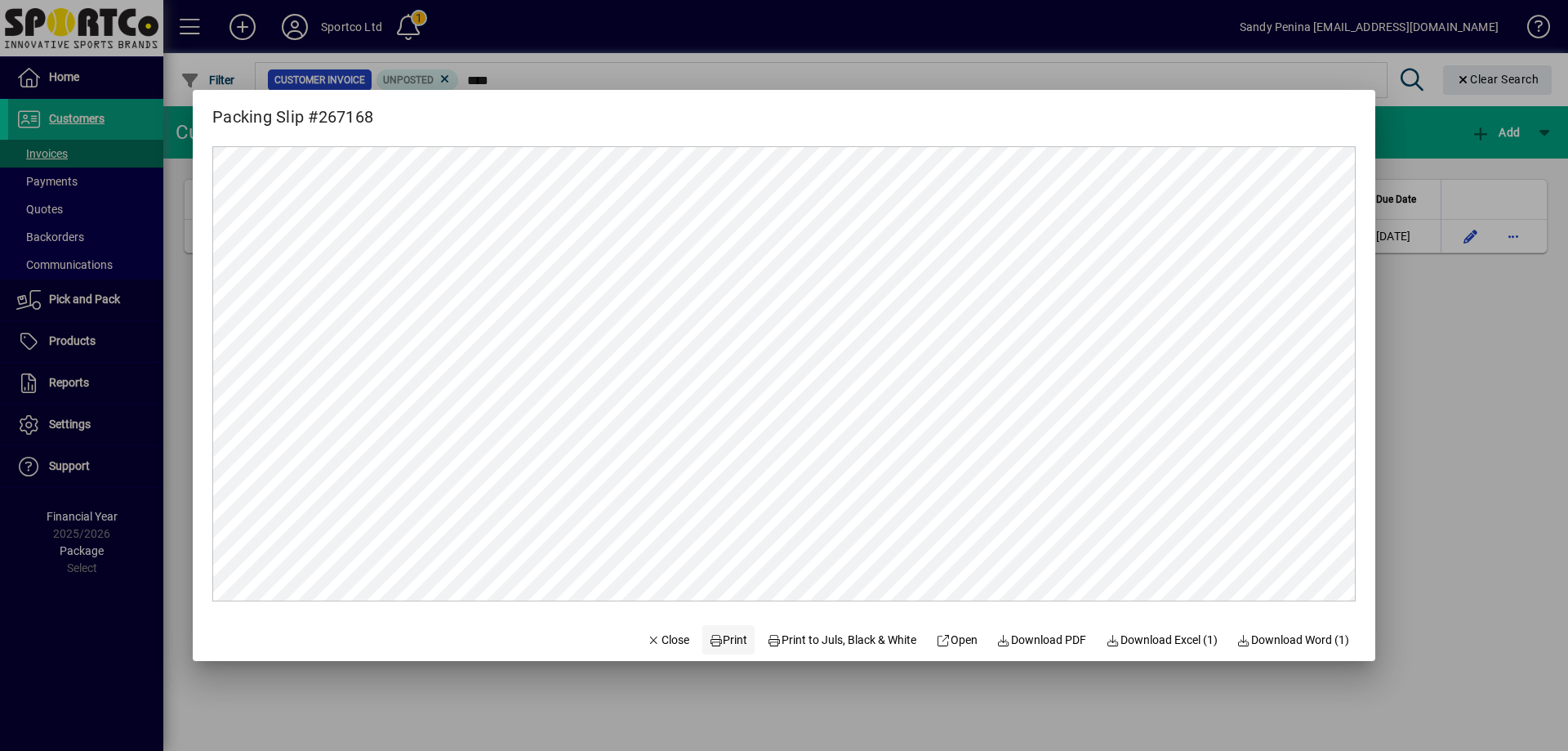
click at [709, 635] on span "Print" at bounding box center [728, 640] width 40 height 17
click at [1500, 301] on div at bounding box center [784, 375] width 1568 height 751
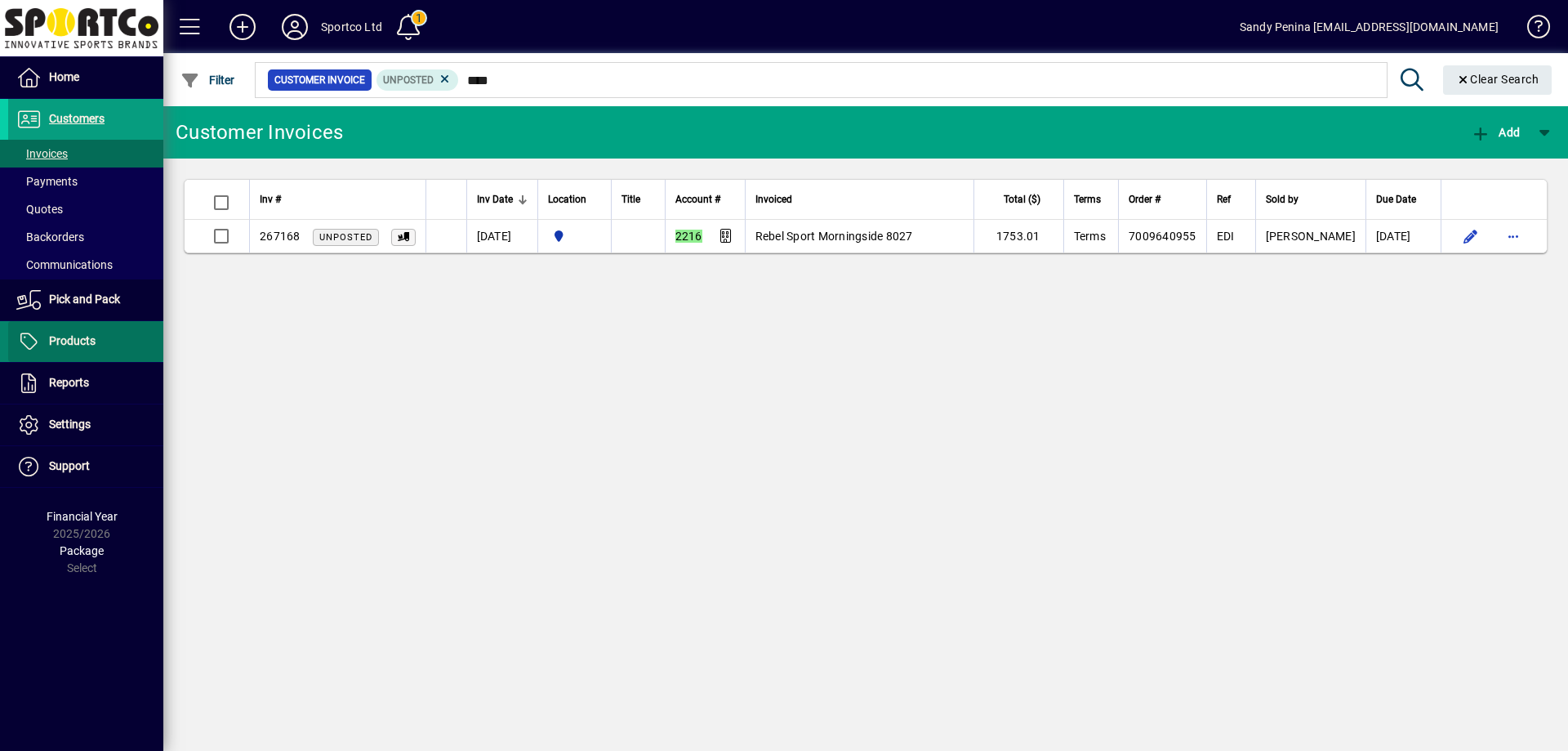
click at [104, 340] on span at bounding box center [86, 342] width 155 height 40
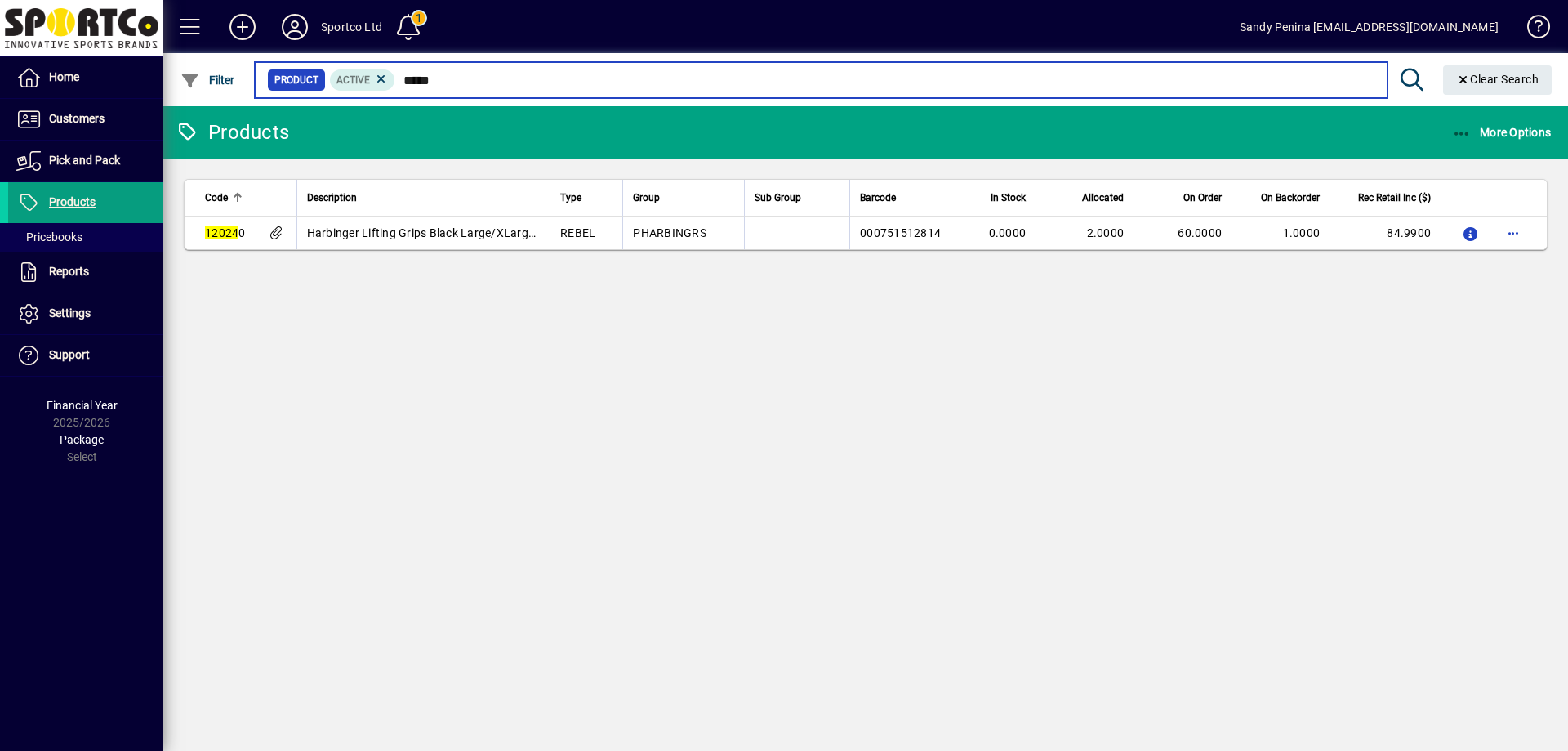
type input "******"
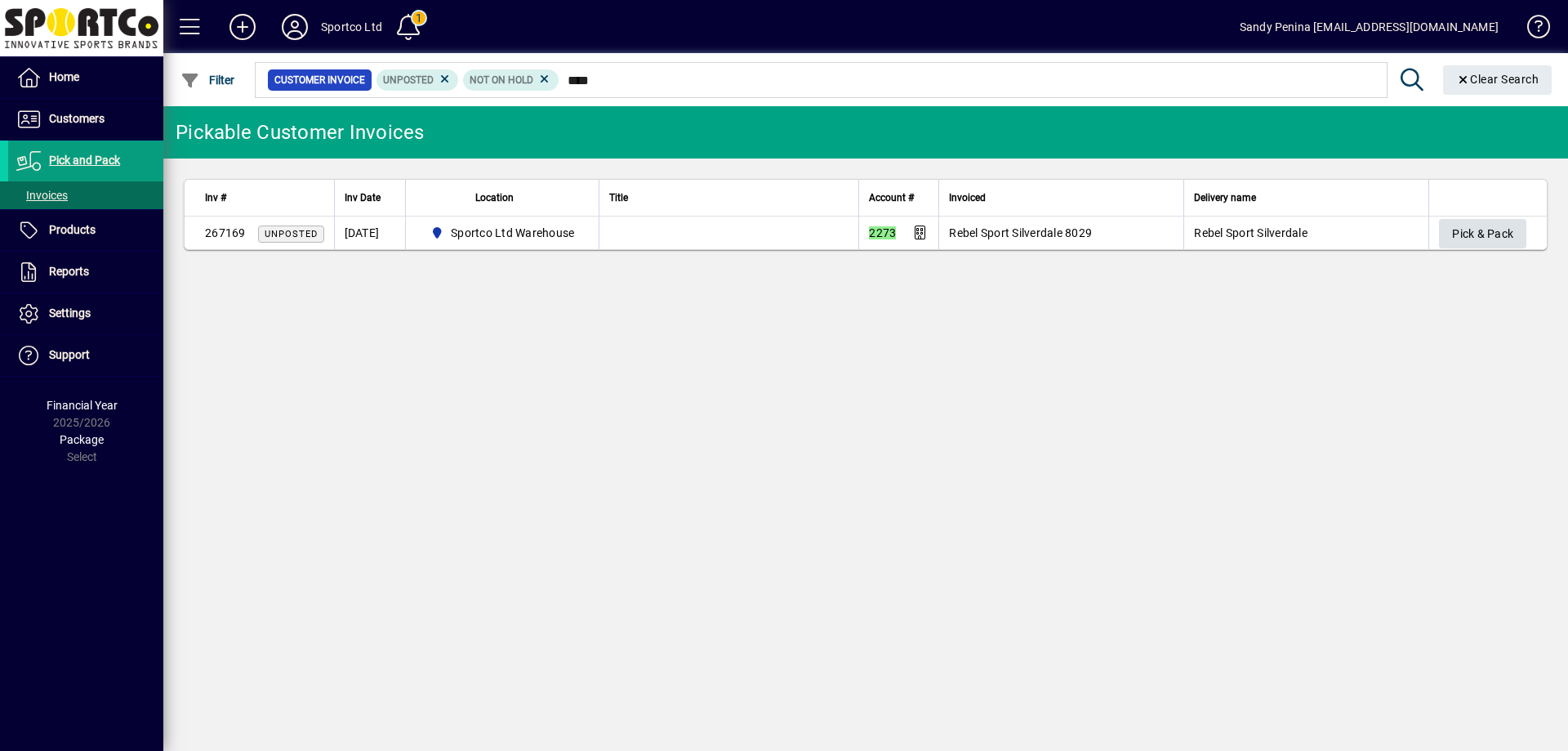
type input "****"
click at [1506, 228] on span "Pick & Pack" at bounding box center [1483, 234] width 61 height 27
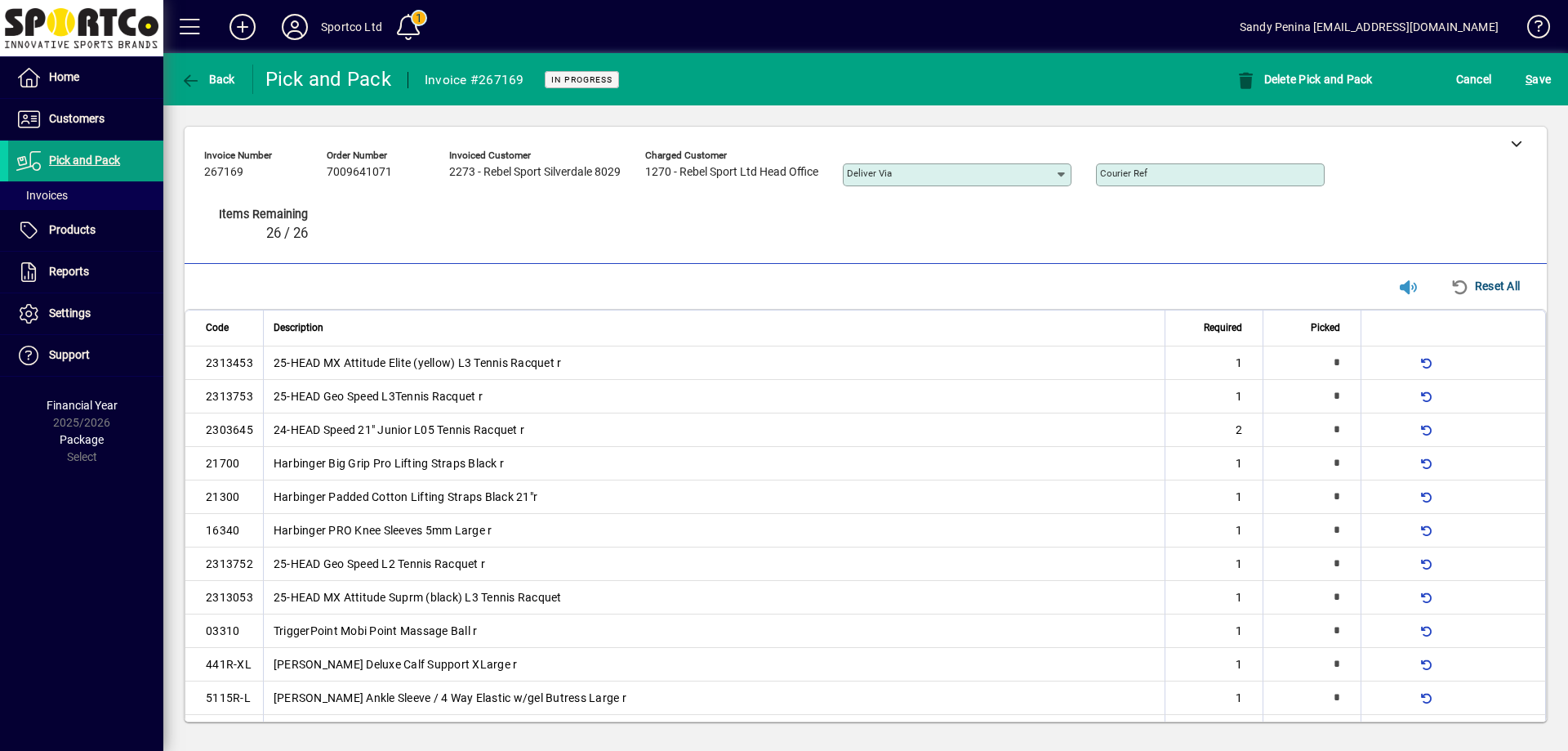
type input "*"
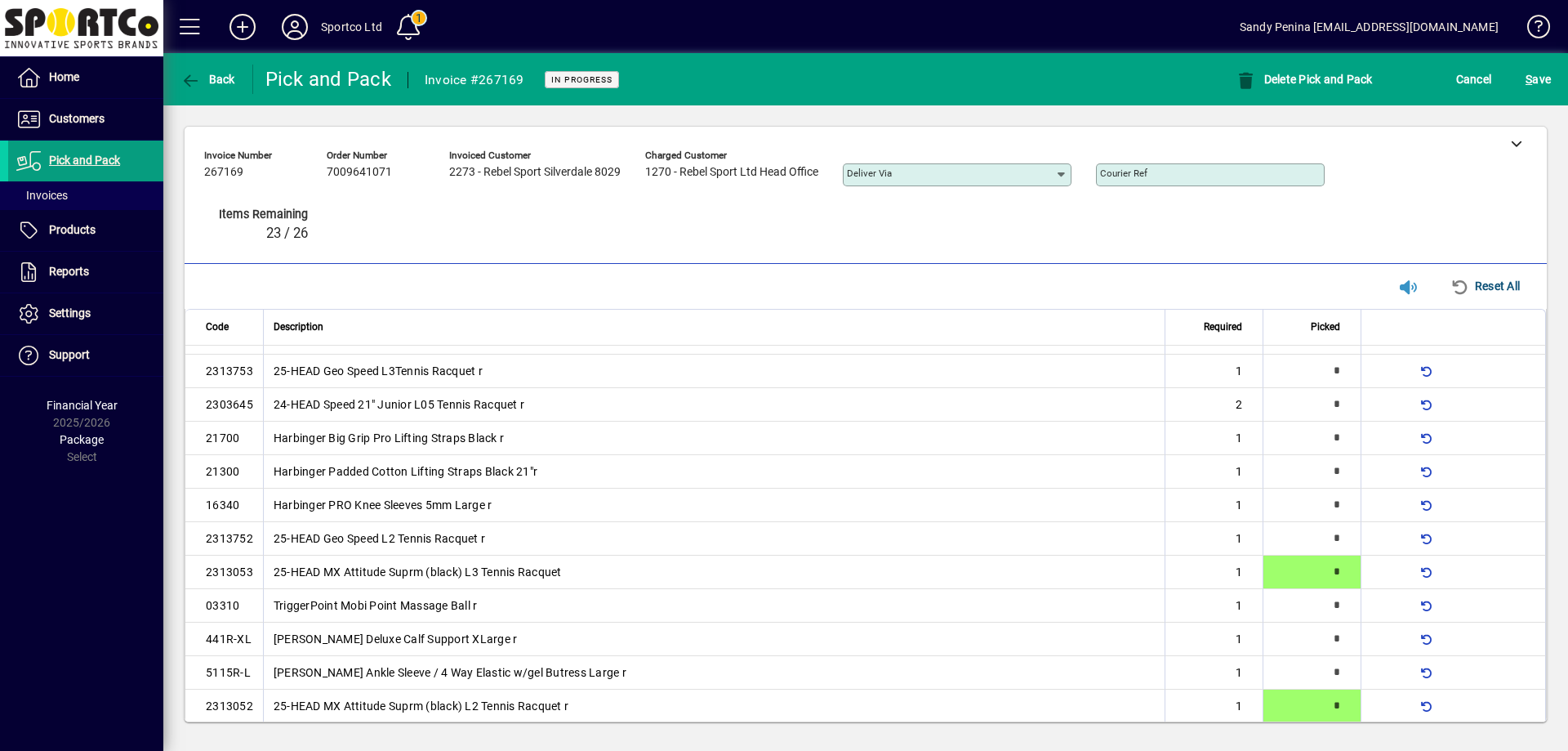
scroll to position [340, 0]
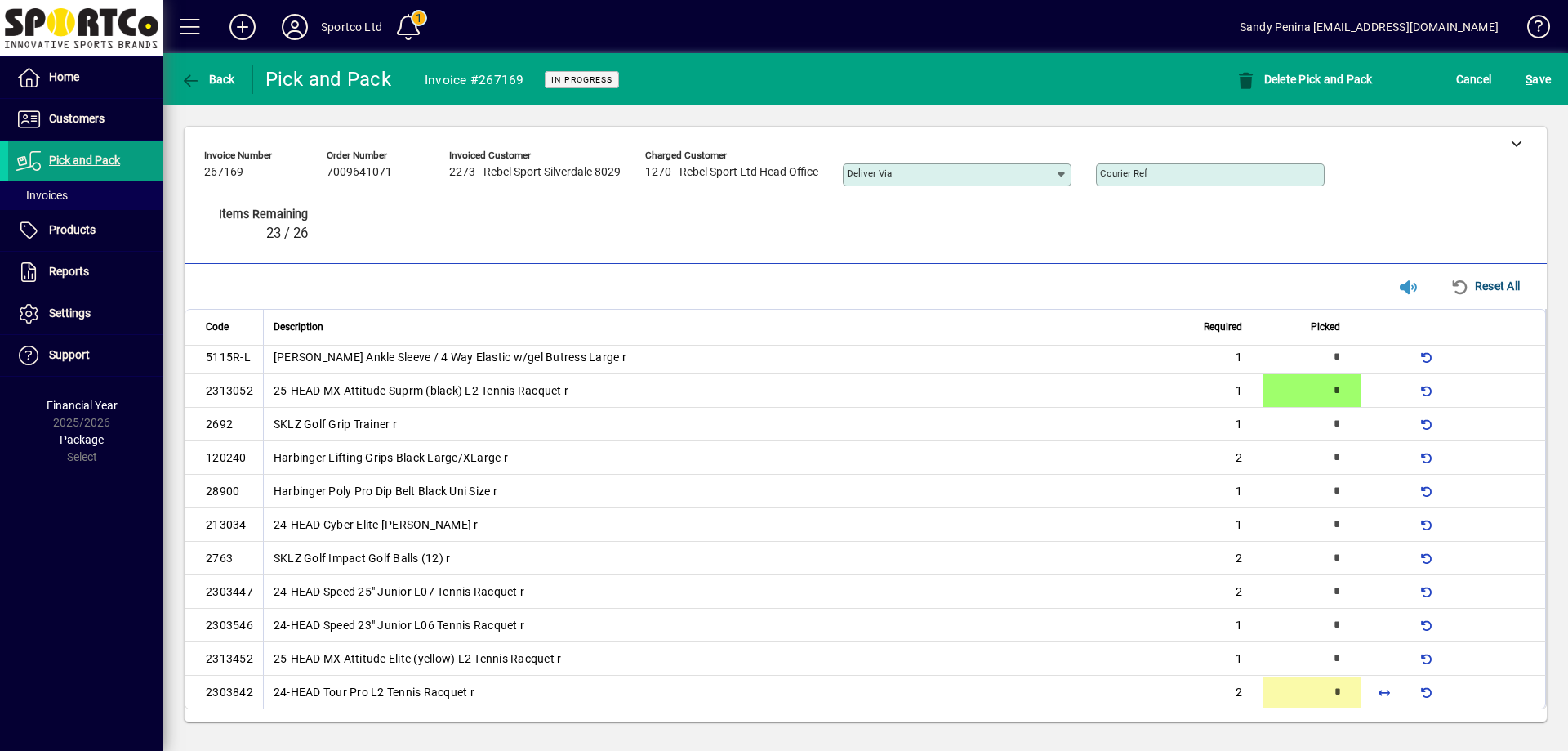
type input "*"
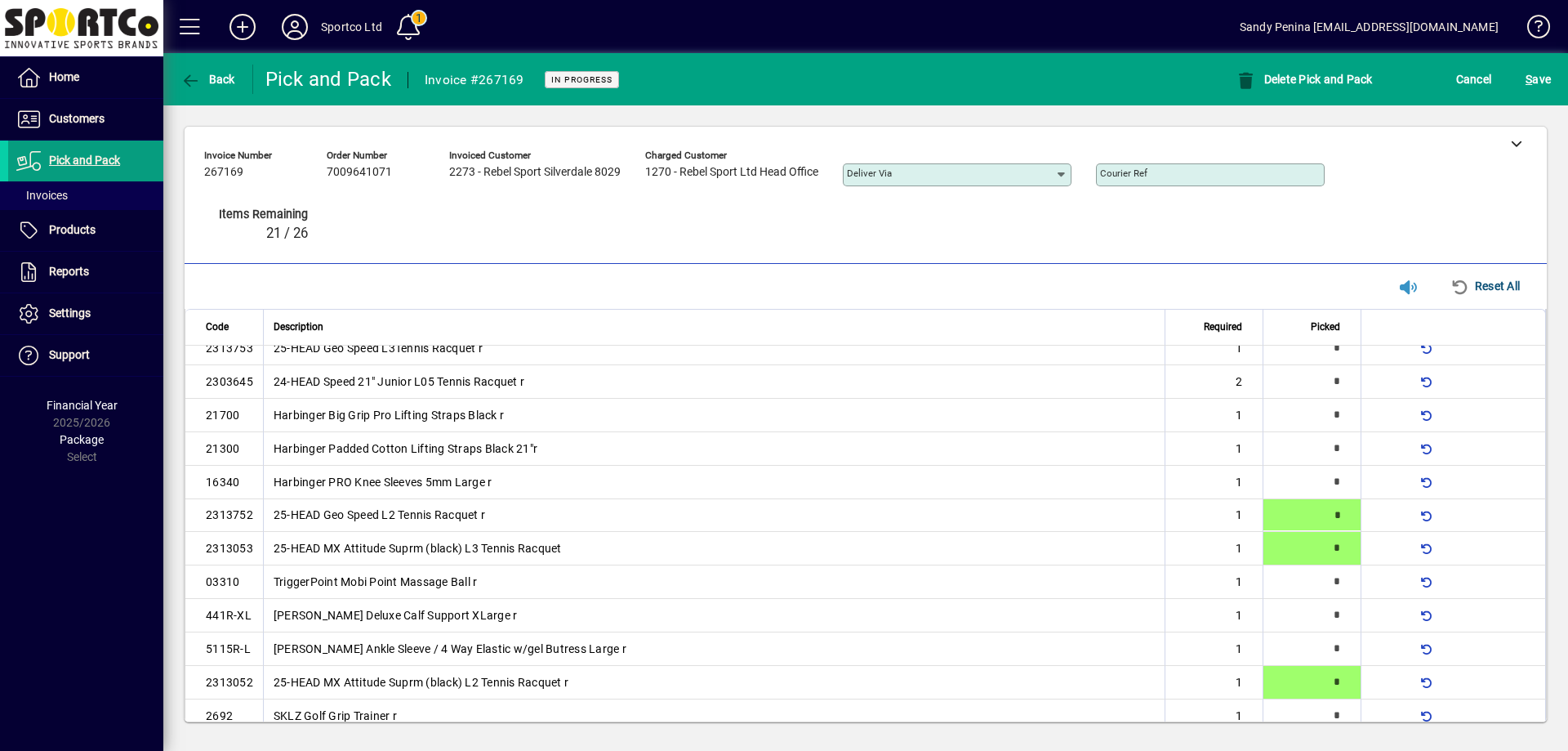
type input "*"
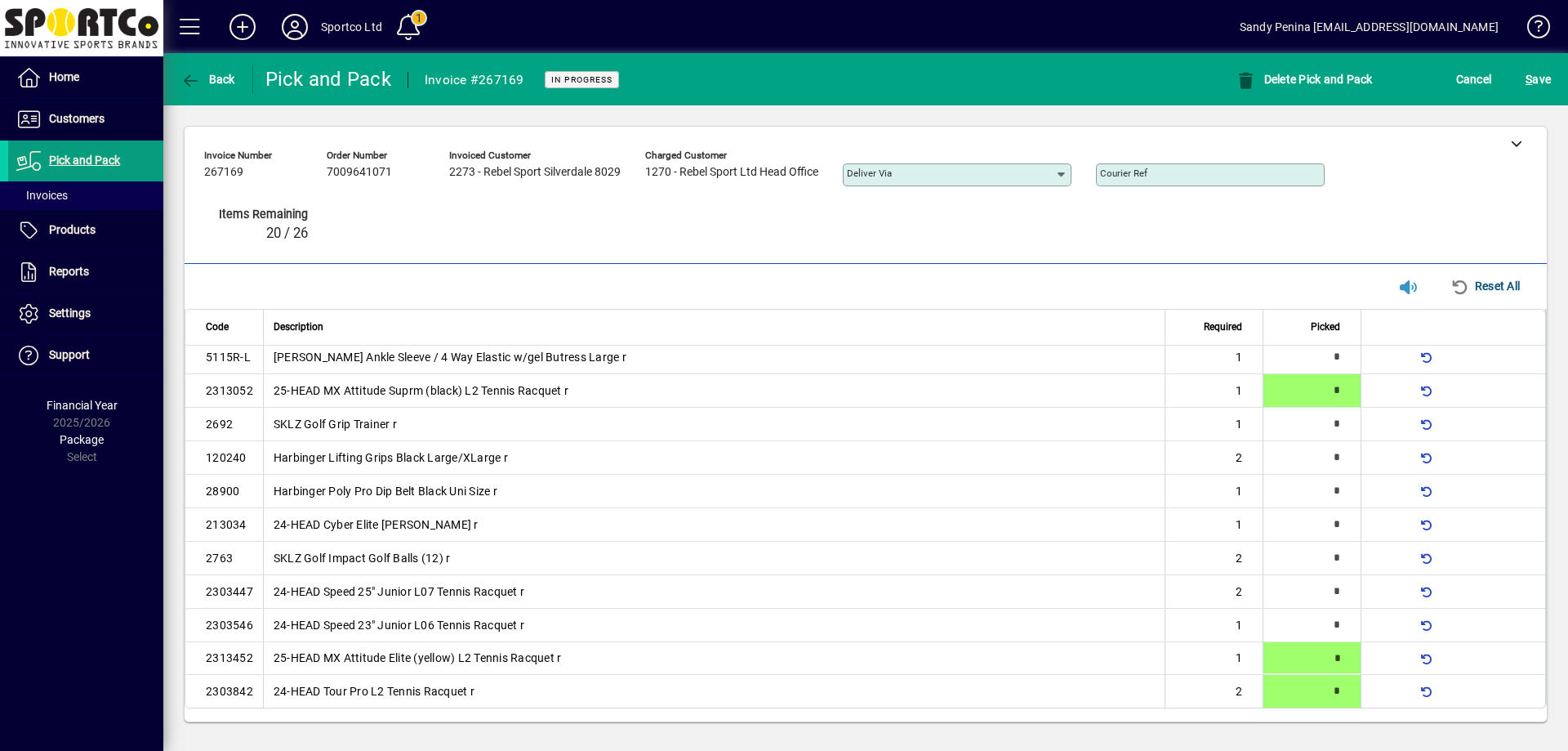
type input "*"
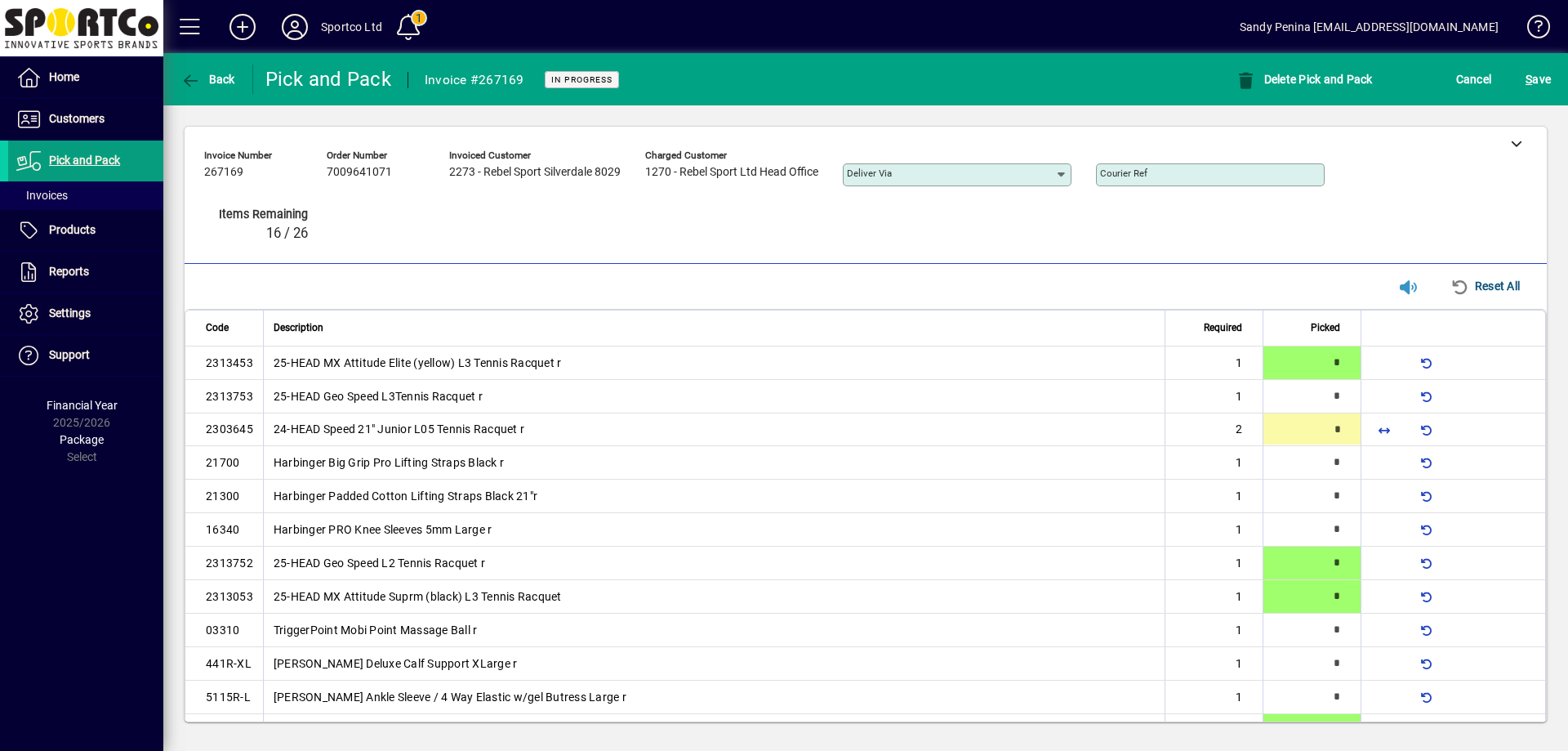
type input "*"
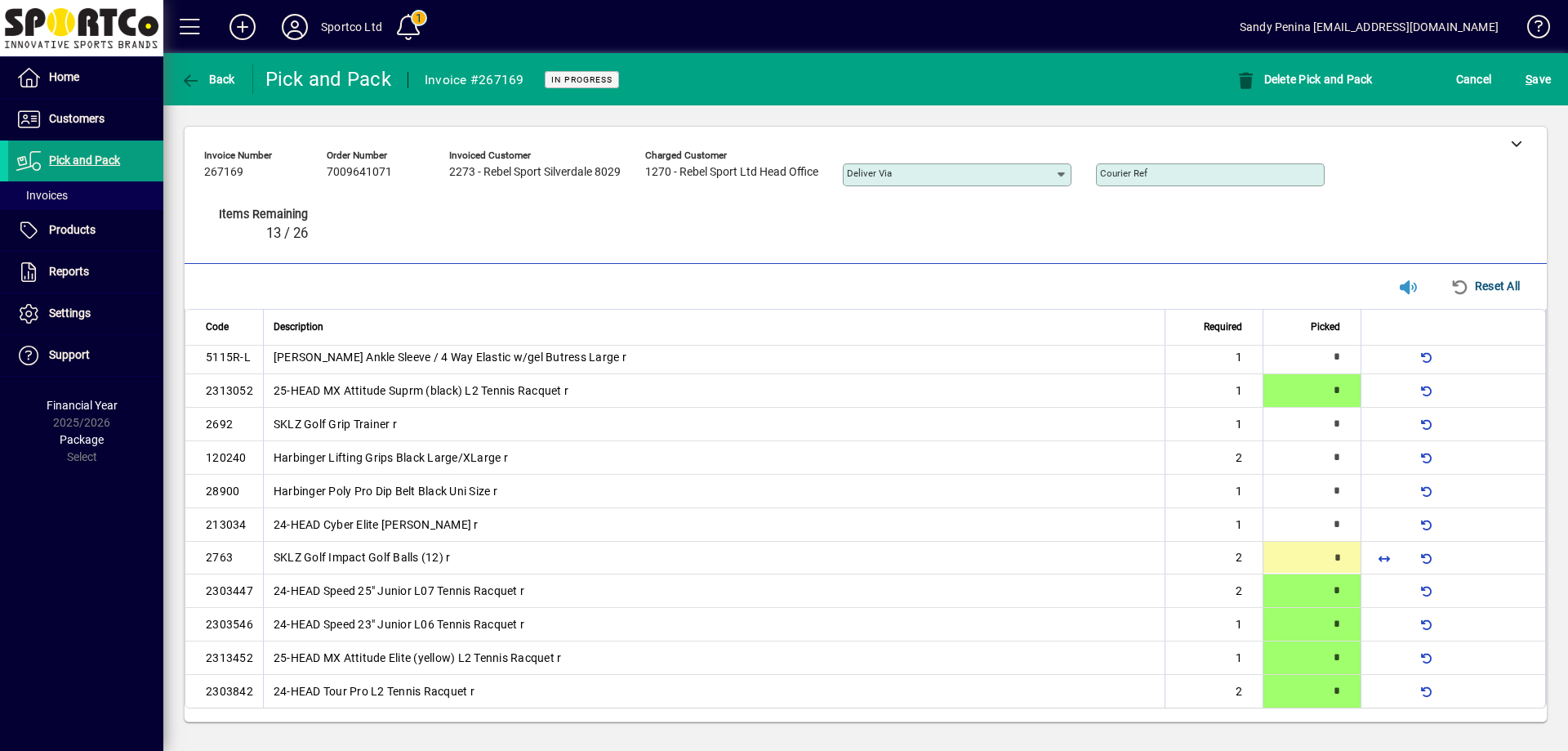
type input "*"
click at [1533, 248] on div "**********" at bounding box center [865, 195] width 1362 height 138
type input "*"
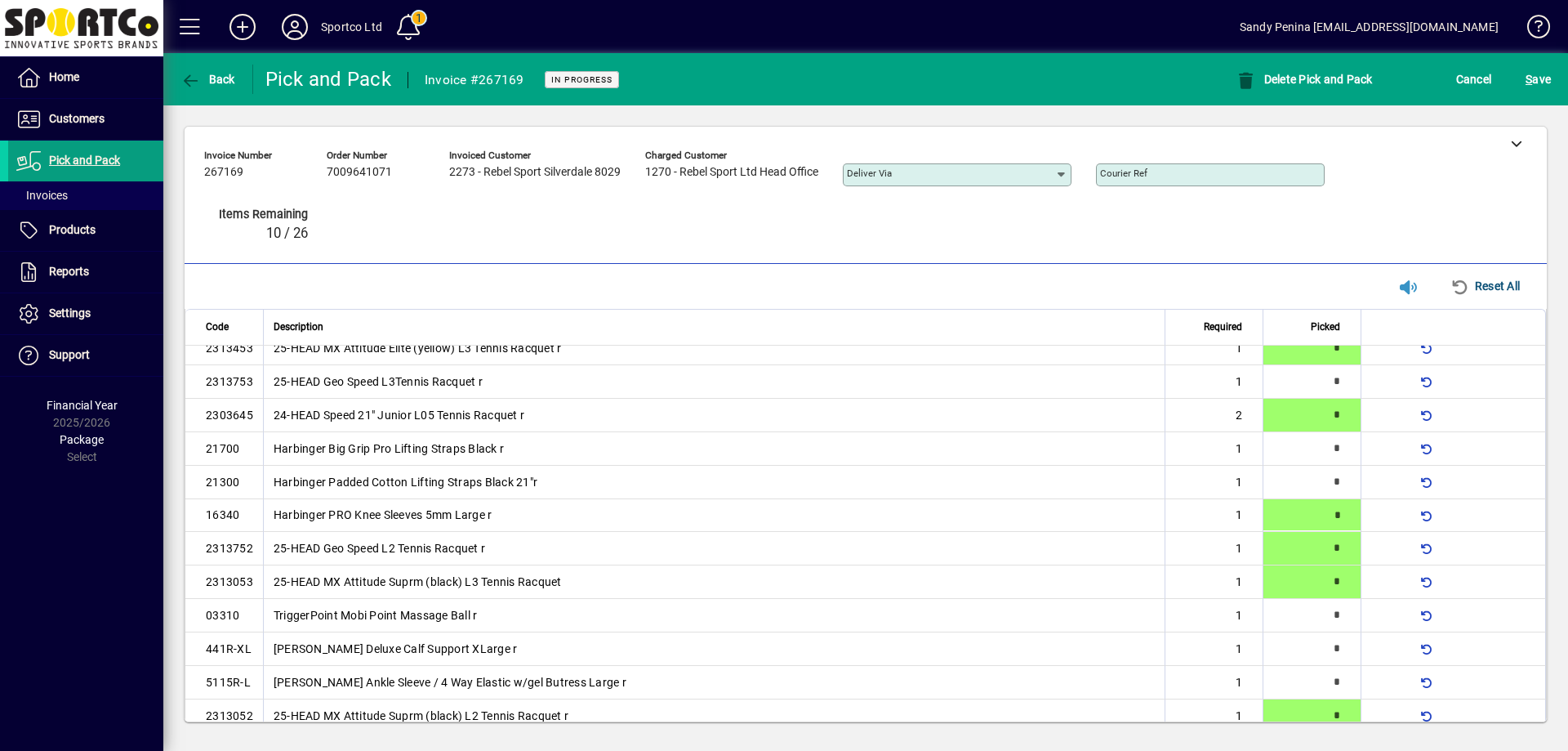
type input "*"
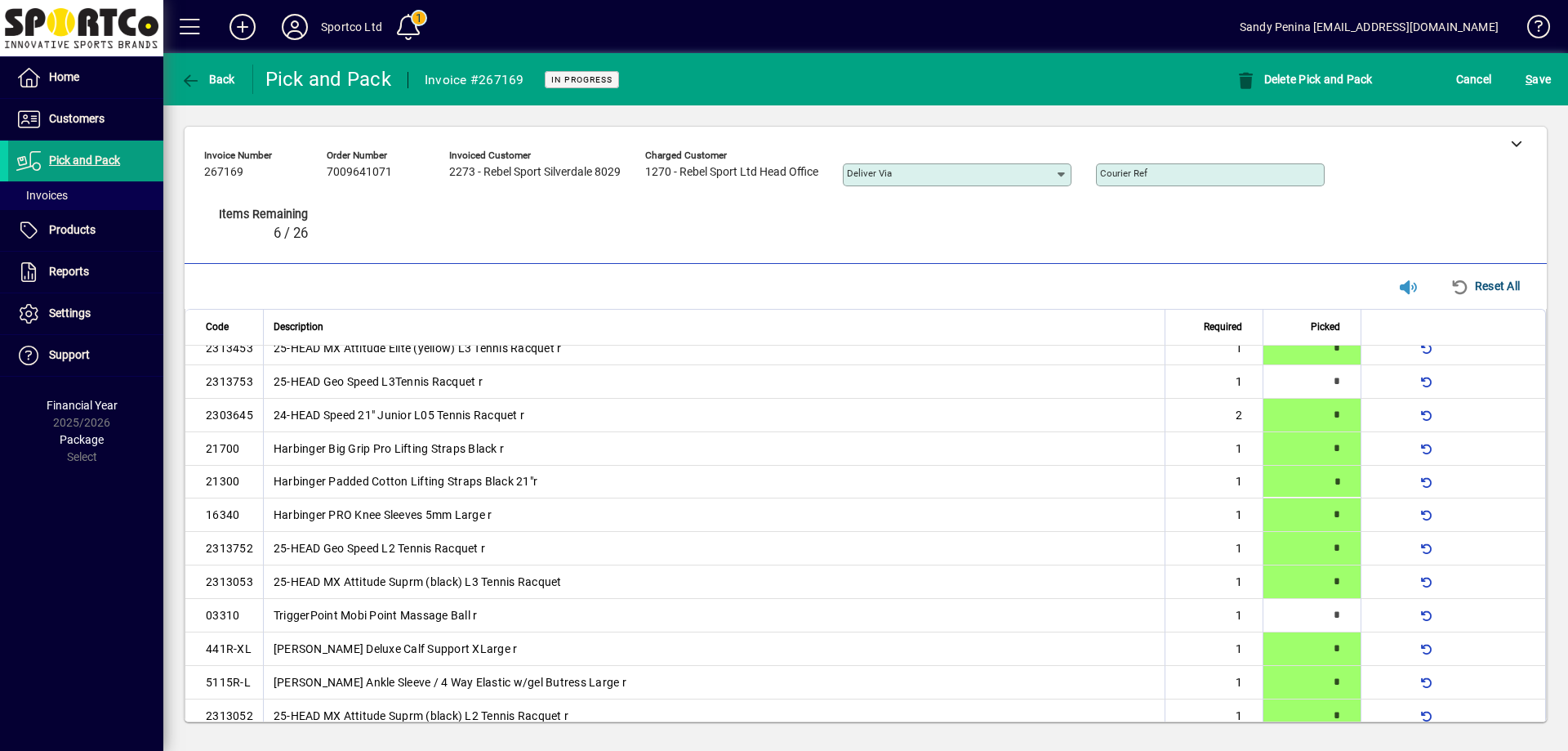
type input "*"
click at [1557, 73] on div "S ave" at bounding box center [1538, 79] width 59 height 30
click at [1548, 78] on span "S ave" at bounding box center [1538, 79] width 26 height 26
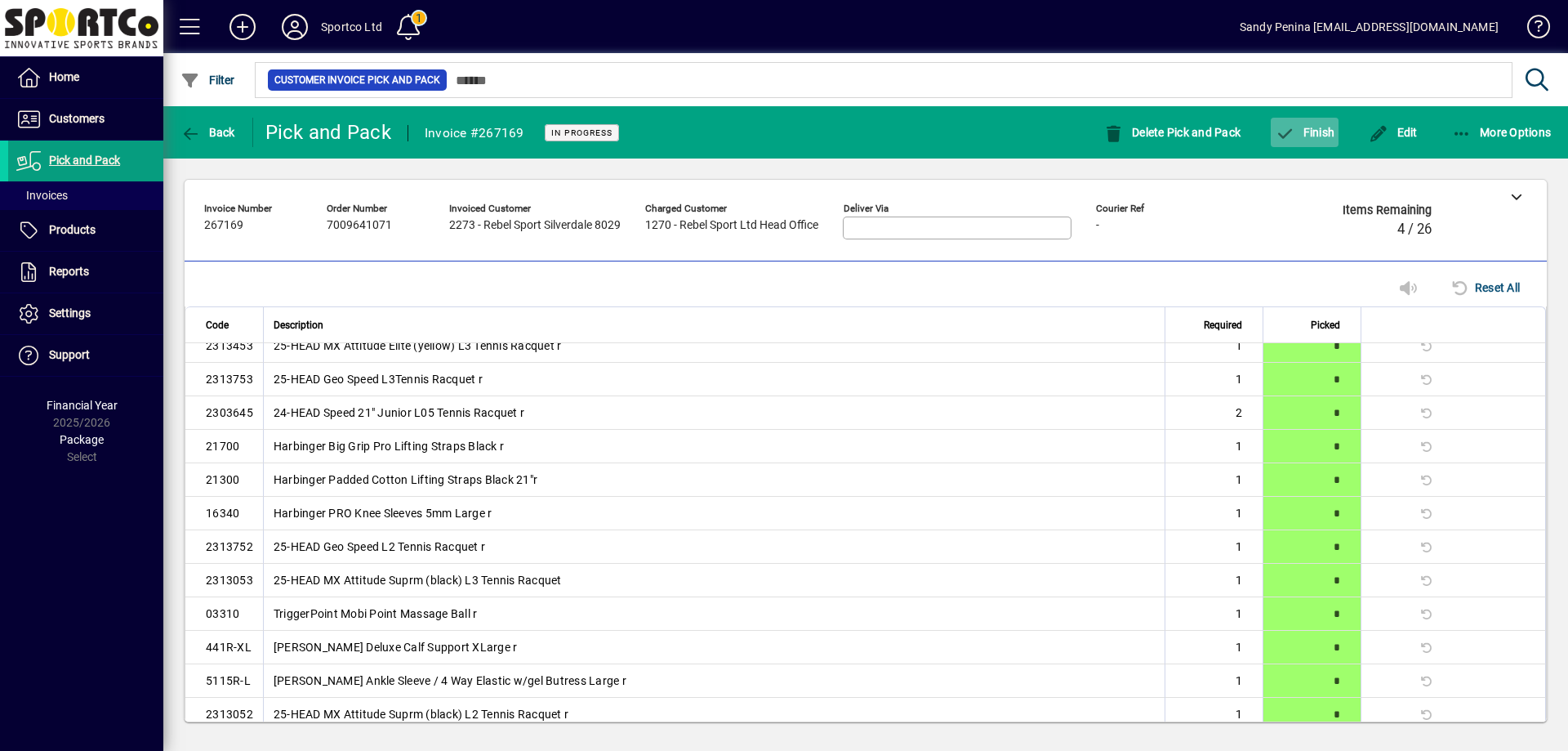
click at [1313, 137] on span "Finish" at bounding box center [1304, 133] width 59 height 13
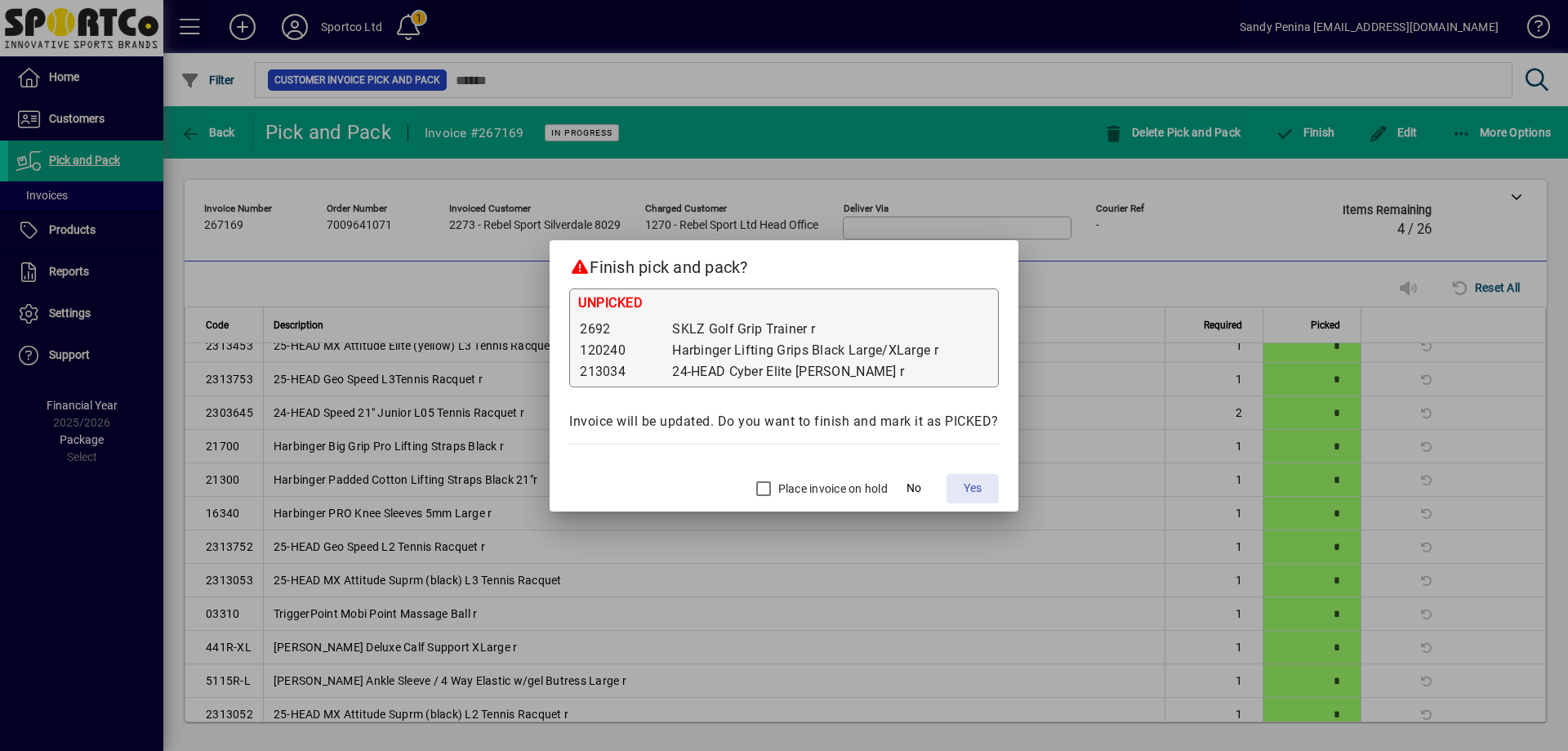
click at [974, 487] on span "Yes" at bounding box center [973, 488] width 18 height 17
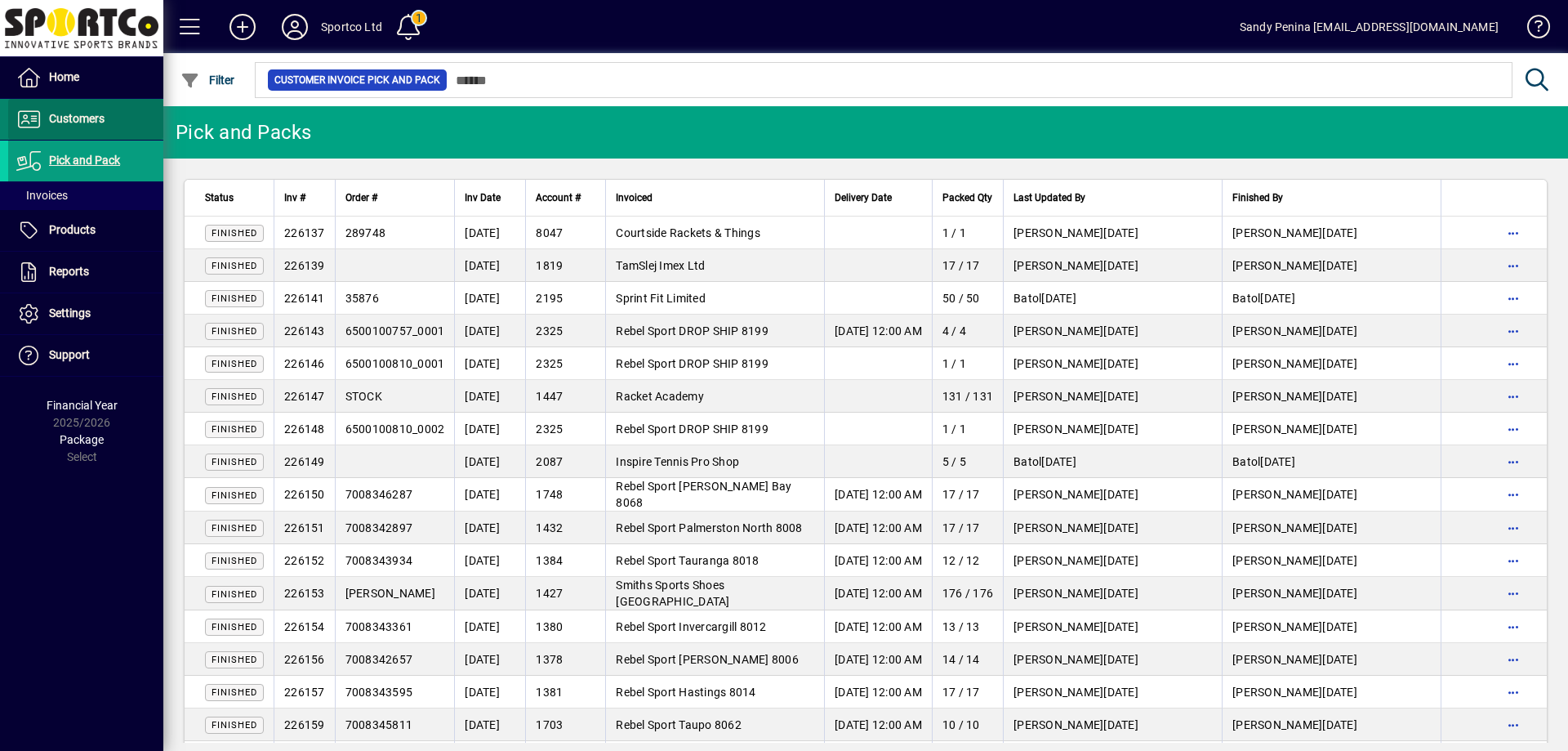
click at [90, 121] on span "Customers" at bounding box center [76, 119] width 55 height 13
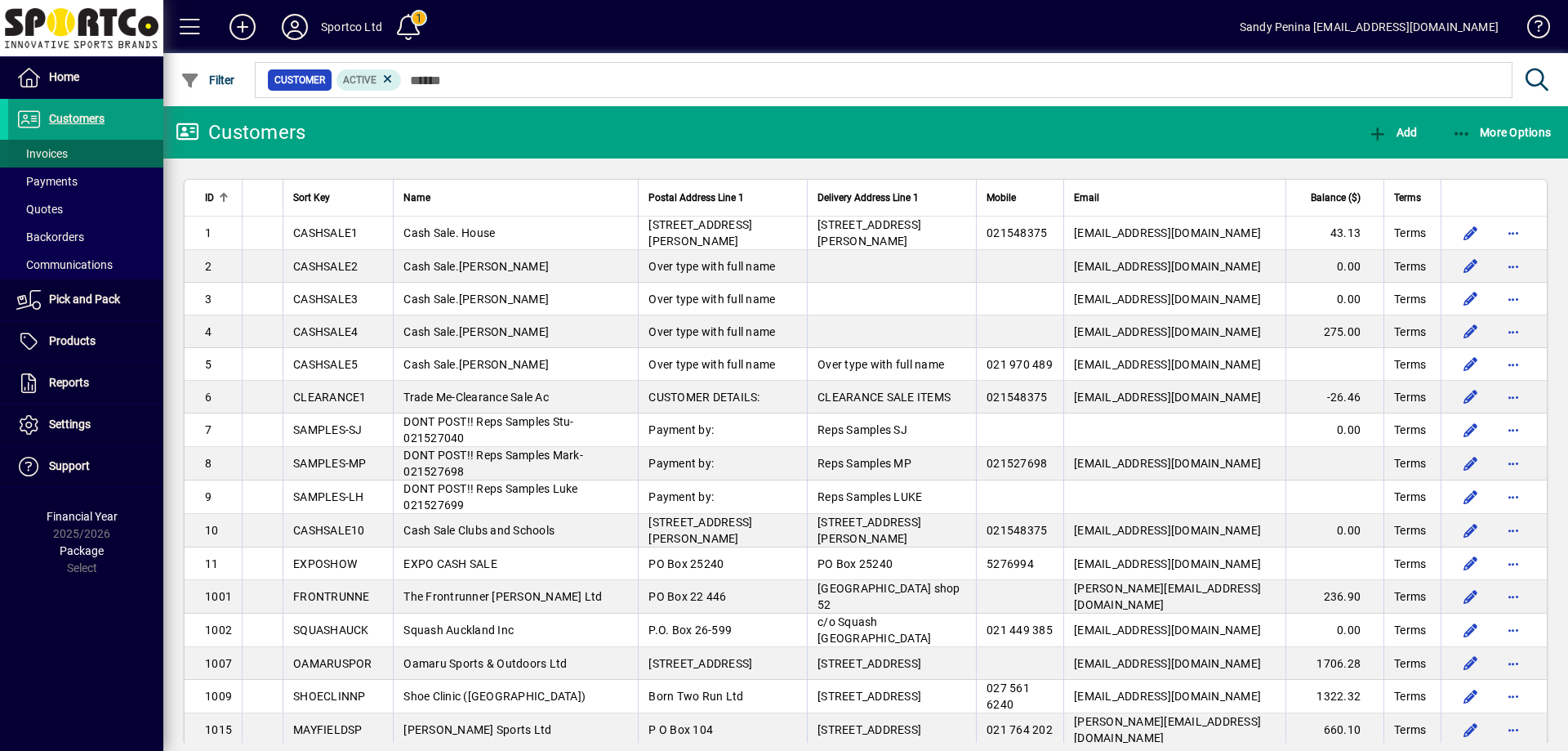
click at [80, 148] on span at bounding box center [86, 154] width 155 height 40
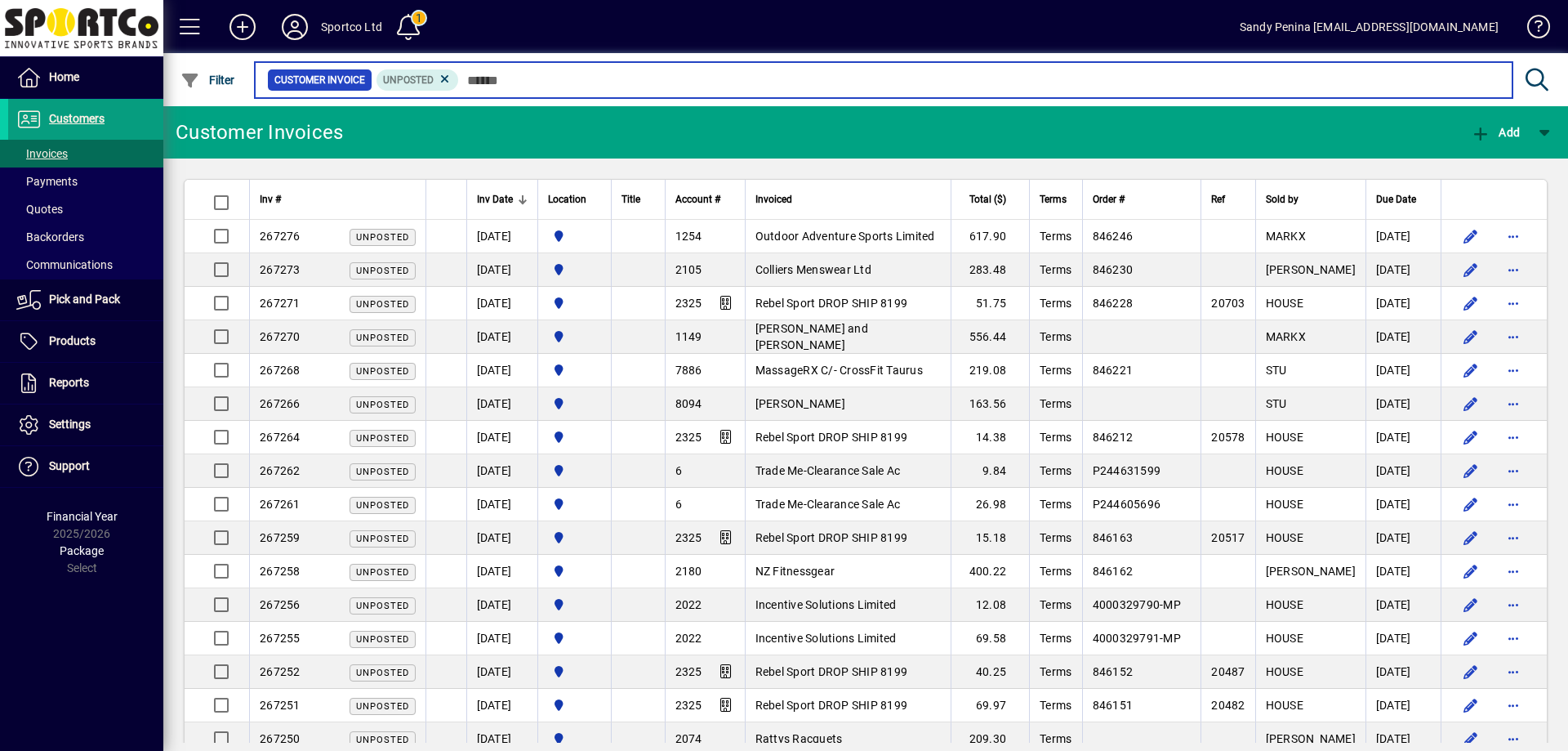
type input "*"
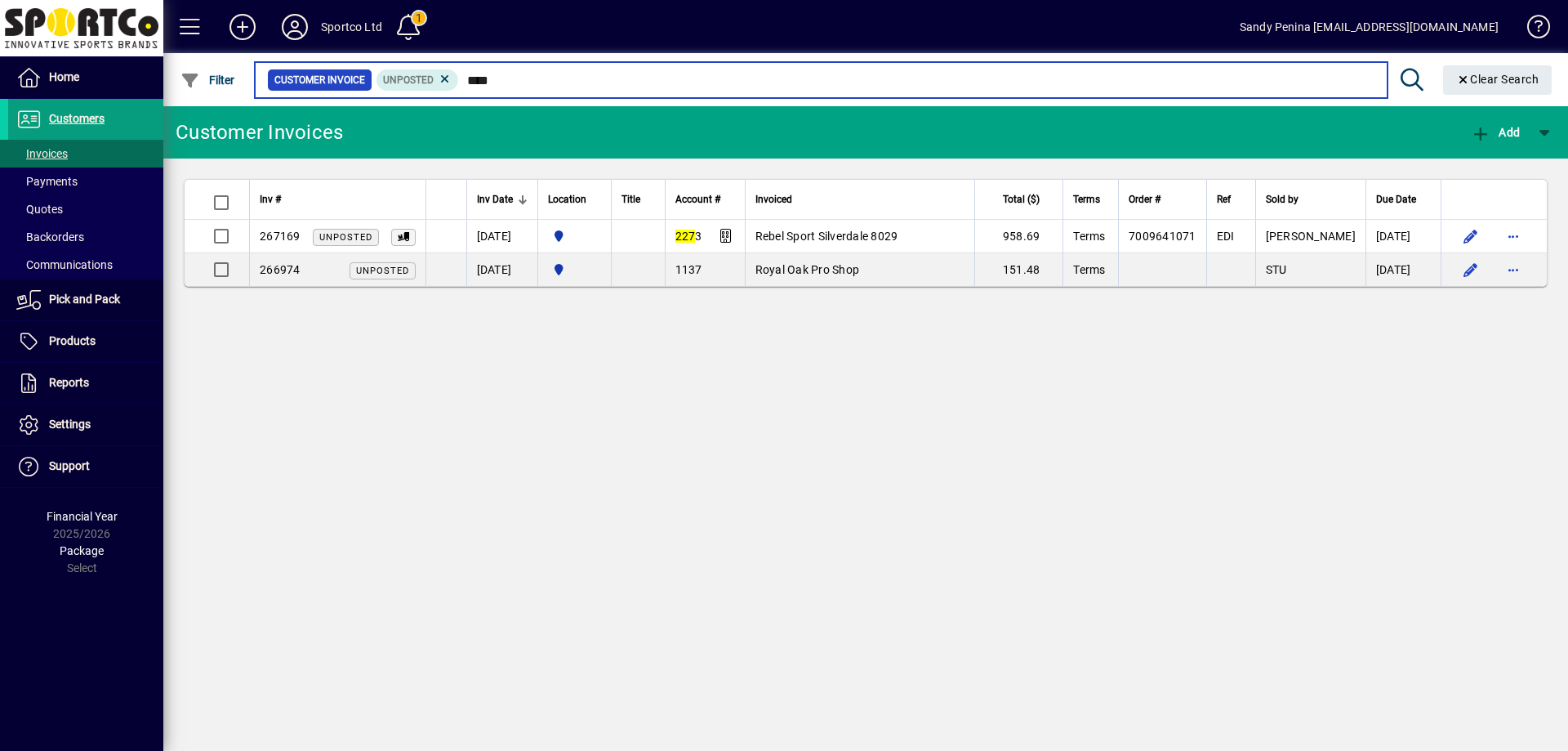
type input "****"
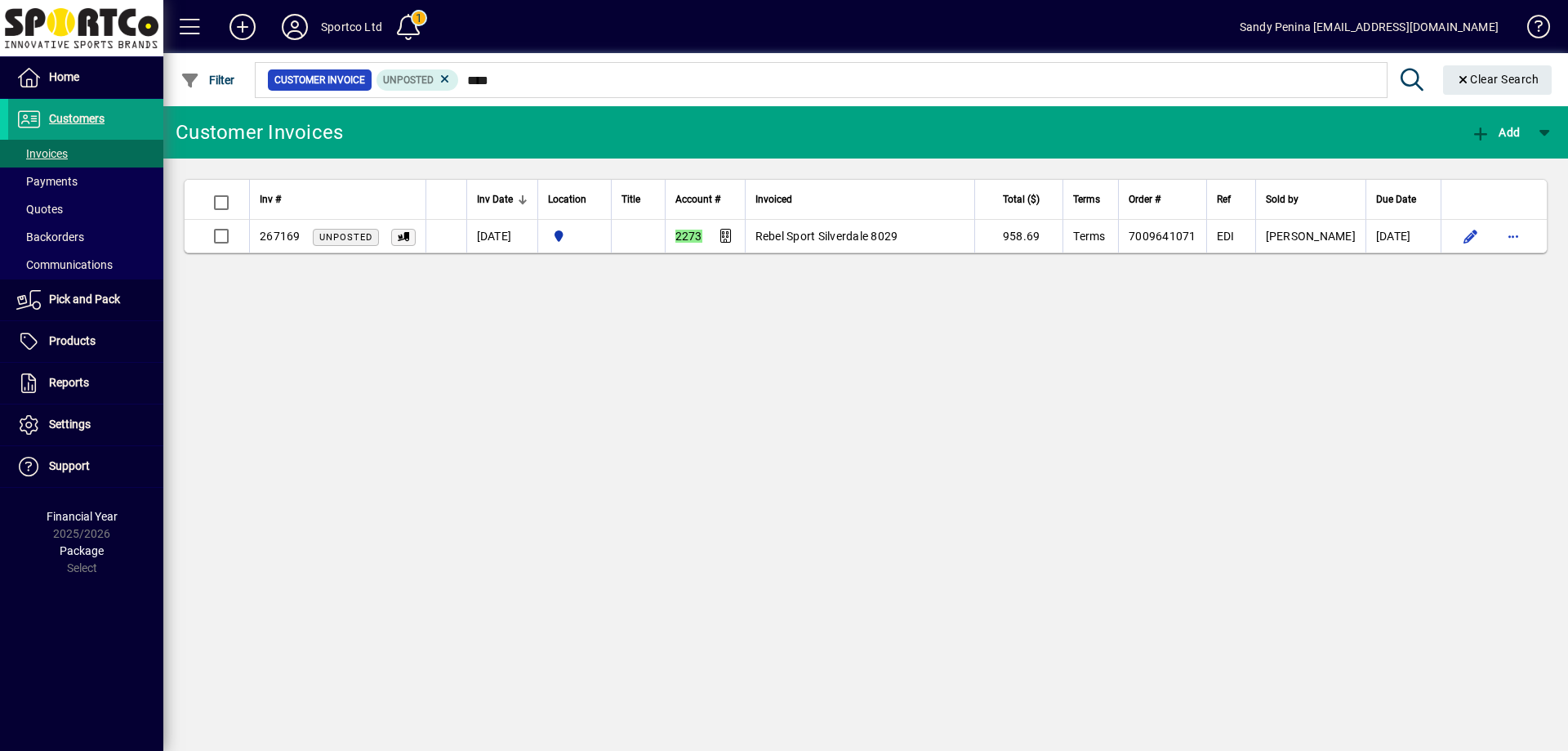
click at [524, 410] on div "Customer Invoices Add Inv # Inv Date Location Title Account # Invoiced Total ($…" at bounding box center [865, 429] width 1405 height 645
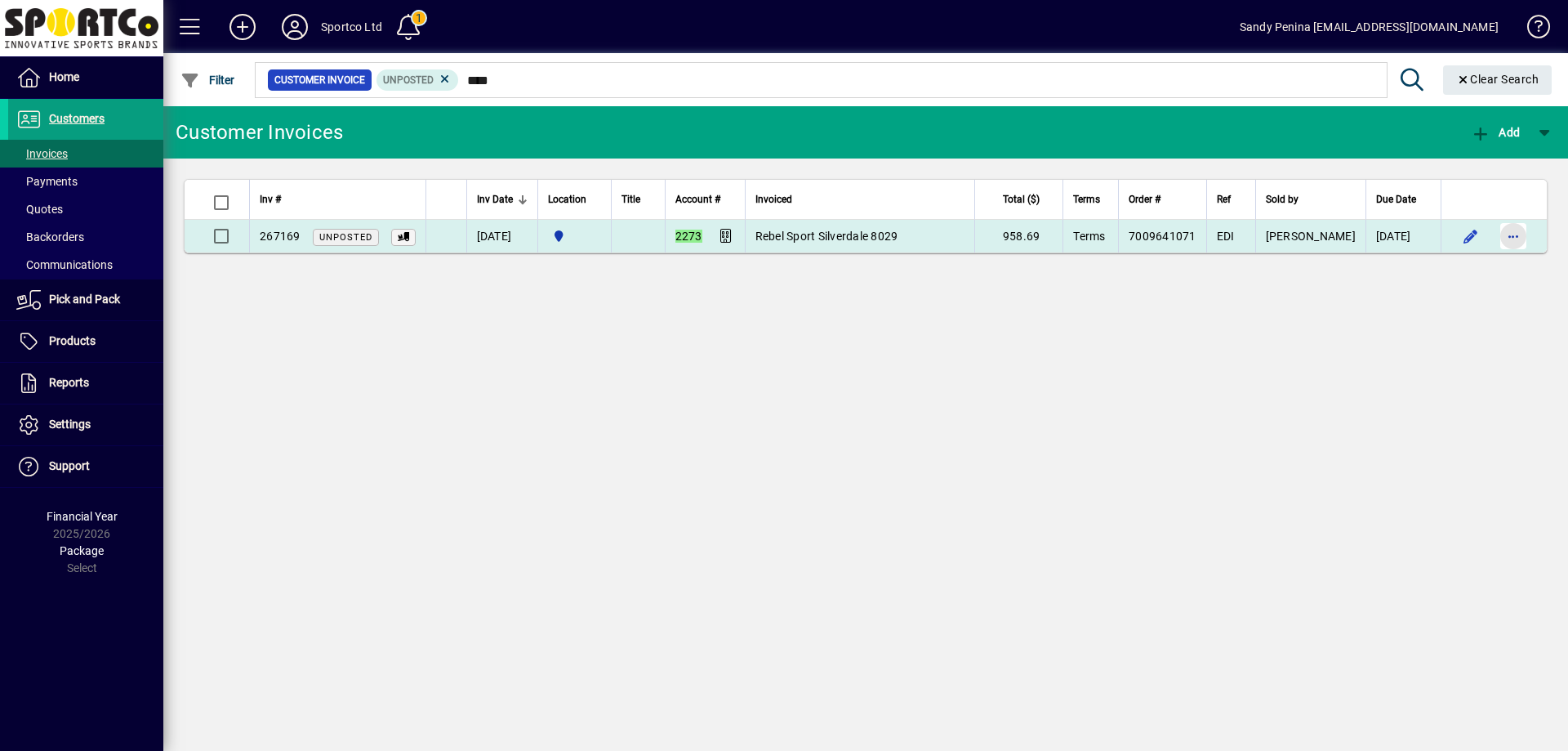
click at [1509, 240] on span "button" at bounding box center [1514, 237] width 40 height 40
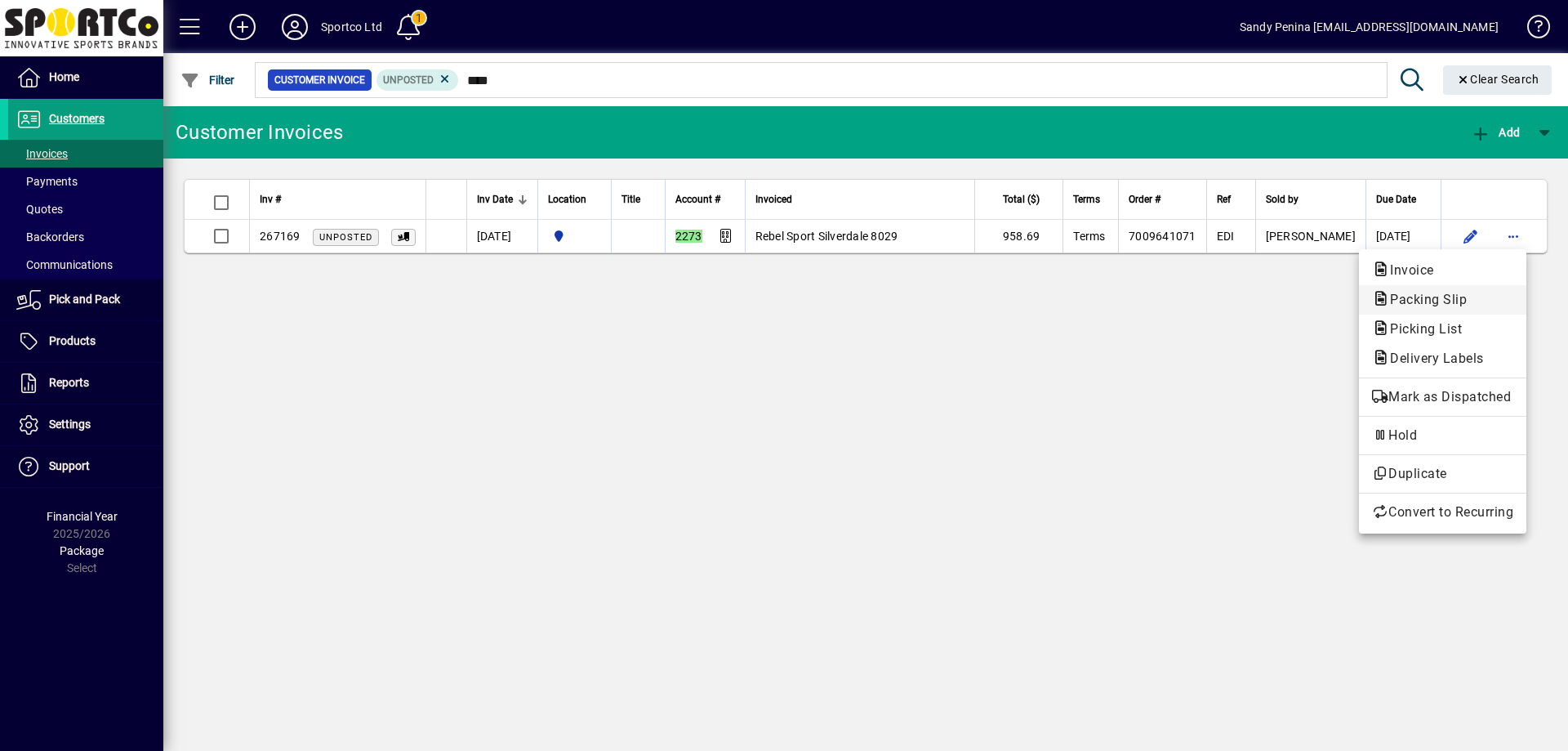
click at [1409, 298] on span "Packing Slip" at bounding box center [1423, 299] width 103 height 16
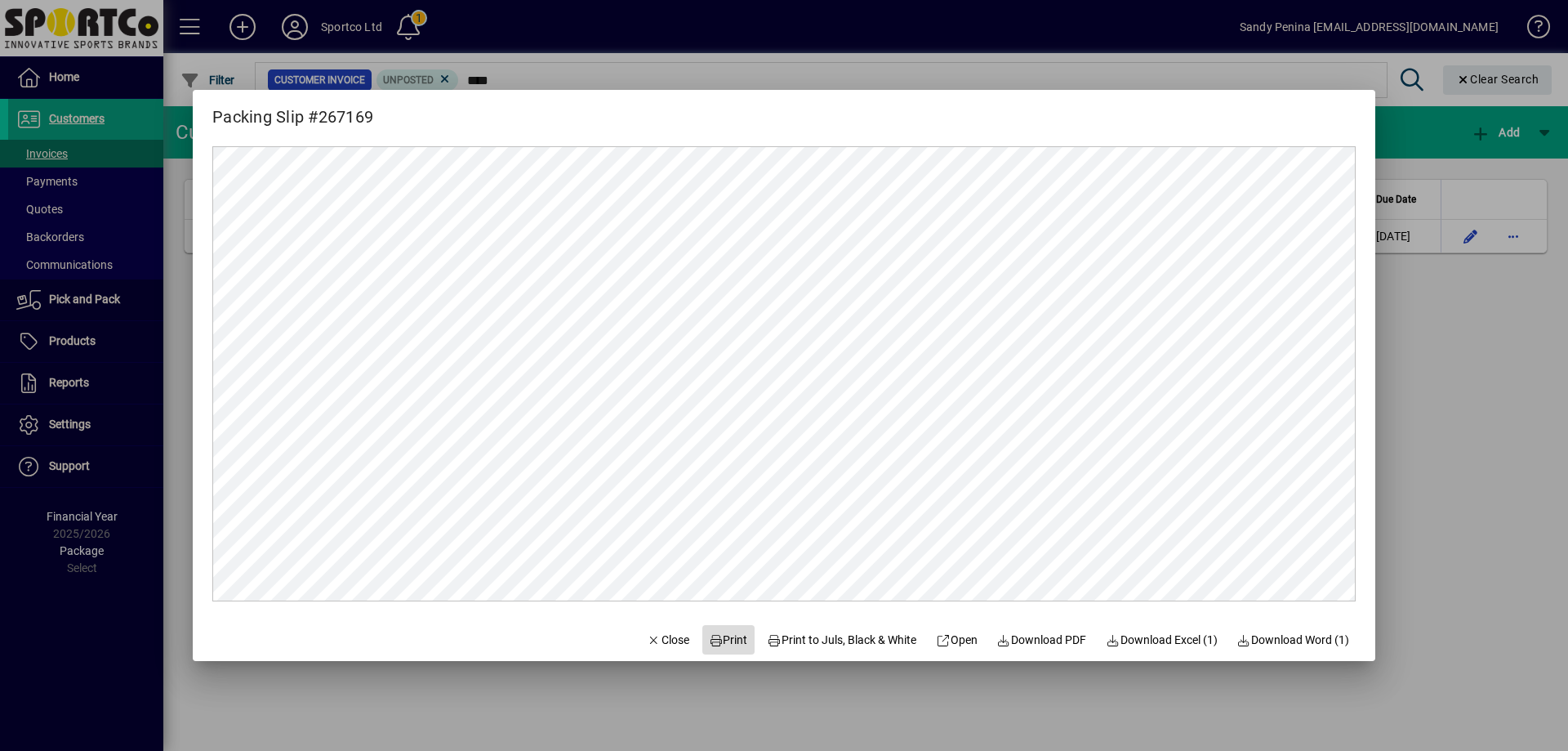
click at [719, 639] on span "Print" at bounding box center [728, 640] width 40 height 17
click at [1468, 377] on div at bounding box center [784, 375] width 1568 height 751
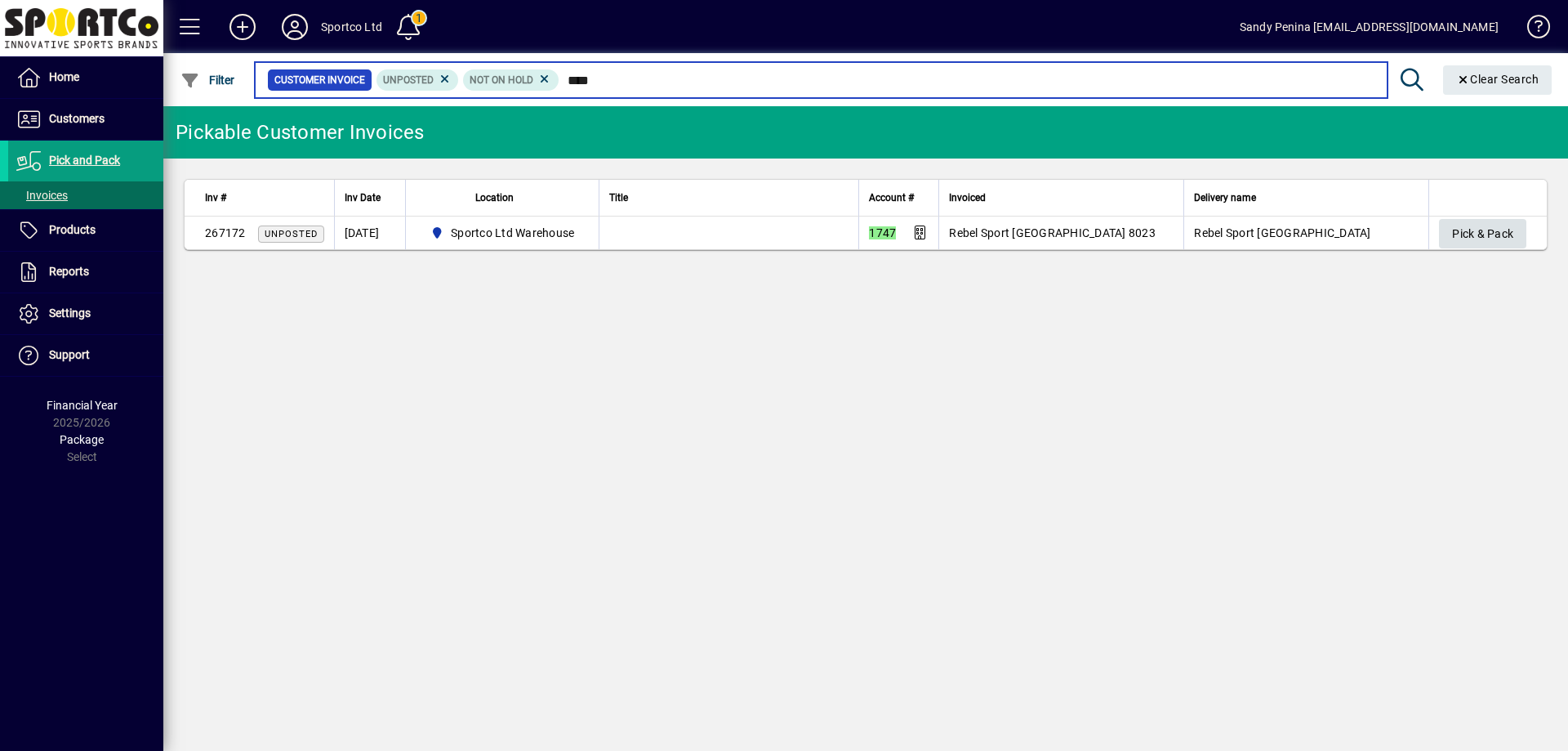
type input "****"
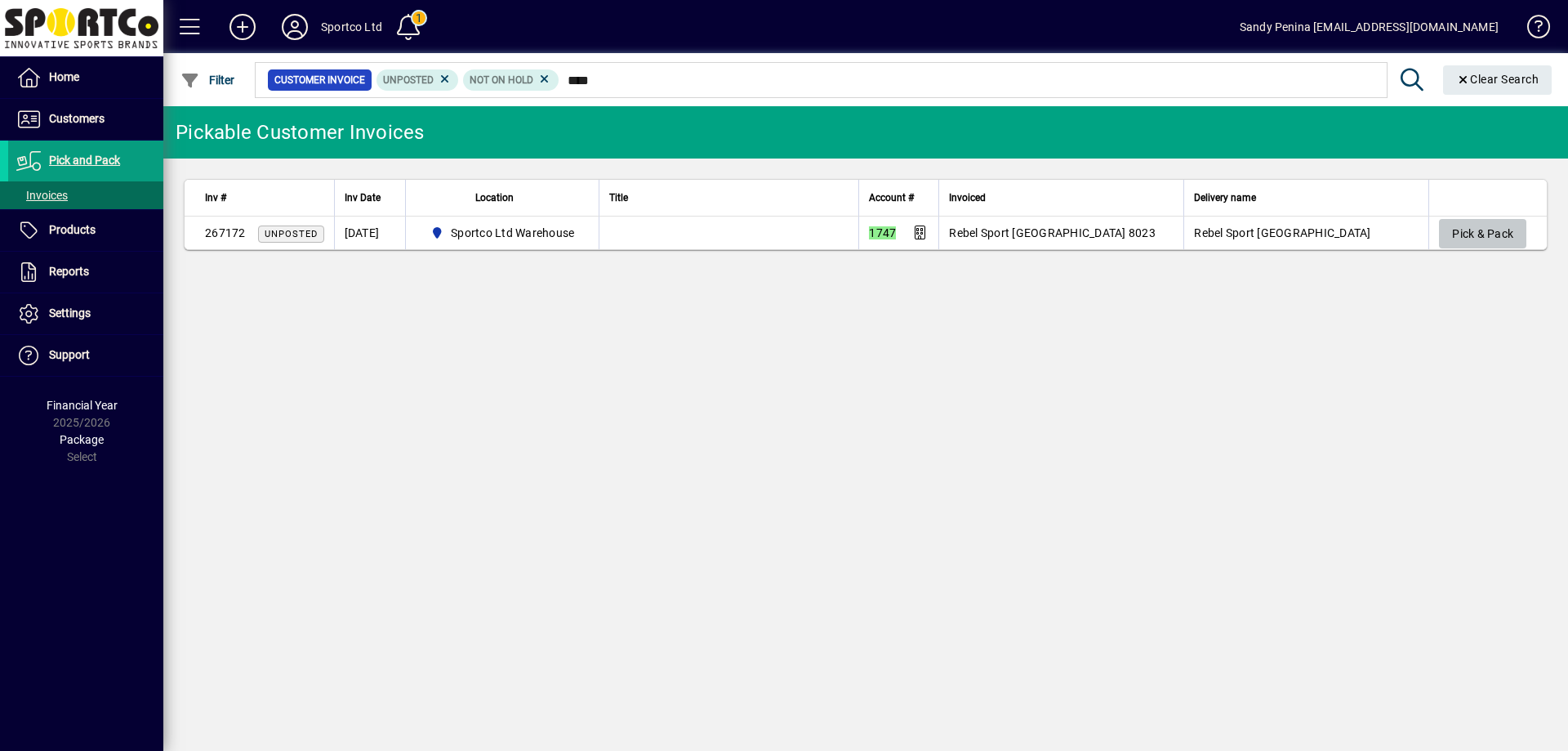
click at [1485, 237] on span "Pick & Pack" at bounding box center [1483, 234] width 61 height 27
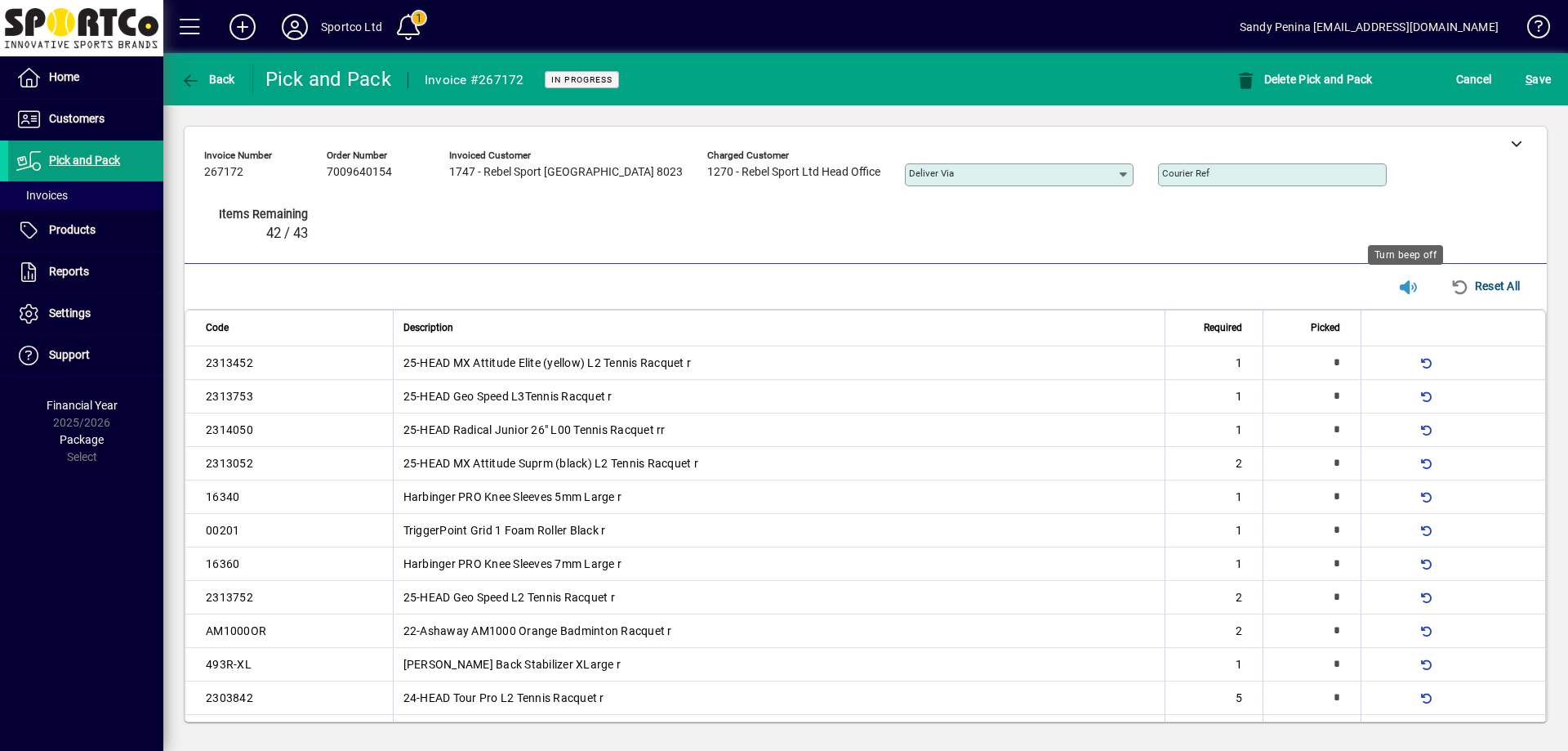
scroll to position [542, 0]
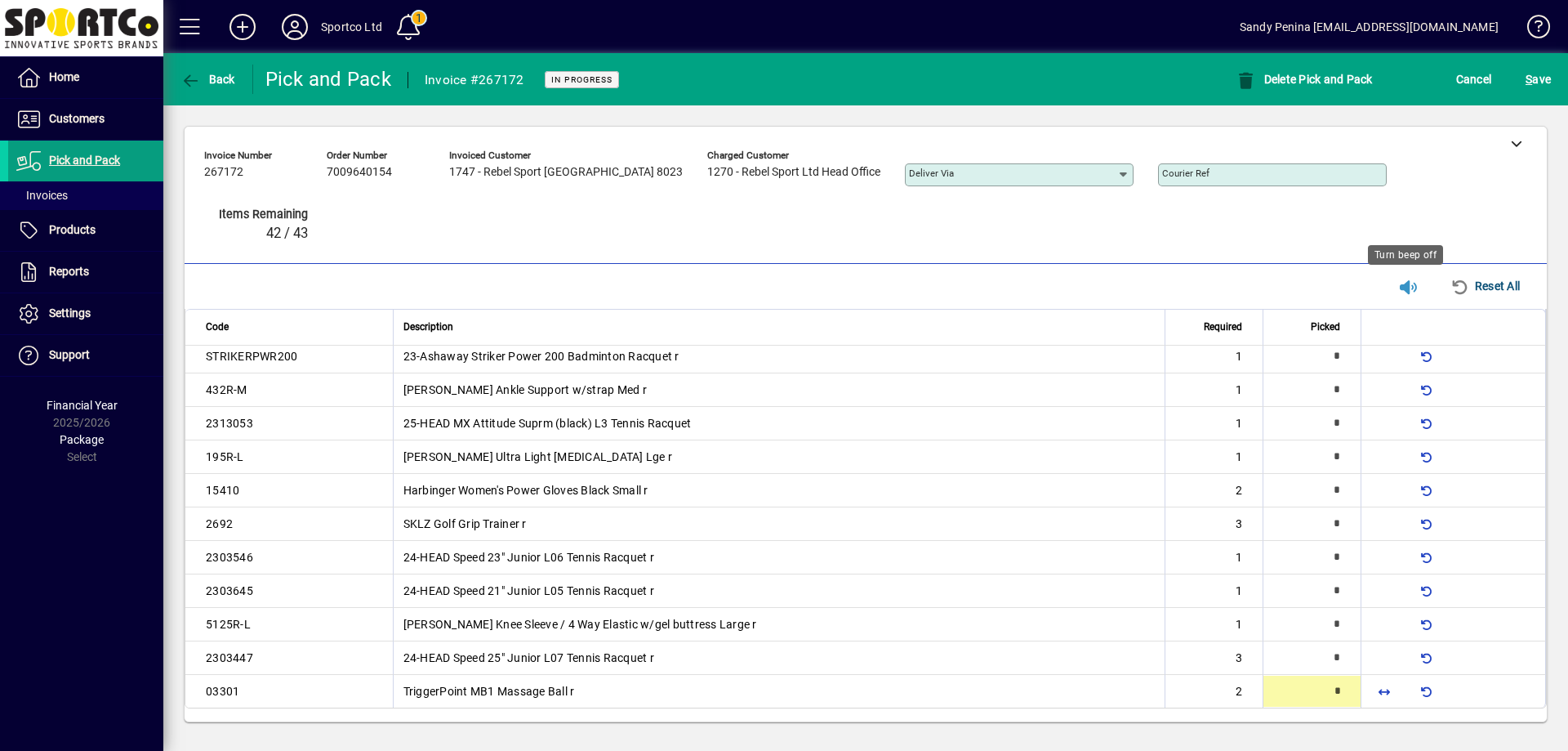
type input "*"
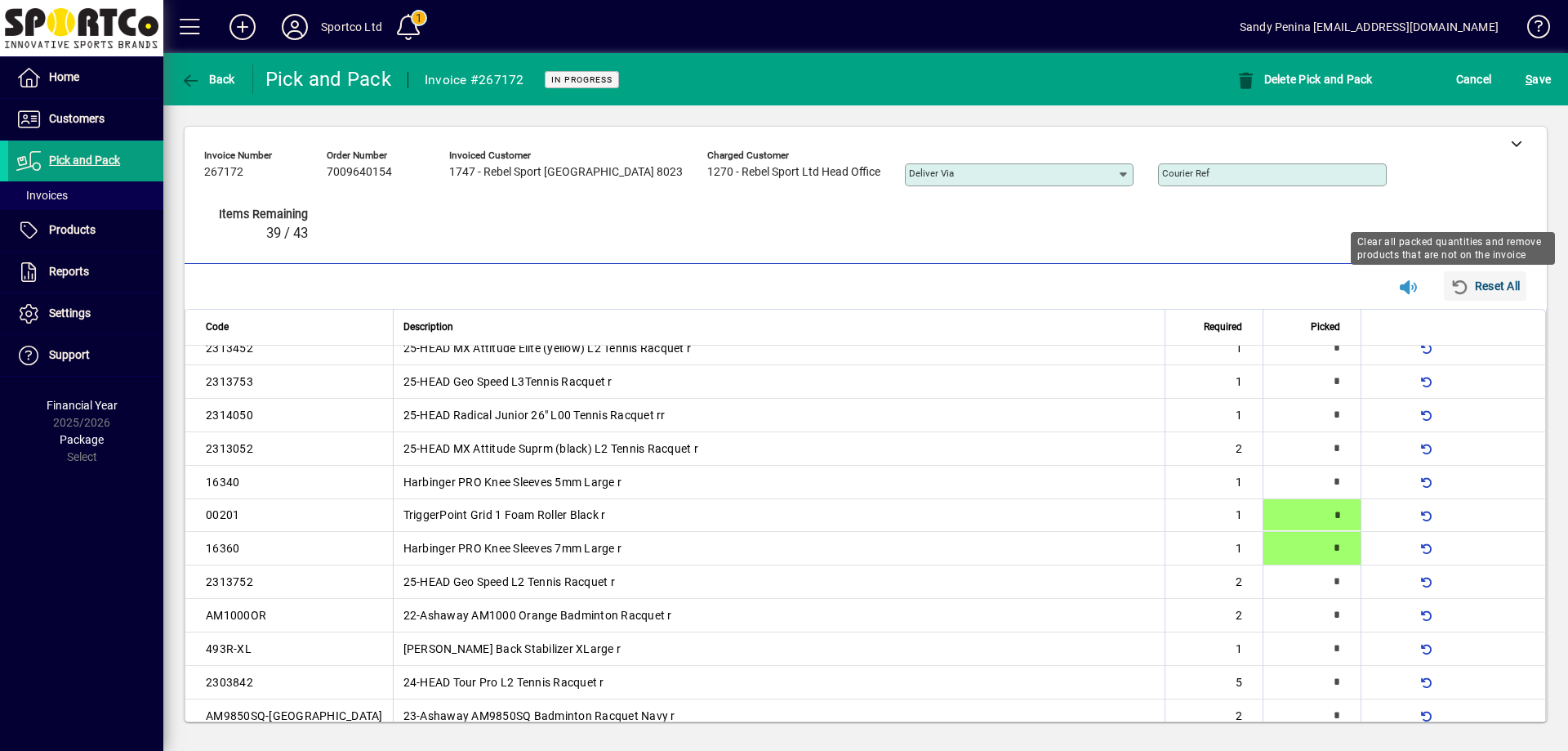
type input "*"
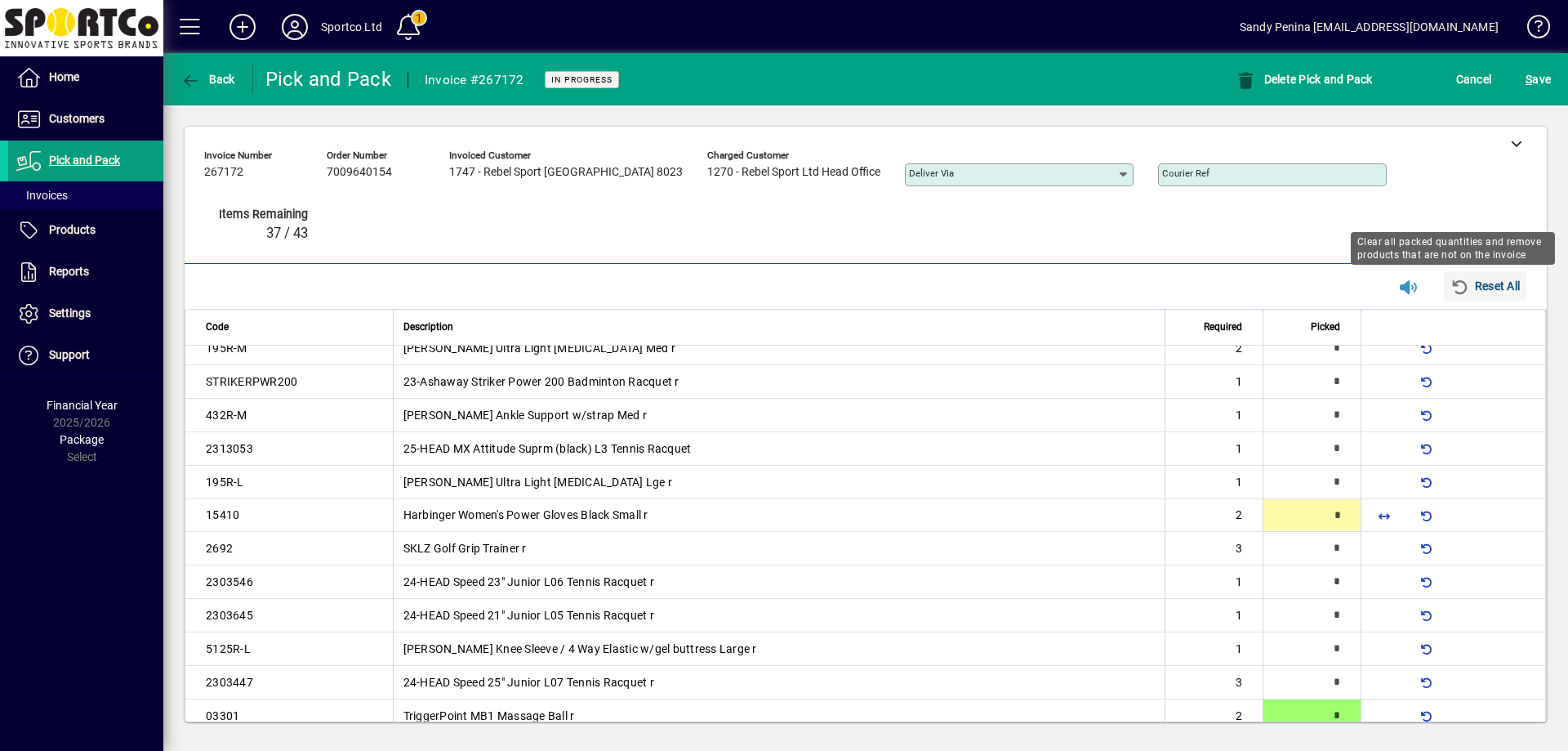
type input "*"
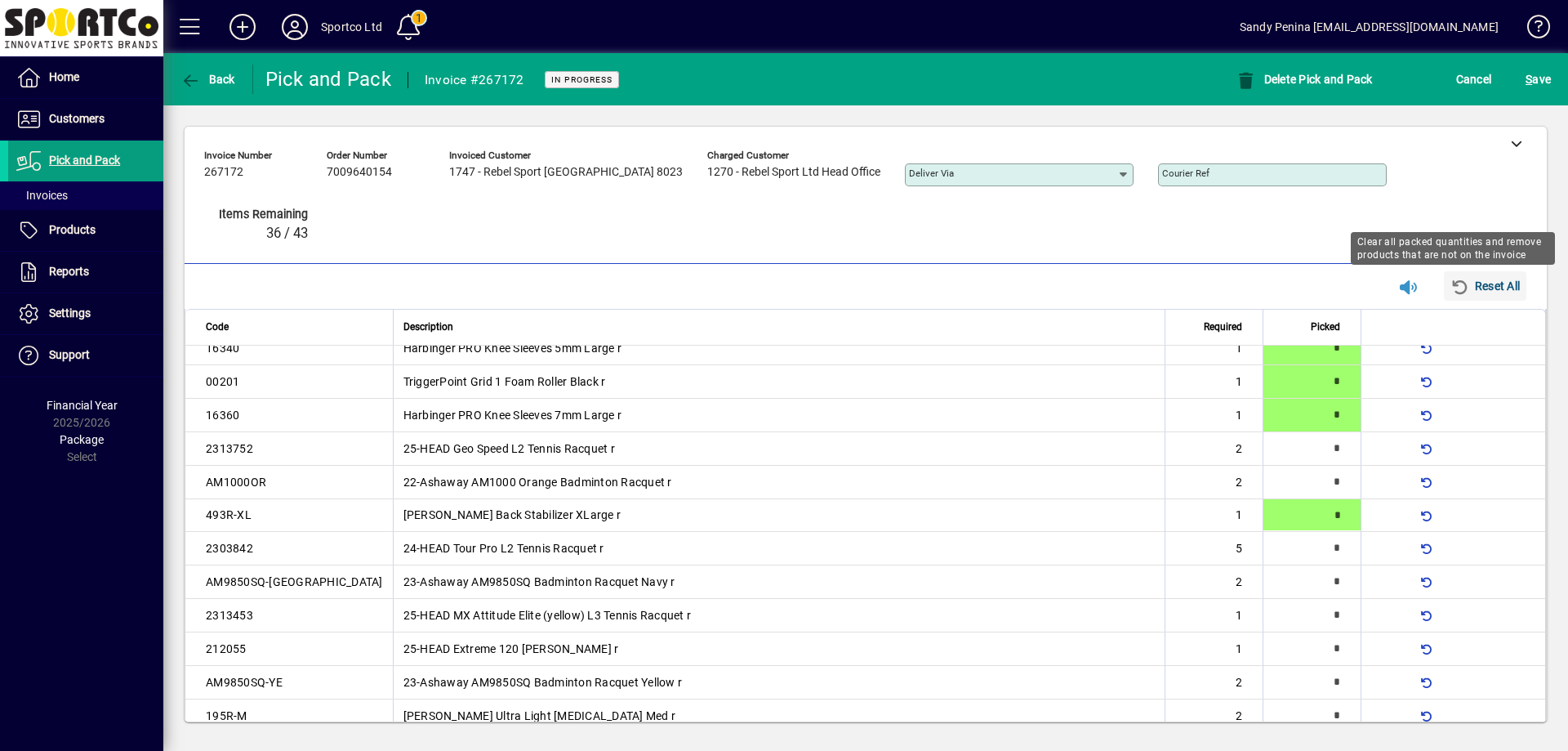
type input "*"
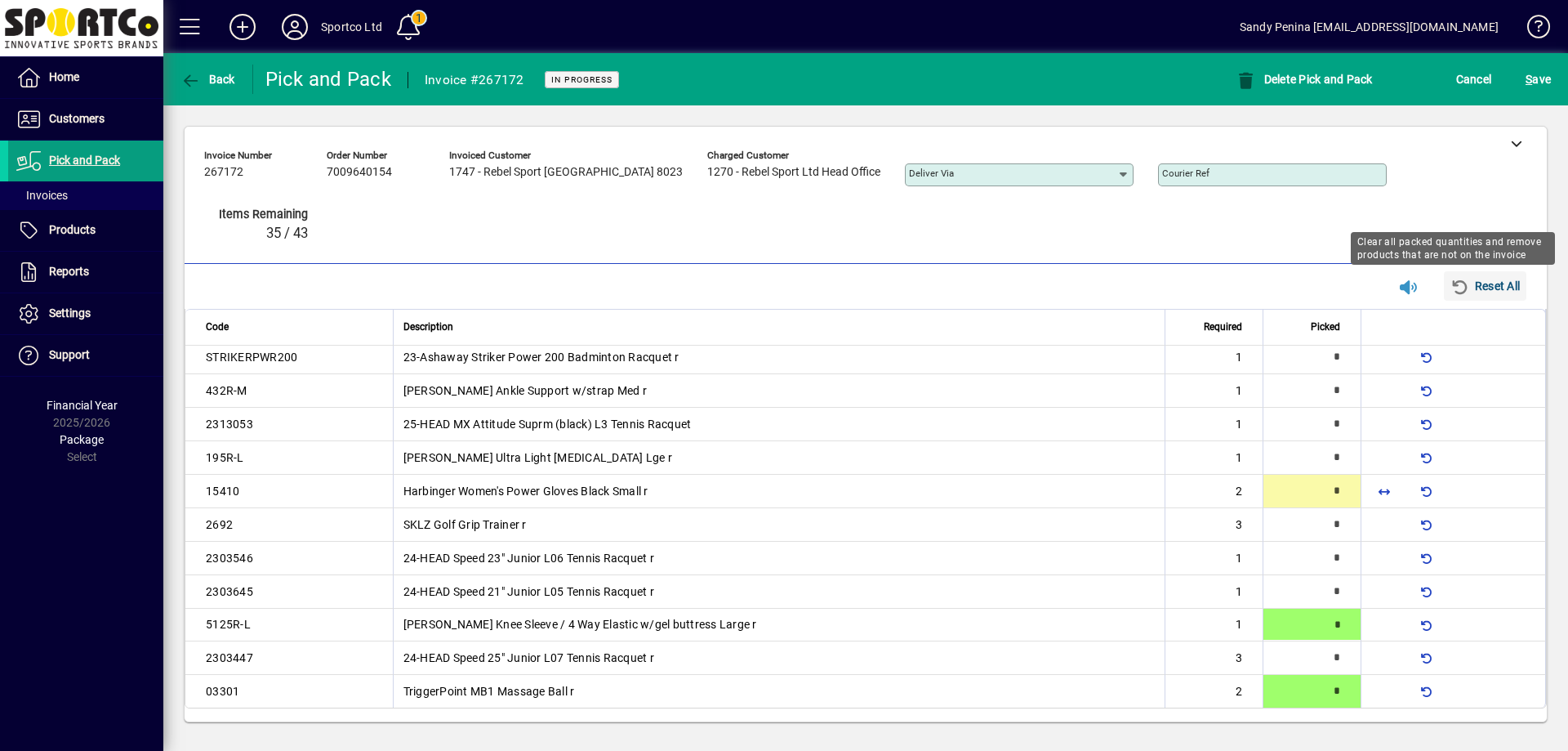
type input "*"
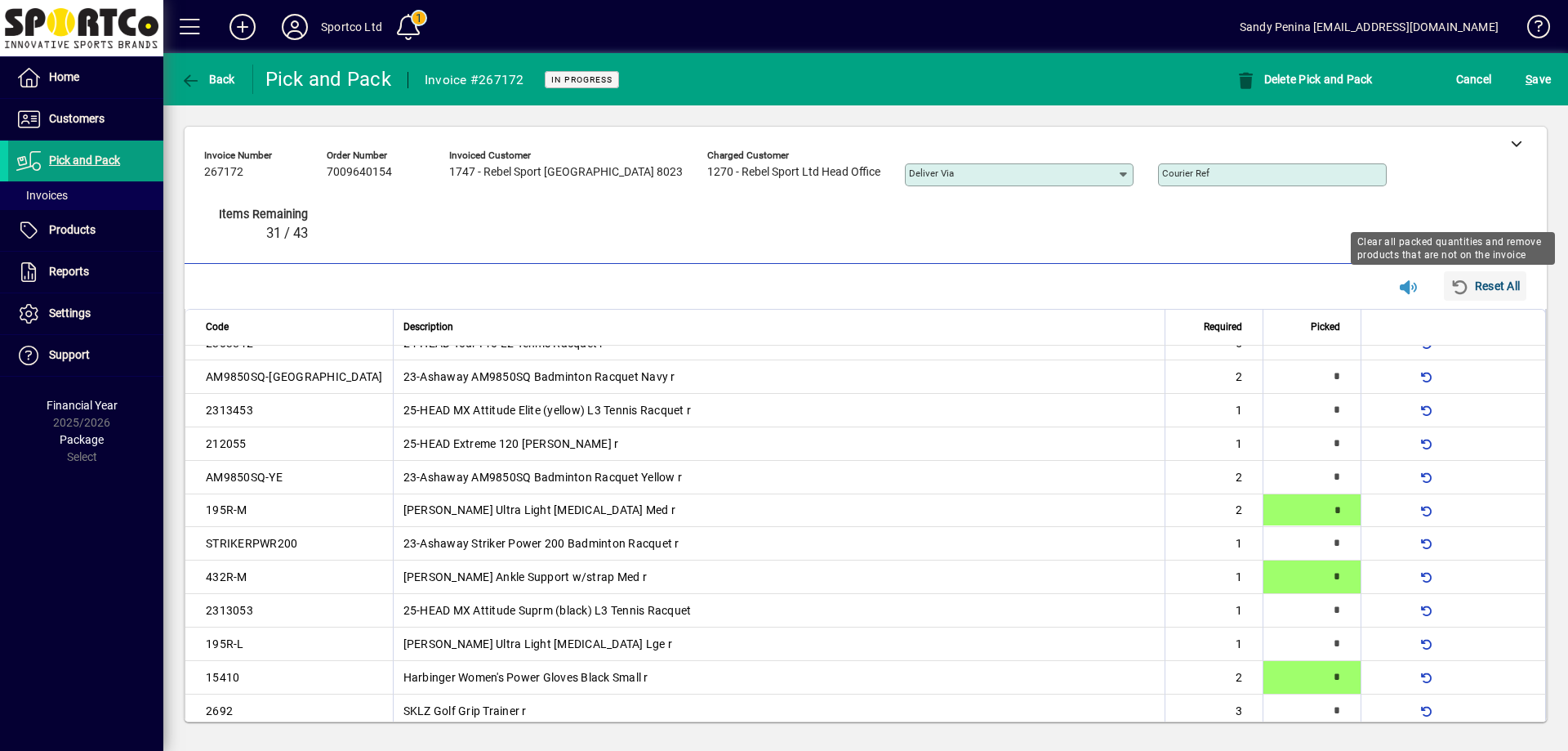
scroll to position [351, 0]
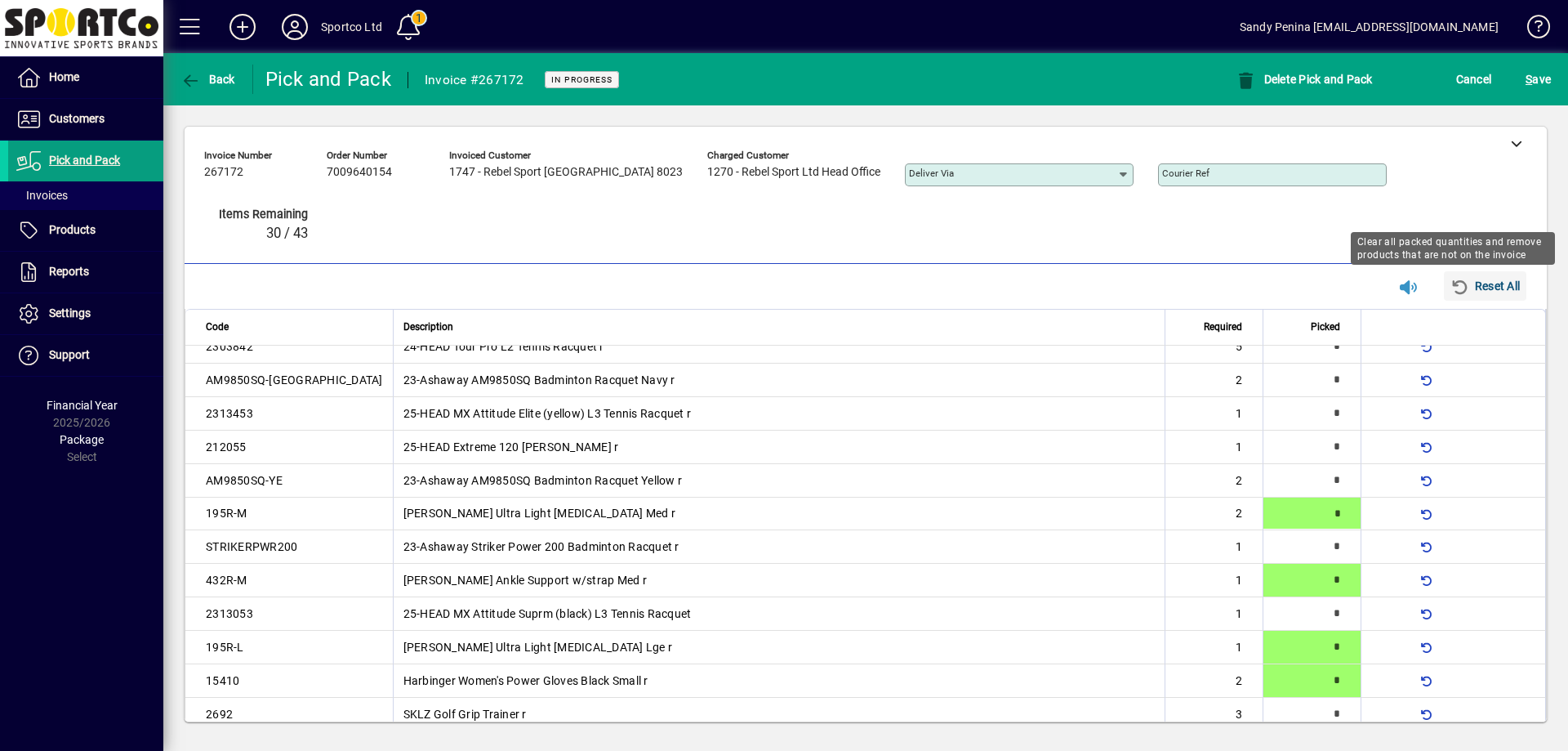
type input "*"
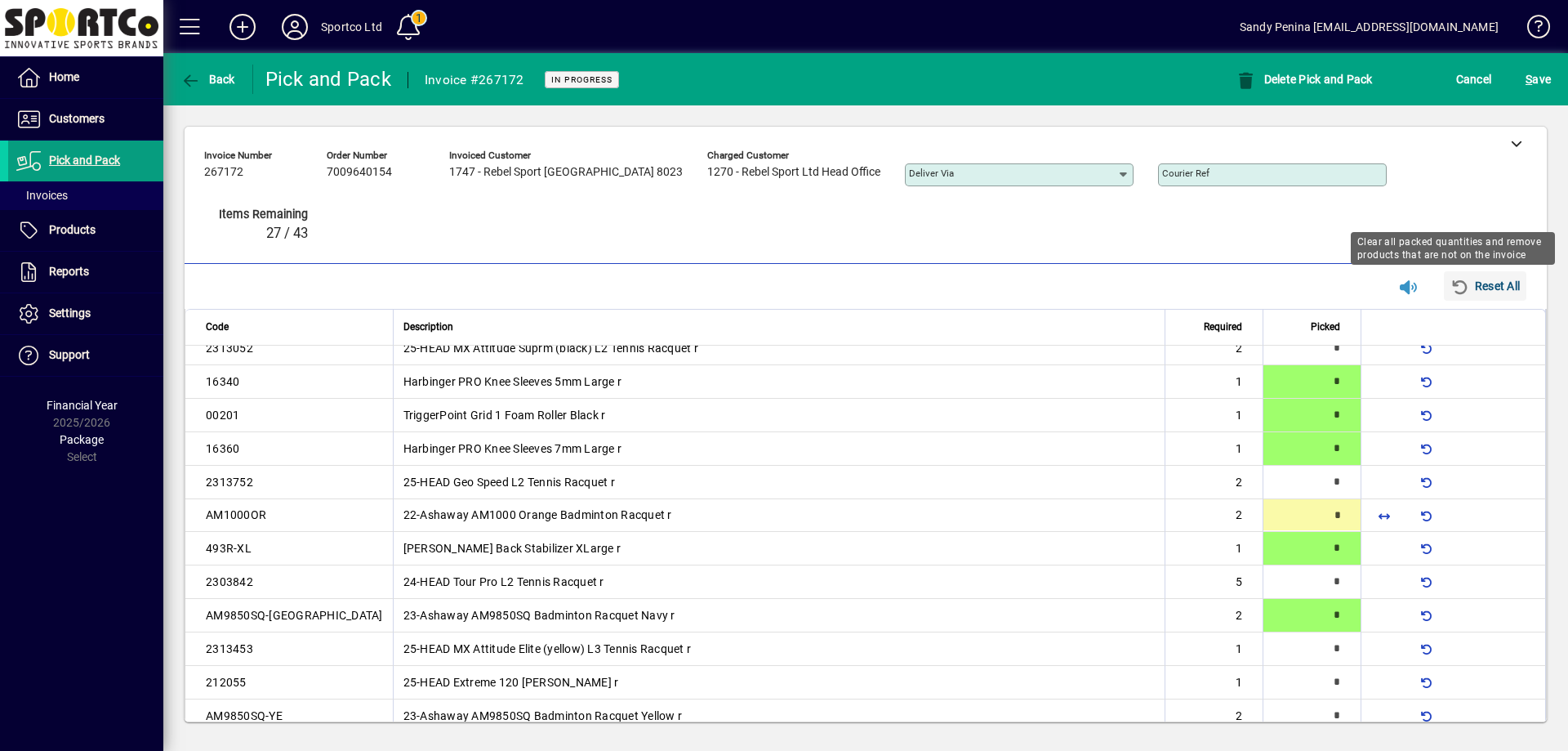
type input "*"
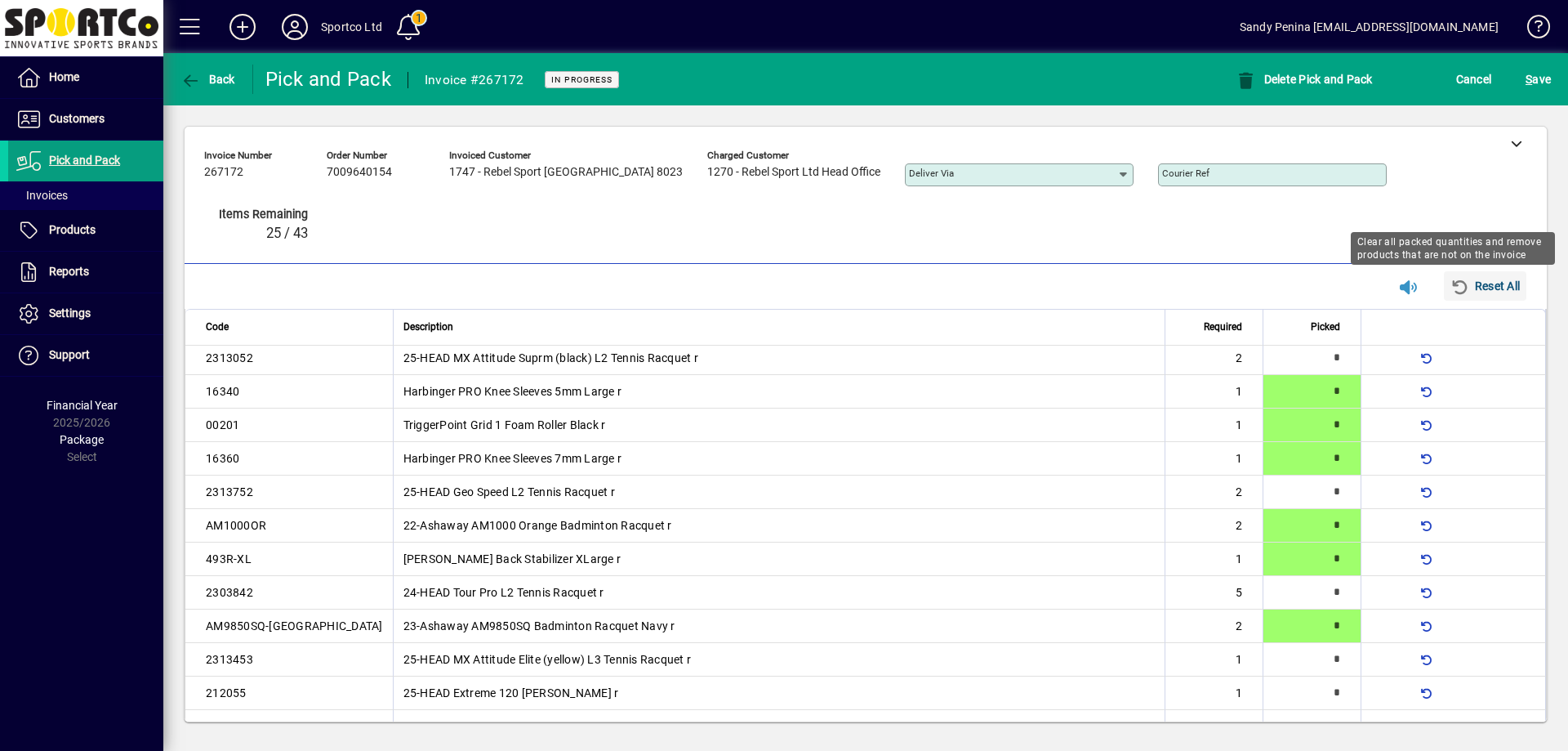
type input "*"
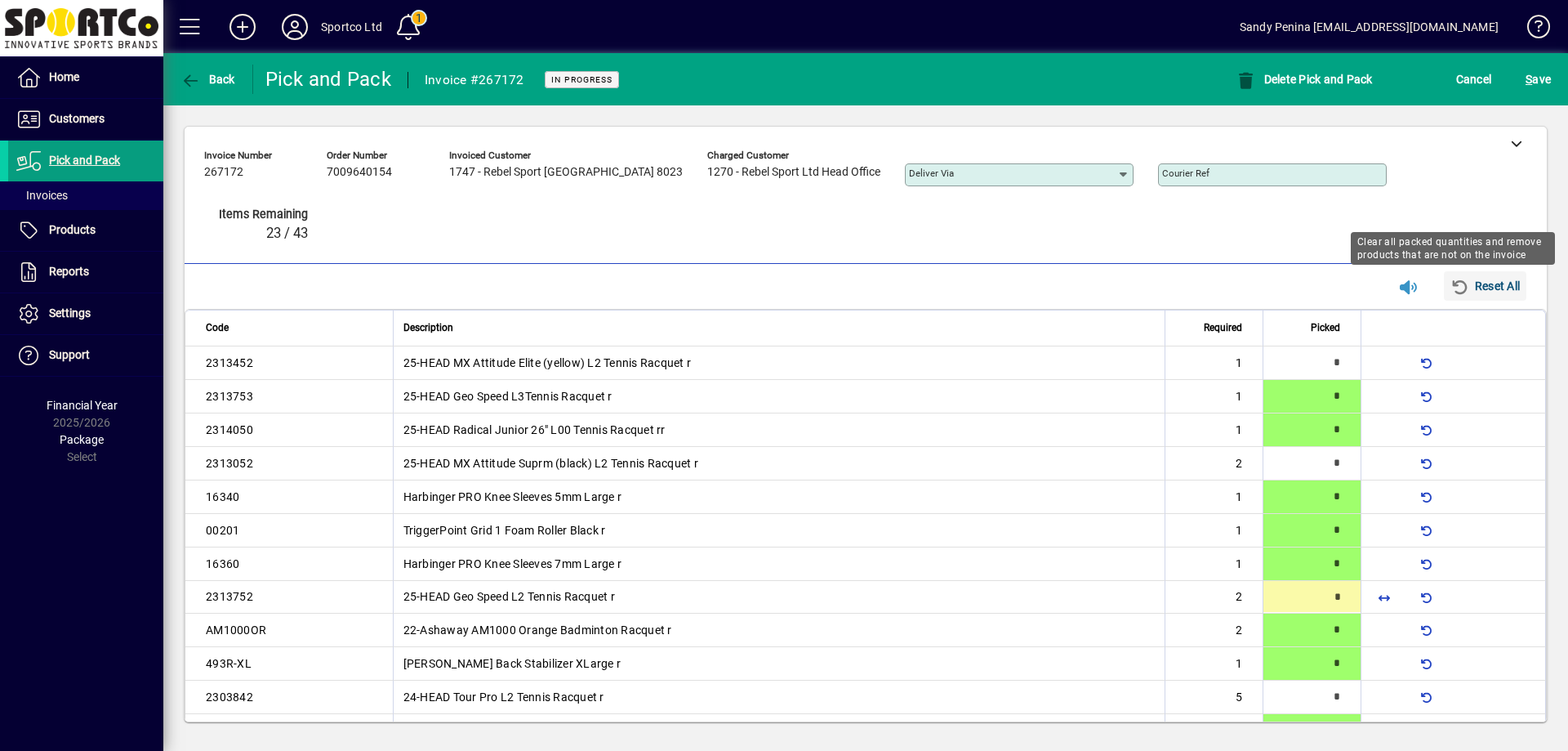
type input "*"
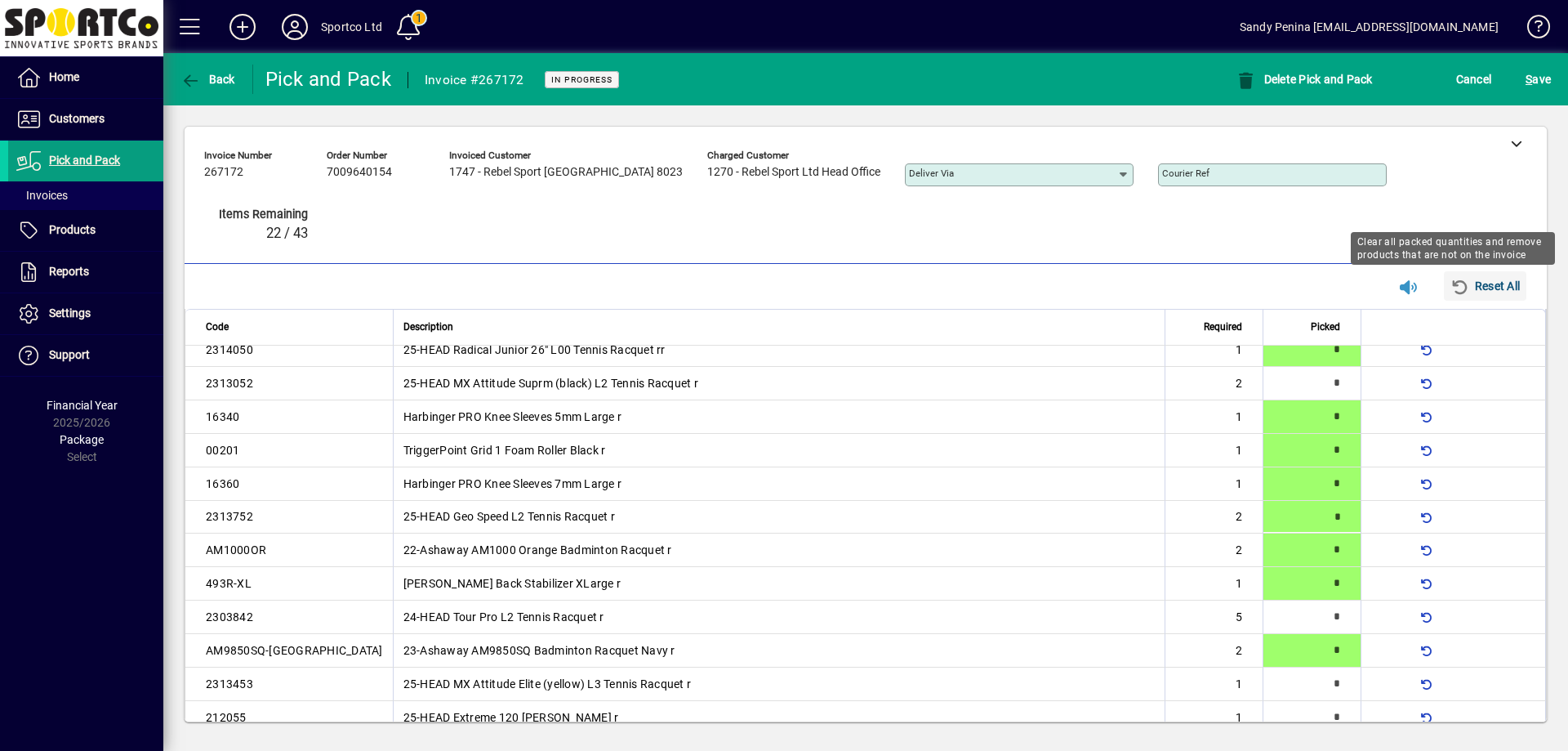
scroll to position [83, 0]
type input "*"
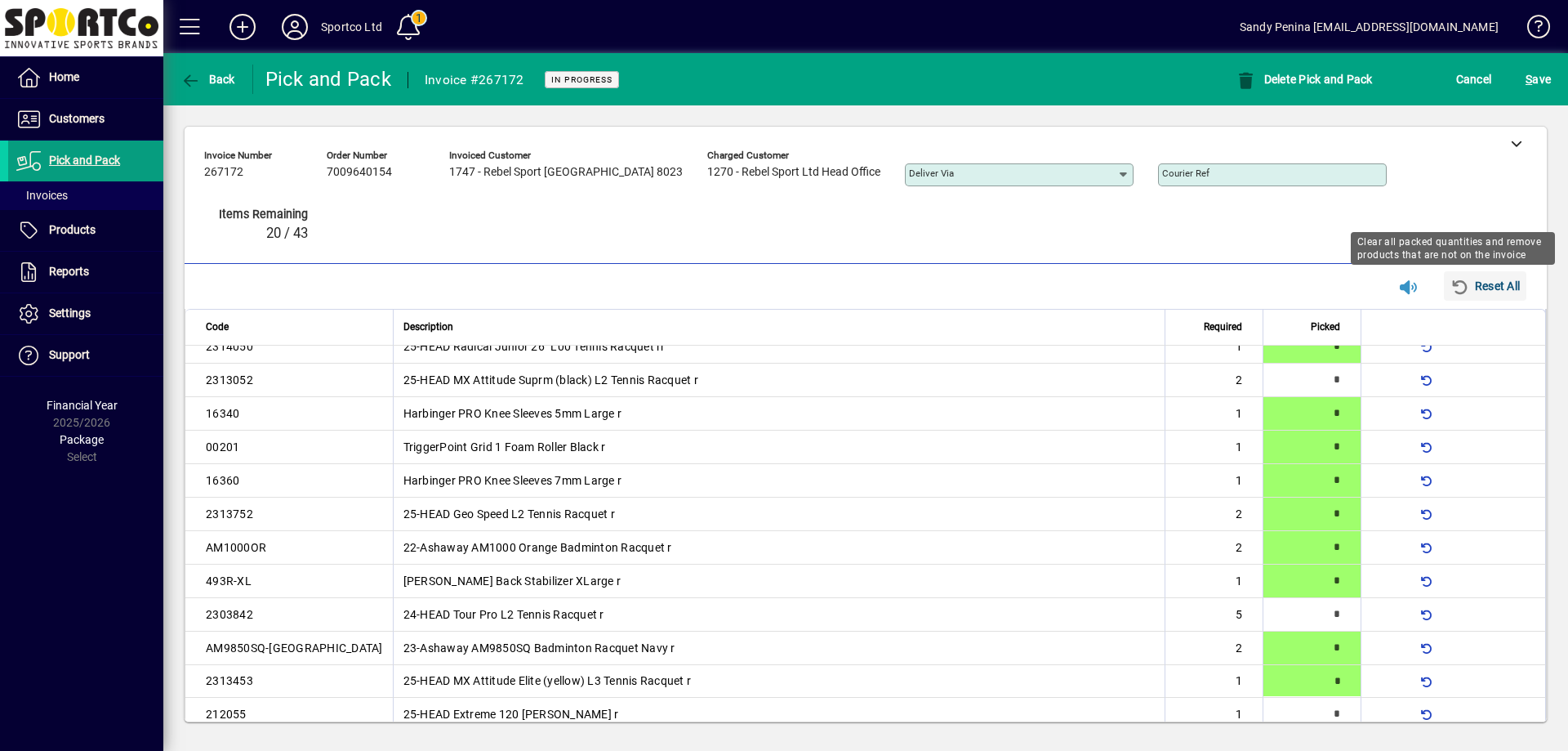
type input "*"
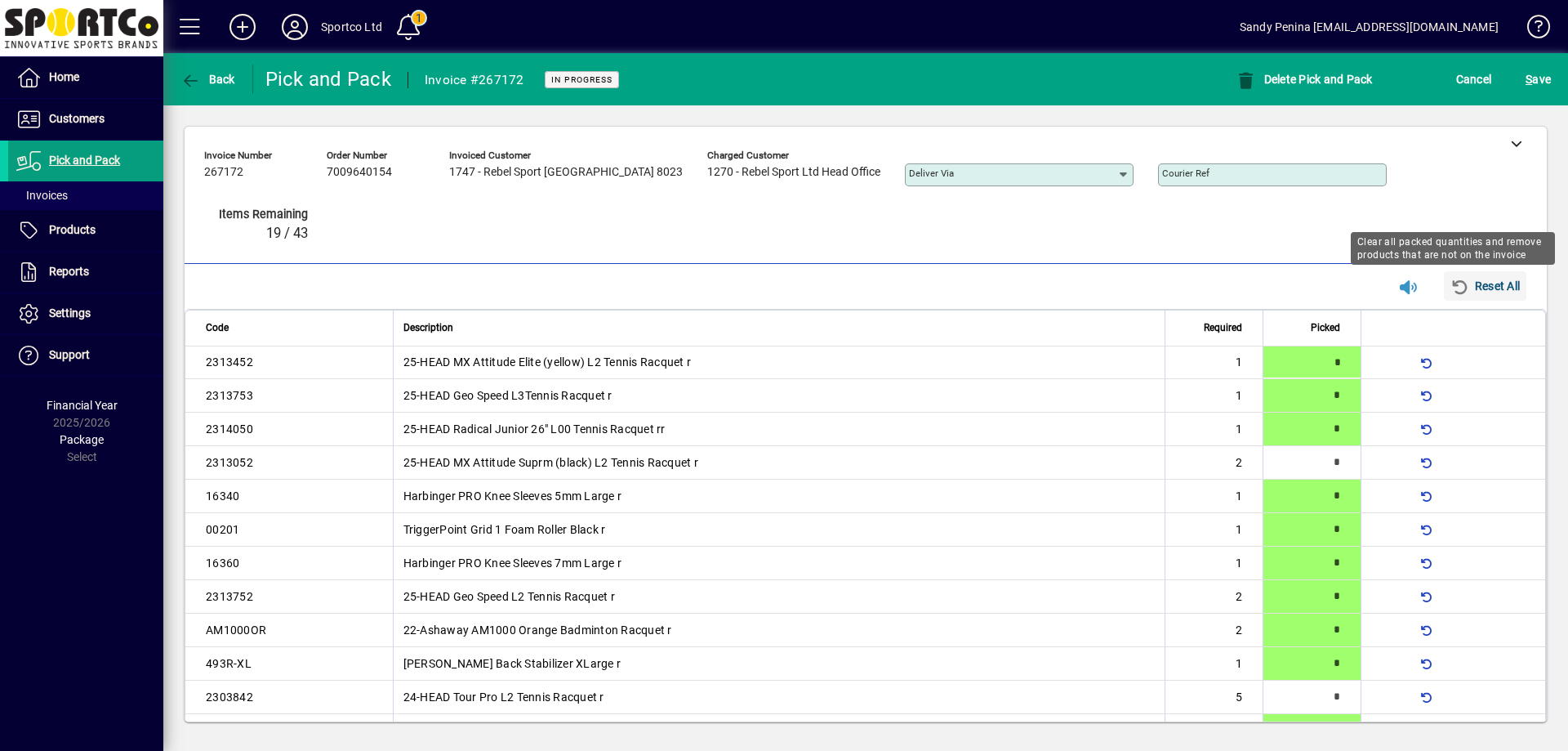
type input "*"
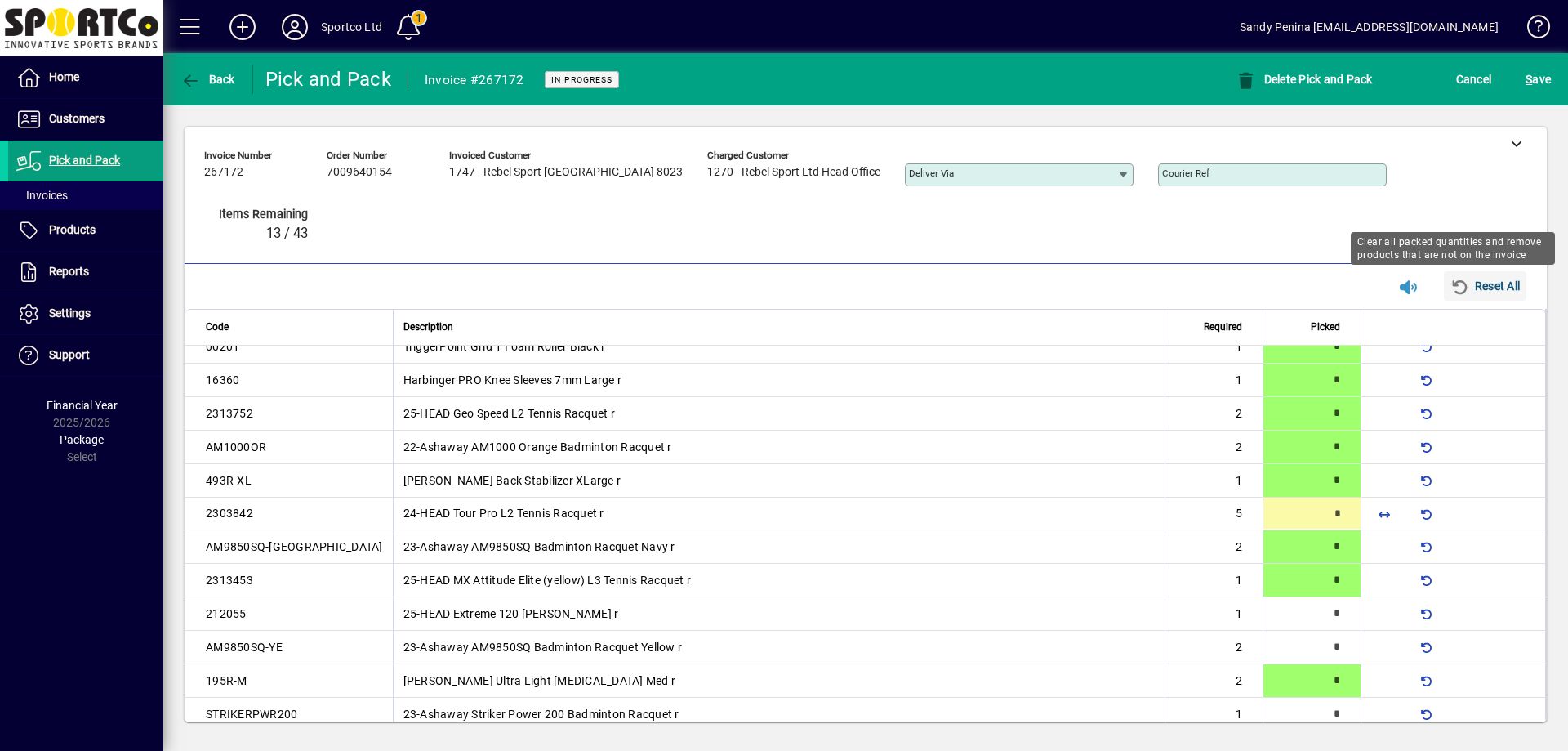
type input "*"
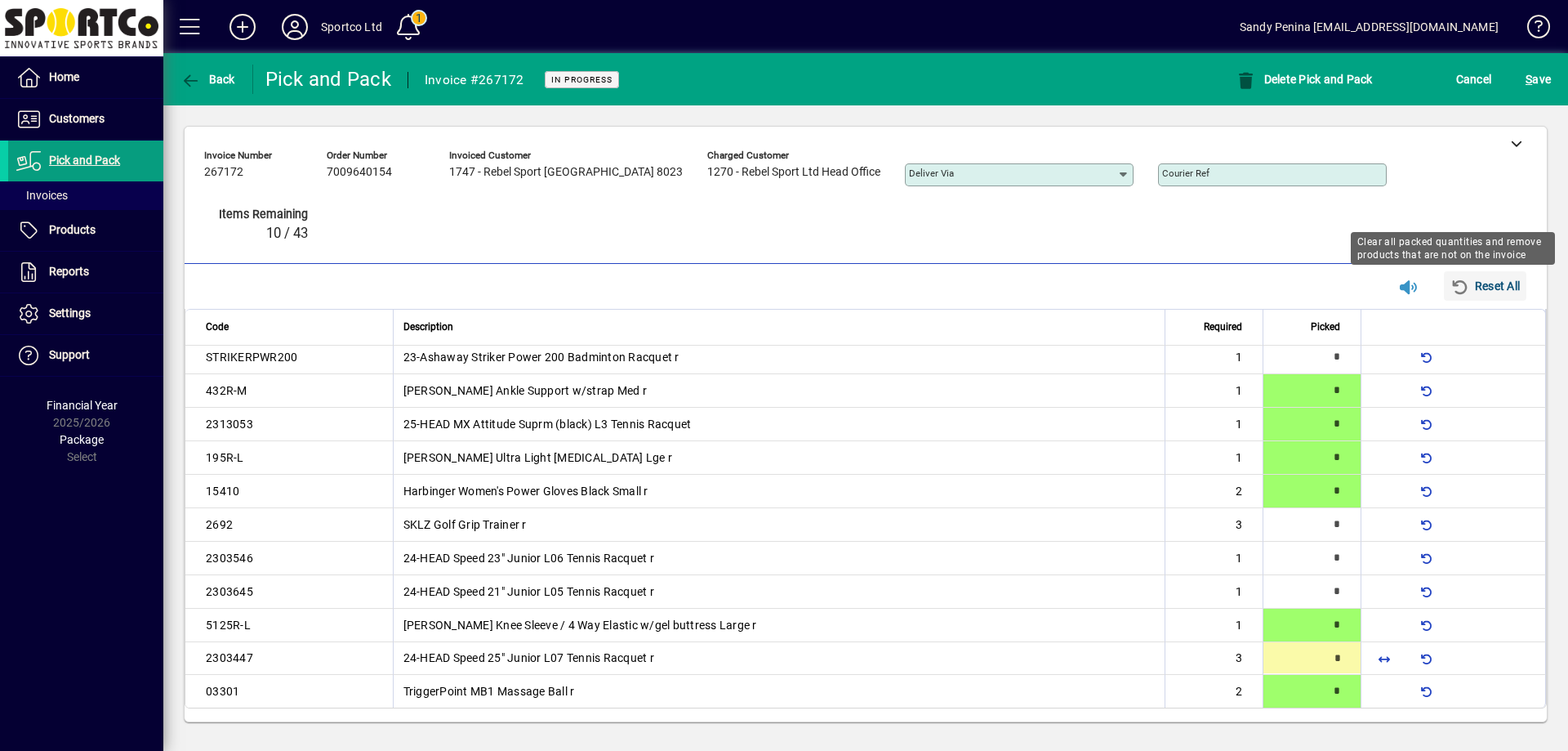
type input "*"
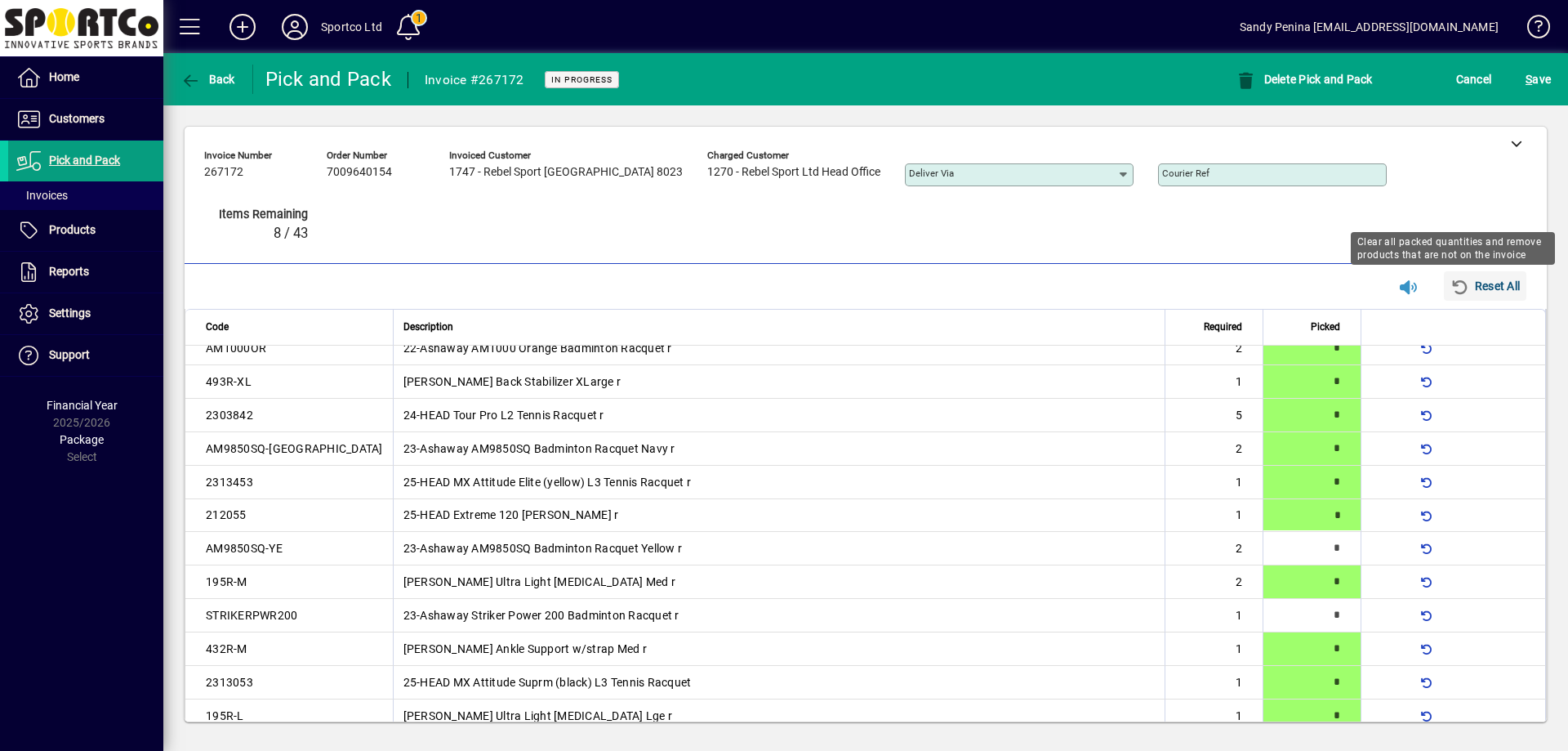
type input "*"
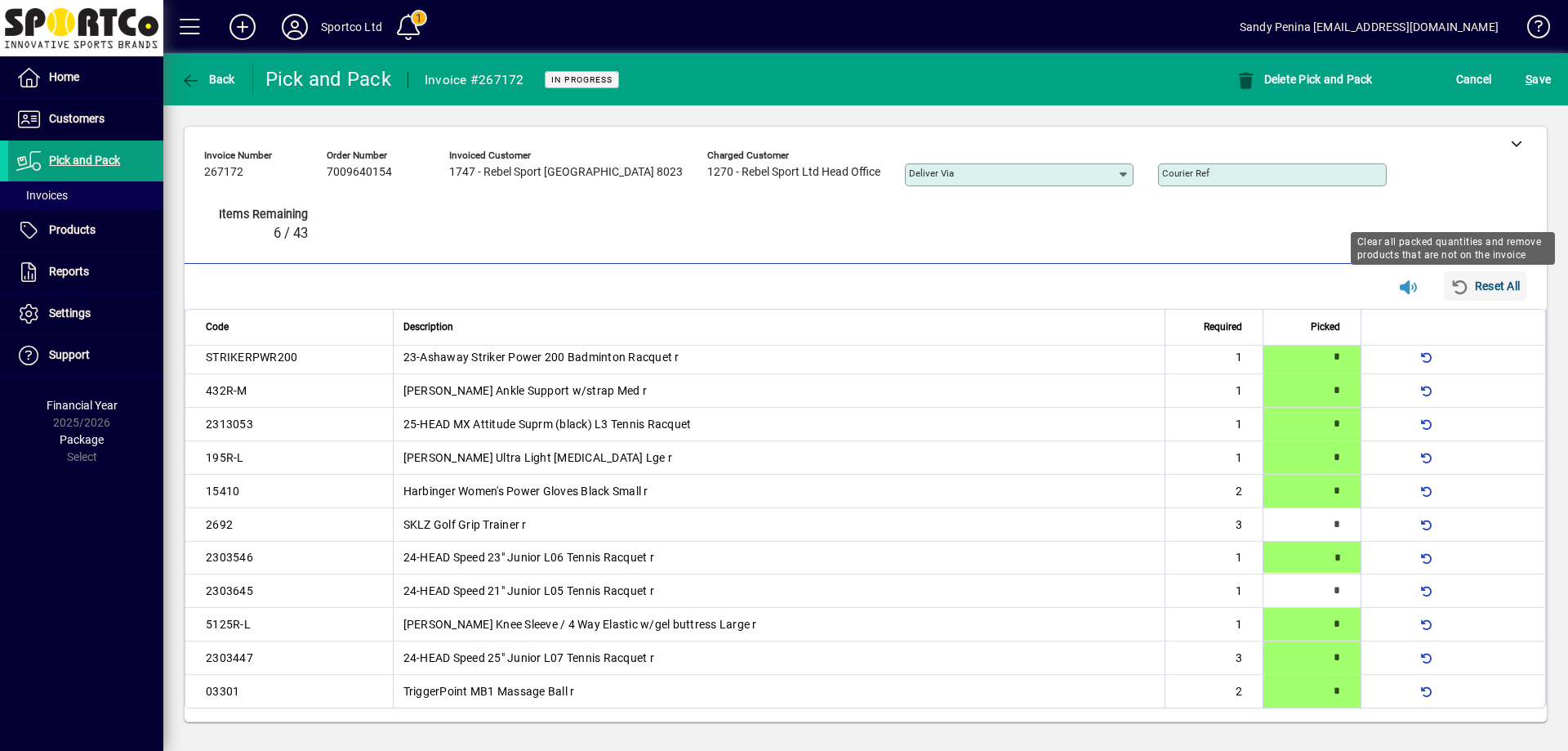
type input "*"
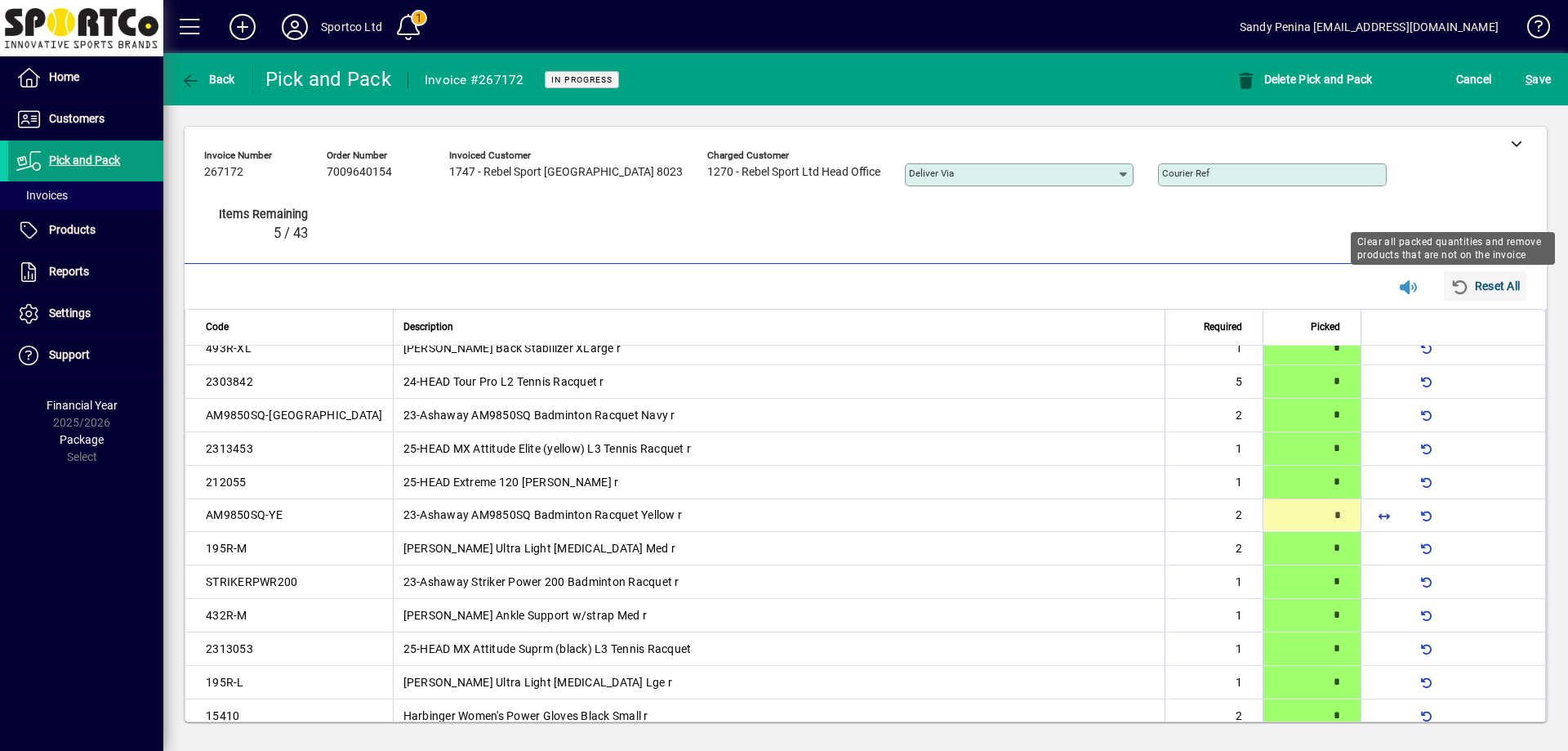
type input "*"
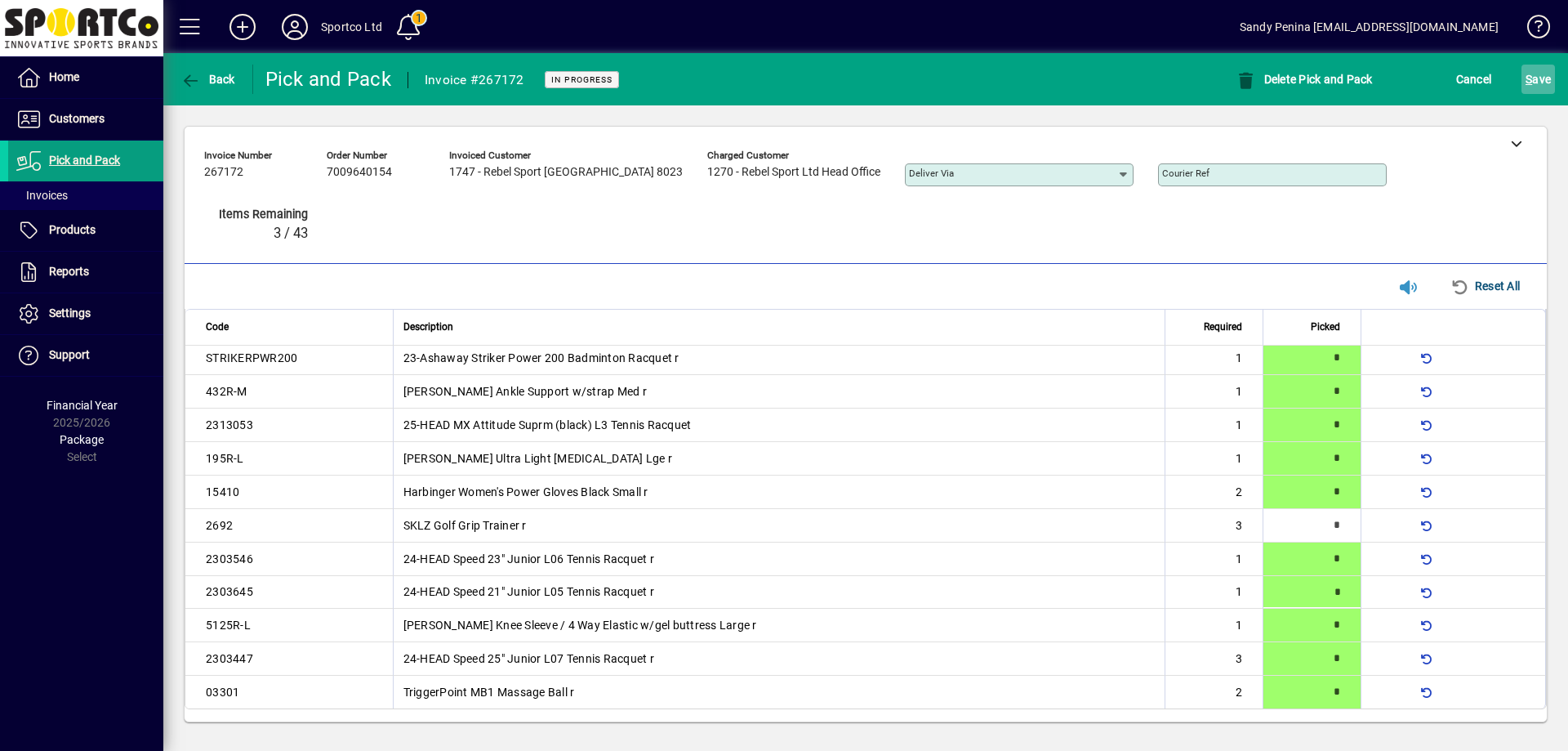
click at [1536, 77] on span "S ave" at bounding box center [1538, 79] width 26 height 26
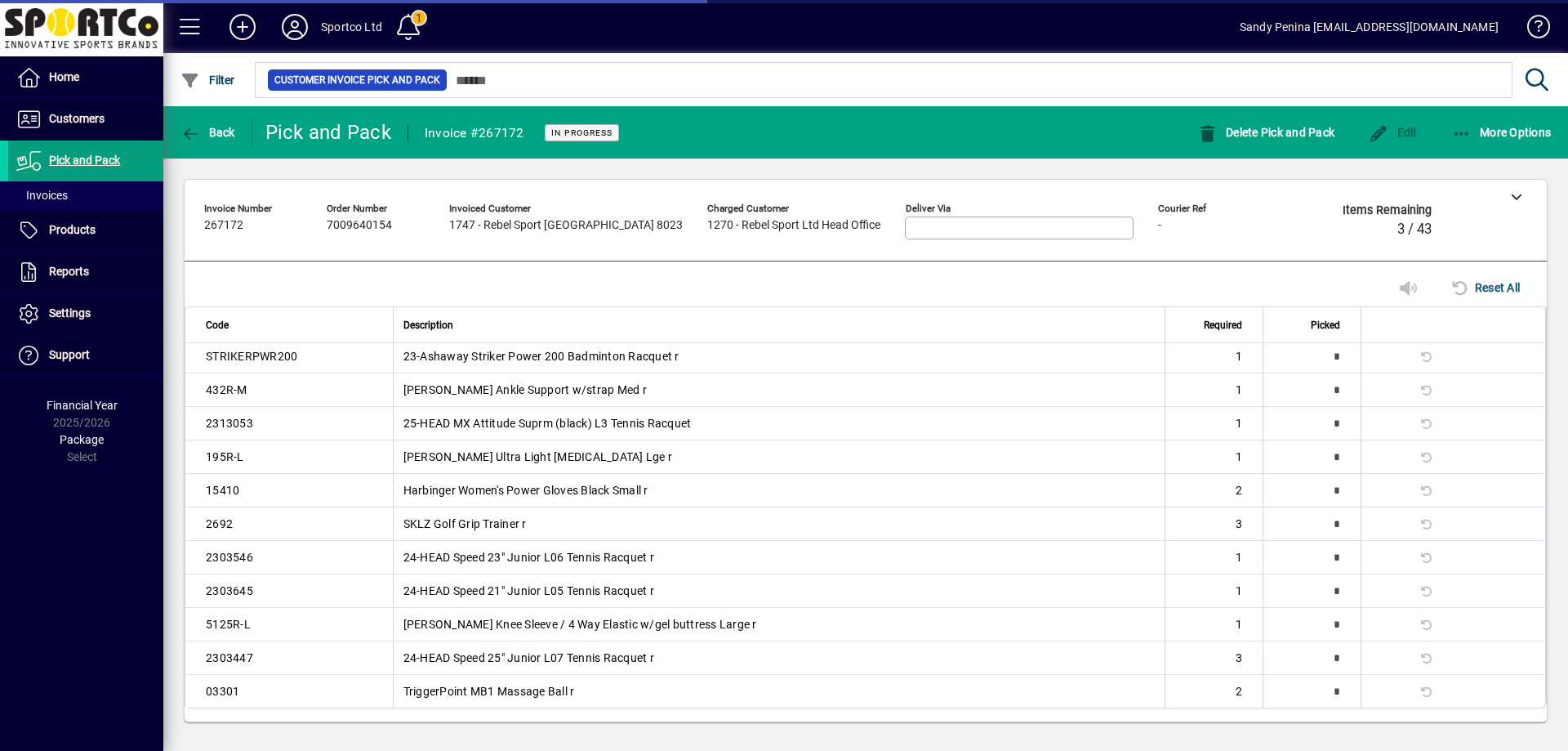
scroll to position [540, 0]
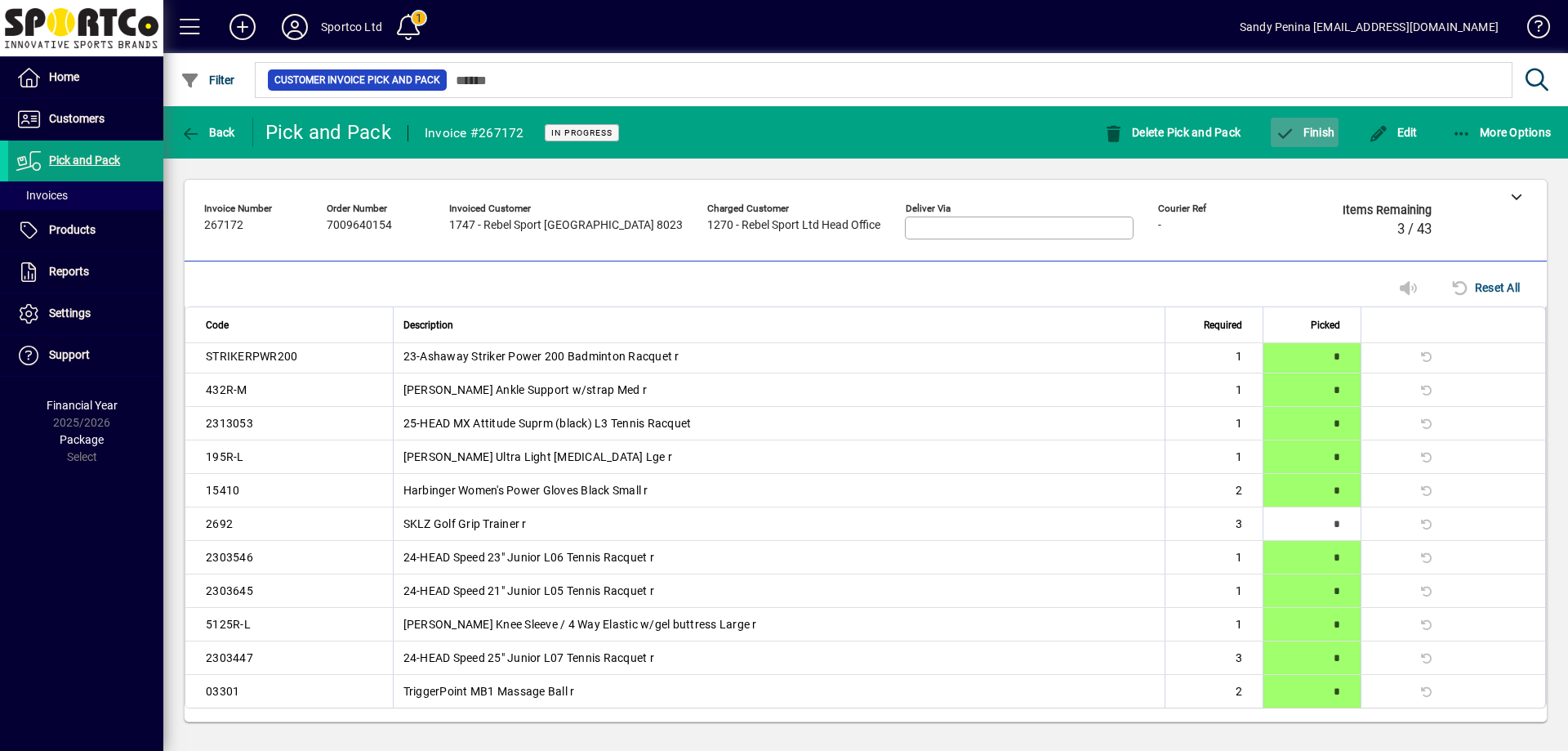
click at [1314, 141] on span "button" at bounding box center [1304, 133] width 68 height 40
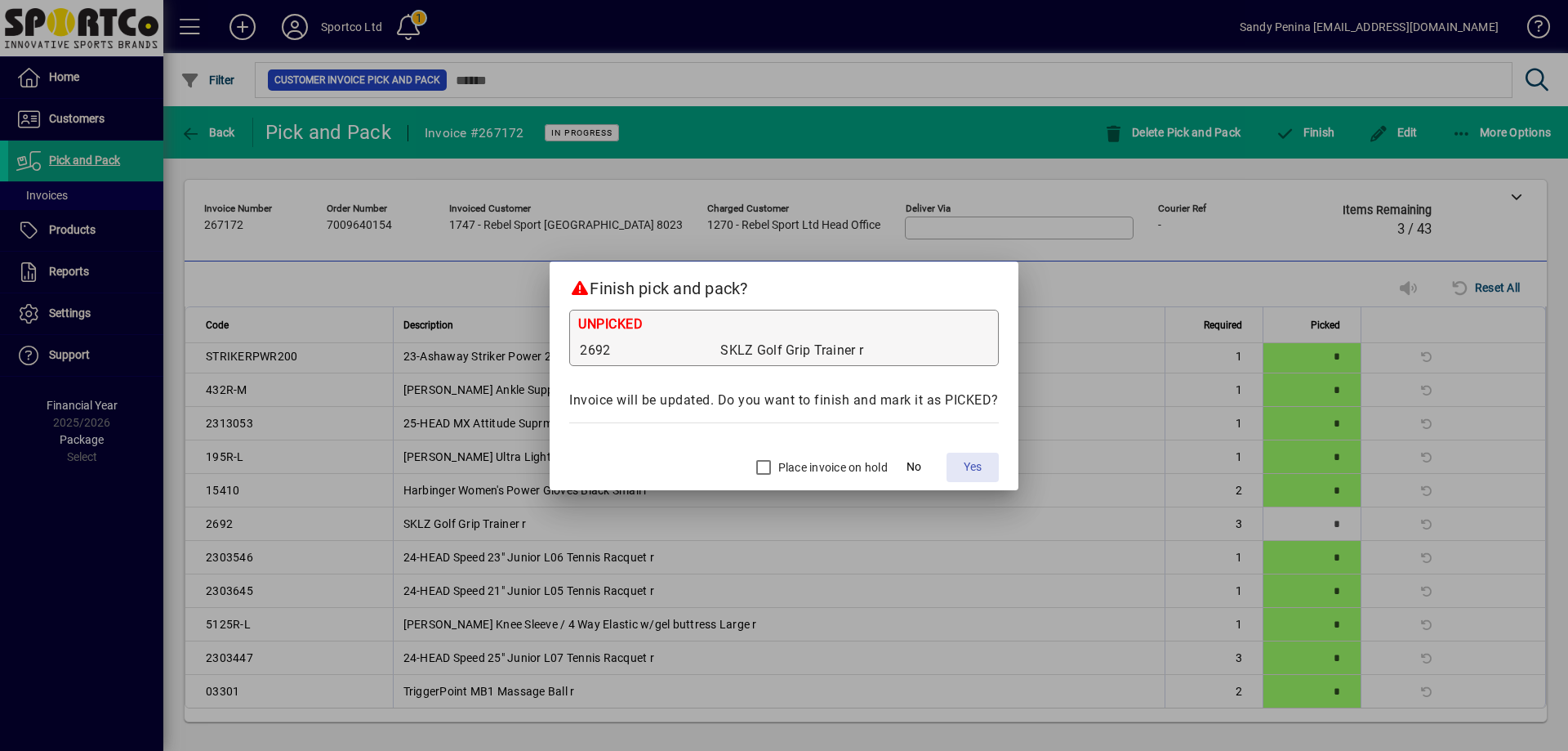
click at [970, 464] on span "Yes" at bounding box center [973, 467] width 18 height 17
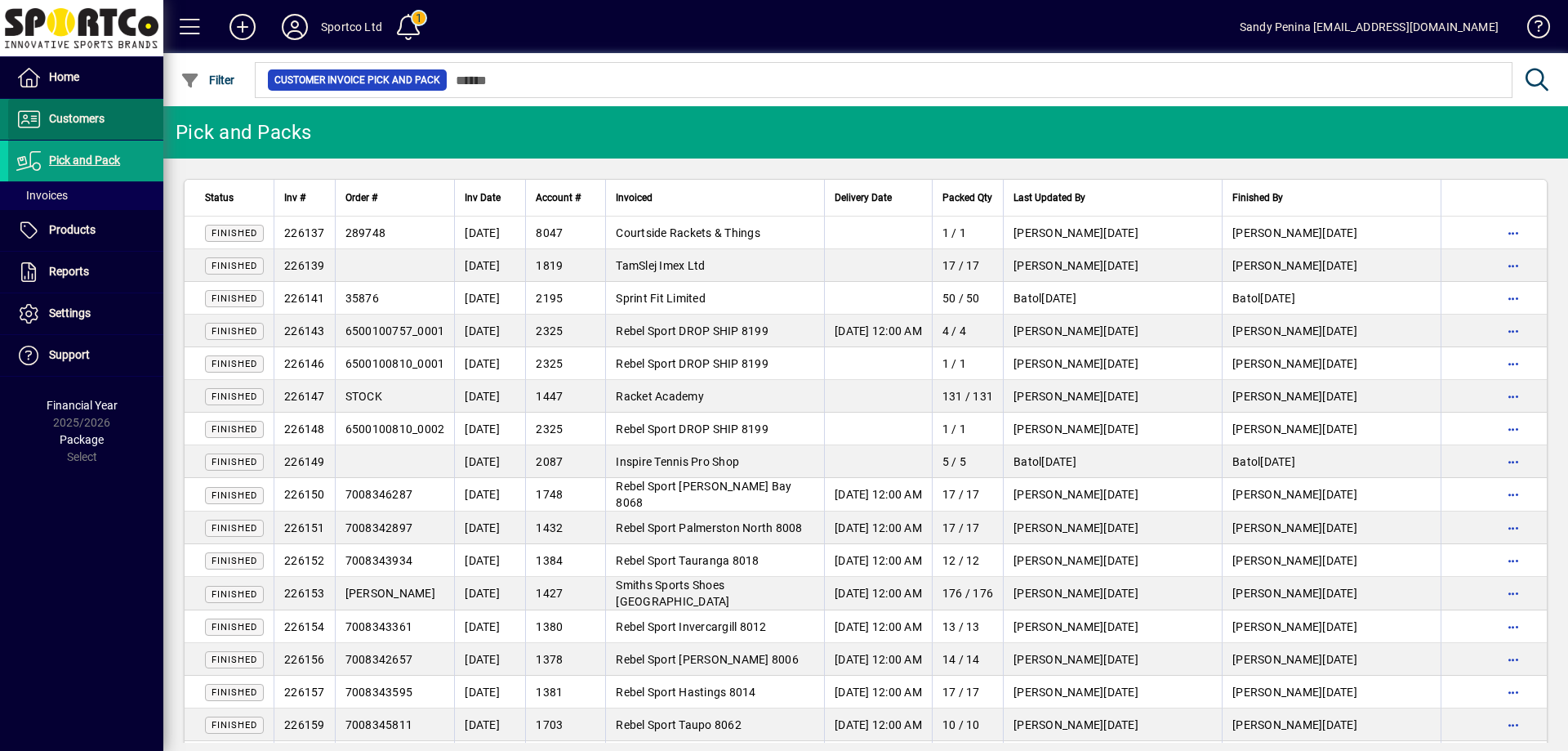
click at [55, 111] on span "Customers" at bounding box center [56, 120] width 96 height 20
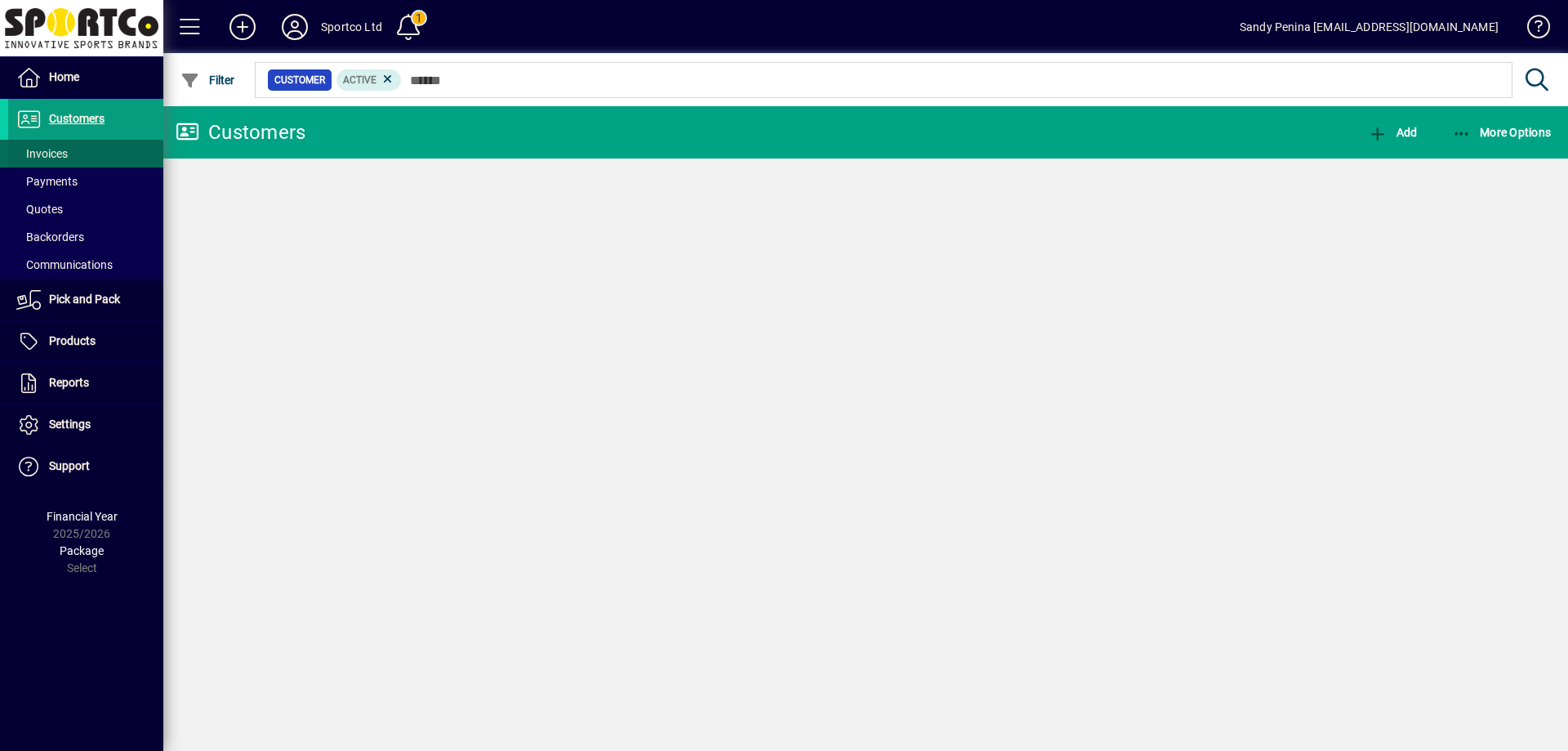
click at [71, 153] on span at bounding box center [86, 154] width 155 height 40
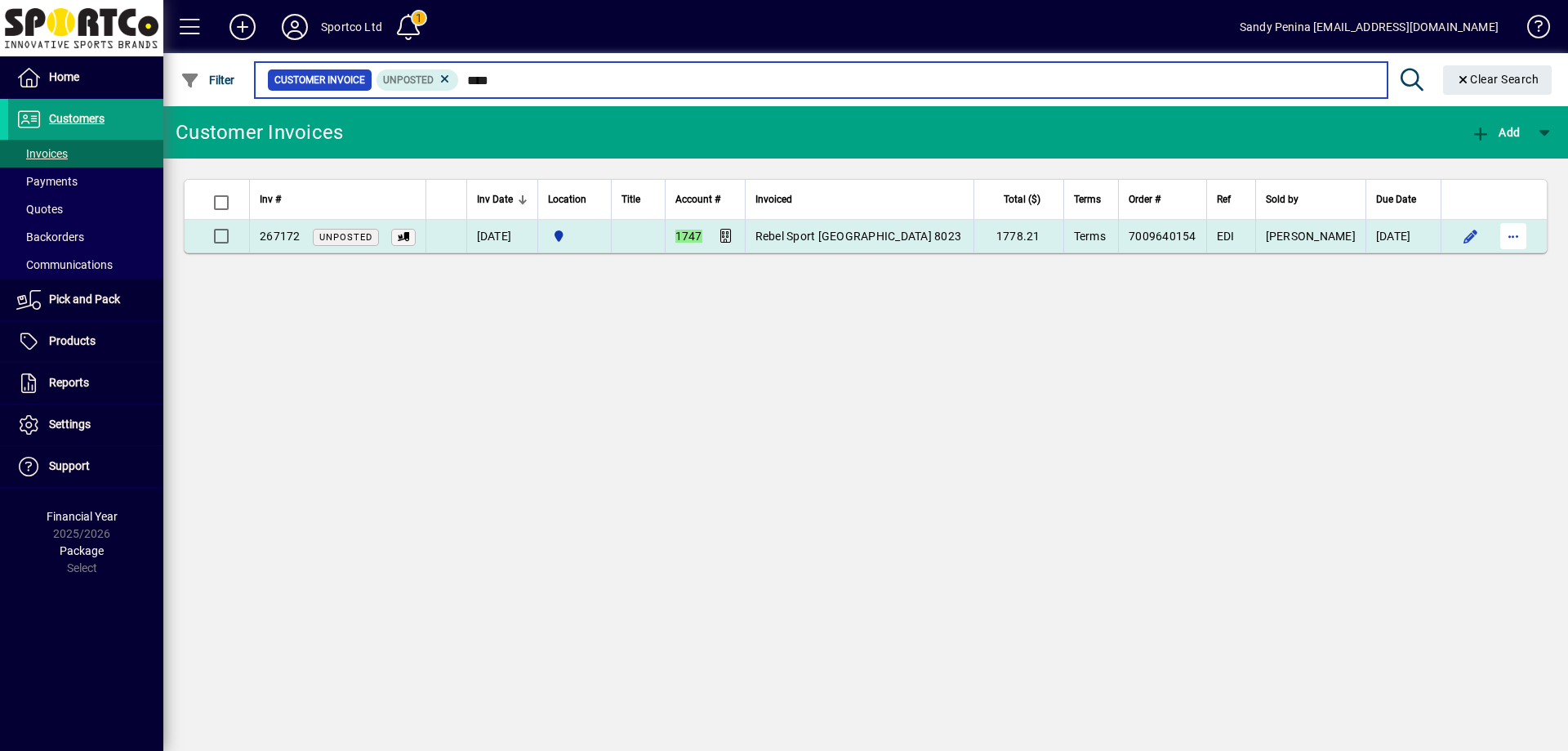
type input "****"
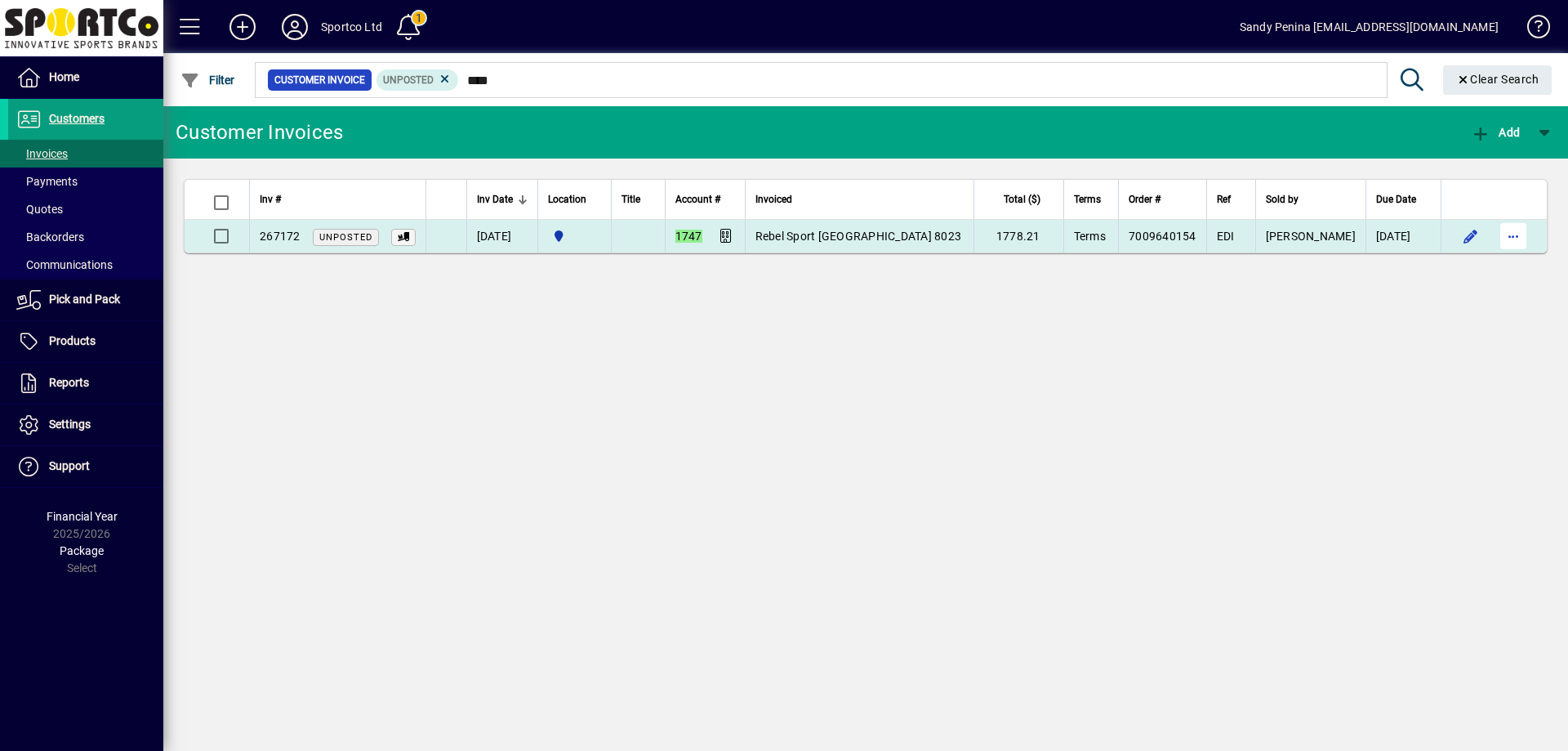
click at [1505, 240] on span "button" at bounding box center [1514, 237] width 40 height 40
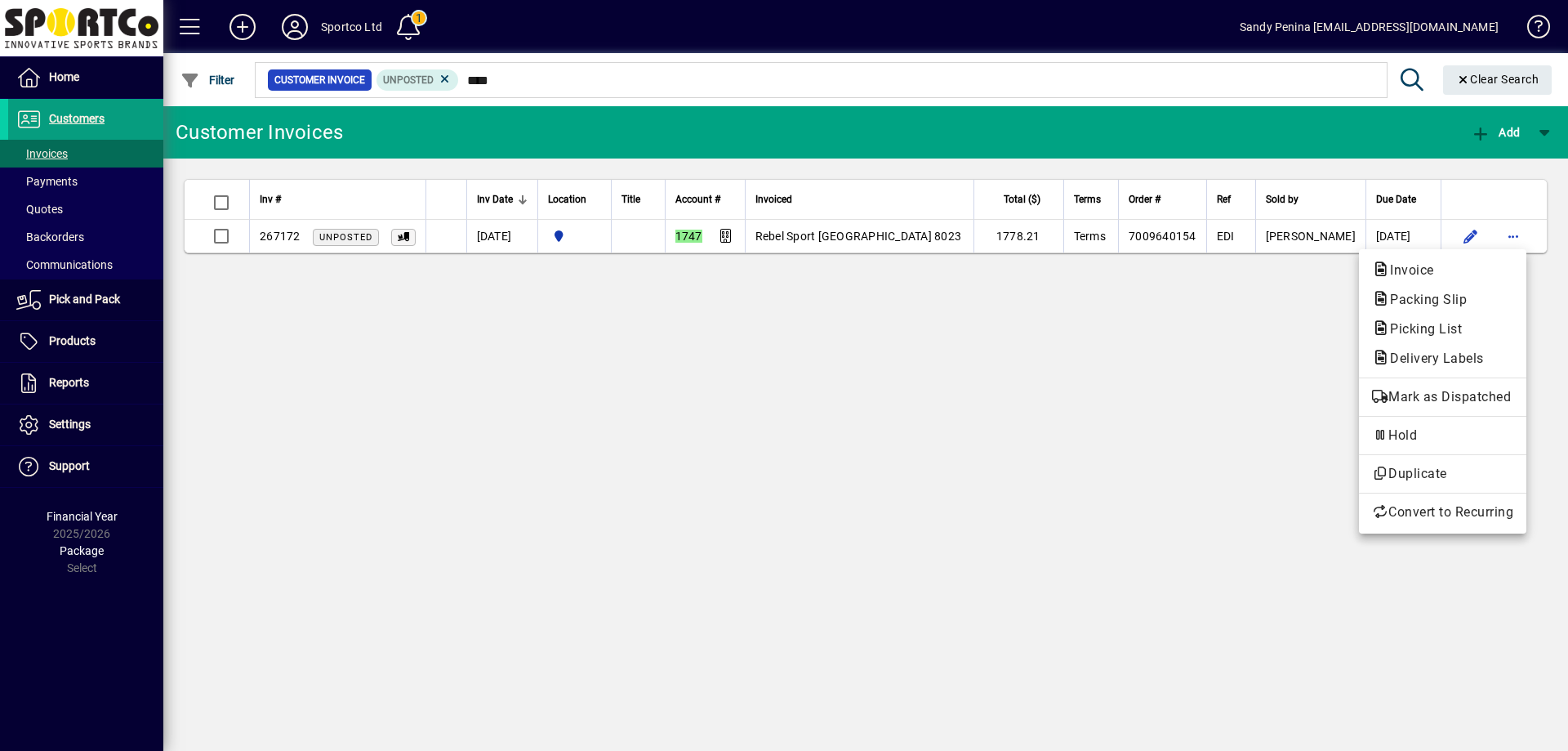
click at [1419, 305] on span "Packing Slip" at bounding box center [1423, 299] width 103 height 16
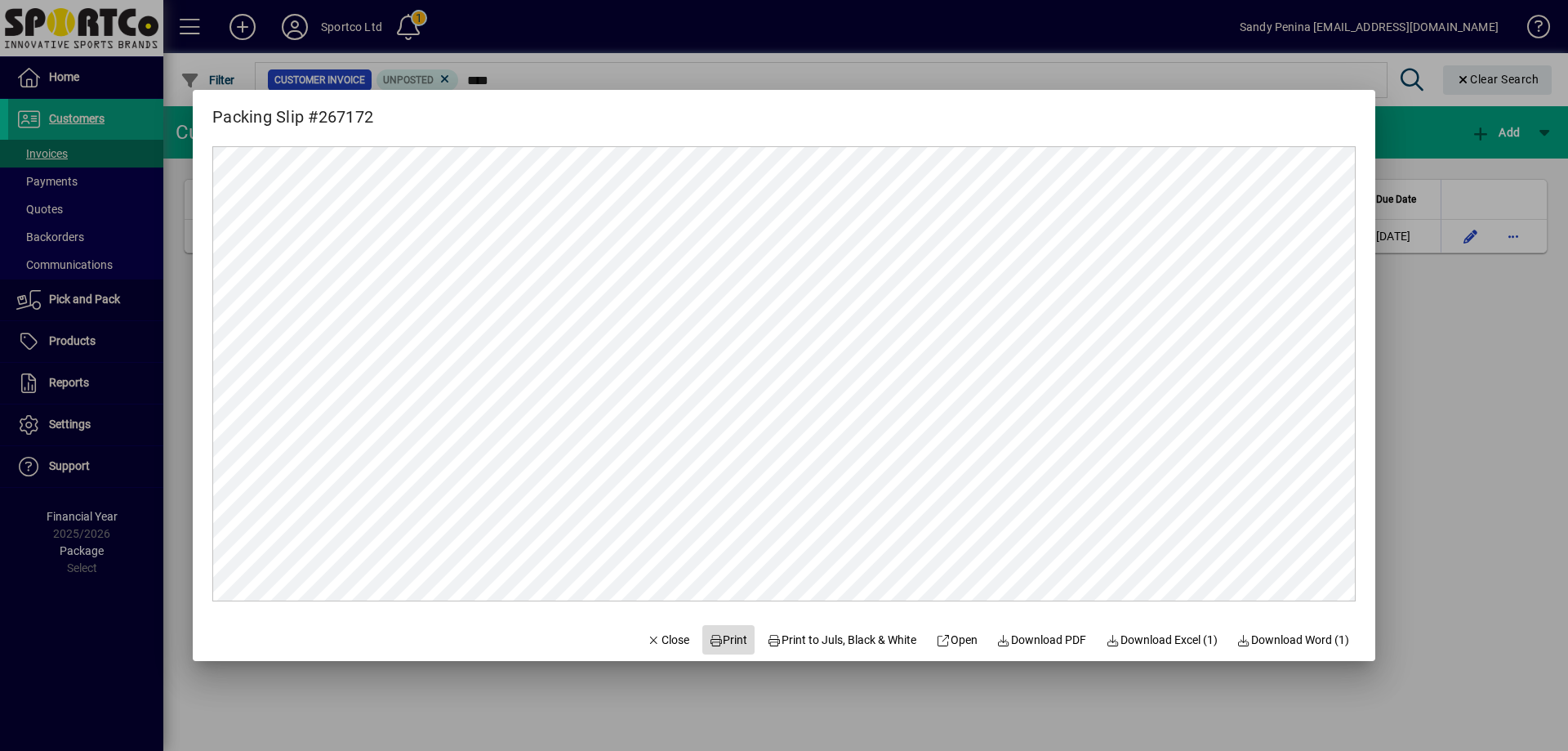
click at [709, 643] on icon at bounding box center [716, 641] width 15 height 12
click at [1493, 387] on div at bounding box center [784, 375] width 1568 height 751
